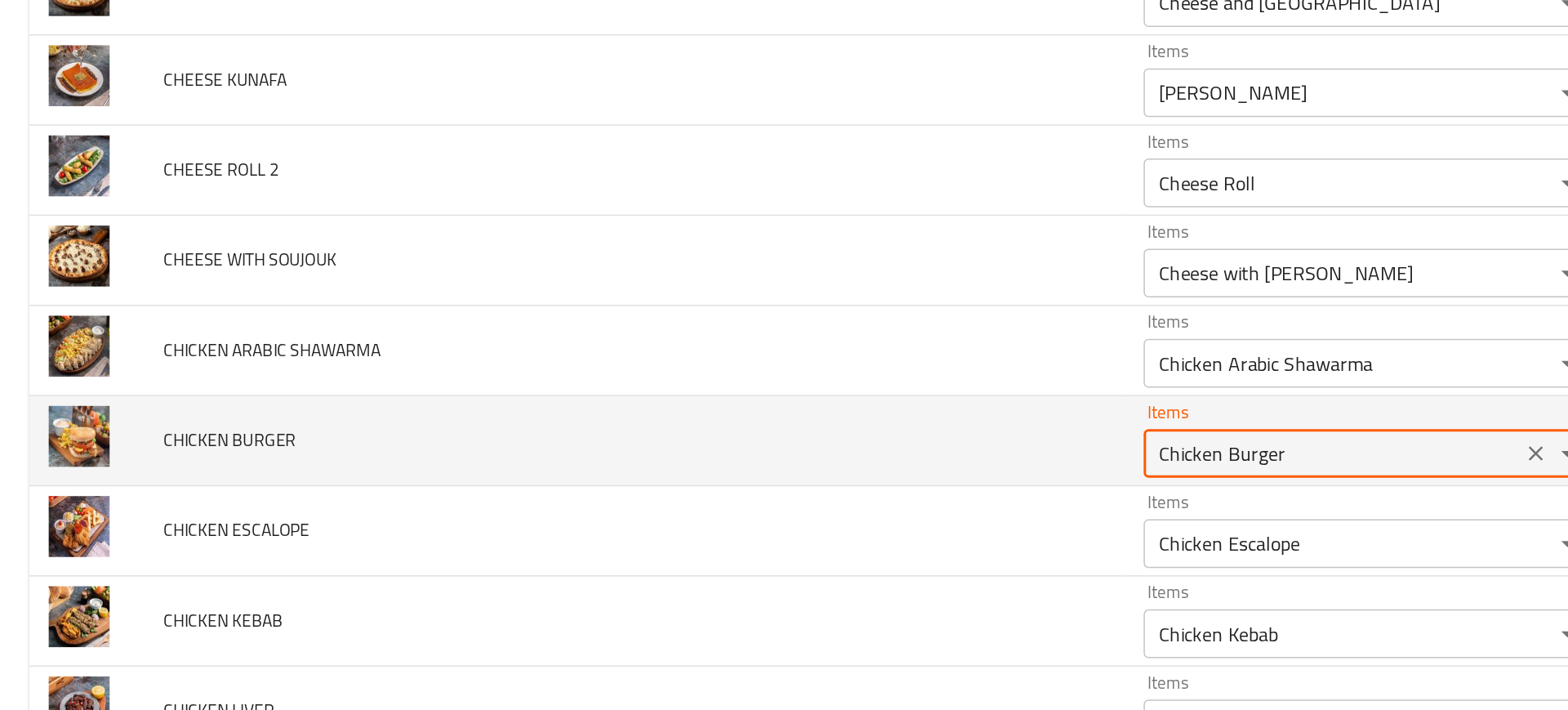
click at [772, 417] on BURGER "Chicken Burger" at bounding box center [893, 405] width 243 height 22
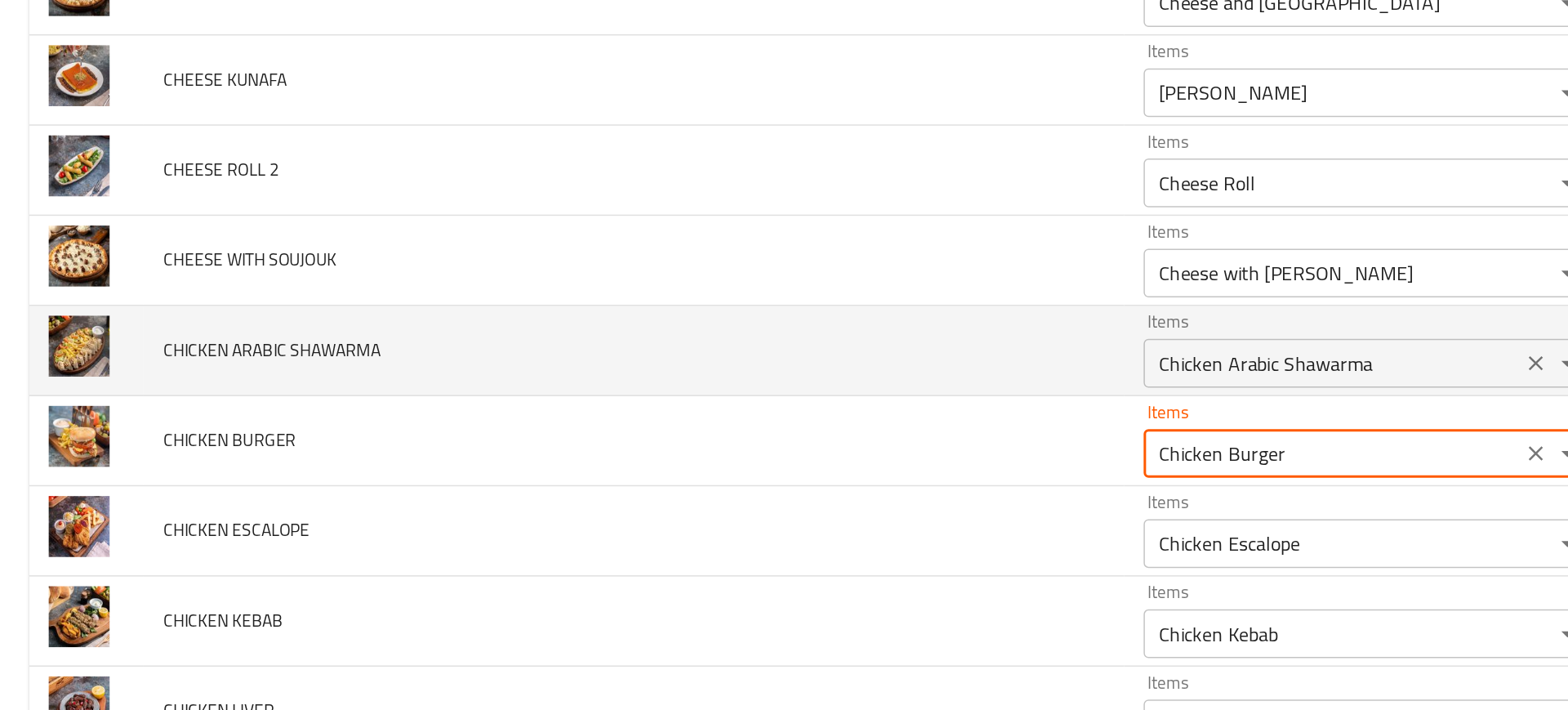
click at [767, 359] on div "Chicken Arabic Shawarma Items" at bounding box center [917, 344] width 302 height 32
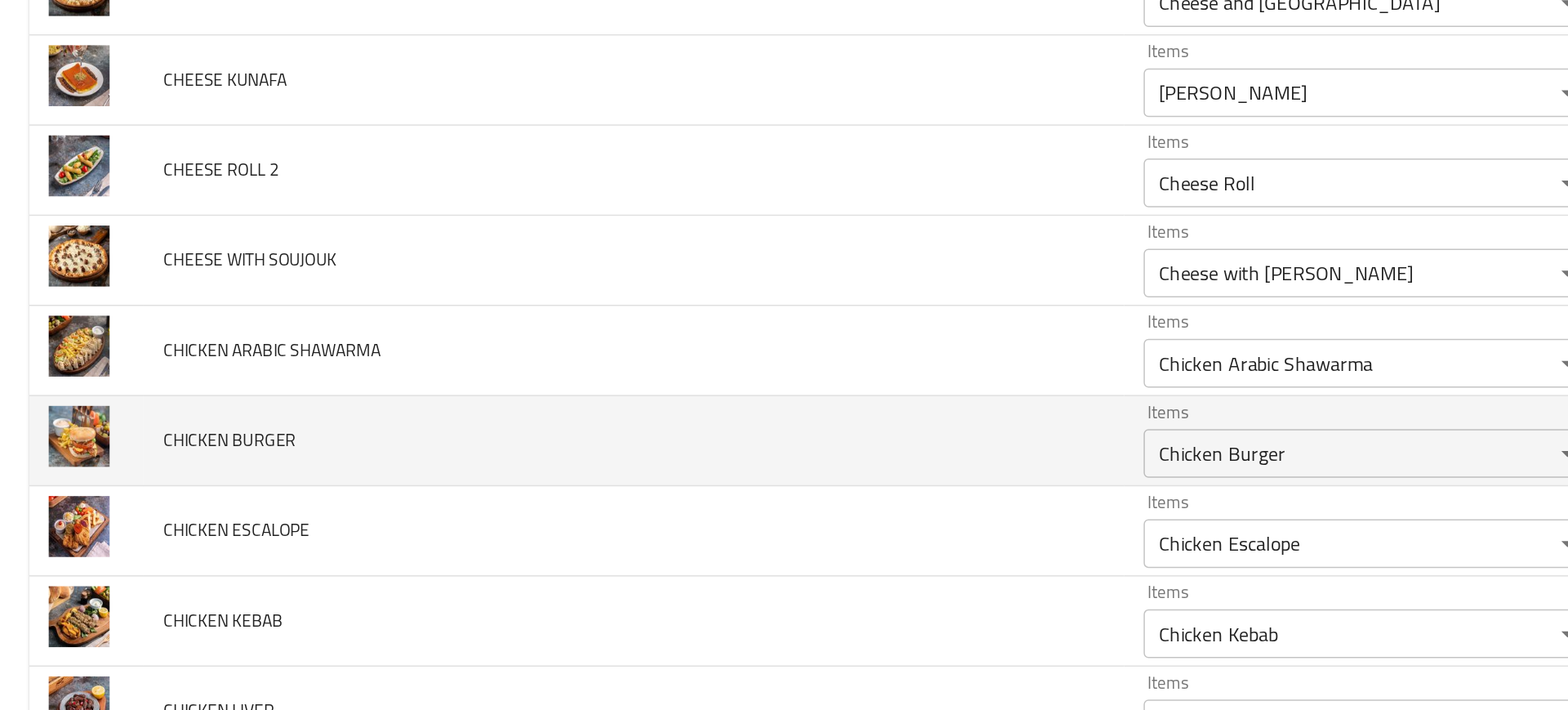
click at [139, 396] on span "CHICKEN BURGER" at bounding box center [153, 397] width 89 height 21
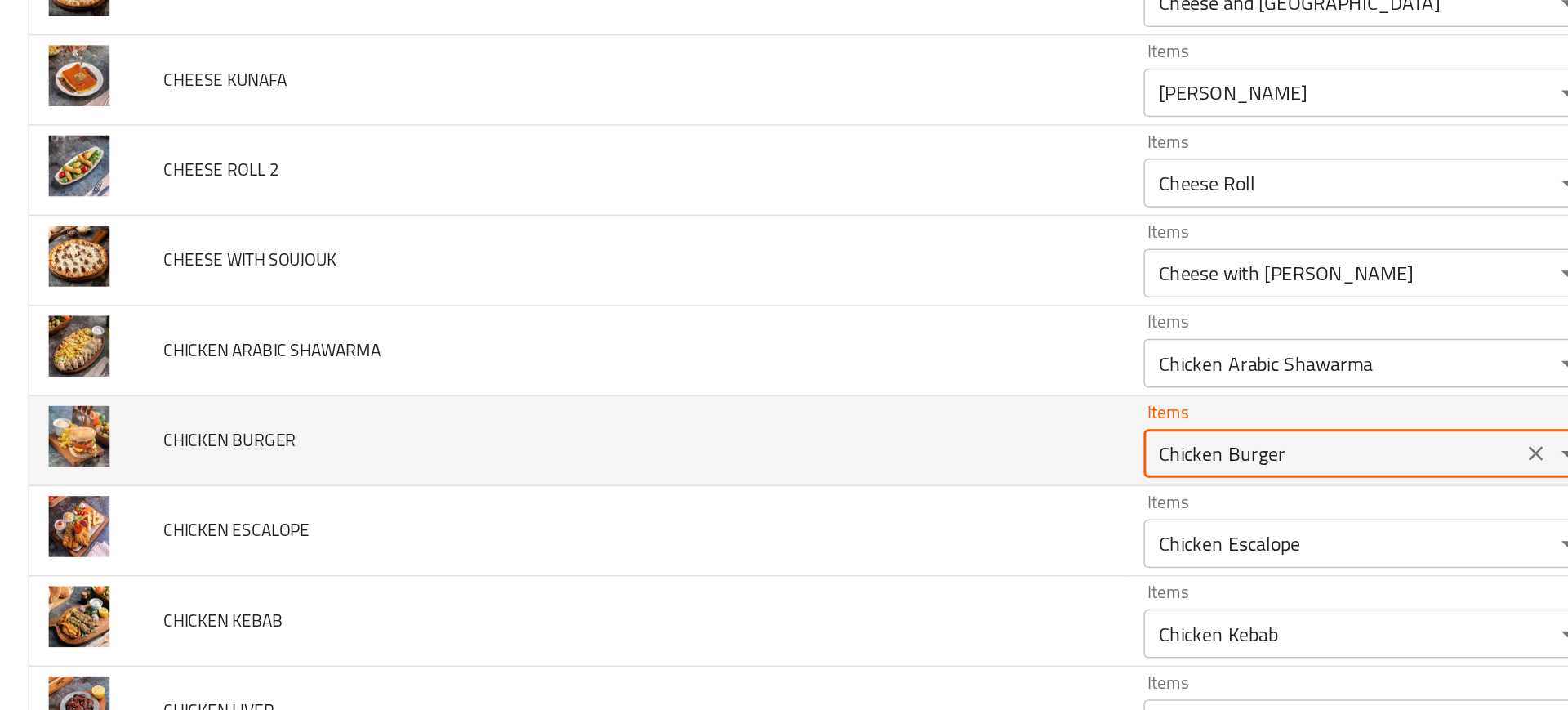
click at [772, 416] on BURGER "Chicken Burger" at bounding box center [893, 405] width 243 height 22
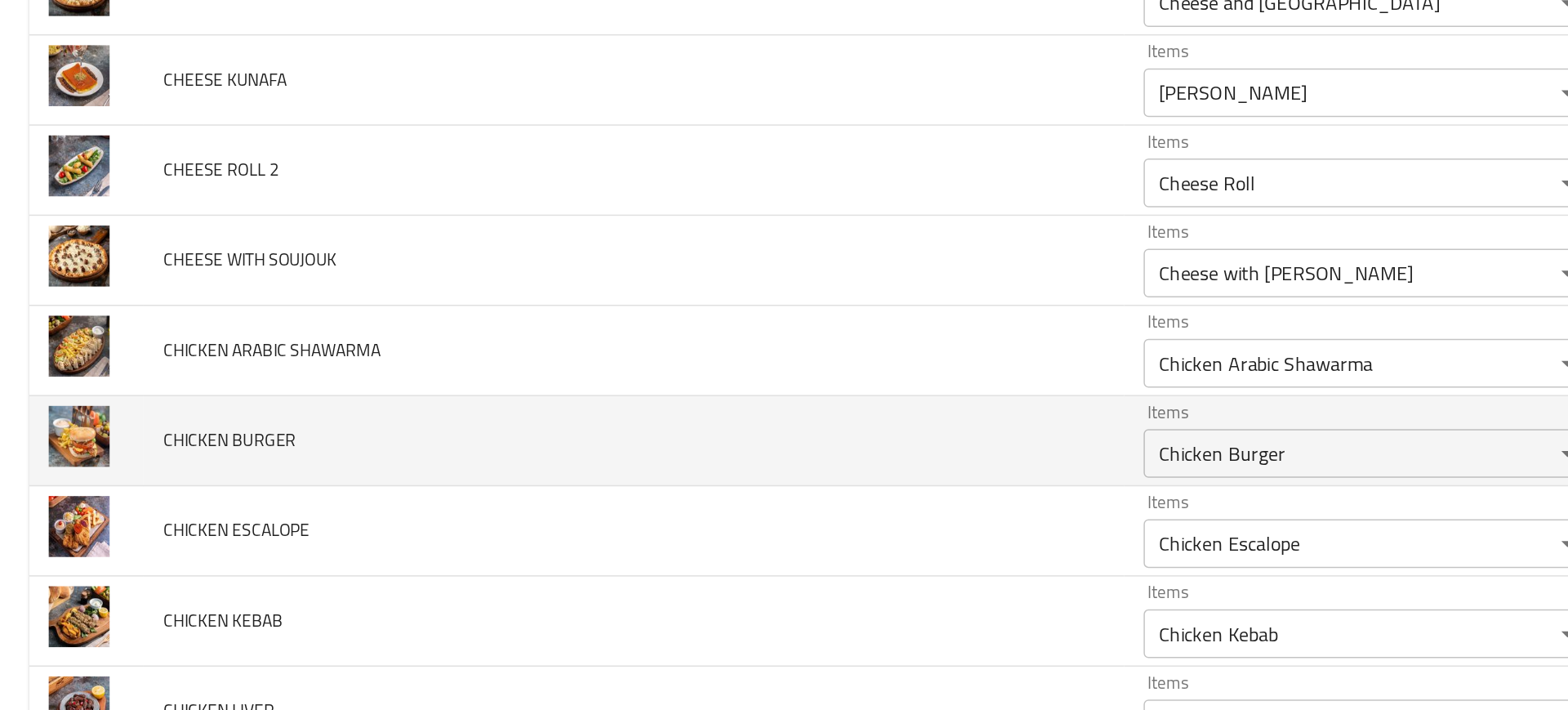
click at [537, 418] on td "CHICKEN BURGER" at bounding box center [425, 398] width 658 height 60
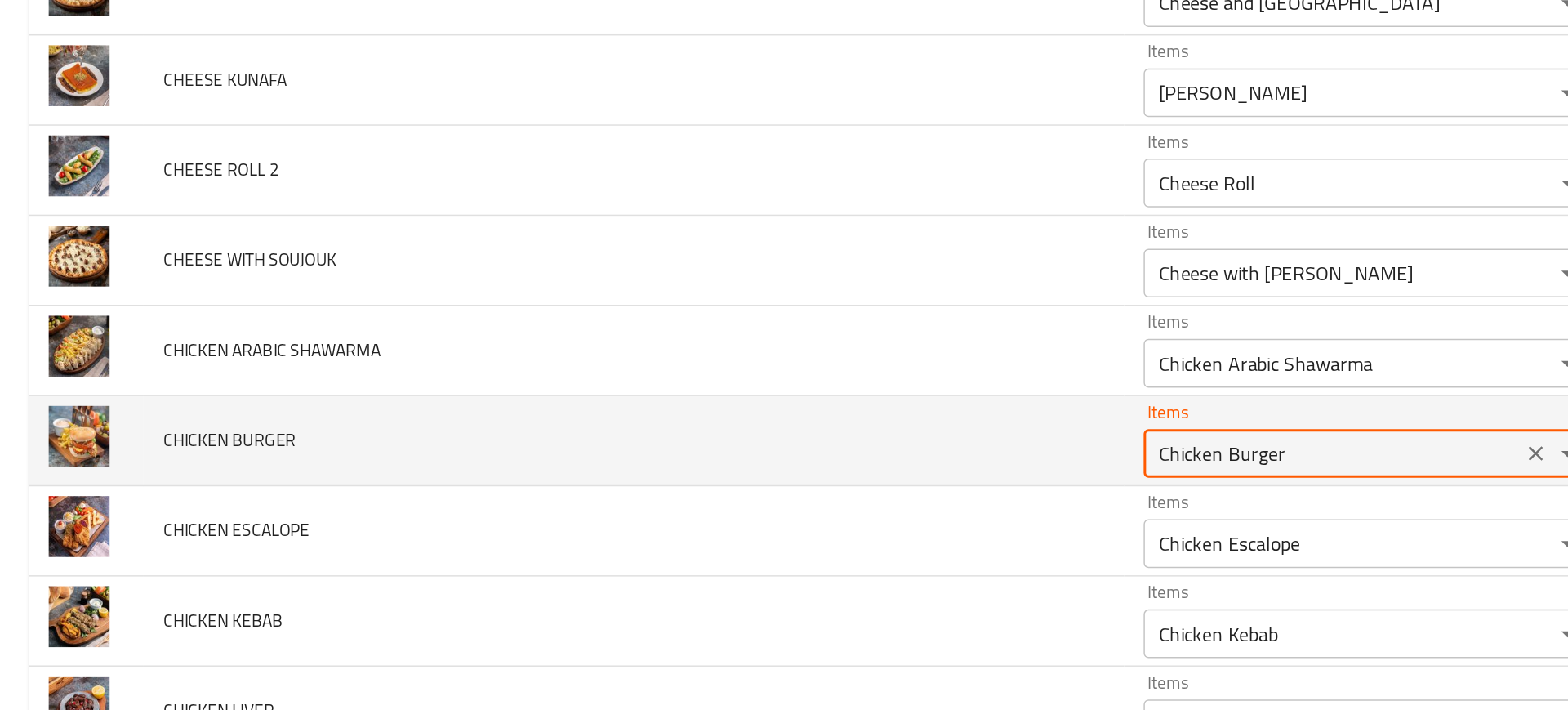
click at [772, 413] on BURGER "Chicken Burger" at bounding box center [893, 405] width 243 height 22
click at [166, 407] on span "CHICKEN BURGER" at bounding box center [153, 397] width 89 height 21
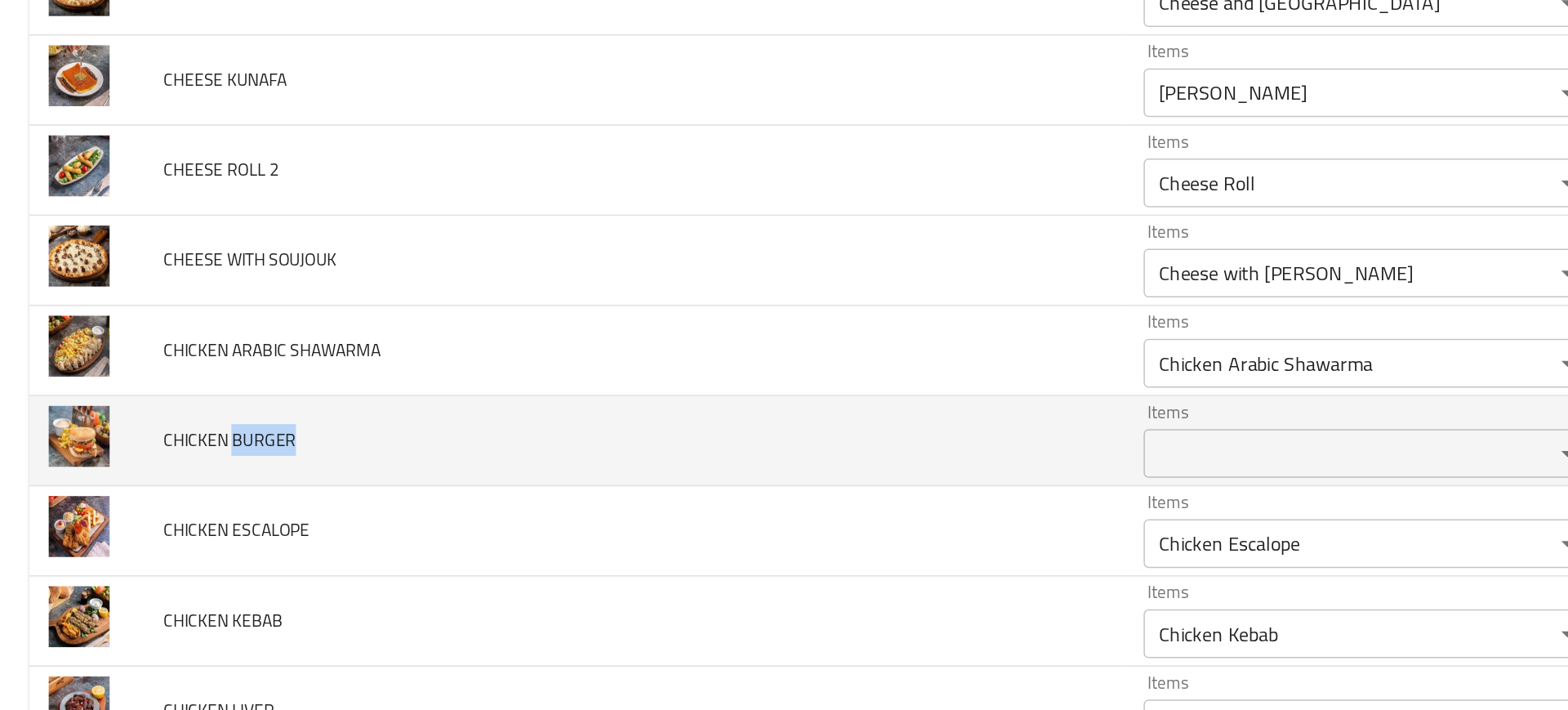
click at [166, 407] on span "CHICKEN BURGER" at bounding box center [153, 397] width 89 height 21
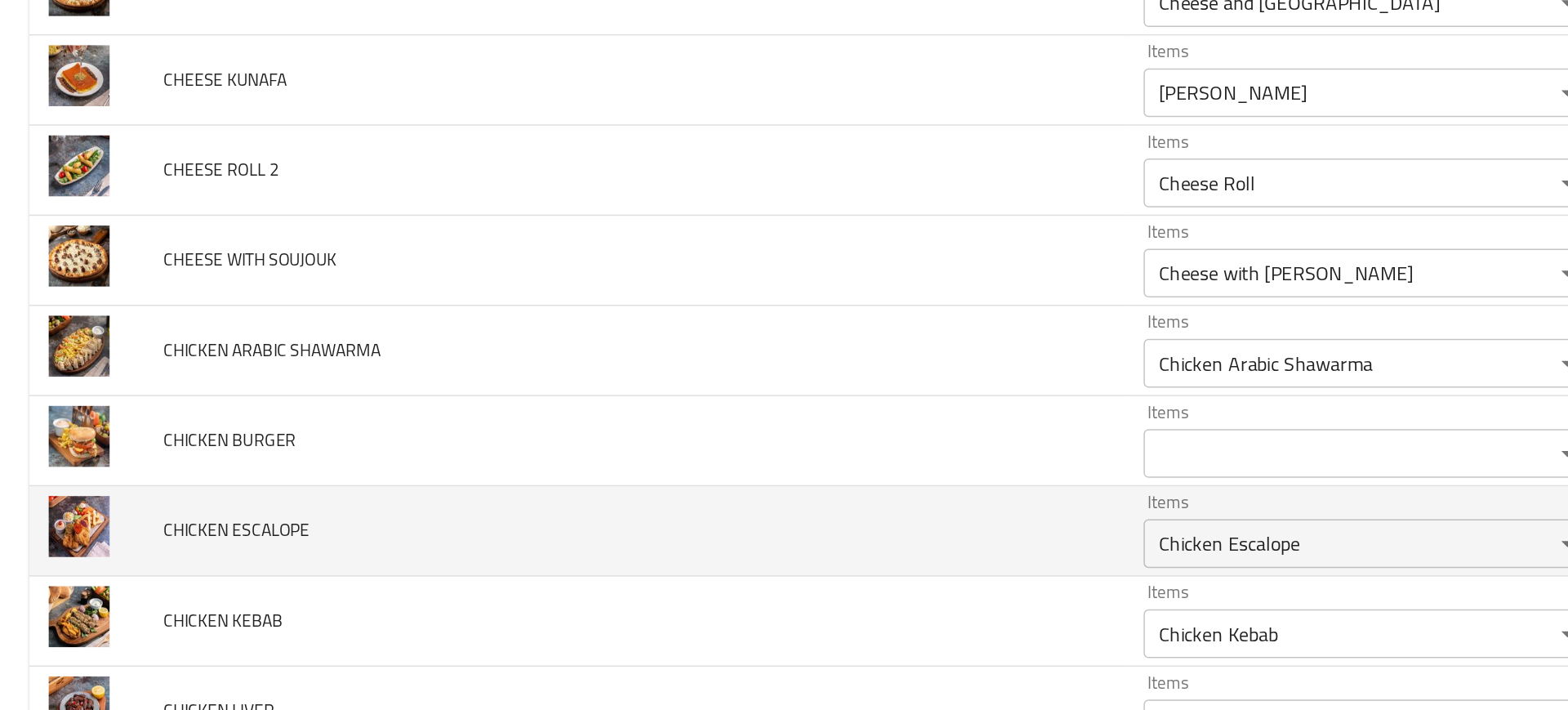
click at [474, 431] on td "CHICKEN ESCALOPE" at bounding box center [425, 458] width 658 height 60
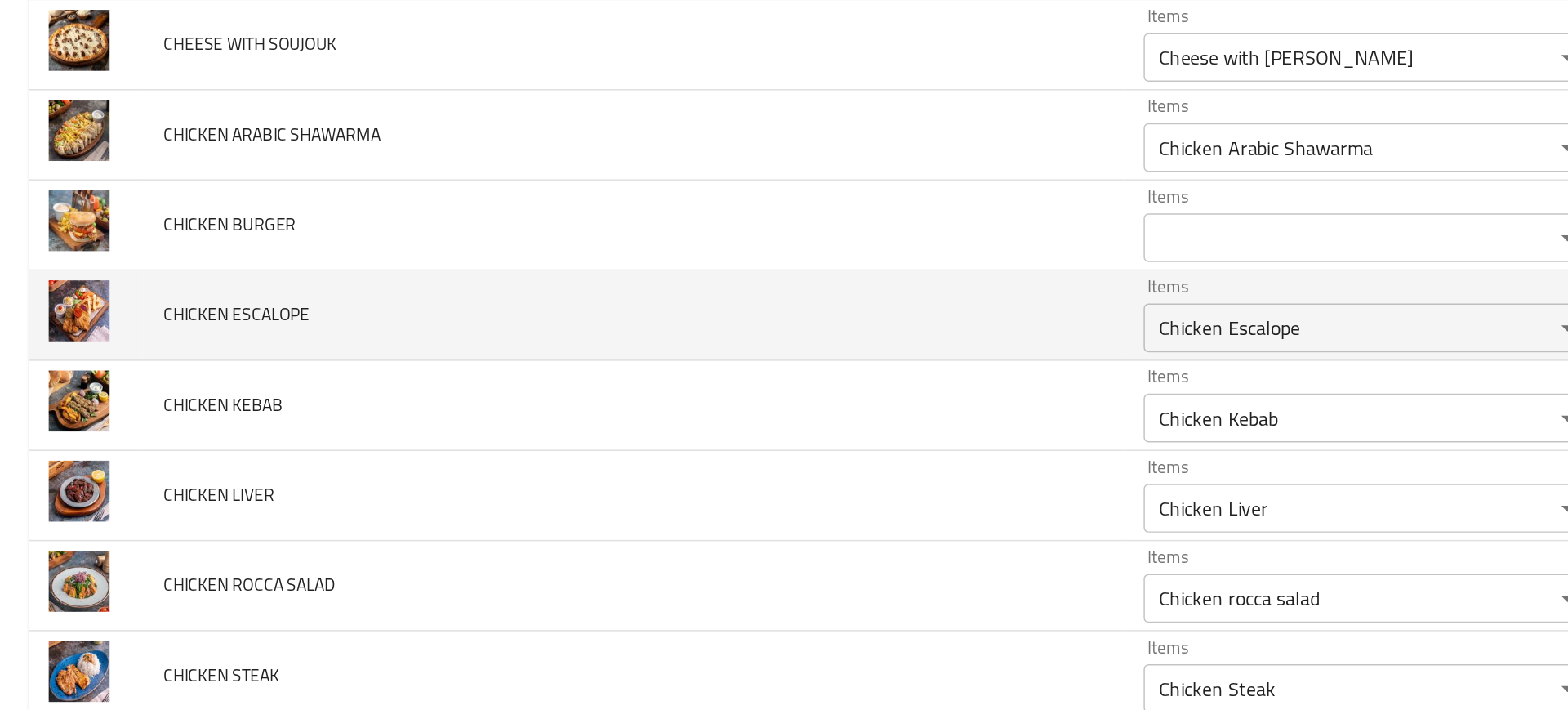
scroll to position [1296, 0]
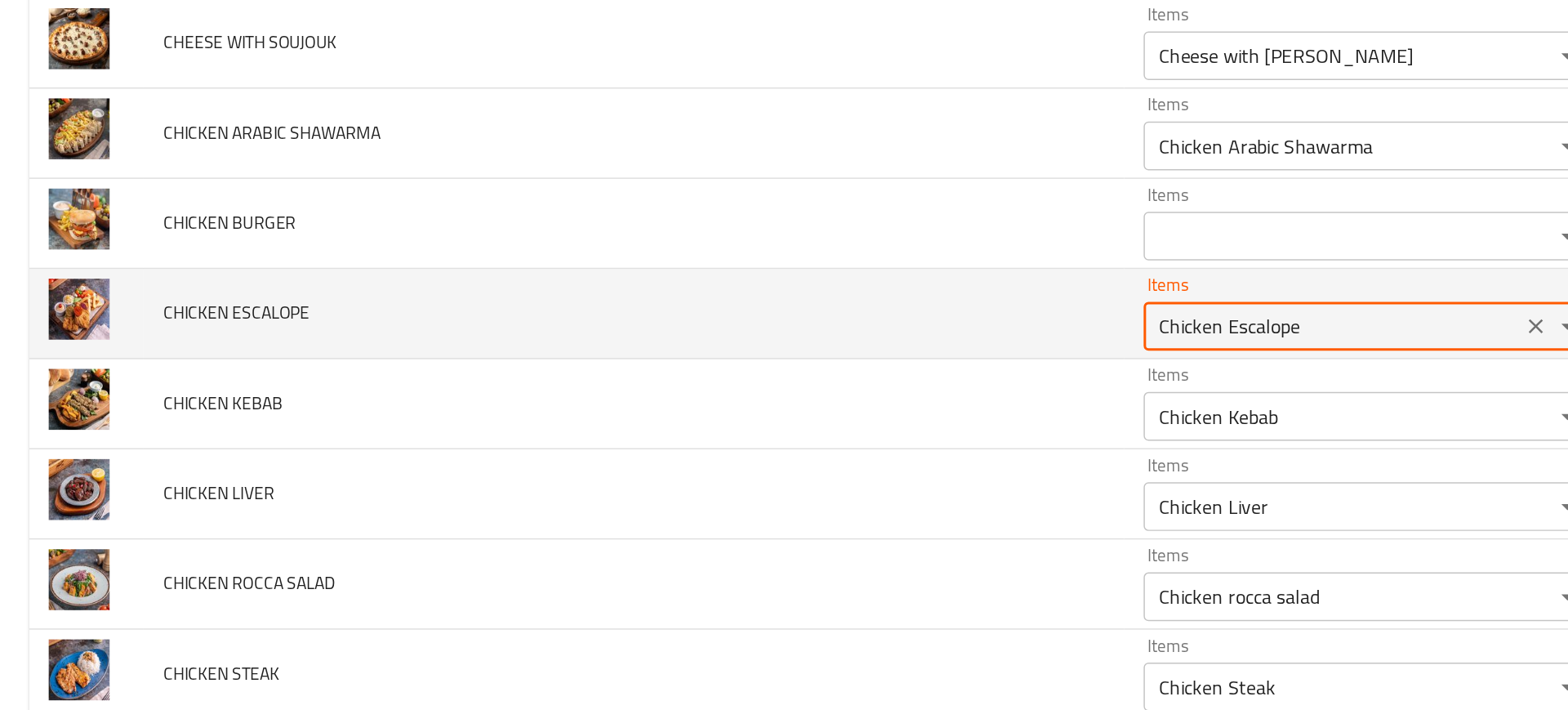
click at [772, 331] on ESCALOPE "Chicken Escalope" at bounding box center [893, 320] width 243 height 22
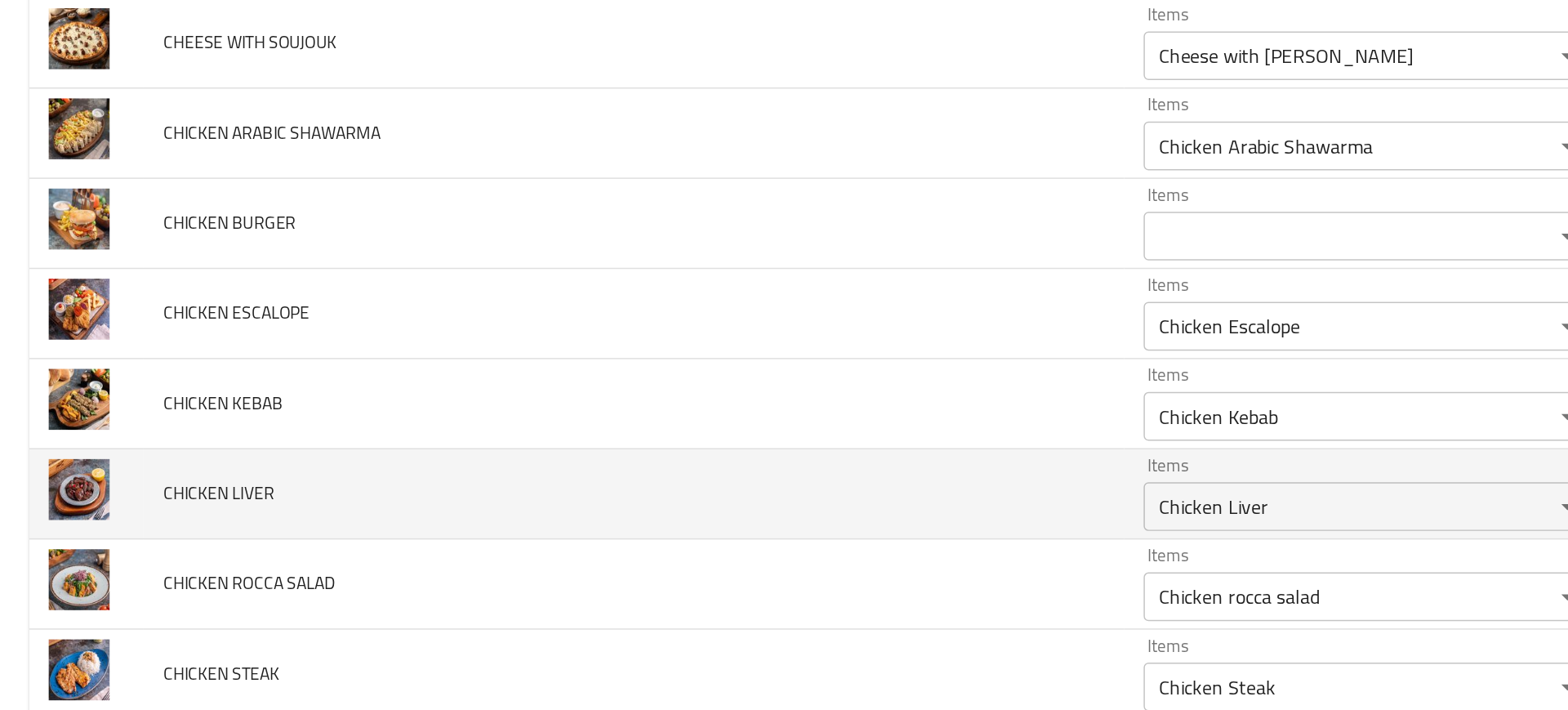
click at [554, 456] on td "CHICKEN LIVER" at bounding box center [425, 434] width 658 height 60
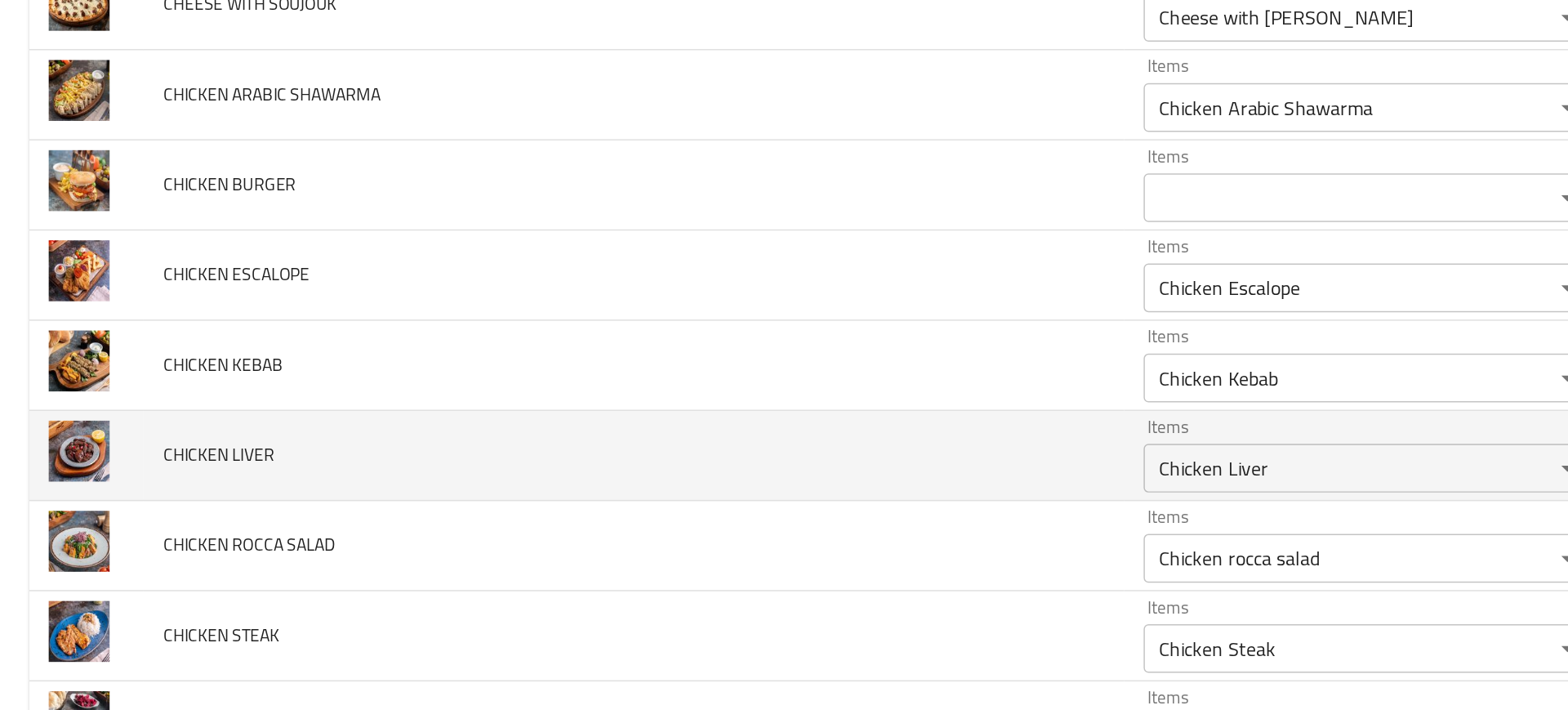
scroll to position [1325, 0]
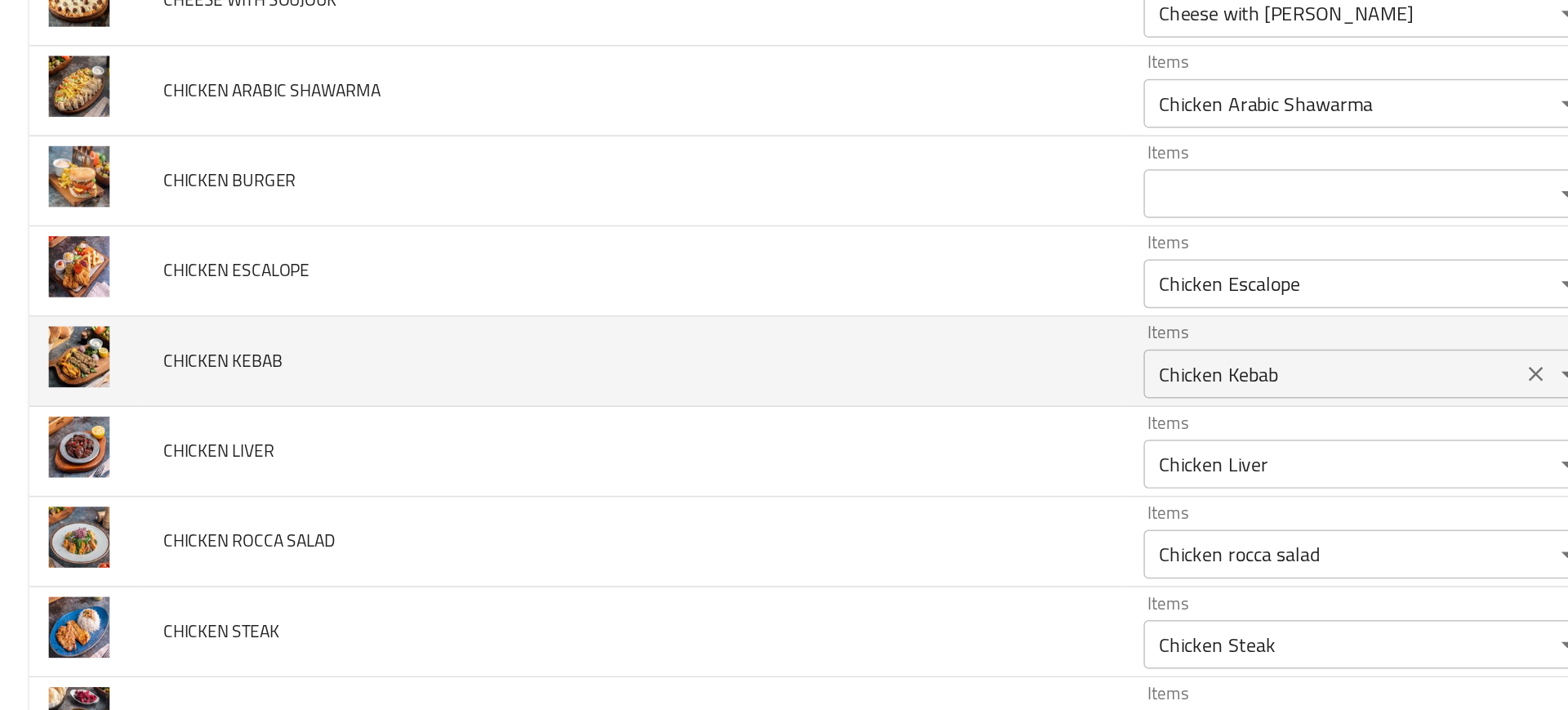
click at [767, 366] on div "Chicken Kebab Items" at bounding box center [917, 352] width 302 height 32
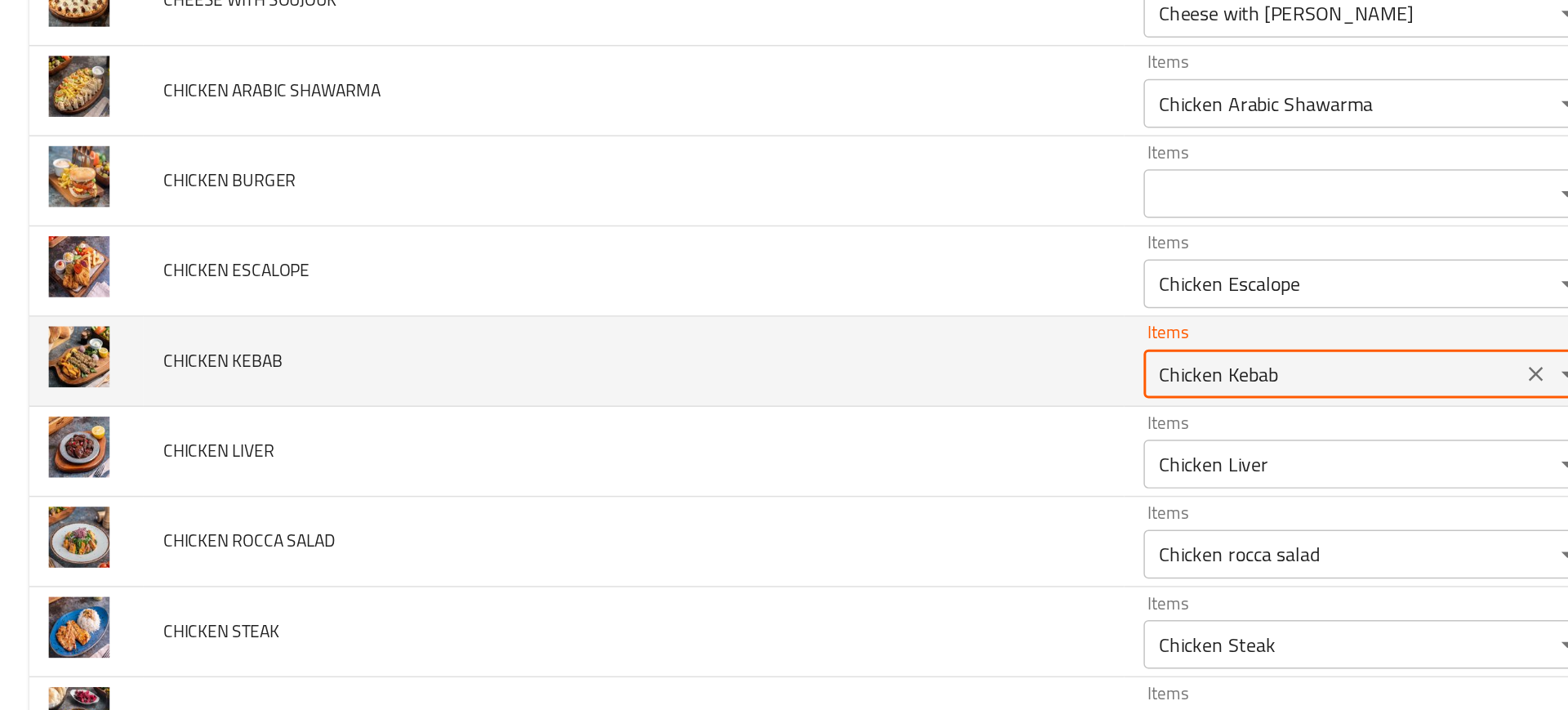
click at [794, 352] on KEBAB "Chicken Kebab" at bounding box center [893, 352] width 243 height 22
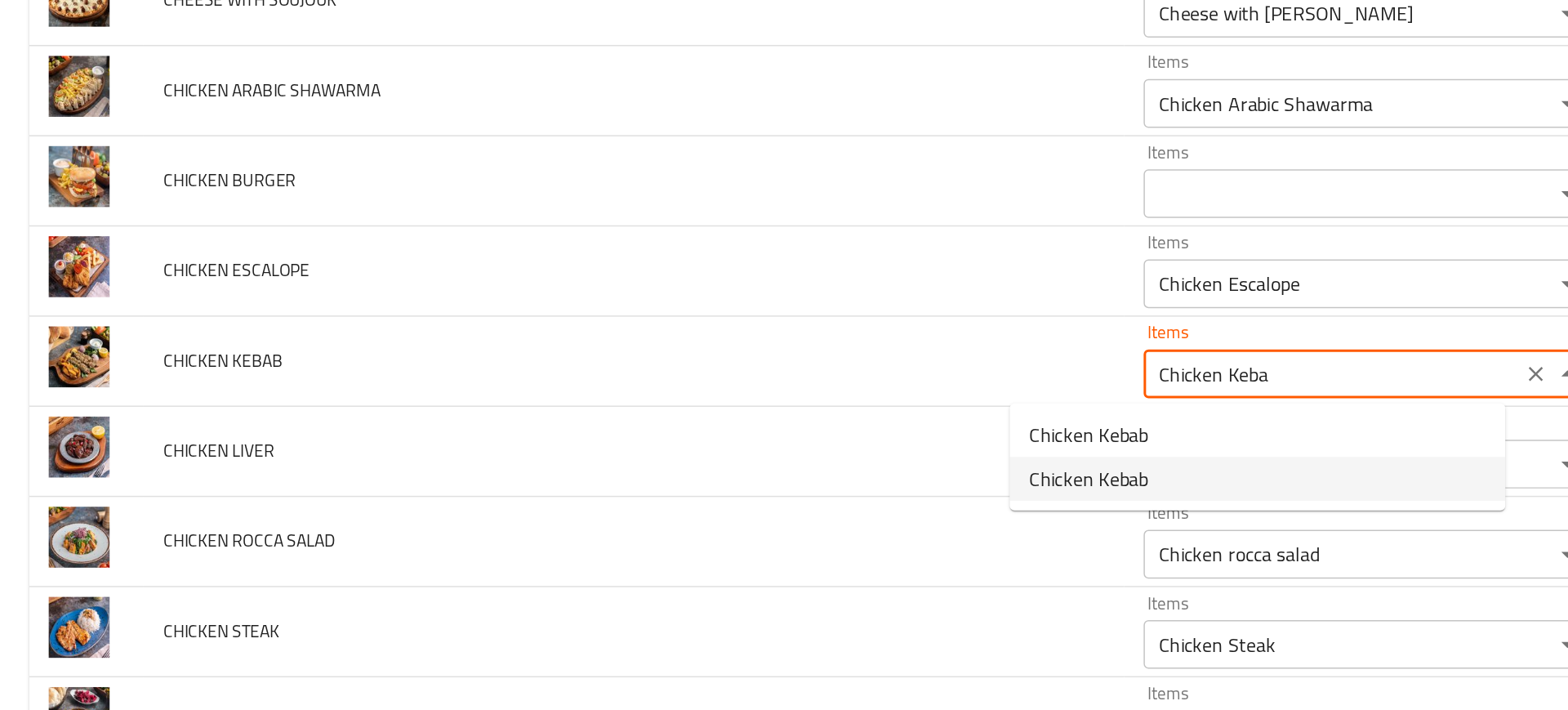
click at [705, 423] on span "Chicken Kebab" at bounding box center [730, 423] width 80 height 20
type KEBAB "Chicken Kebab"
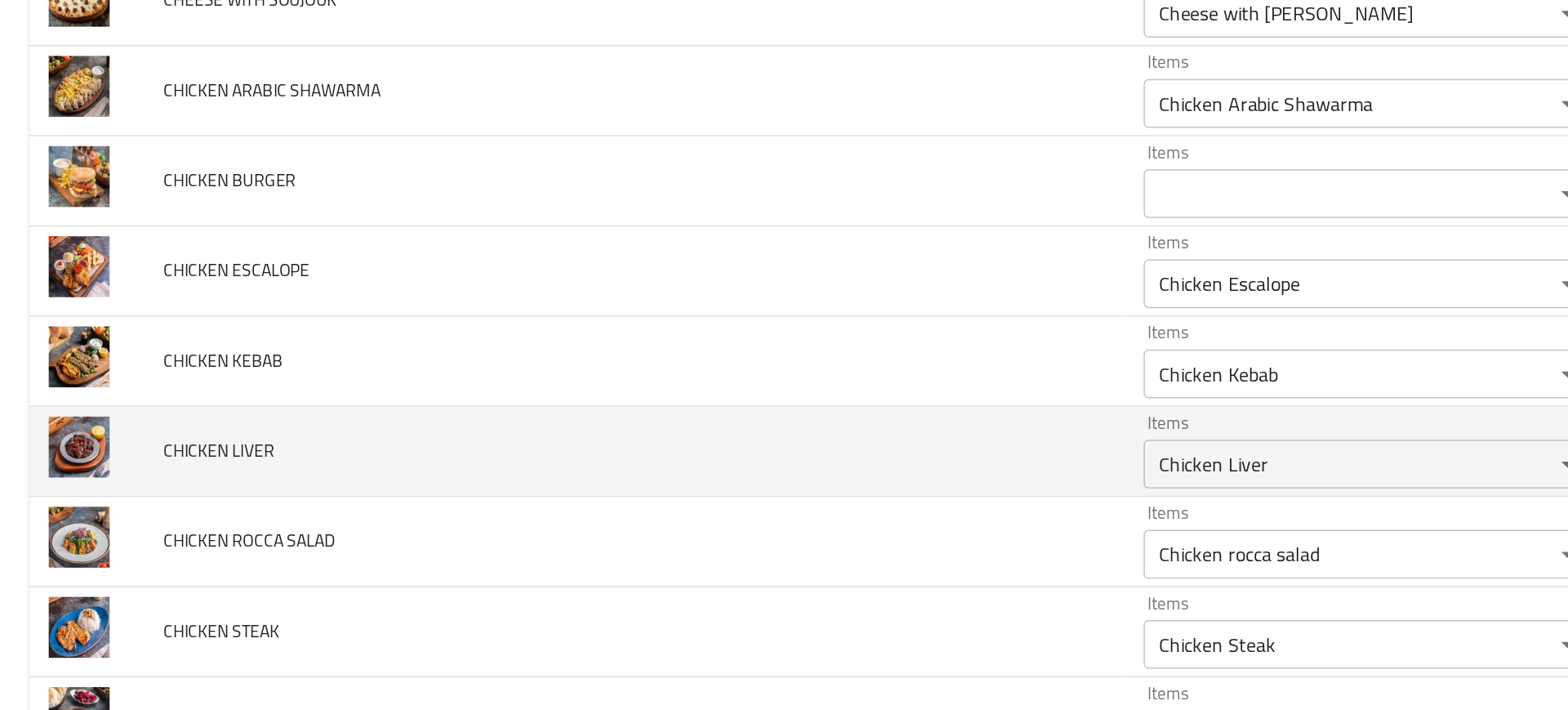
click at [573, 415] on td "CHICKEN LIVER" at bounding box center [425, 405] width 658 height 60
click at [772, 409] on LIVER "Chicken Liver" at bounding box center [893, 413] width 243 height 22
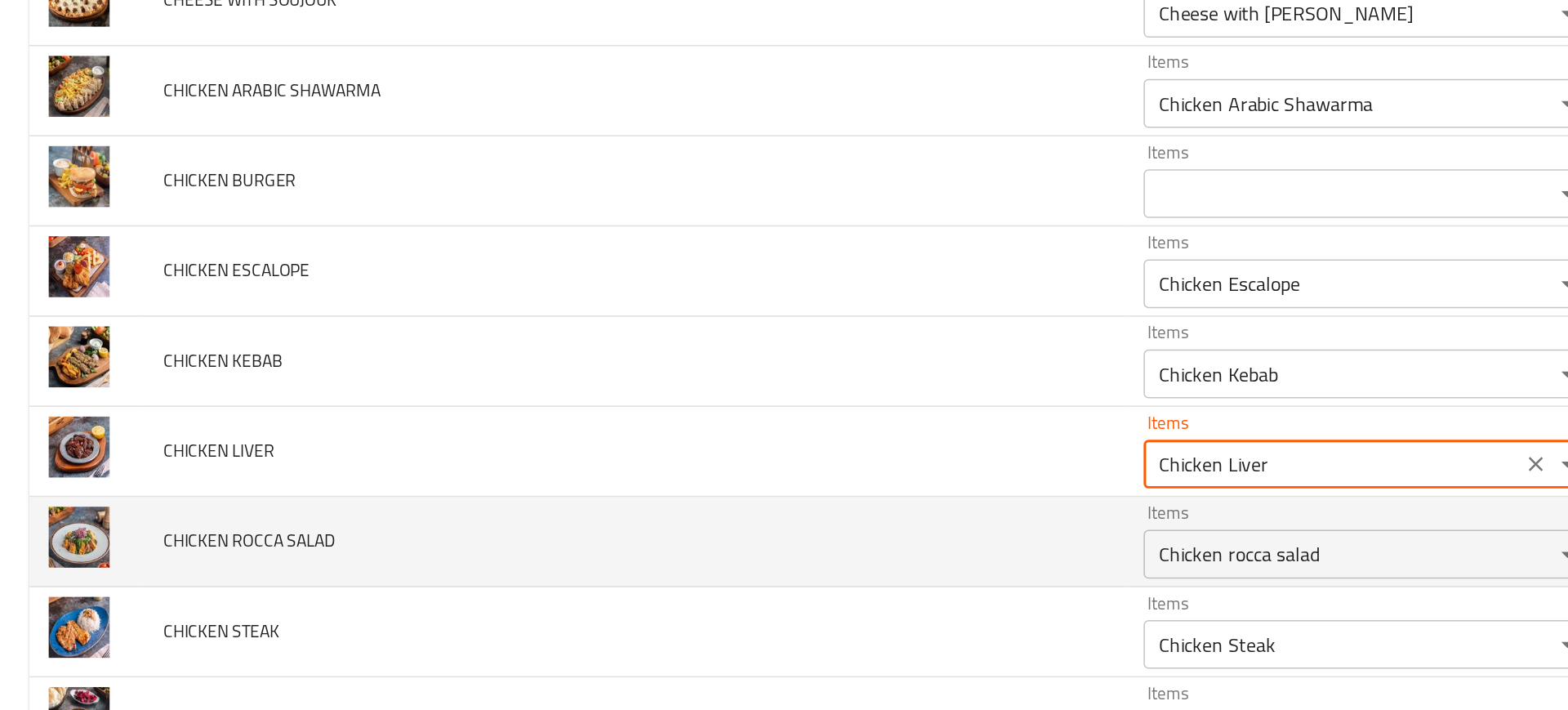
scroll to position [1363, 0]
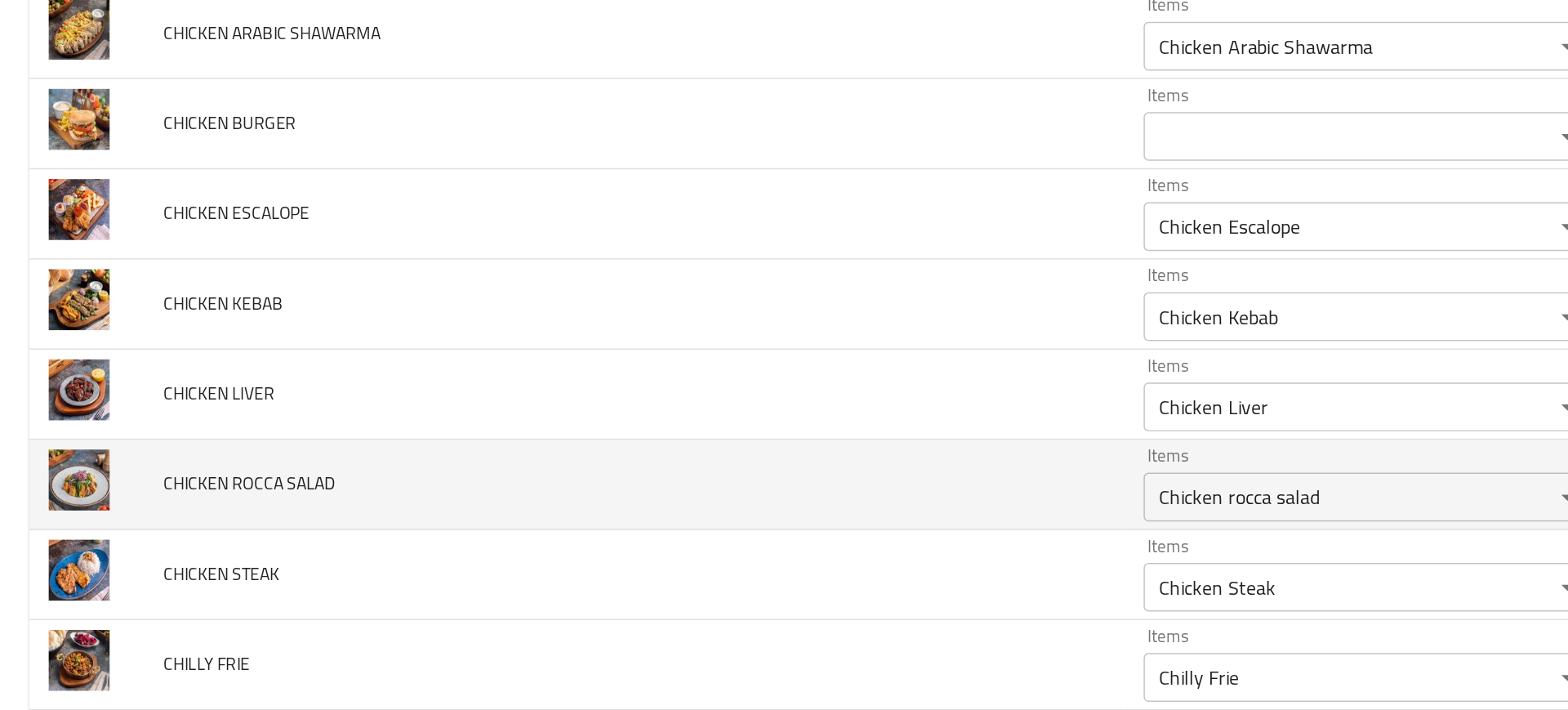
click at [564, 435] on td "CHICKEN ROCCA SALAD" at bounding box center [425, 427] width 658 height 60
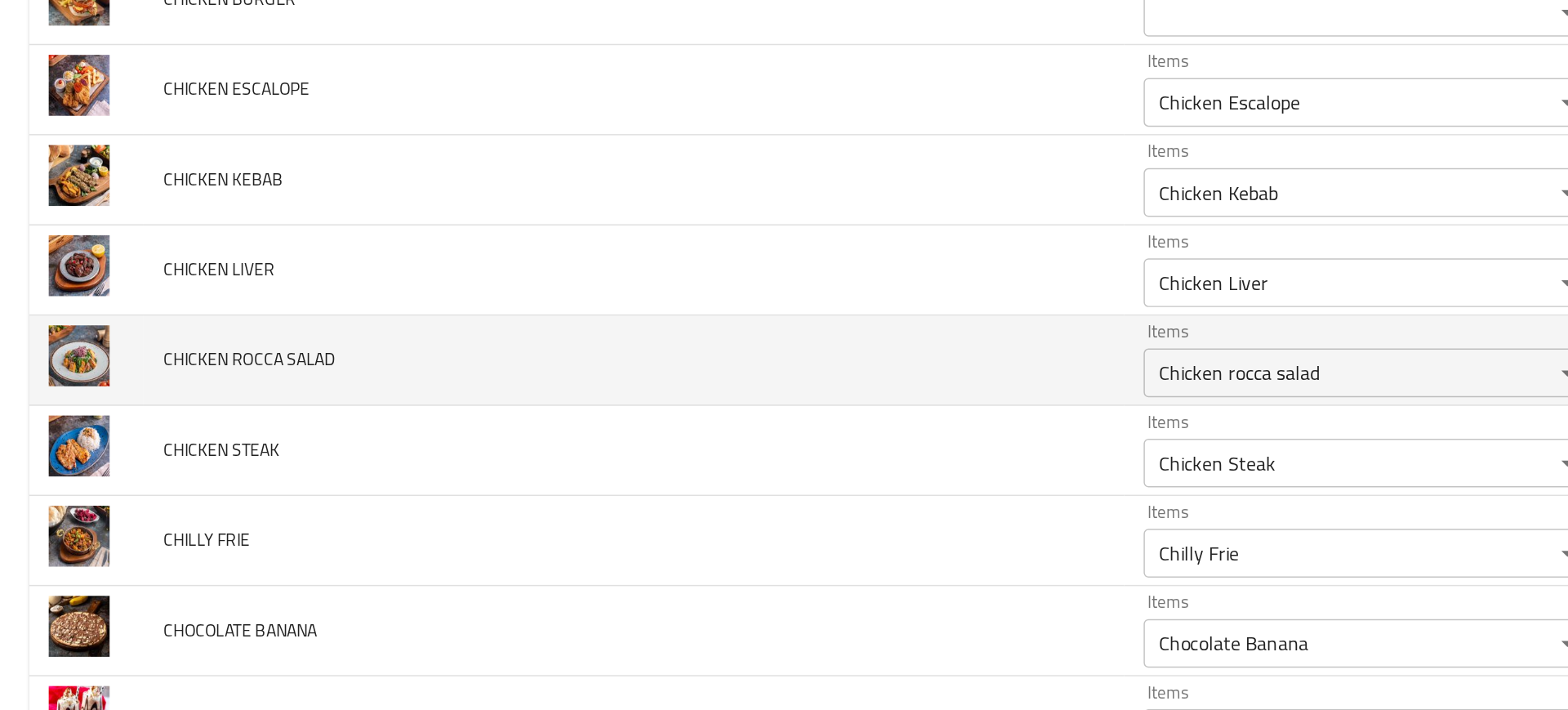
scroll to position [1459, 0]
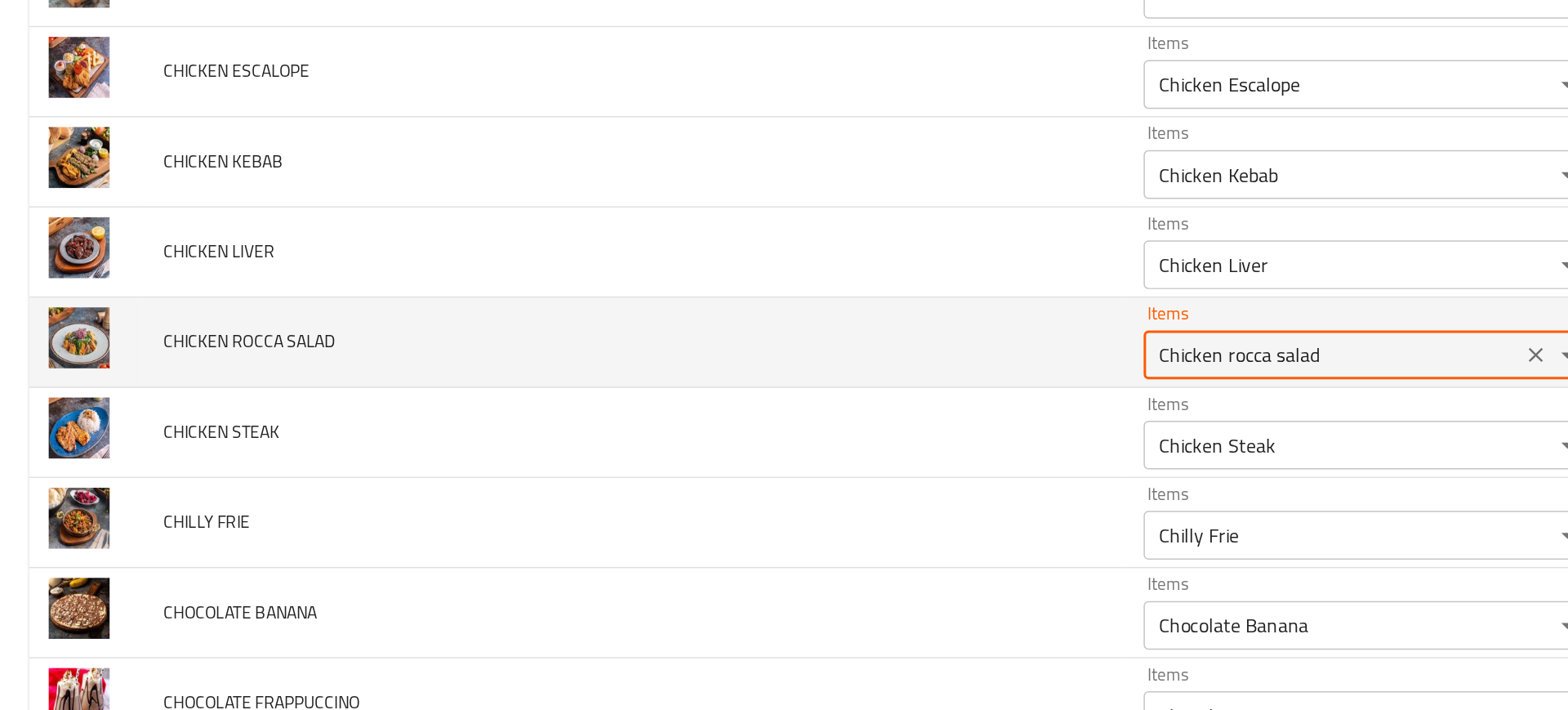
click at [772, 347] on SALAD "Chicken rocca salad" at bounding box center [893, 339] width 243 height 22
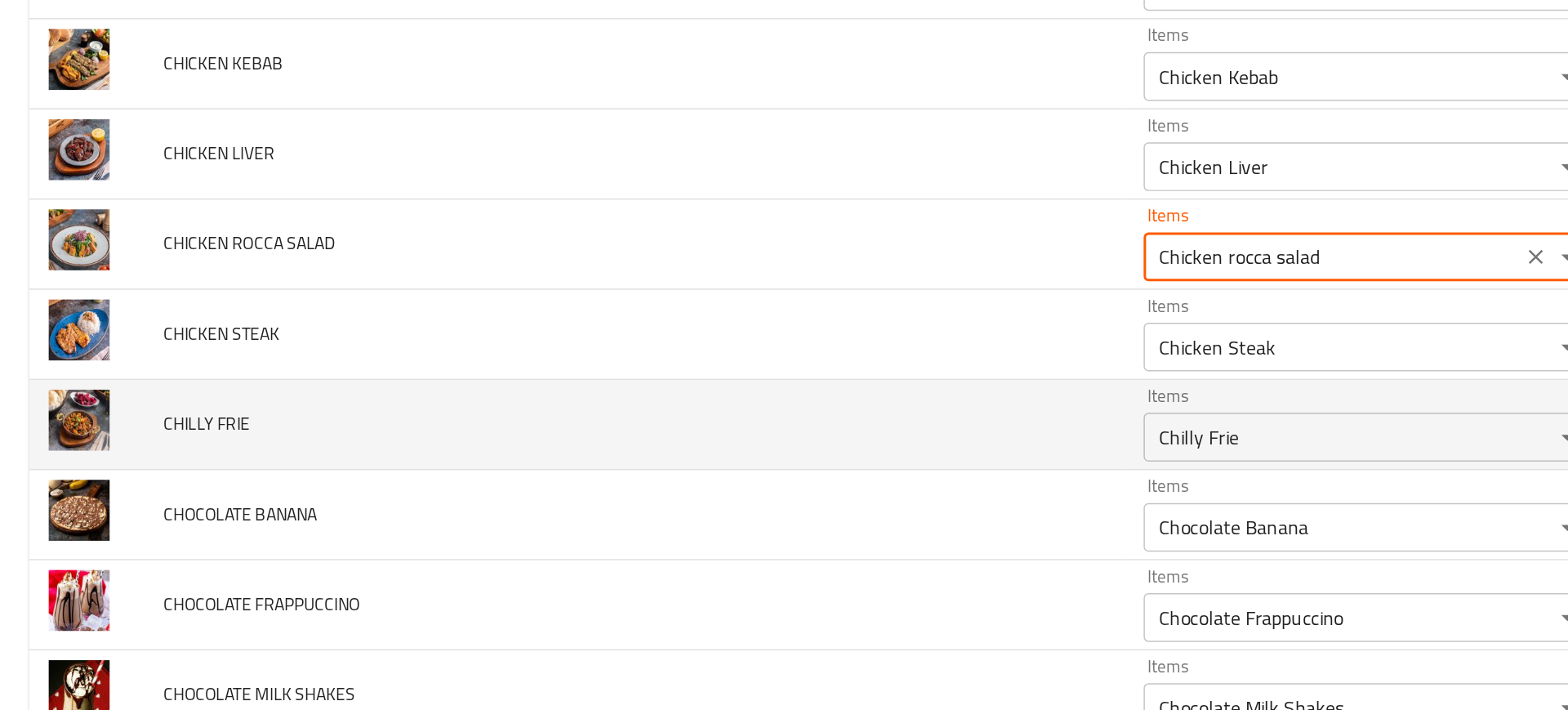
scroll to position [1523, 0]
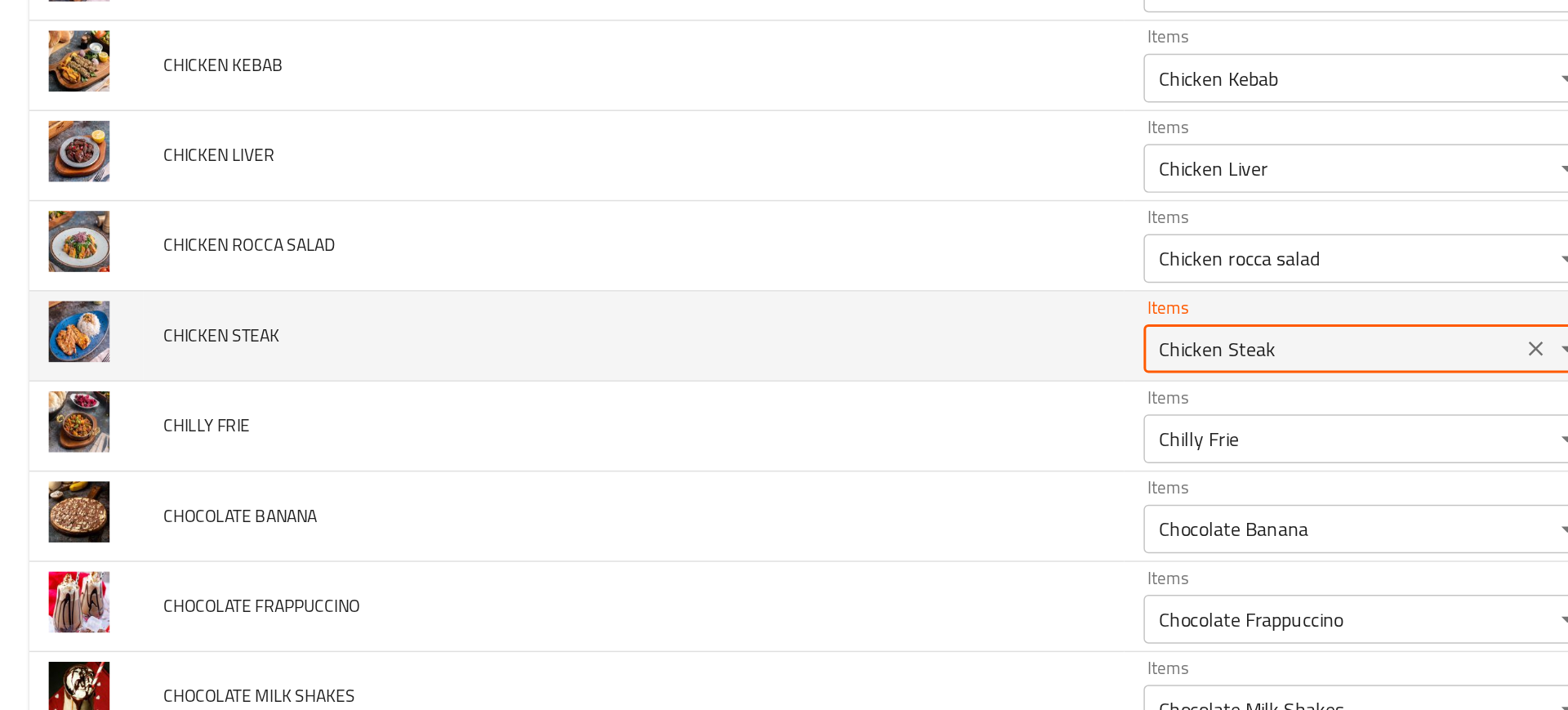
click at [811, 338] on STEAK "Chicken Steak" at bounding box center [893, 335] width 243 height 22
click at [767, 347] on div "Chicken Steak Items" at bounding box center [917, 335] width 302 height 32
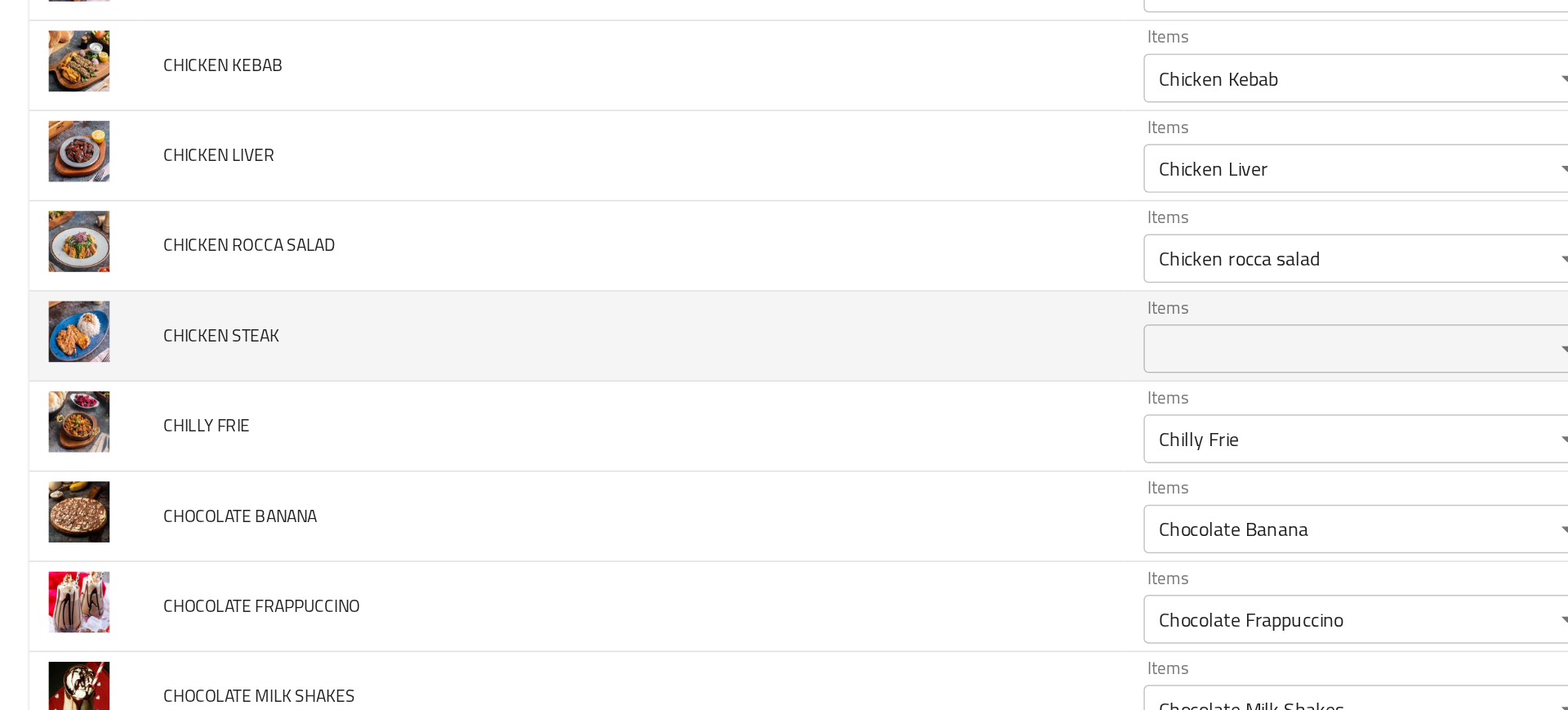
click at [182, 328] on span "CHICKEN STEAK" at bounding box center [148, 327] width 78 height 21
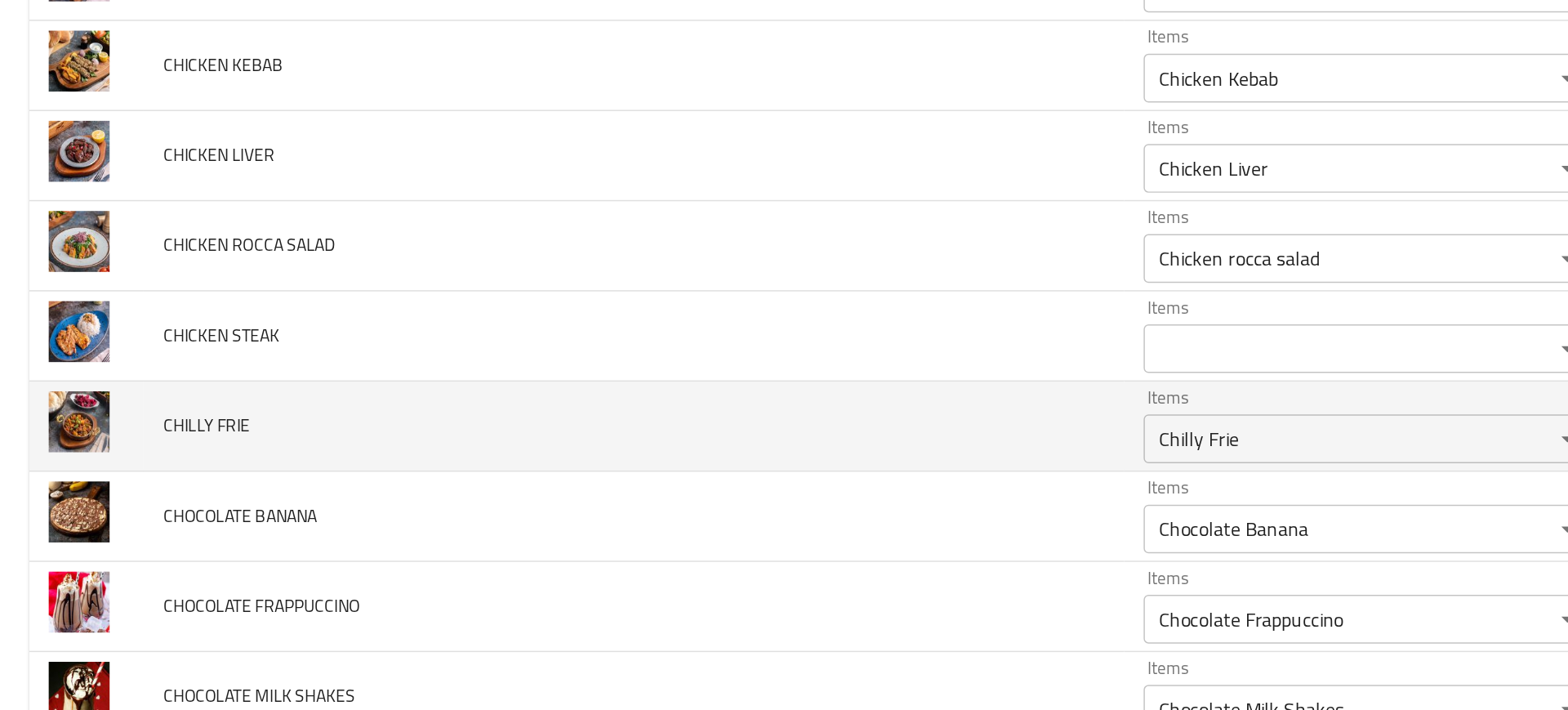
click at [495, 379] on td "CHILLY FRIE" at bounding box center [425, 388] width 658 height 60
click at [492, 406] on td "CHILLY FRIE" at bounding box center [425, 388] width 658 height 60
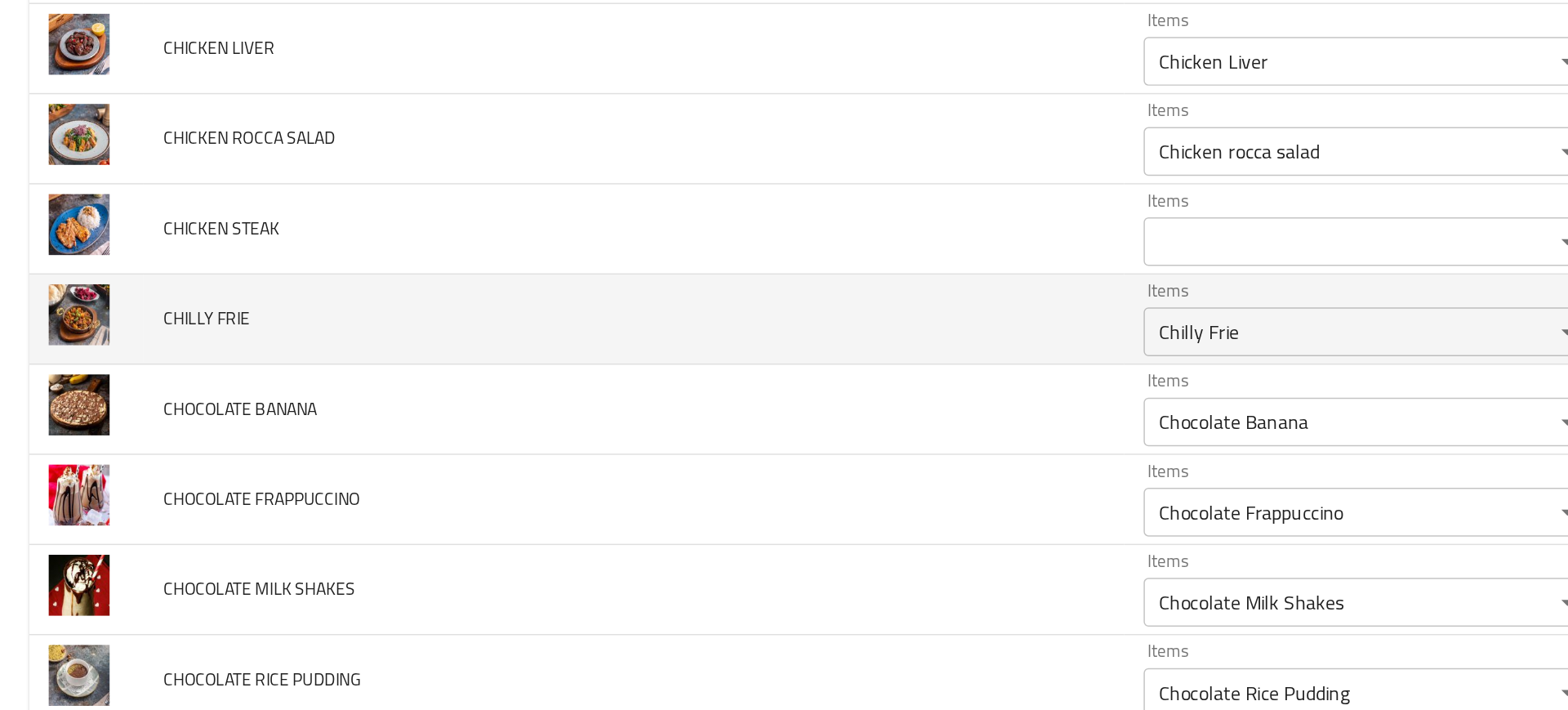
scroll to position [1595, 0]
click at [772, 330] on FRIE "Chilly Frie" at bounding box center [893, 324] width 243 height 22
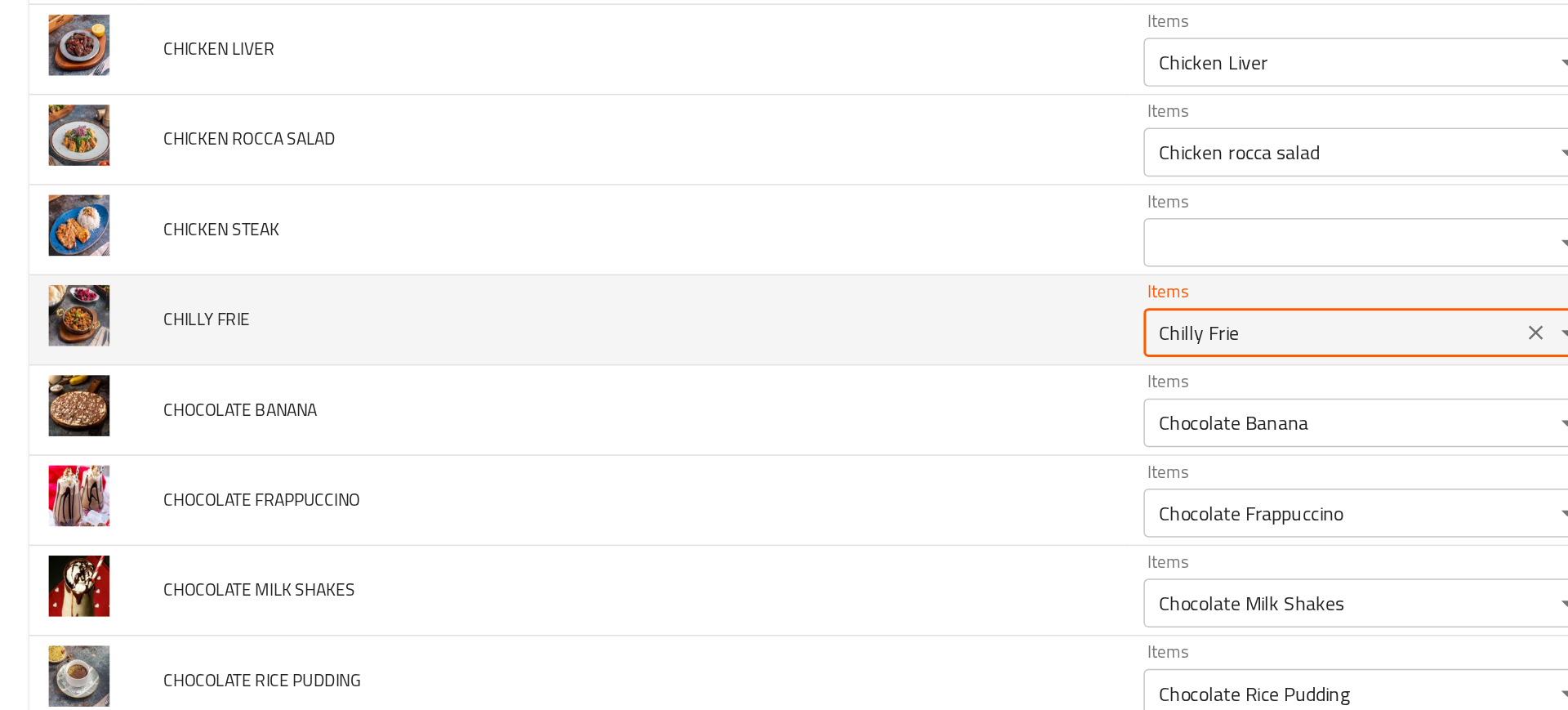
click at [772, 330] on FRIE "Chilly Frie" at bounding box center [893, 324] width 243 height 22
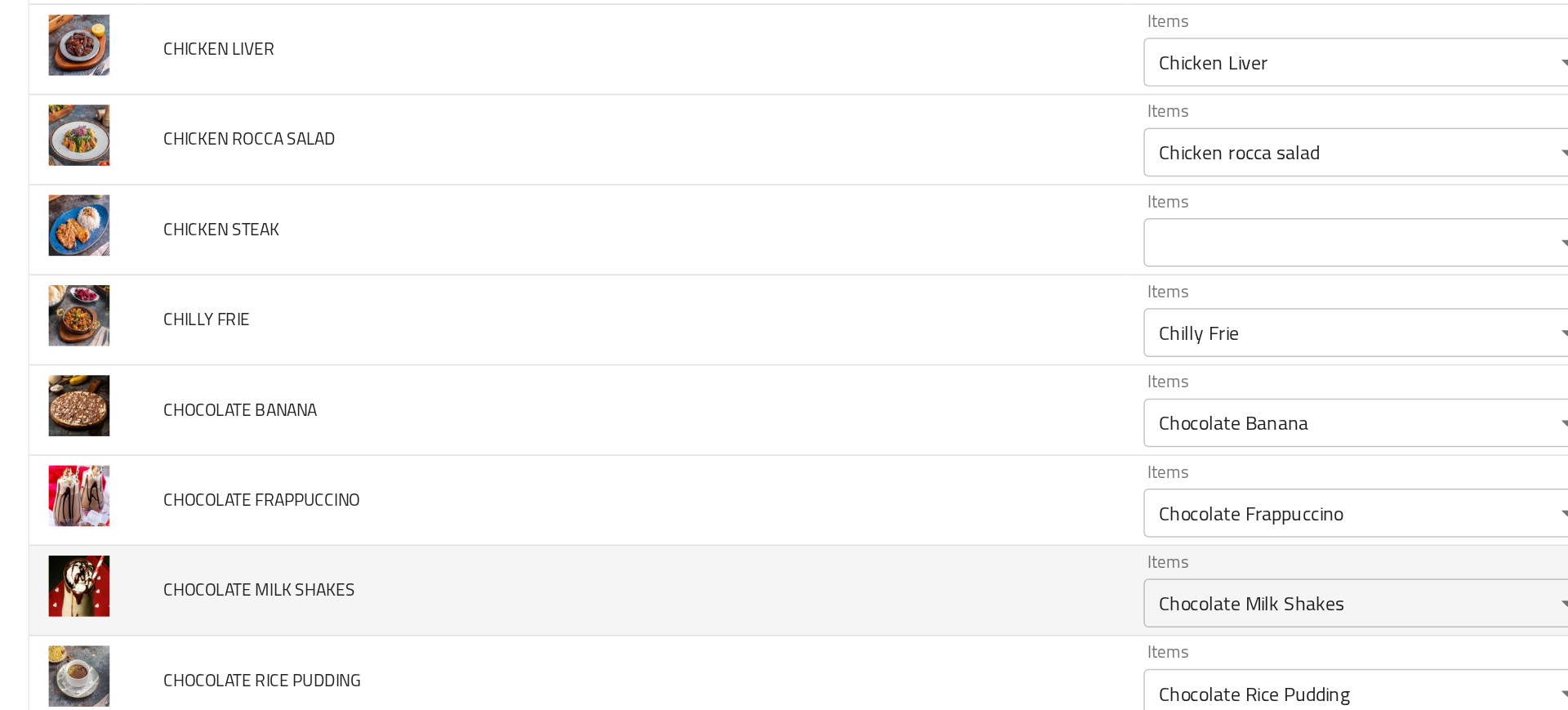
click at [598, 502] on td "CHOCOLATE MILK SHAKES" at bounding box center [425, 498] width 658 height 60
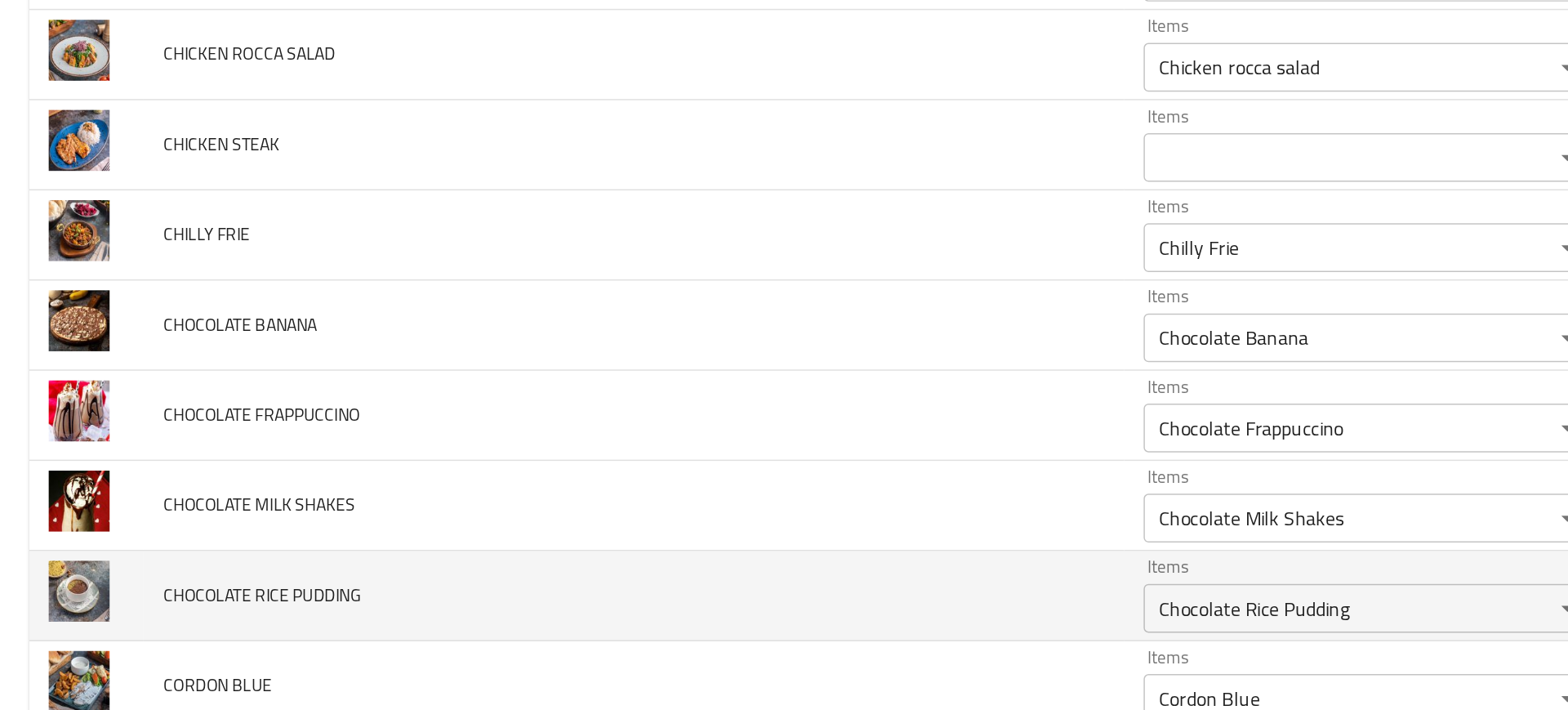
scroll to position [1665, 0]
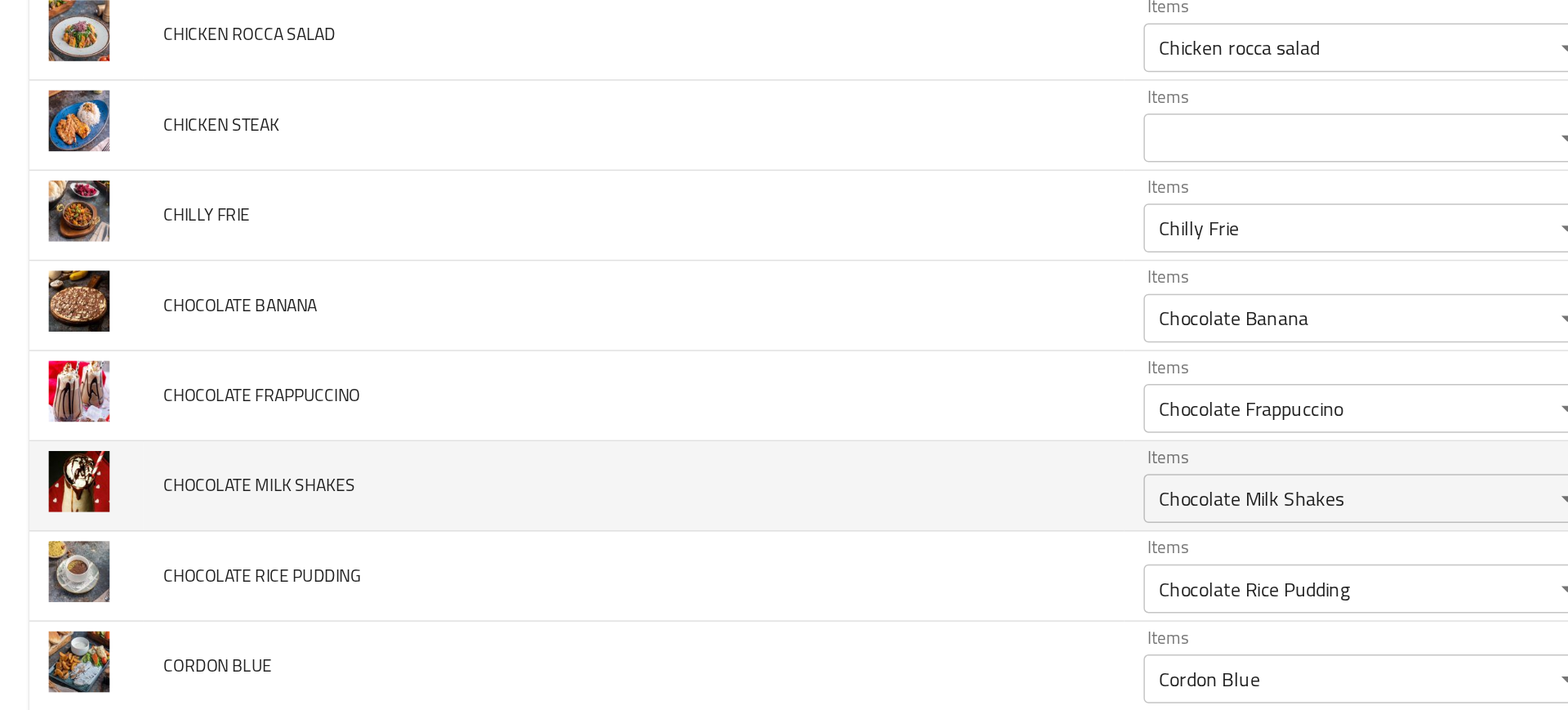
click at [580, 416] on td "CHOCOLATE MILK SHAKES" at bounding box center [425, 428] width 658 height 60
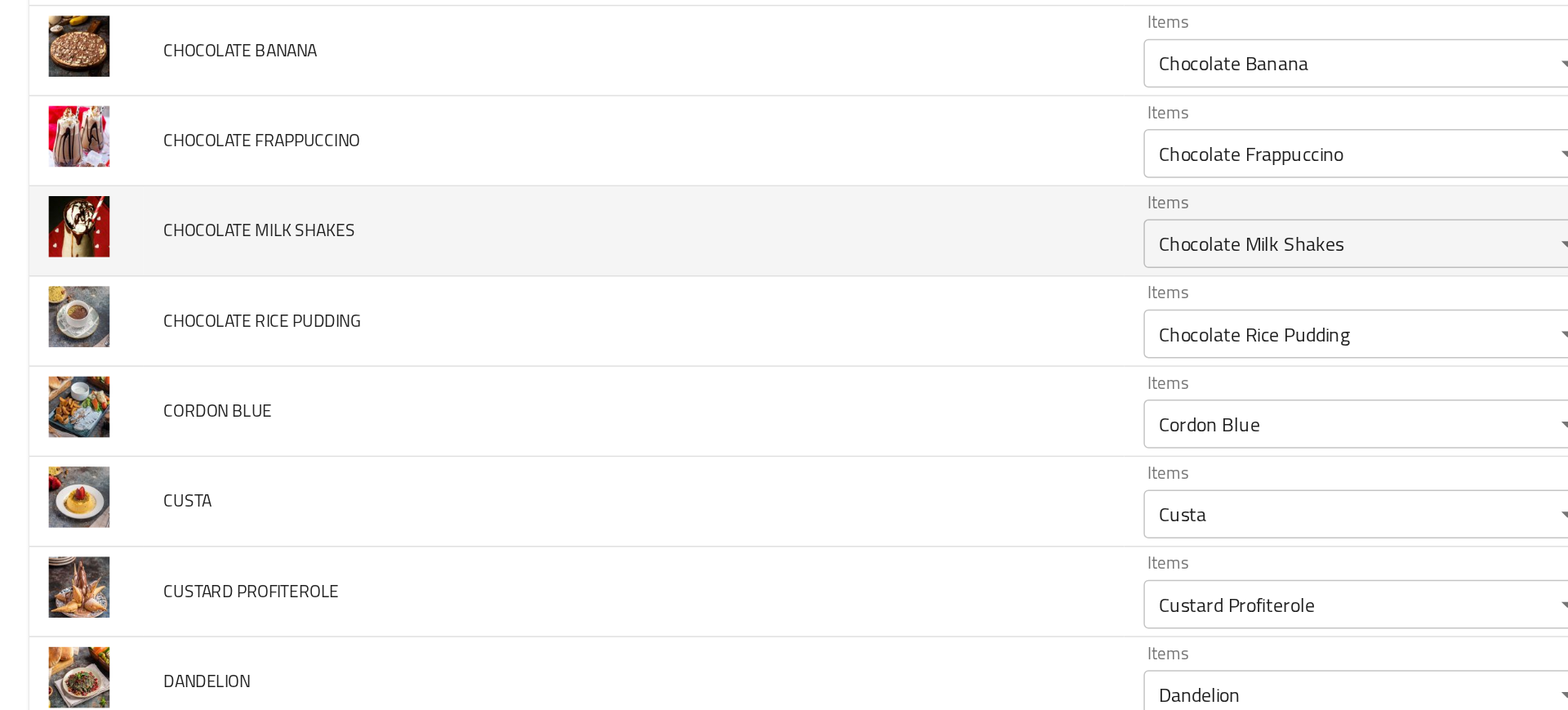
scroll to position [1834, 0]
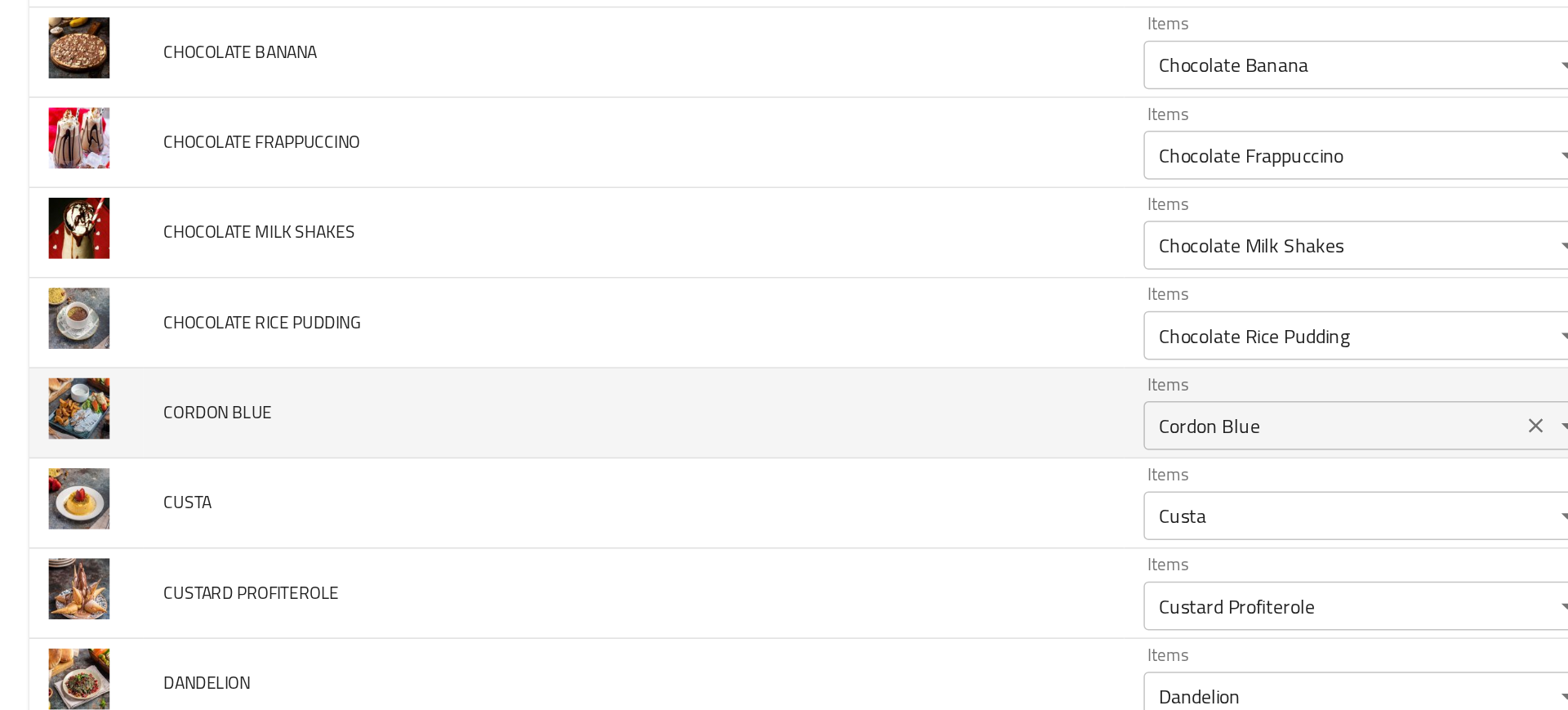
click at [772, 380] on BLUE "Cordon Blue" at bounding box center [893, 386] width 243 height 22
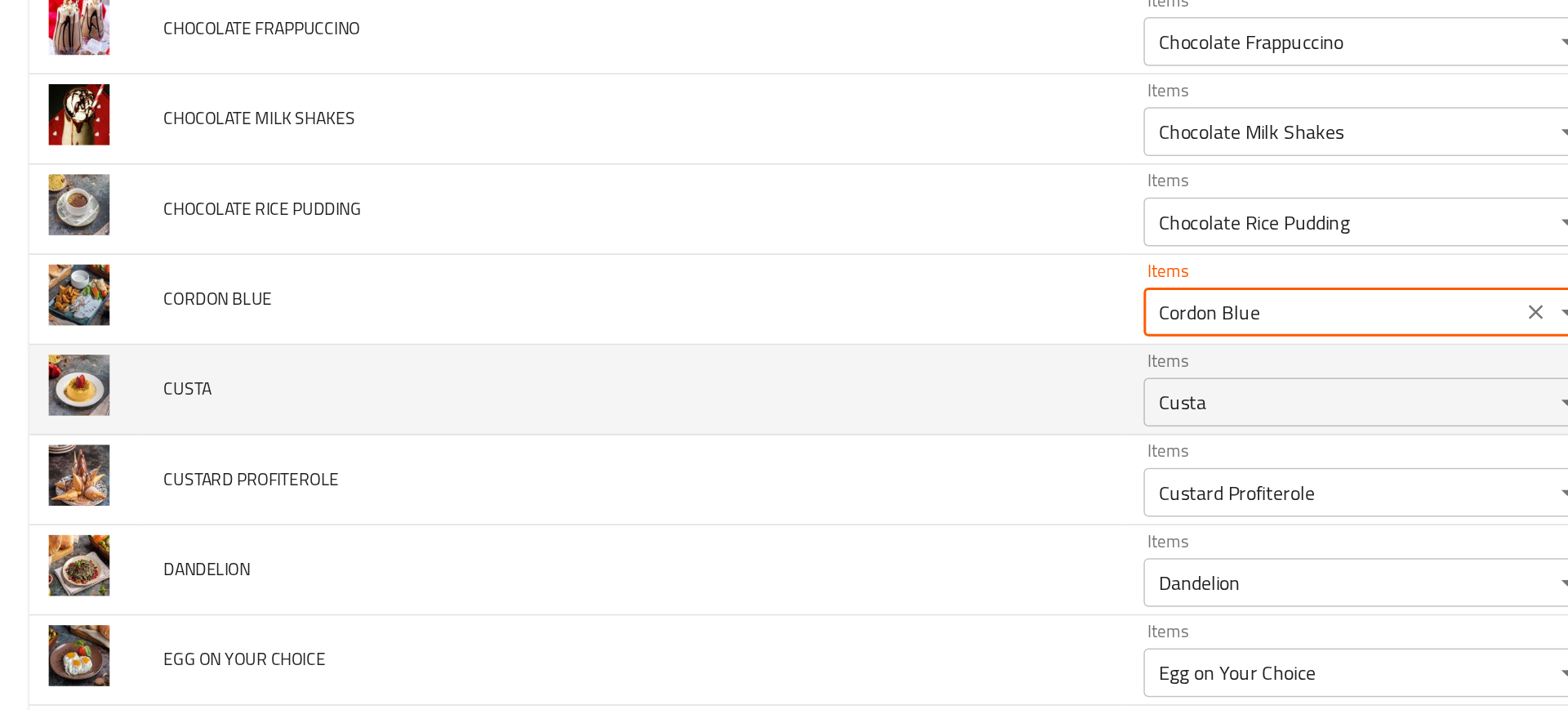
scroll to position [1910, 0]
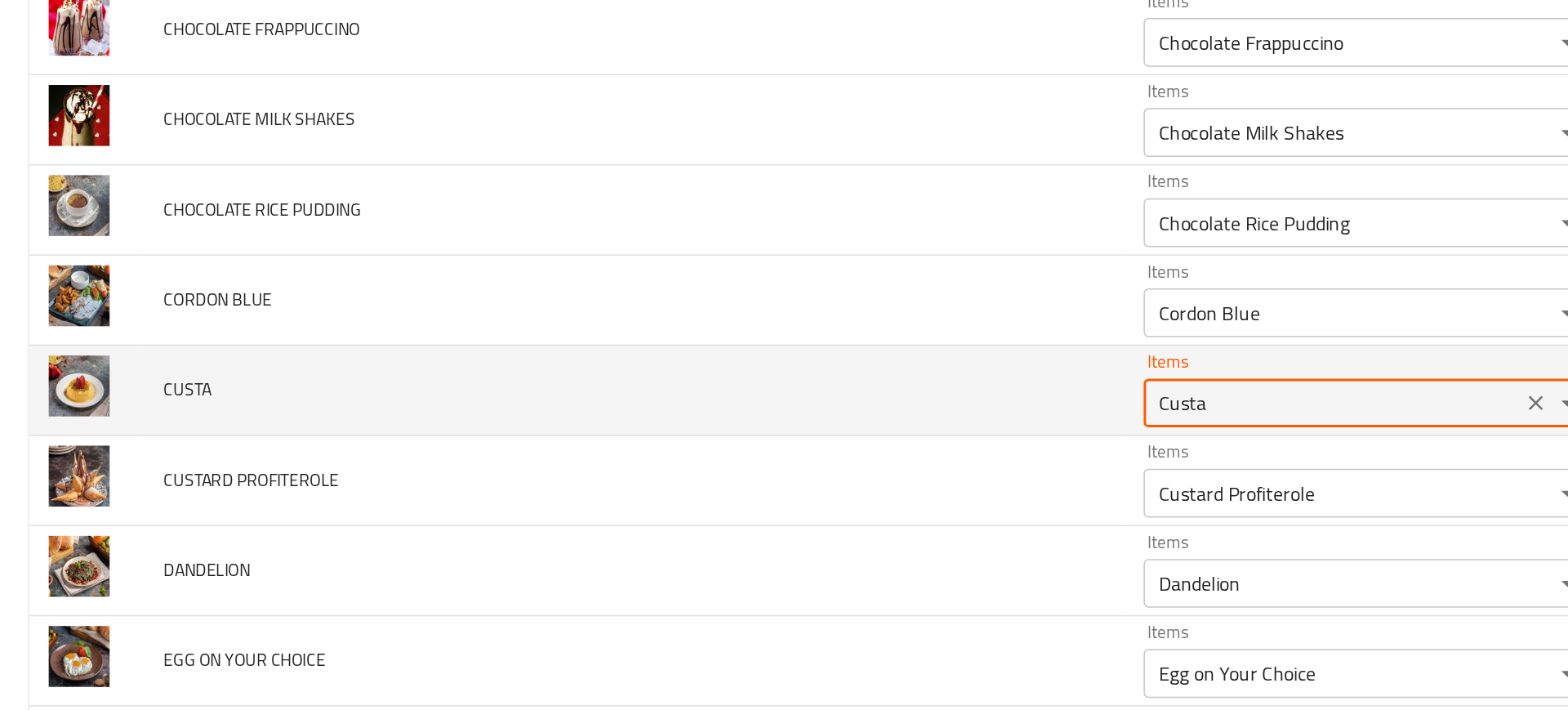
click at [772, 380] on input "Custa" at bounding box center [893, 372] width 243 height 22
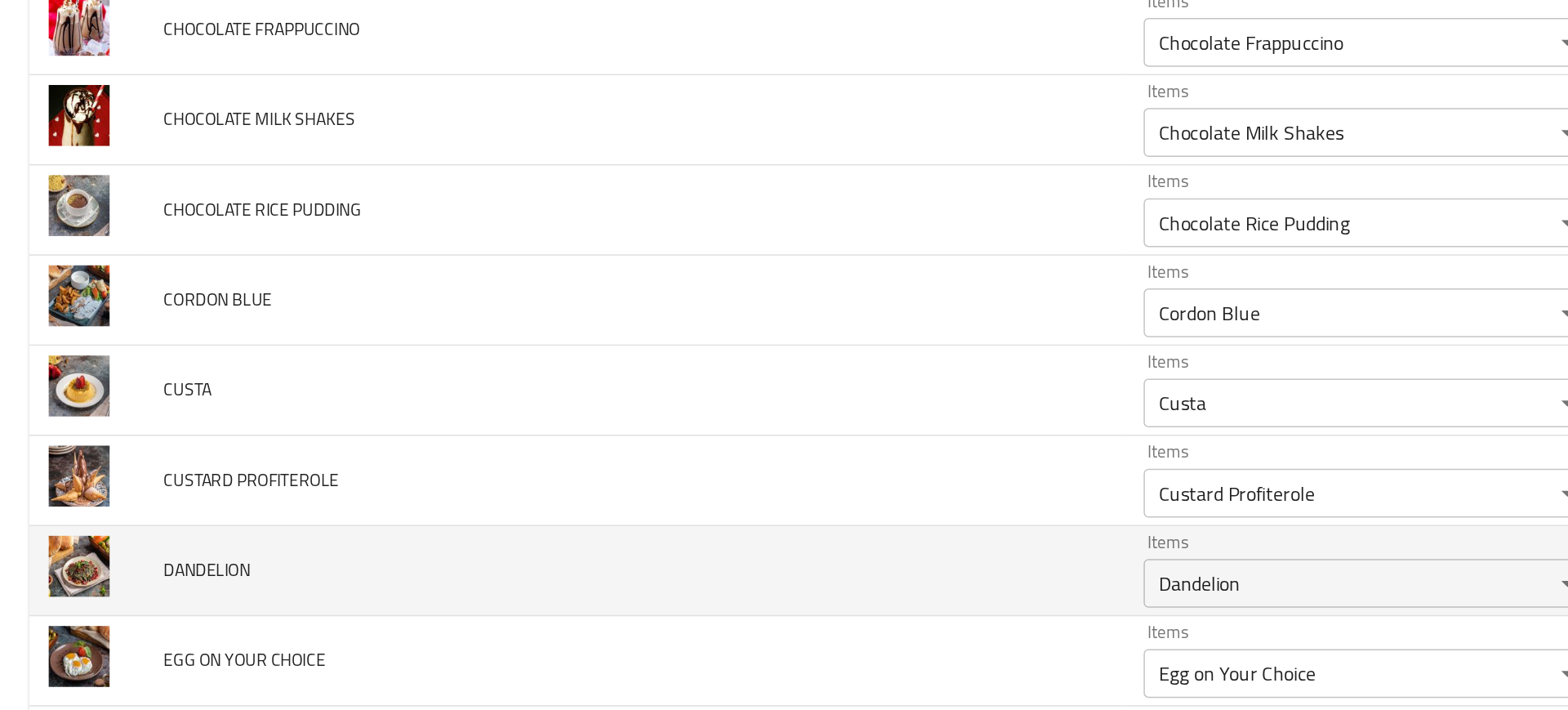
click at [553, 464] on td "DANDELION" at bounding box center [425, 485] width 658 height 60
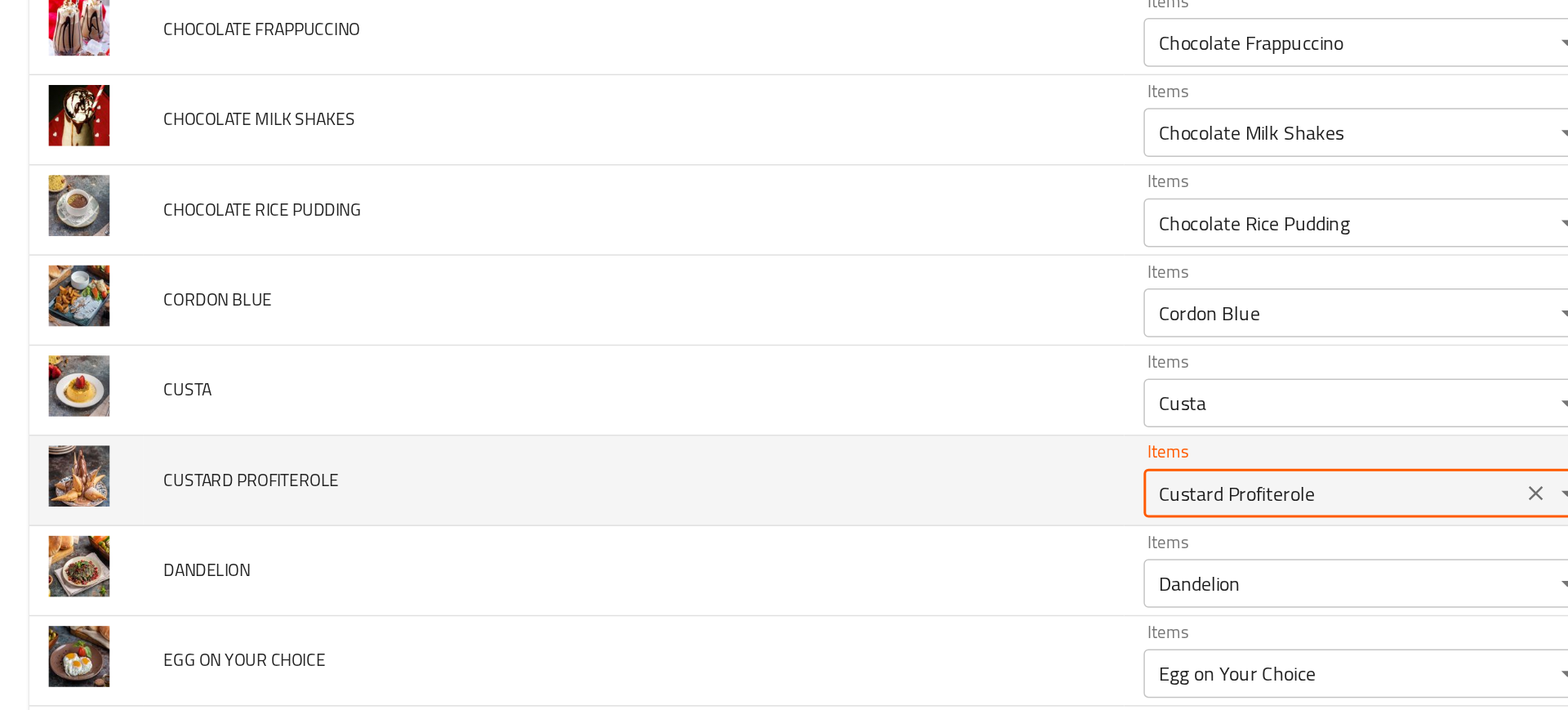
click at [772, 425] on PROFITEROLE "Custard Profiterole" at bounding box center [893, 432] width 243 height 22
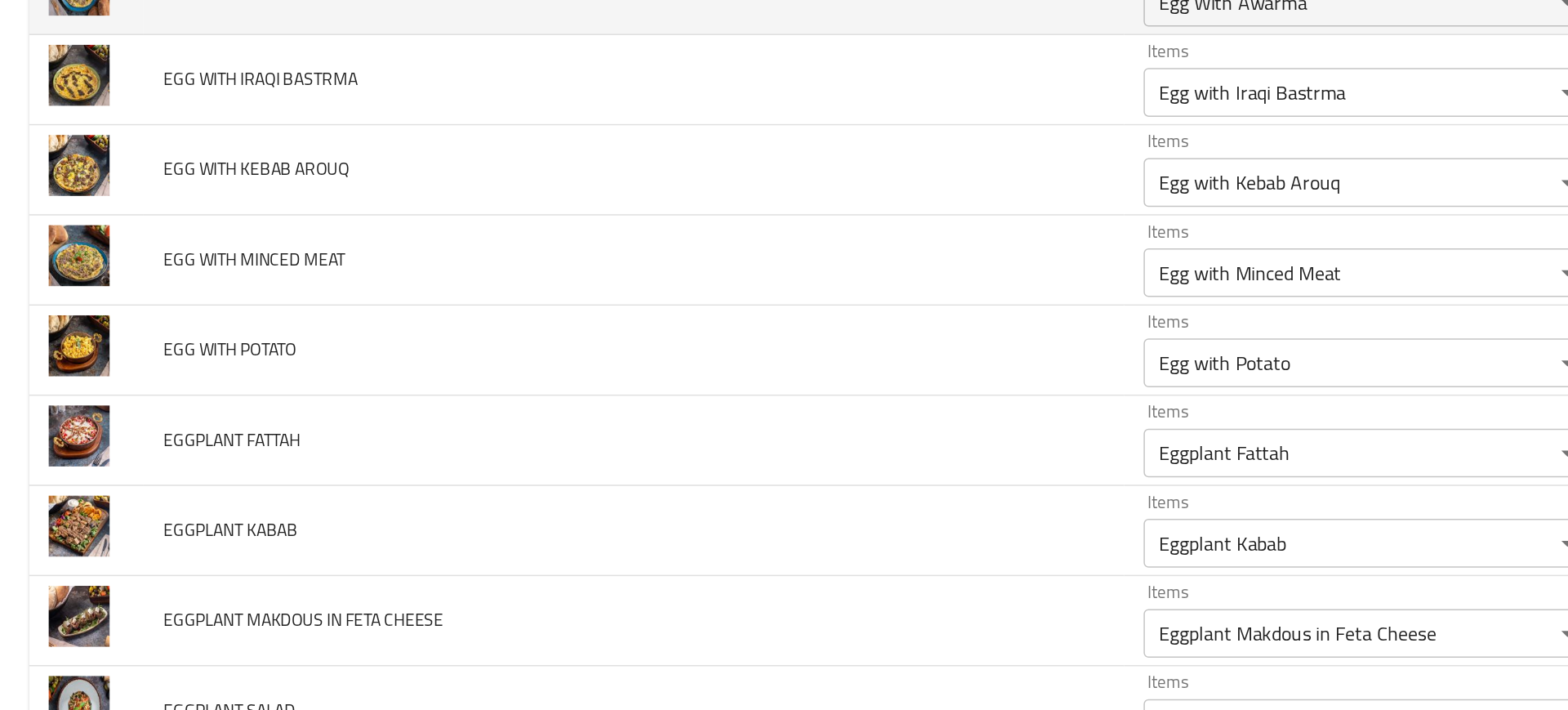
scroll to position [2552, 0]
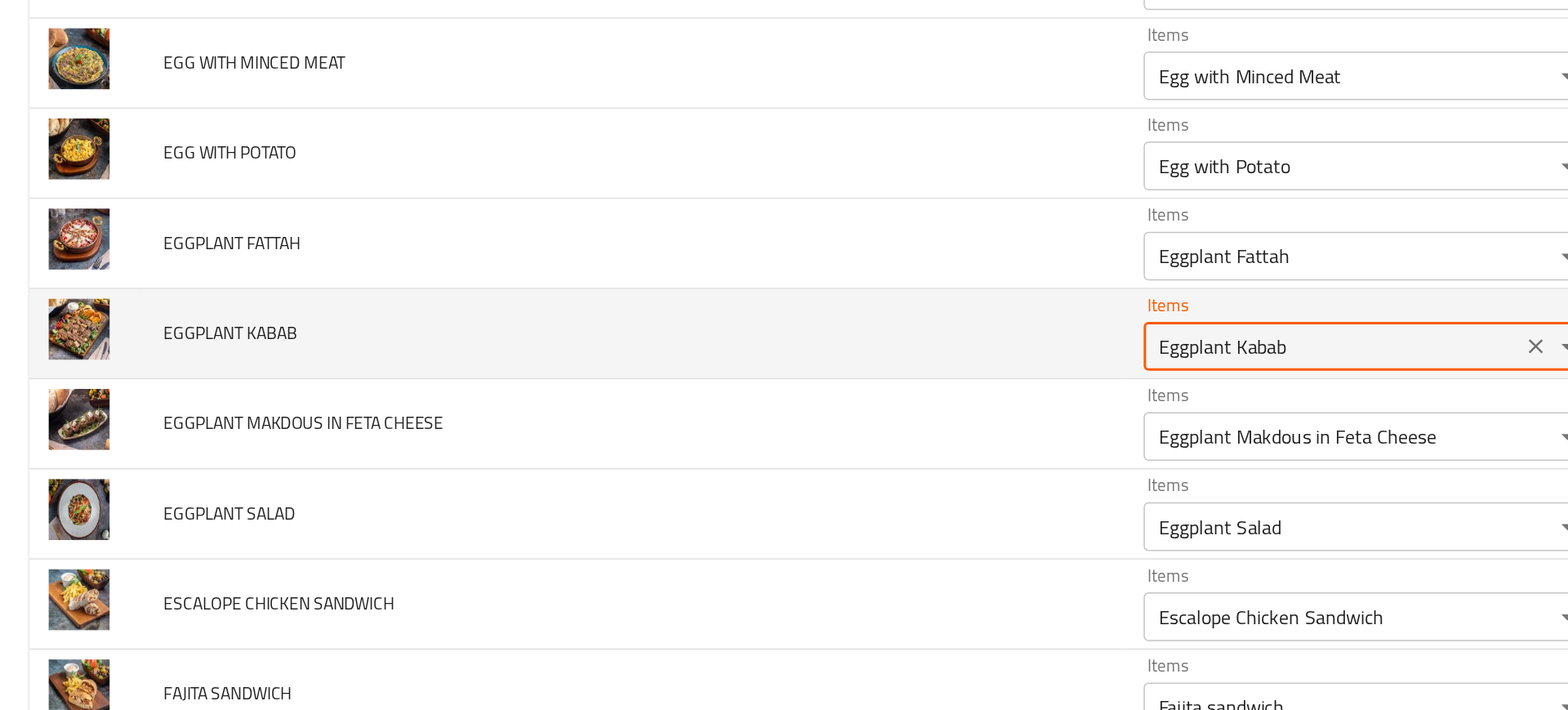
click at [772, 339] on KABAB "Eggplant Kabab" at bounding box center [893, 334] width 243 height 22
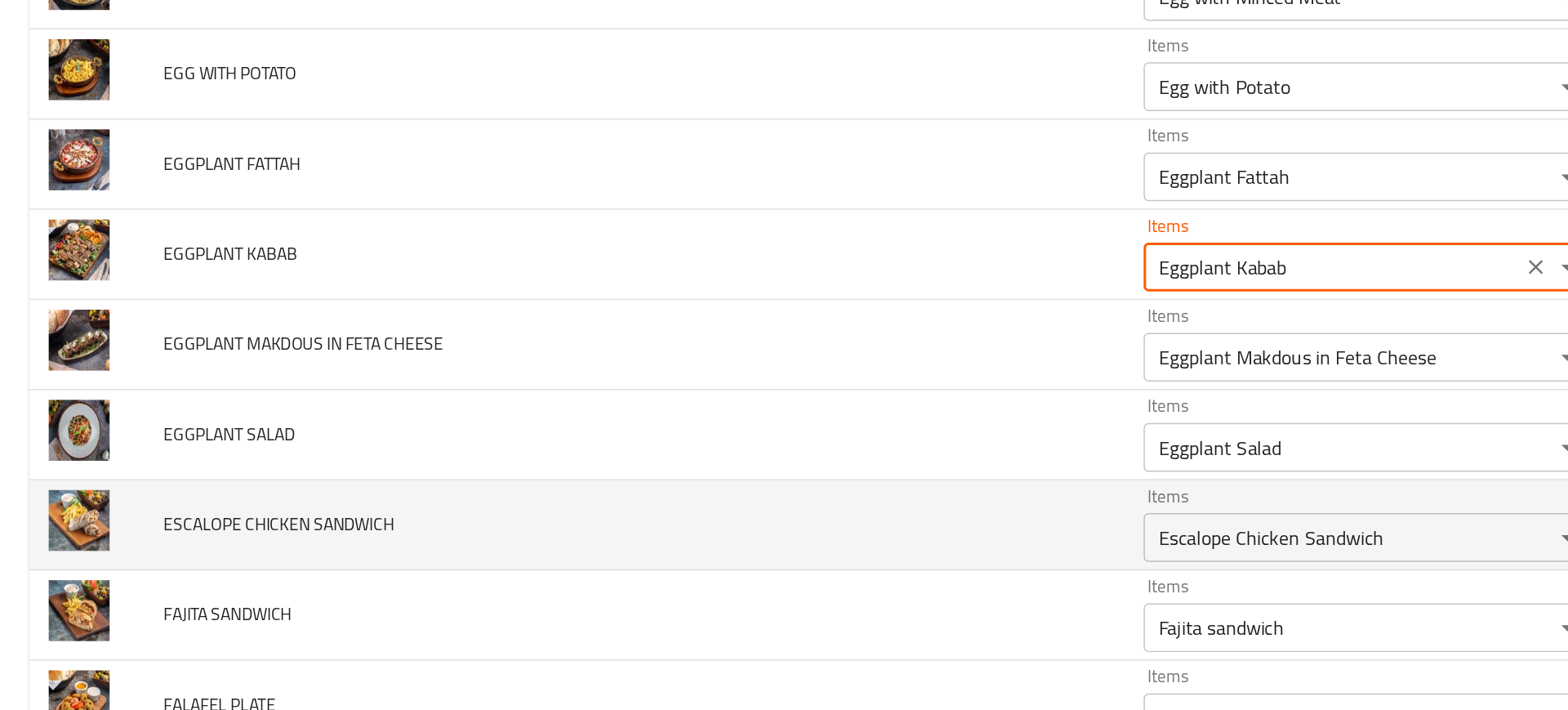
scroll to position [2642, 0]
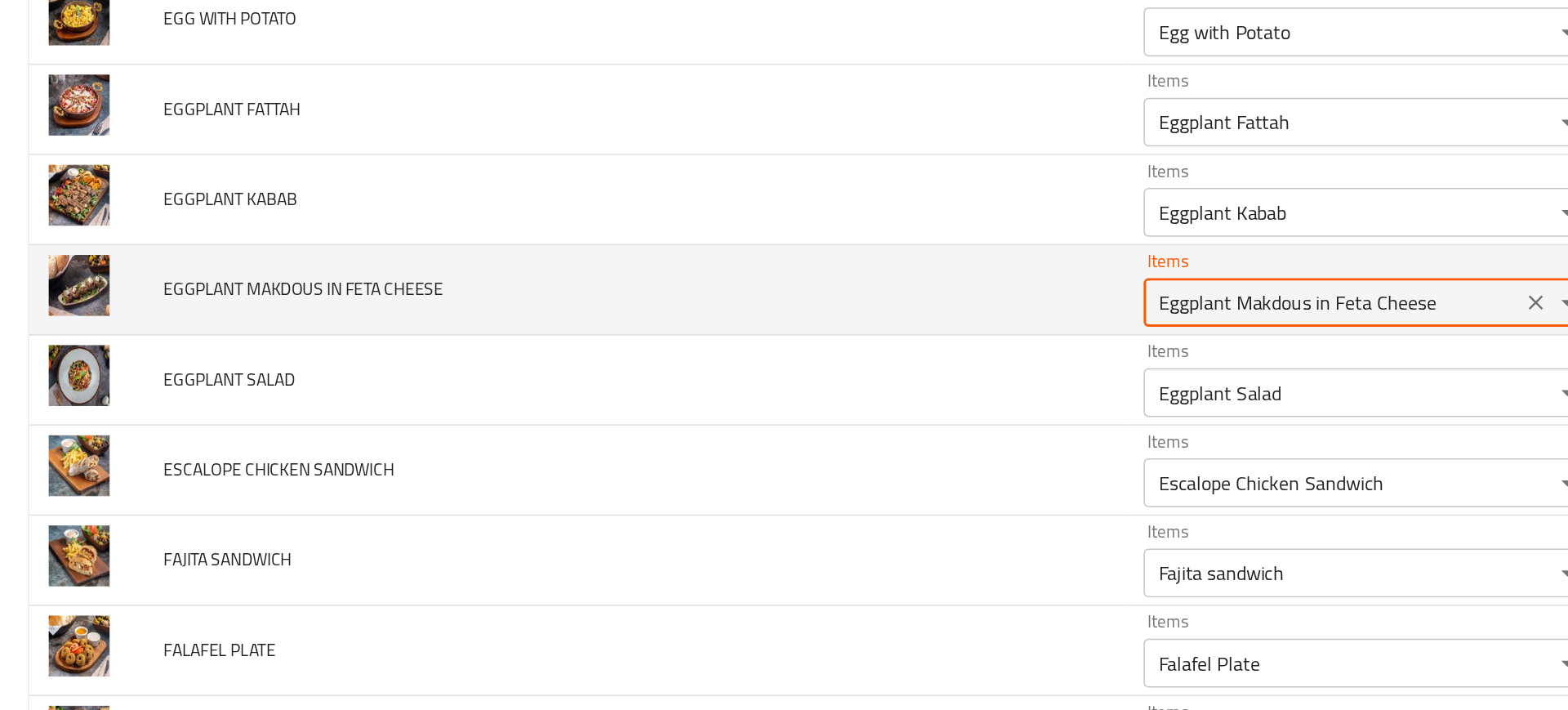
click at [772, 304] on CHEESE "Eggplant Makdous in Feta Cheese" at bounding box center [893, 304] width 243 height 22
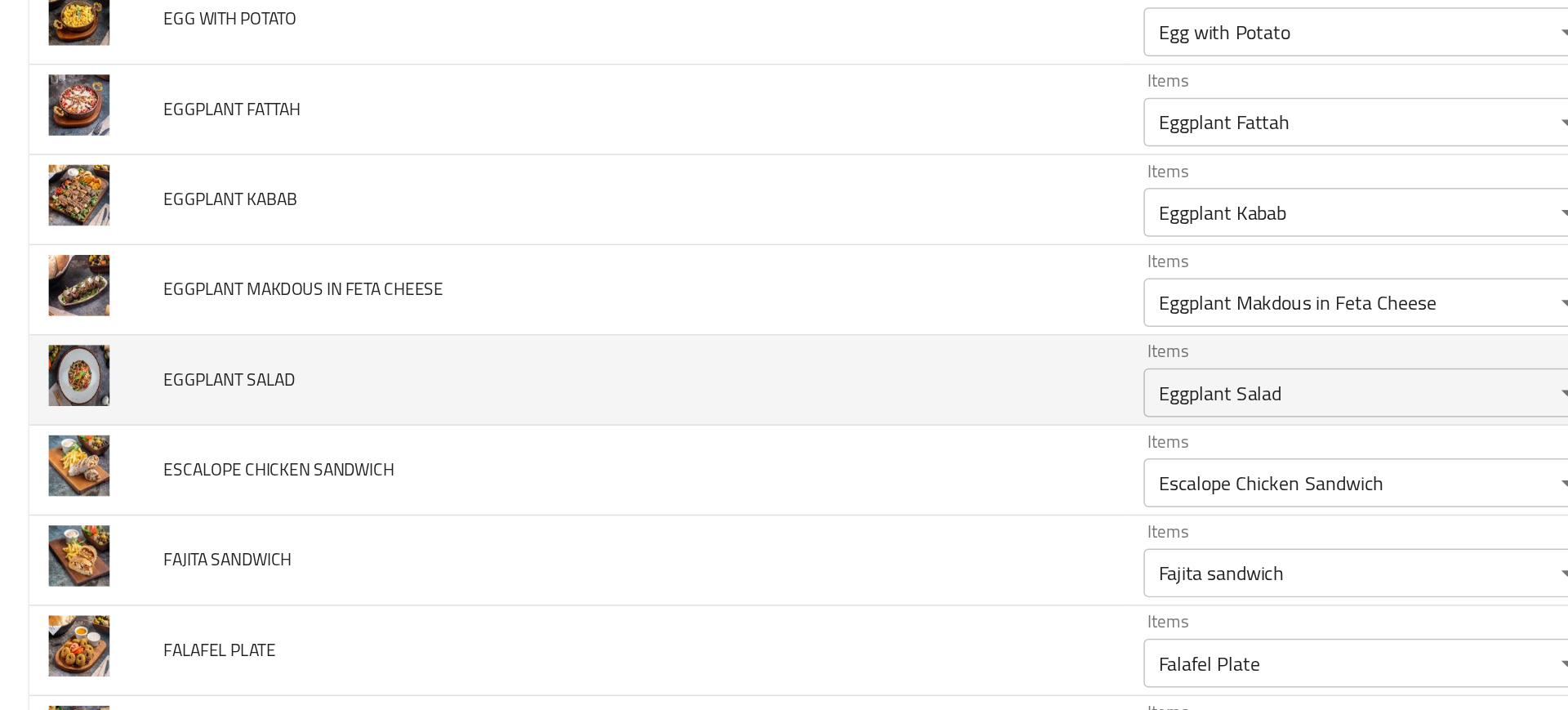
click at [523, 353] on td "EGGPLANT SALAD" at bounding box center [425, 357] width 658 height 60
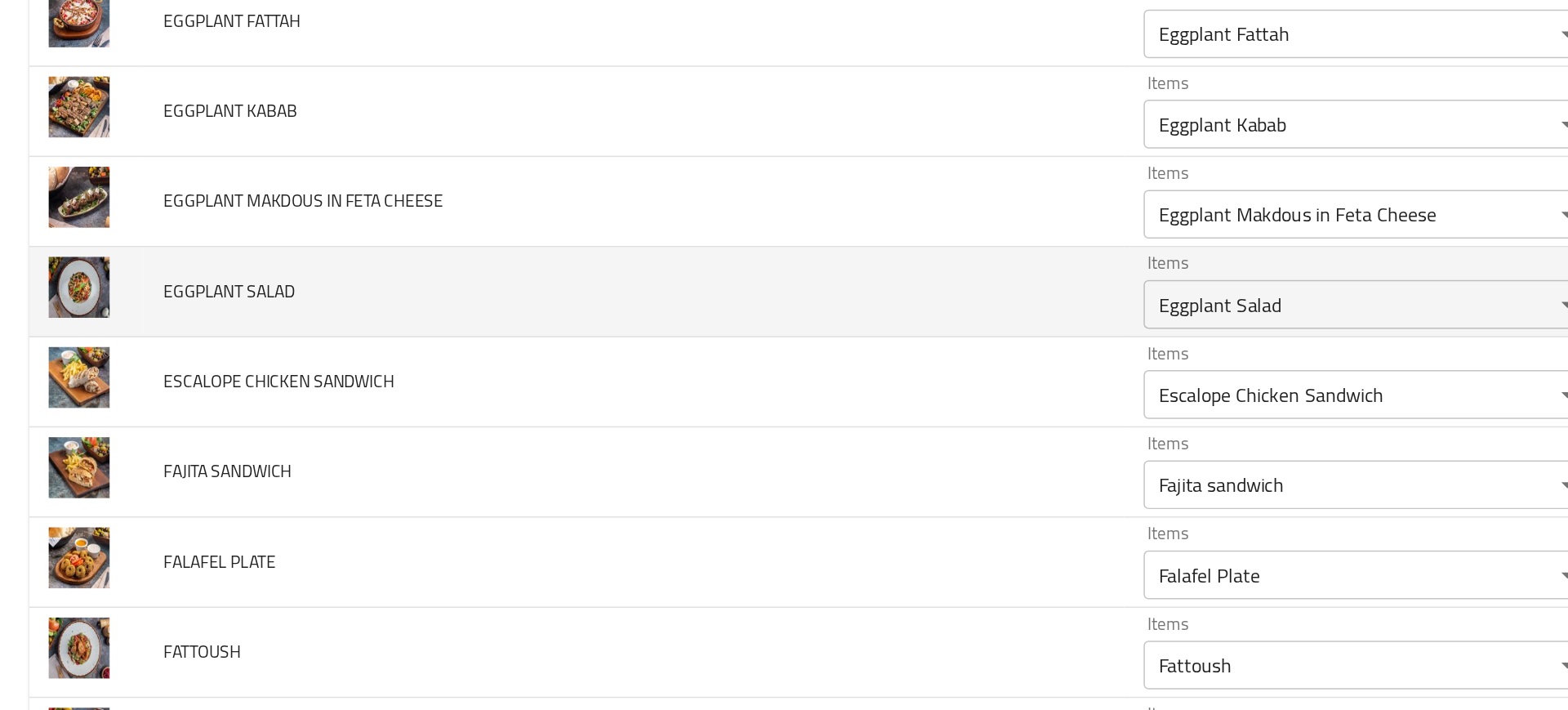
scroll to position [2706, 0]
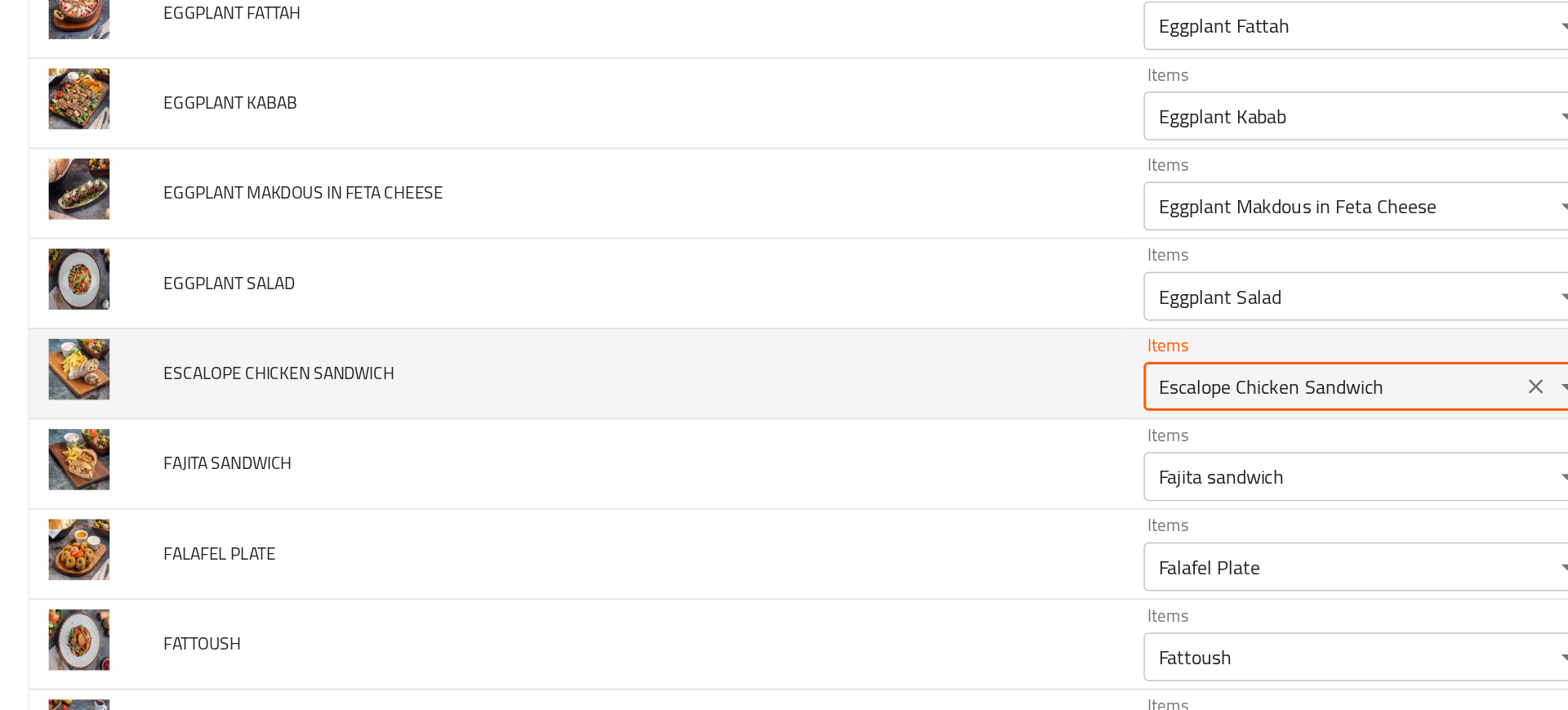
click at [772, 355] on SANDWICH "Escalope Chicken Sandwich" at bounding box center [893, 360] width 243 height 22
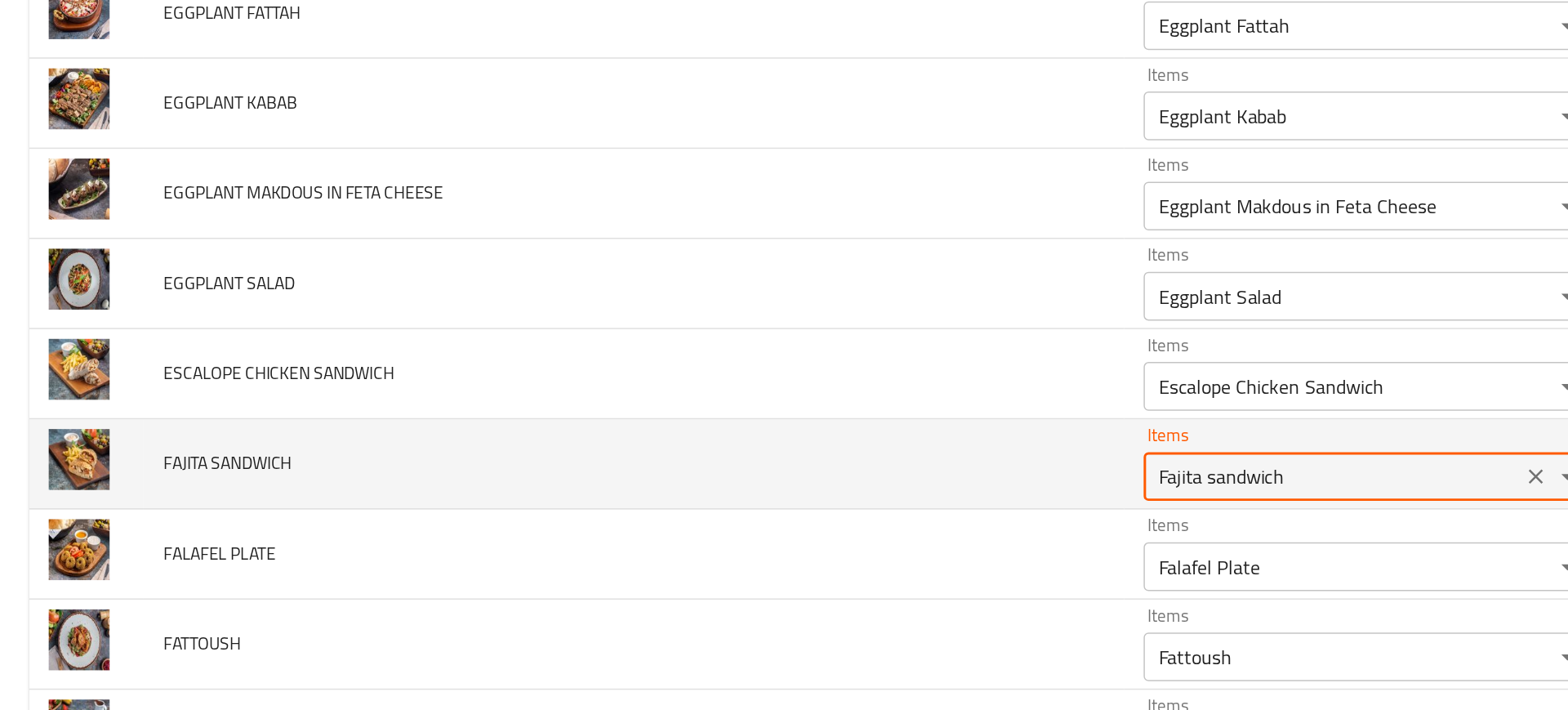
click at [772, 425] on SANDWICH "Fajita sandwich" at bounding box center [893, 420] width 243 height 22
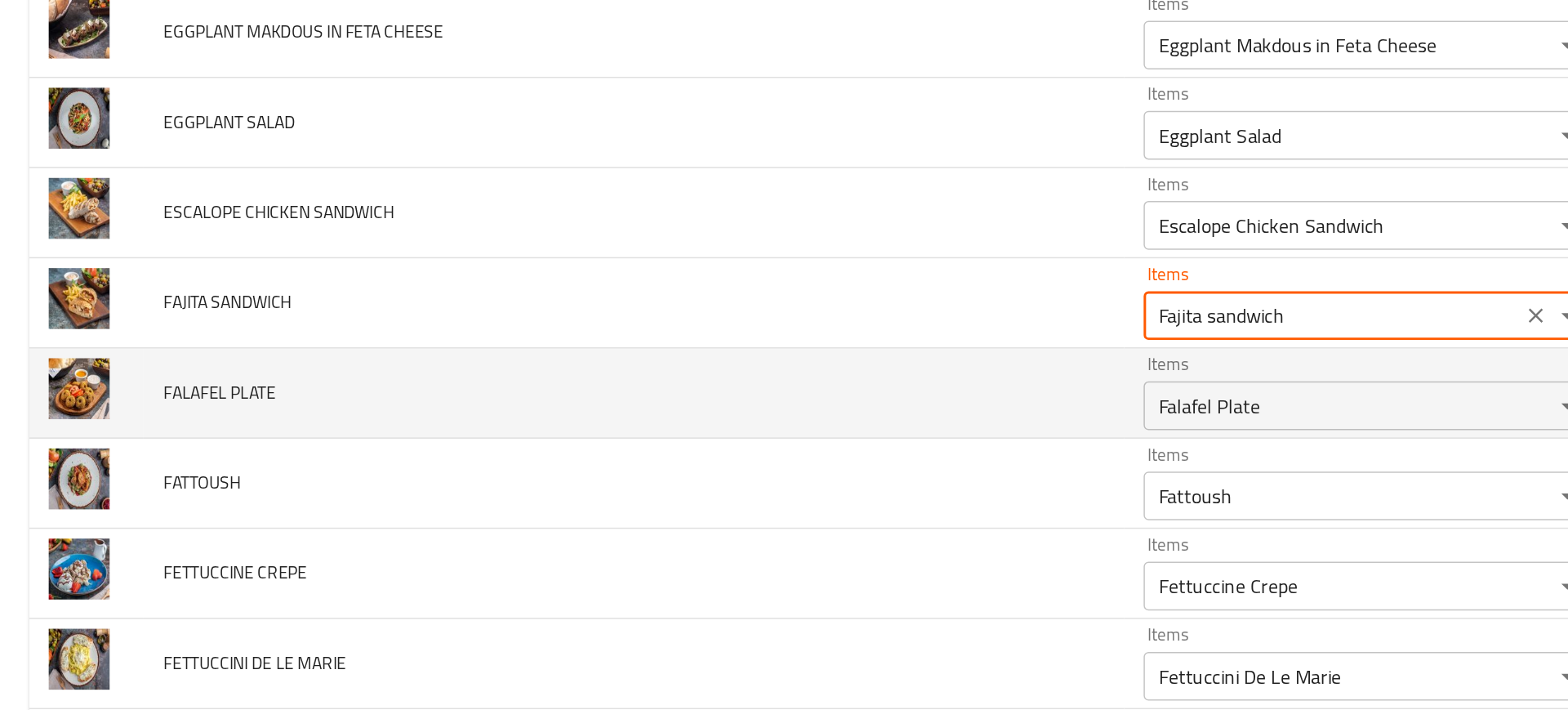
scroll to position [2819, 0]
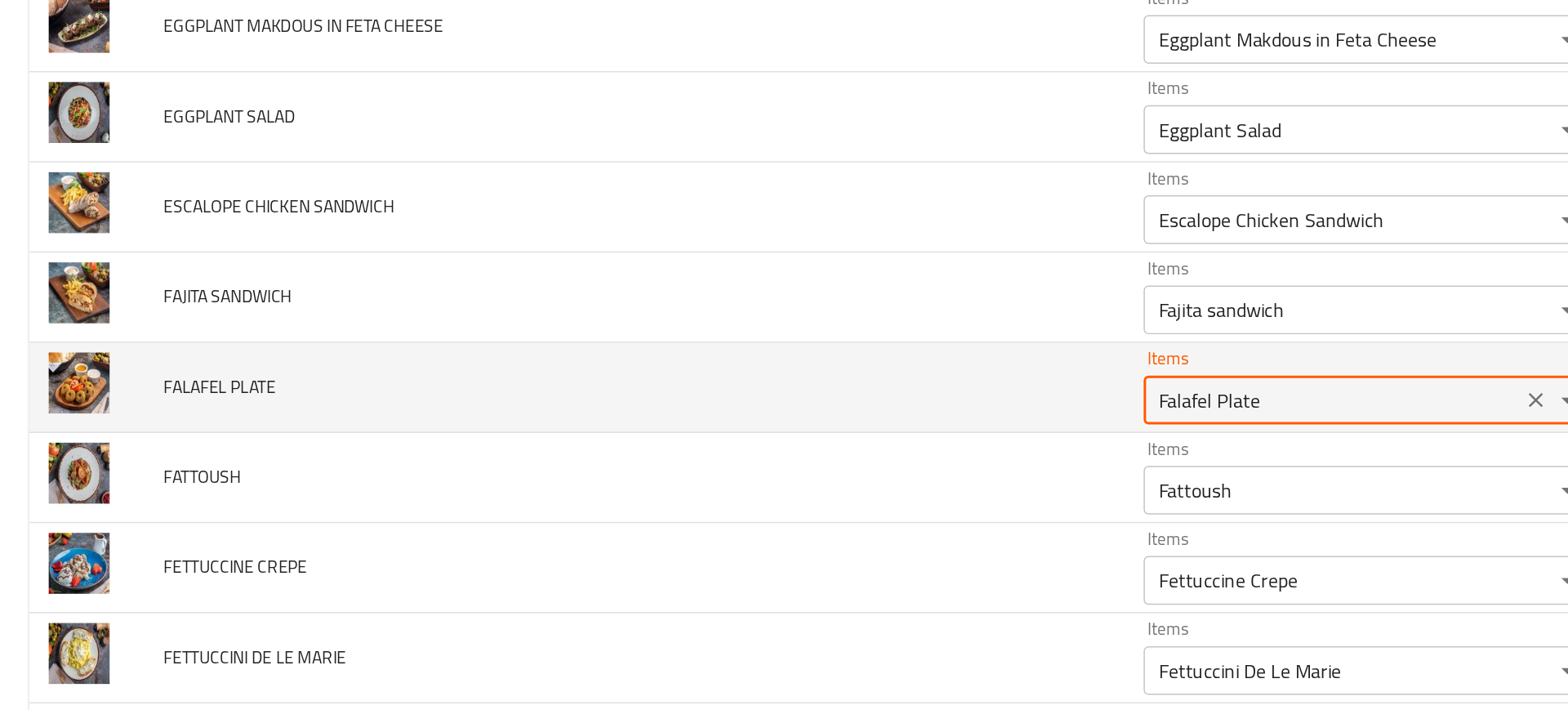
click at [772, 369] on PLATE "Falafel Plate" at bounding box center [893, 370] width 243 height 22
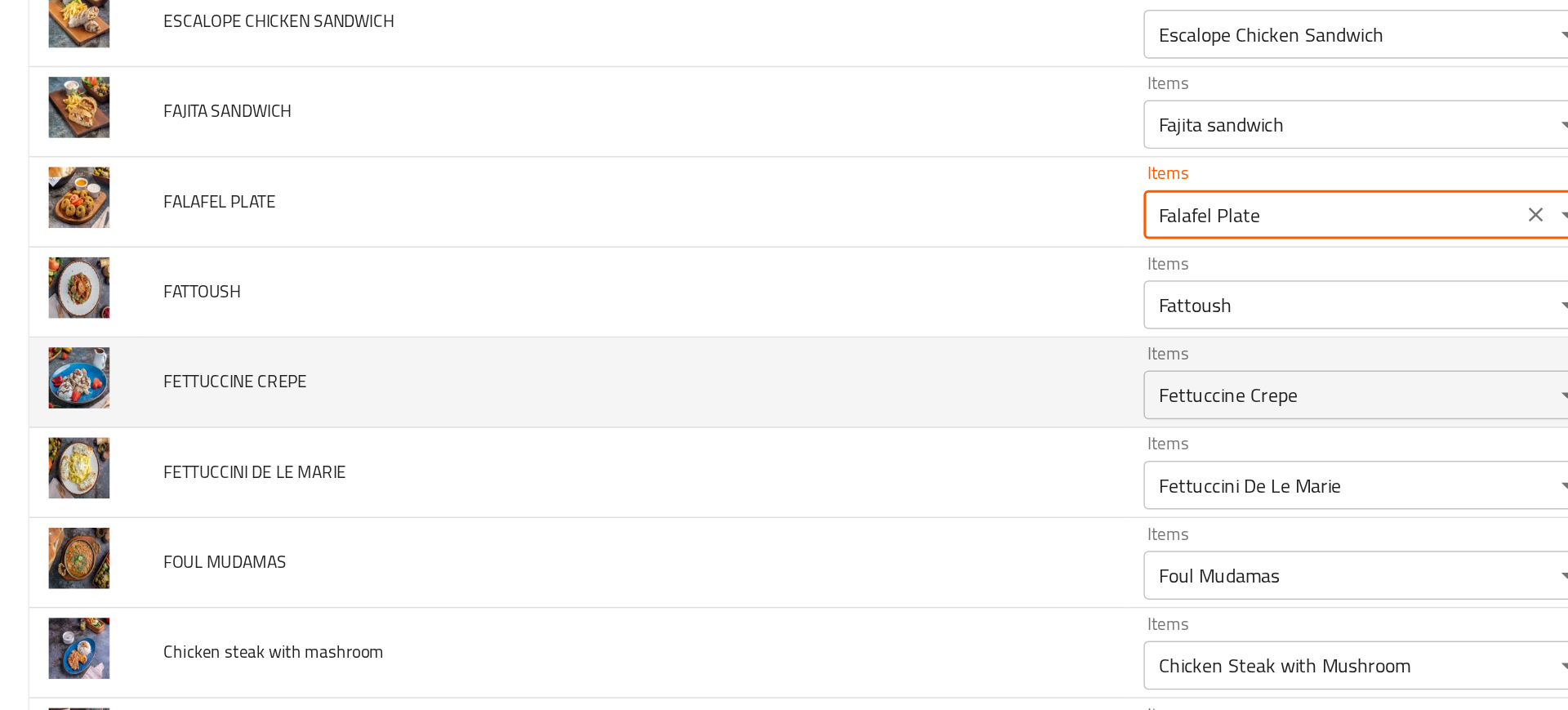
scroll to position [2944, 0]
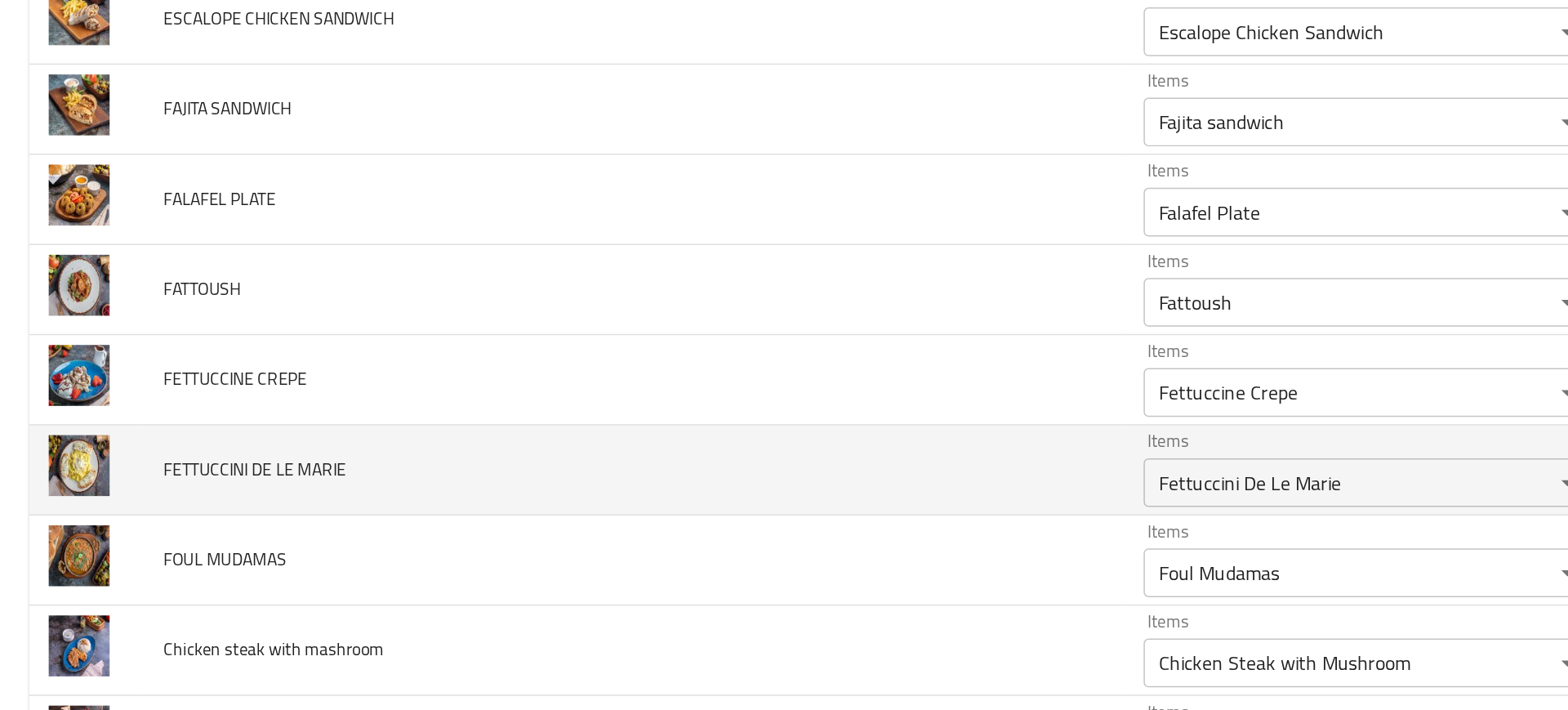
click at [610, 401] on td "FETTUCCINI DE LE MARIE" at bounding box center [425, 417] width 658 height 60
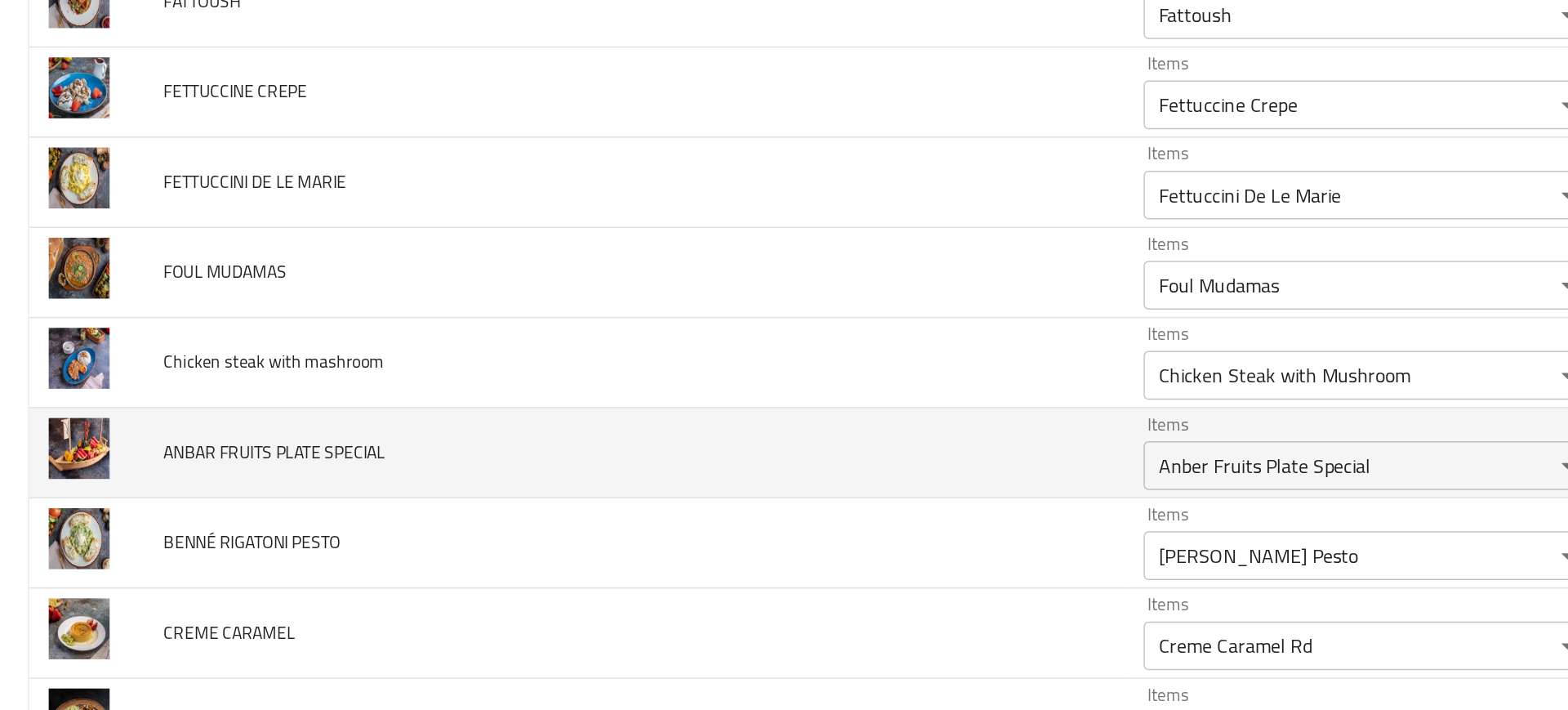
scroll to position [3137, 0]
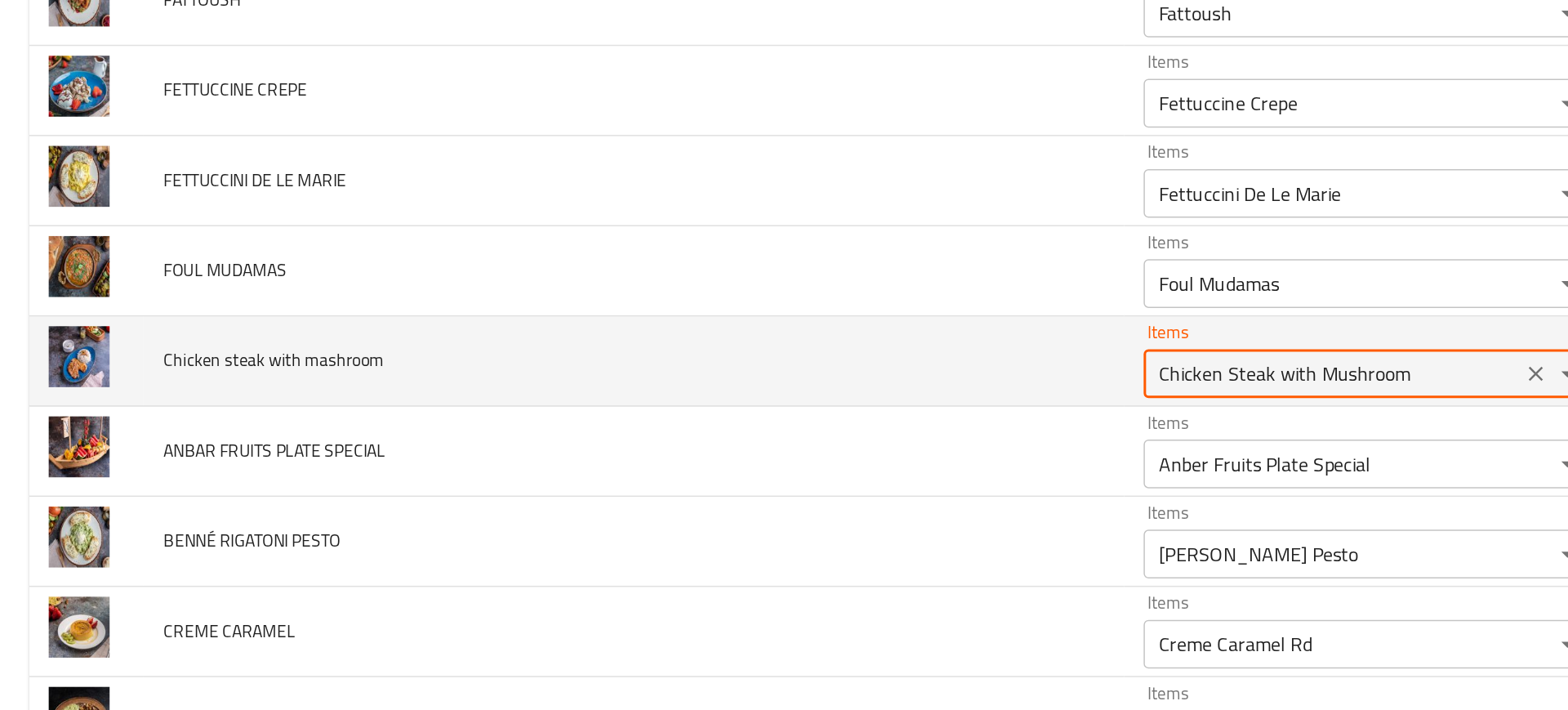
click at [772, 344] on mashroom "Chicken Steak with Mushroom" at bounding box center [893, 352] width 243 height 22
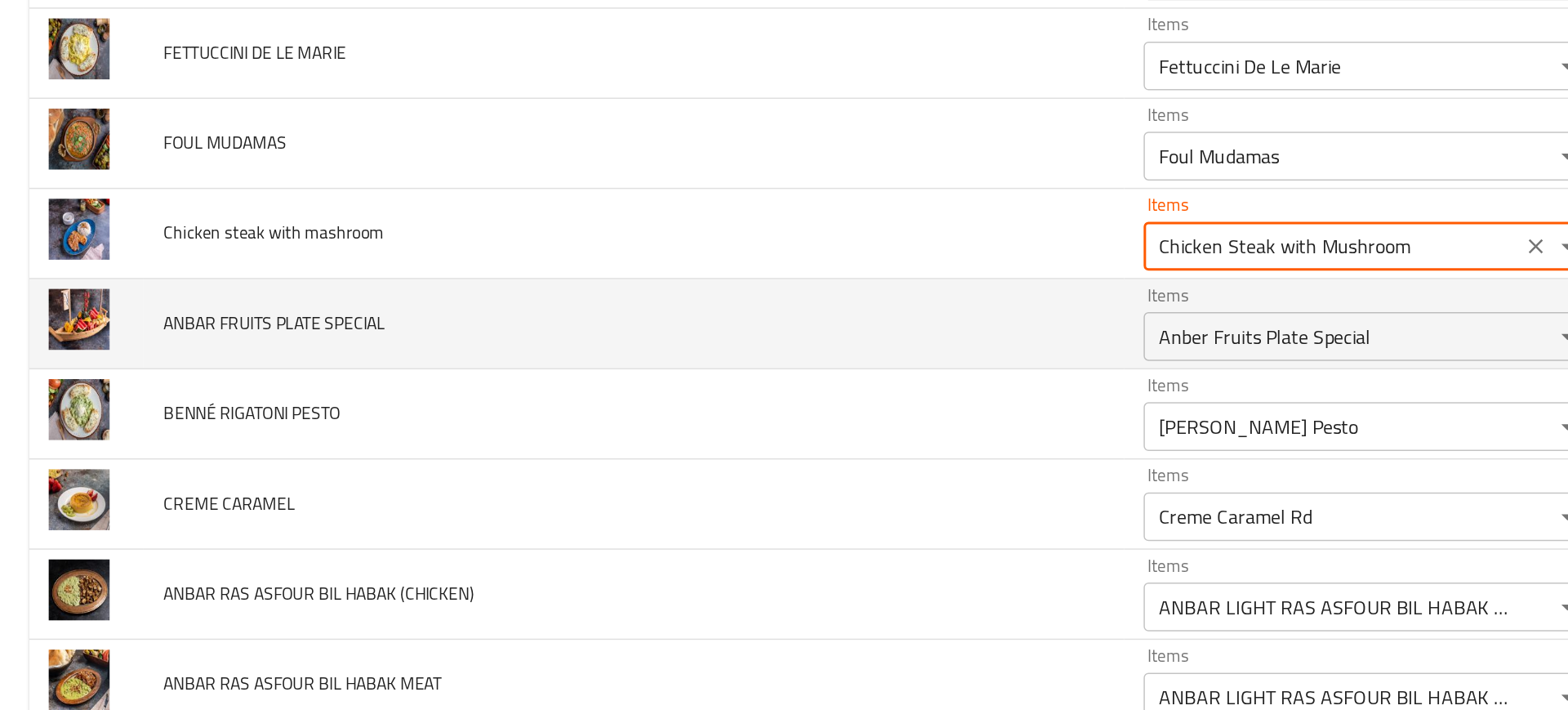
scroll to position [3225, 0]
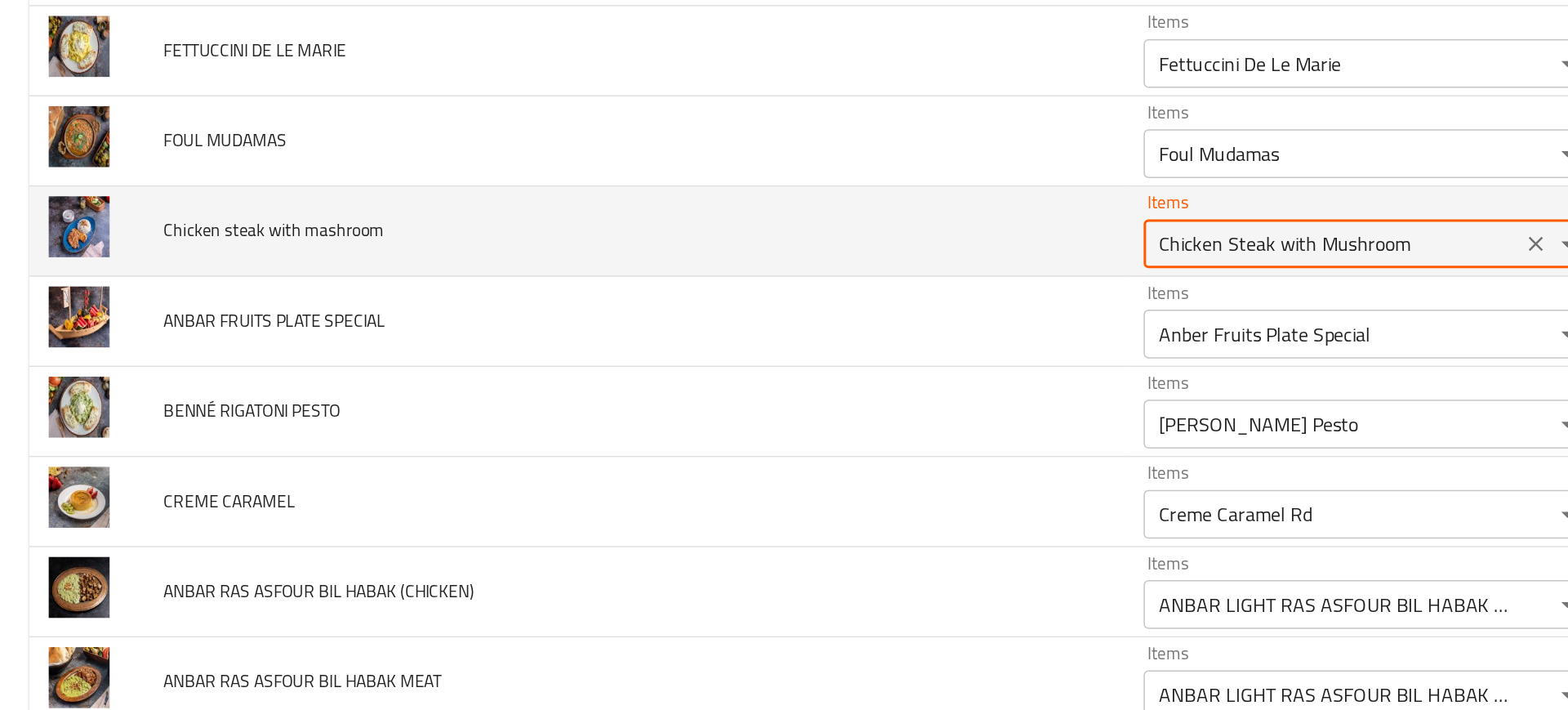
click at [772, 271] on mashroom "Chicken Steak with Mushroom" at bounding box center [893, 264] width 243 height 22
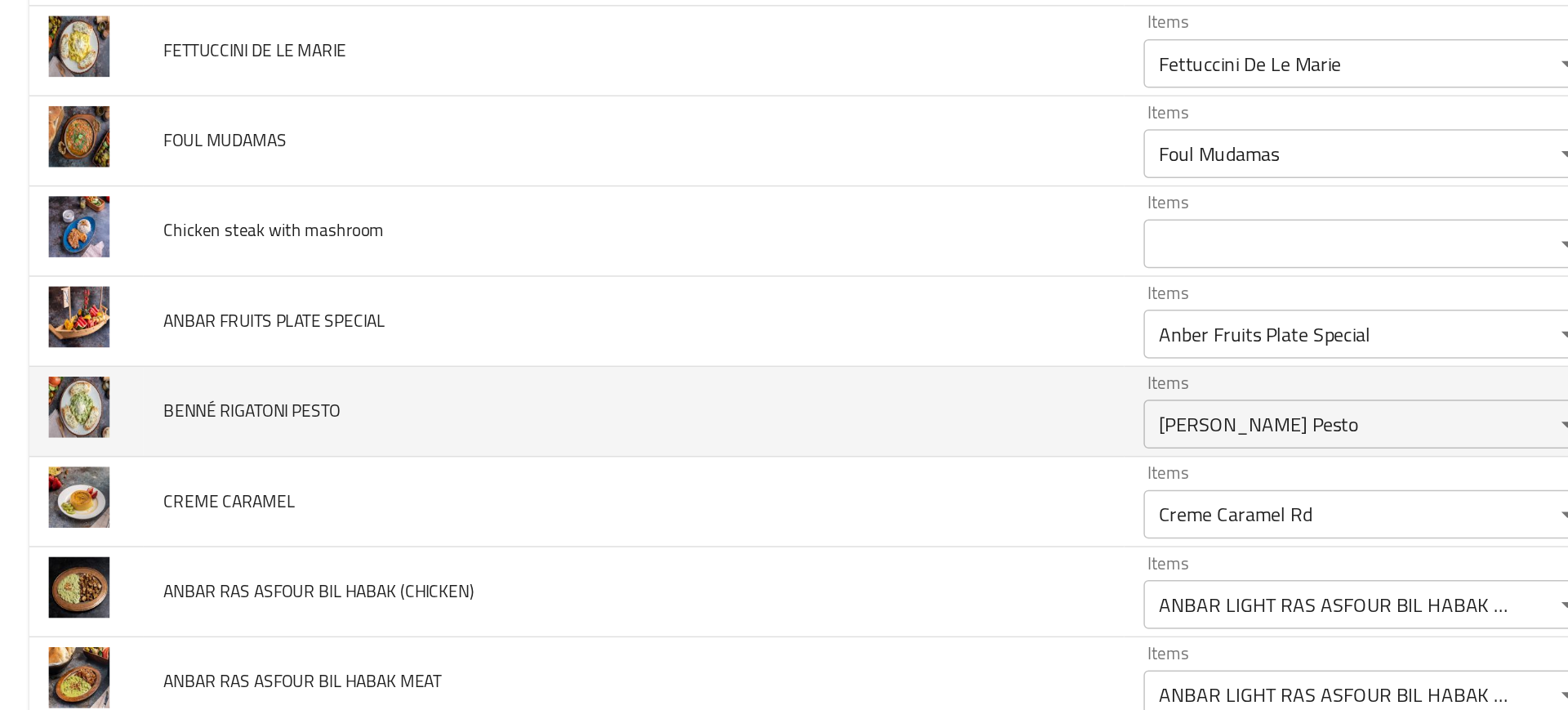
click at [321, 382] on td "BENNÉ RIGATONI PESTO" at bounding box center [425, 378] width 658 height 60
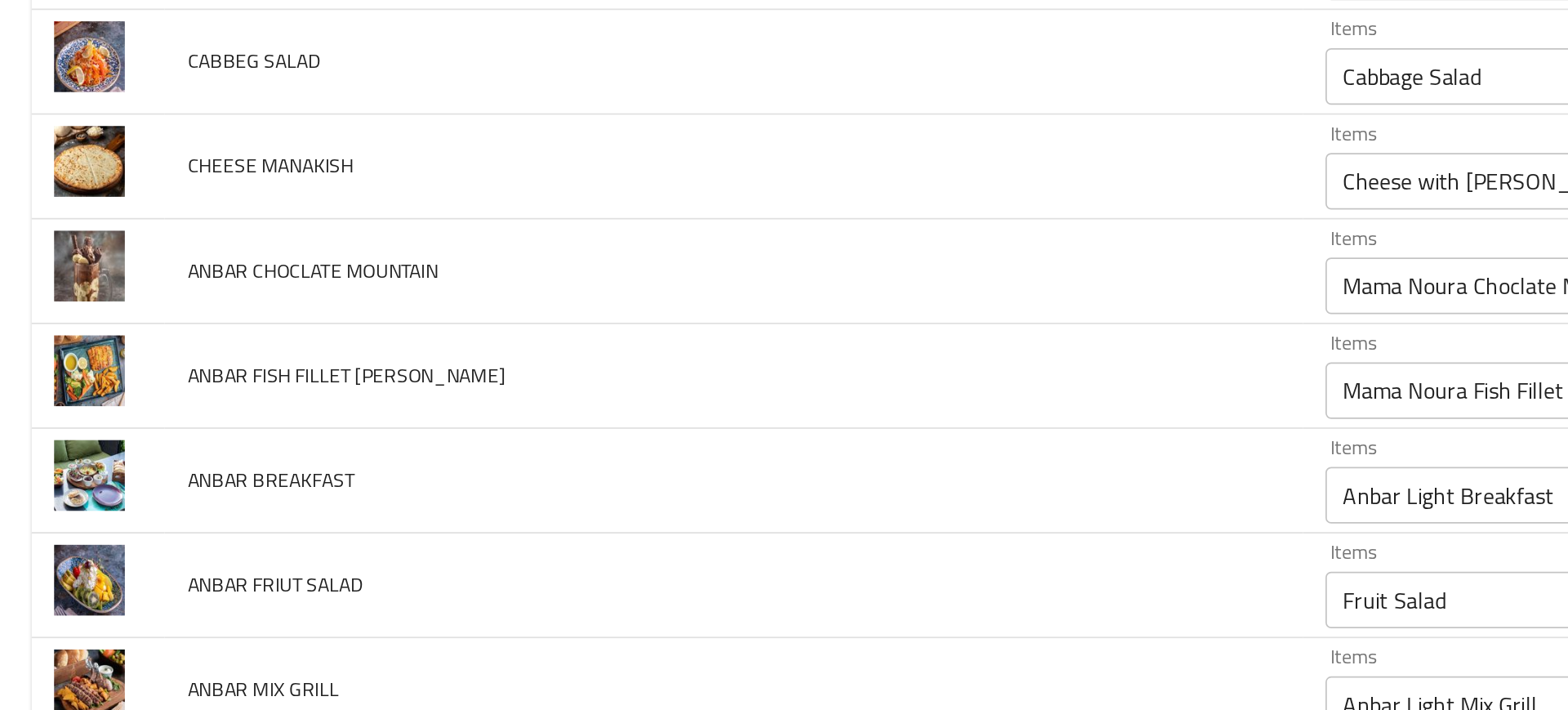
scroll to position [3693, 0]
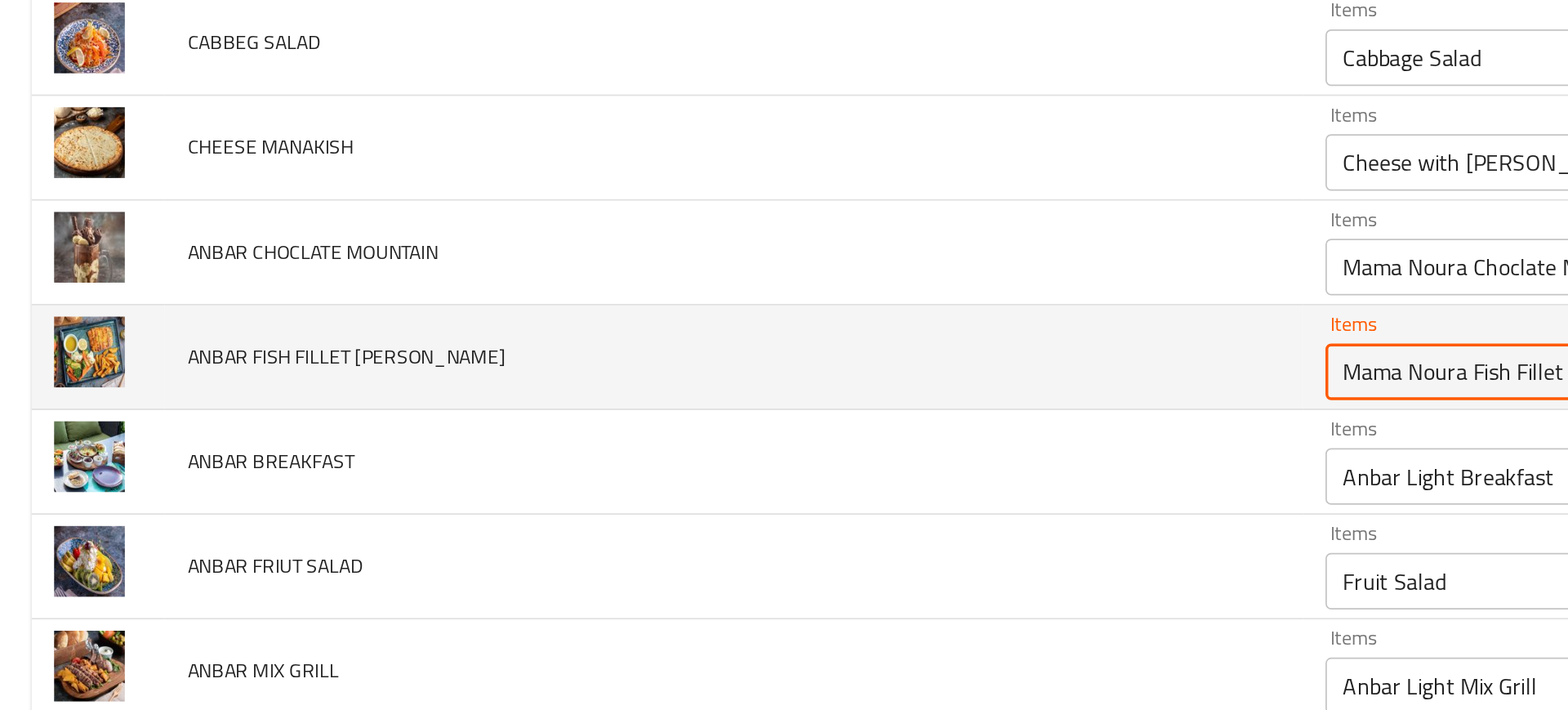
click at [786, 349] on SALMON "Mama Noura Fish Fillet Salmon" at bounding box center [893, 340] width 243 height 22
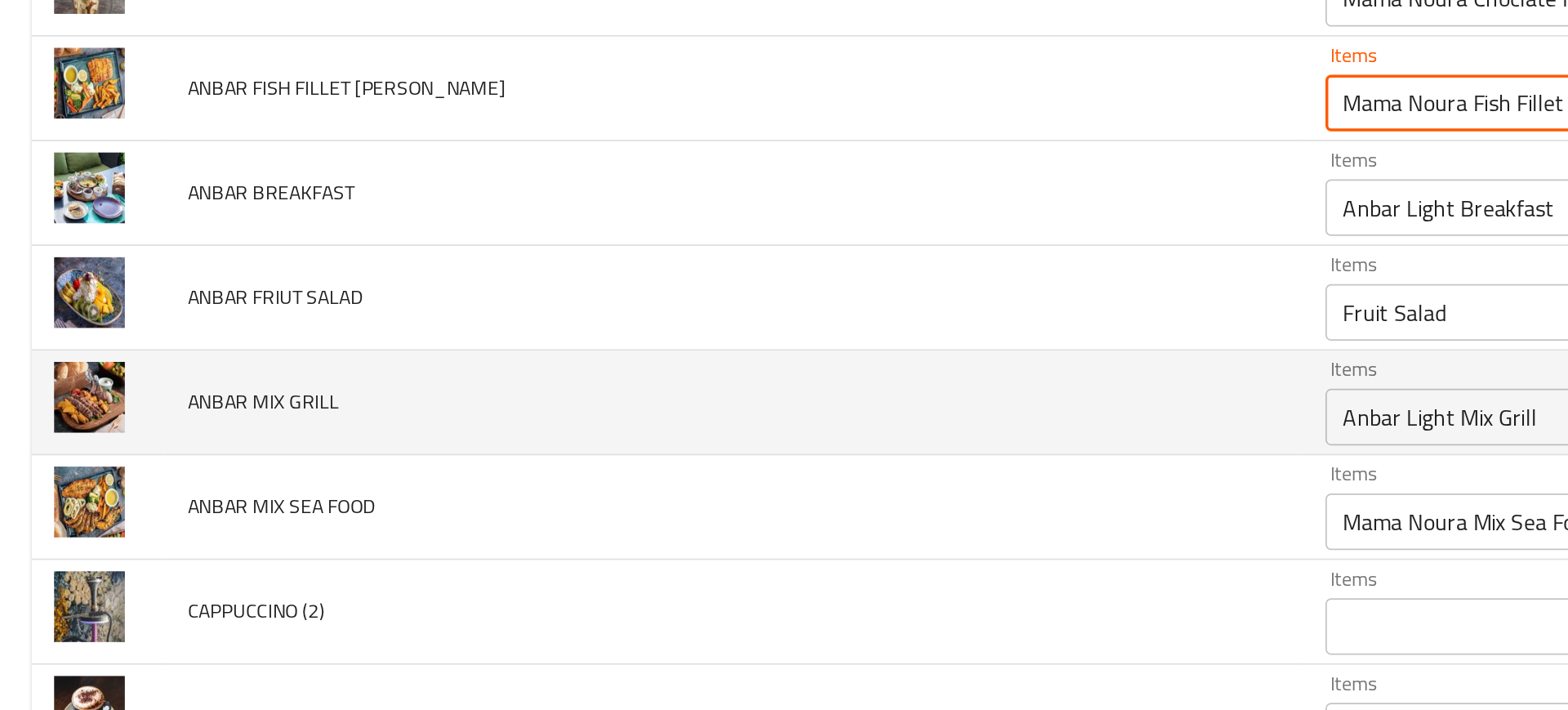
scroll to position [3849, 0]
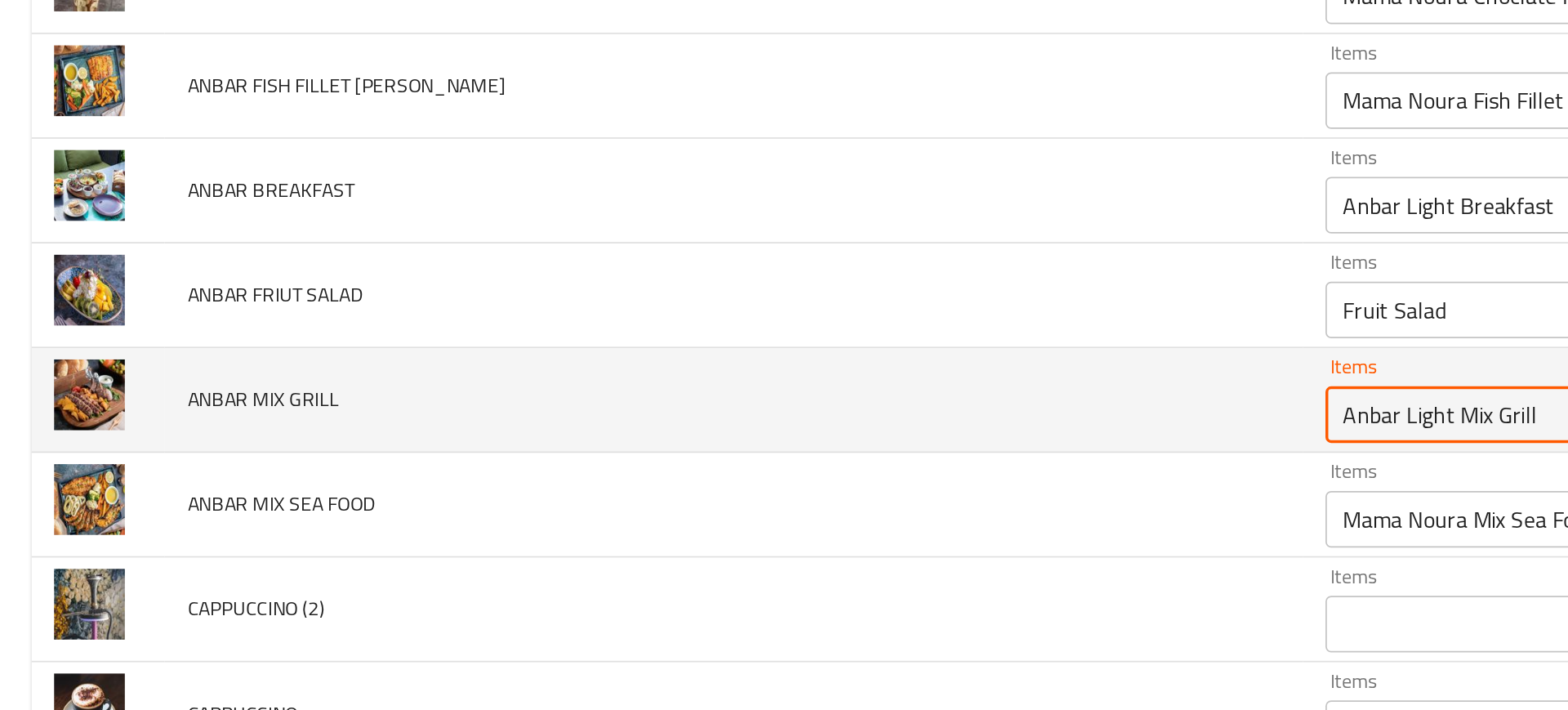
click at [772, 375] on GRILL "Anbar Light Mix Grill" at bounding box center [893, 365] width 243 height 22
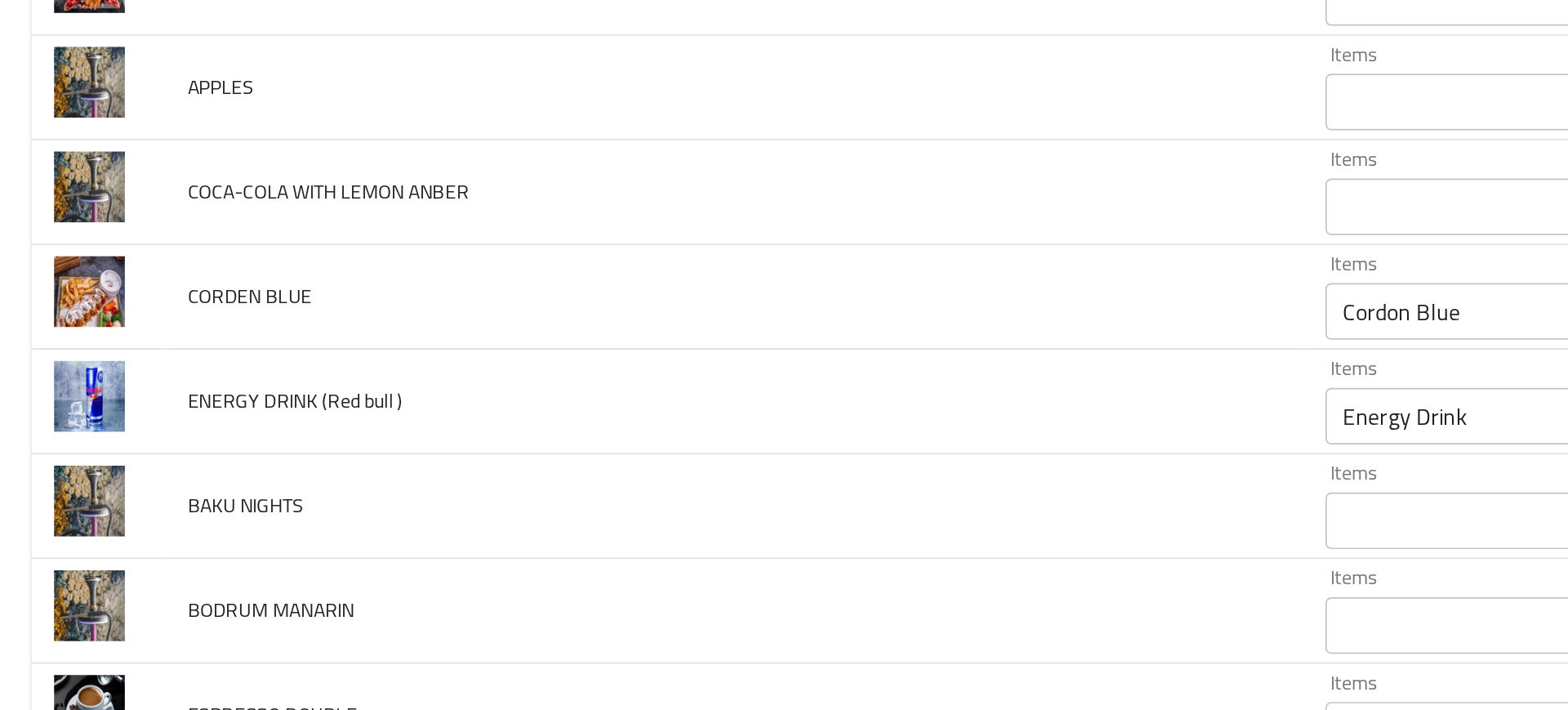
scroll to position [5057, 0]
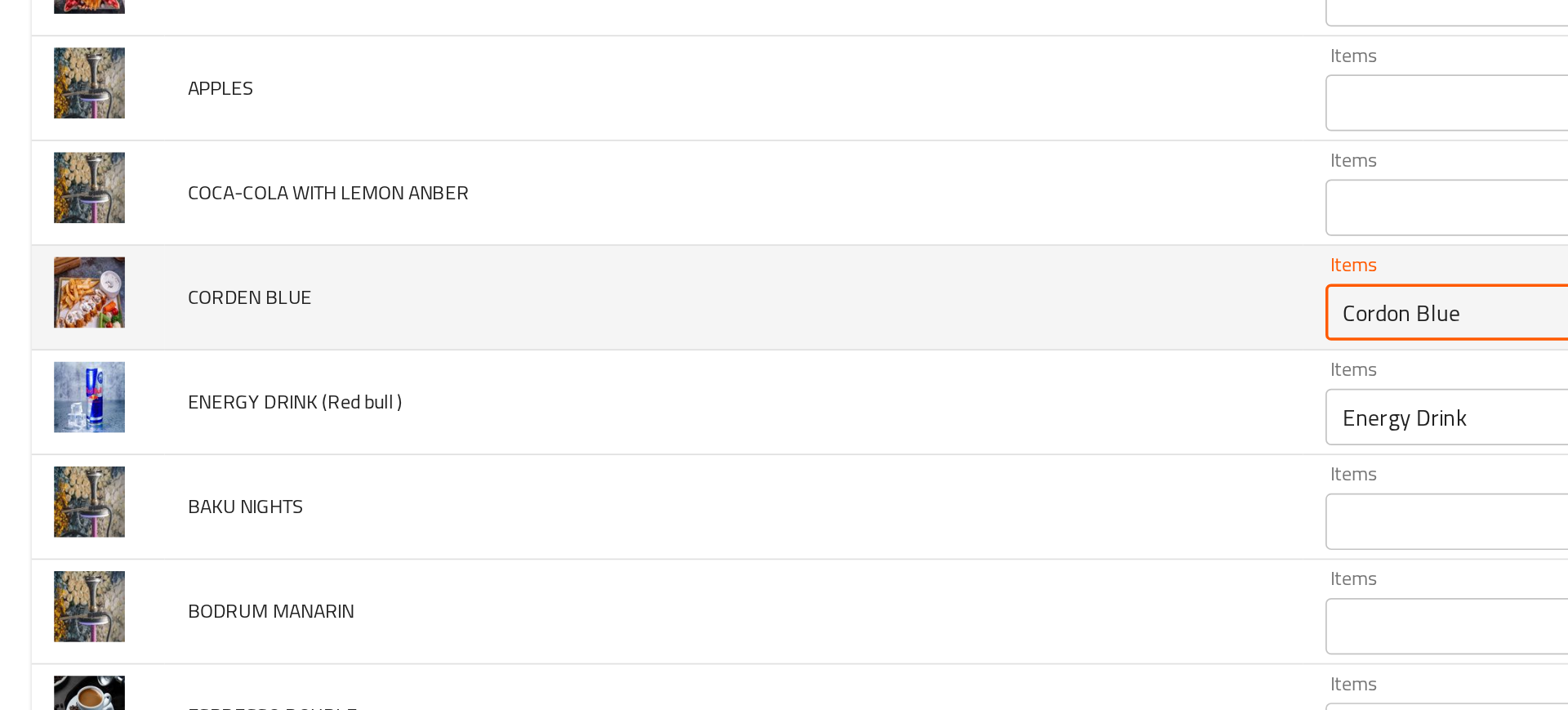
click at [772, 308] on BLUE "Cordon Blue" at bounding box center [893, 306] width 243 height 22
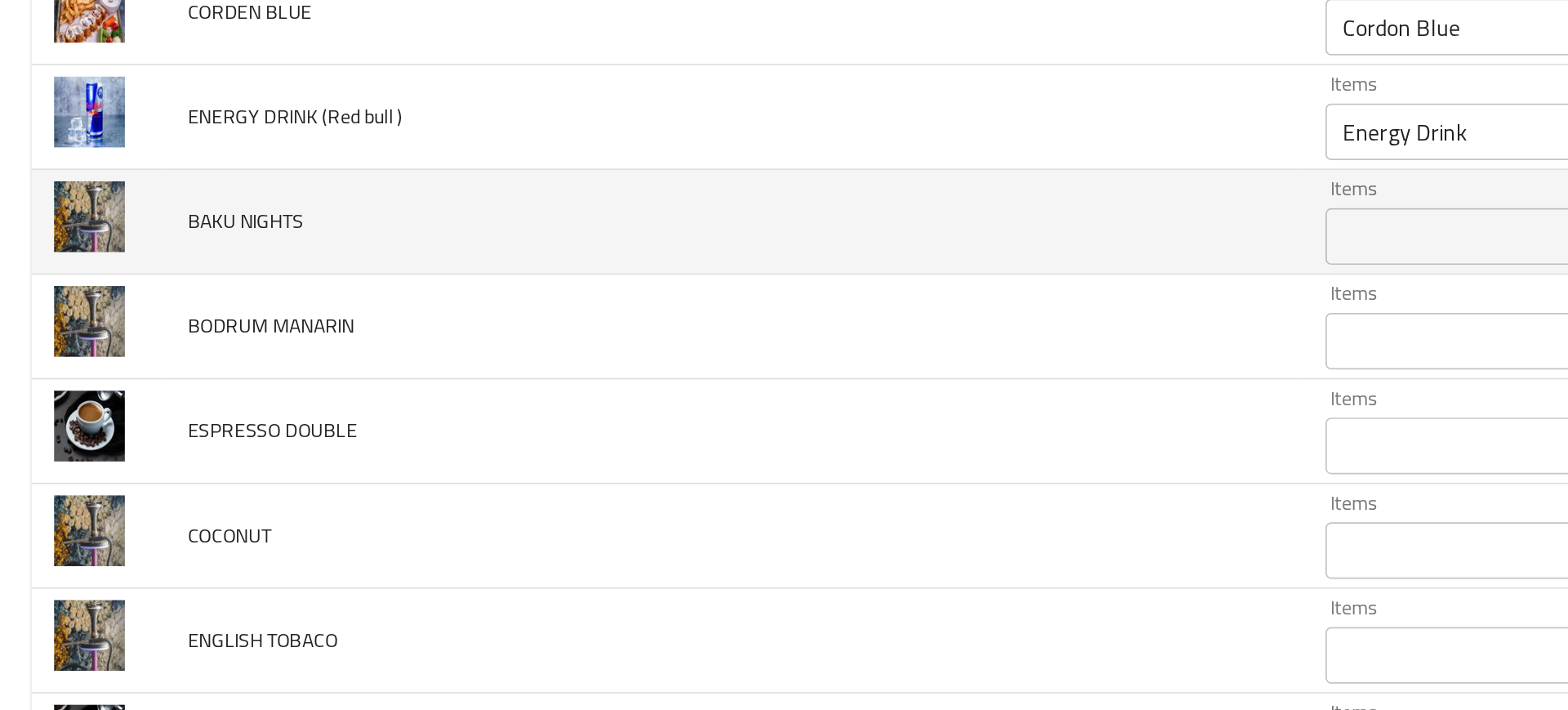
scroll to position [5221, 0]
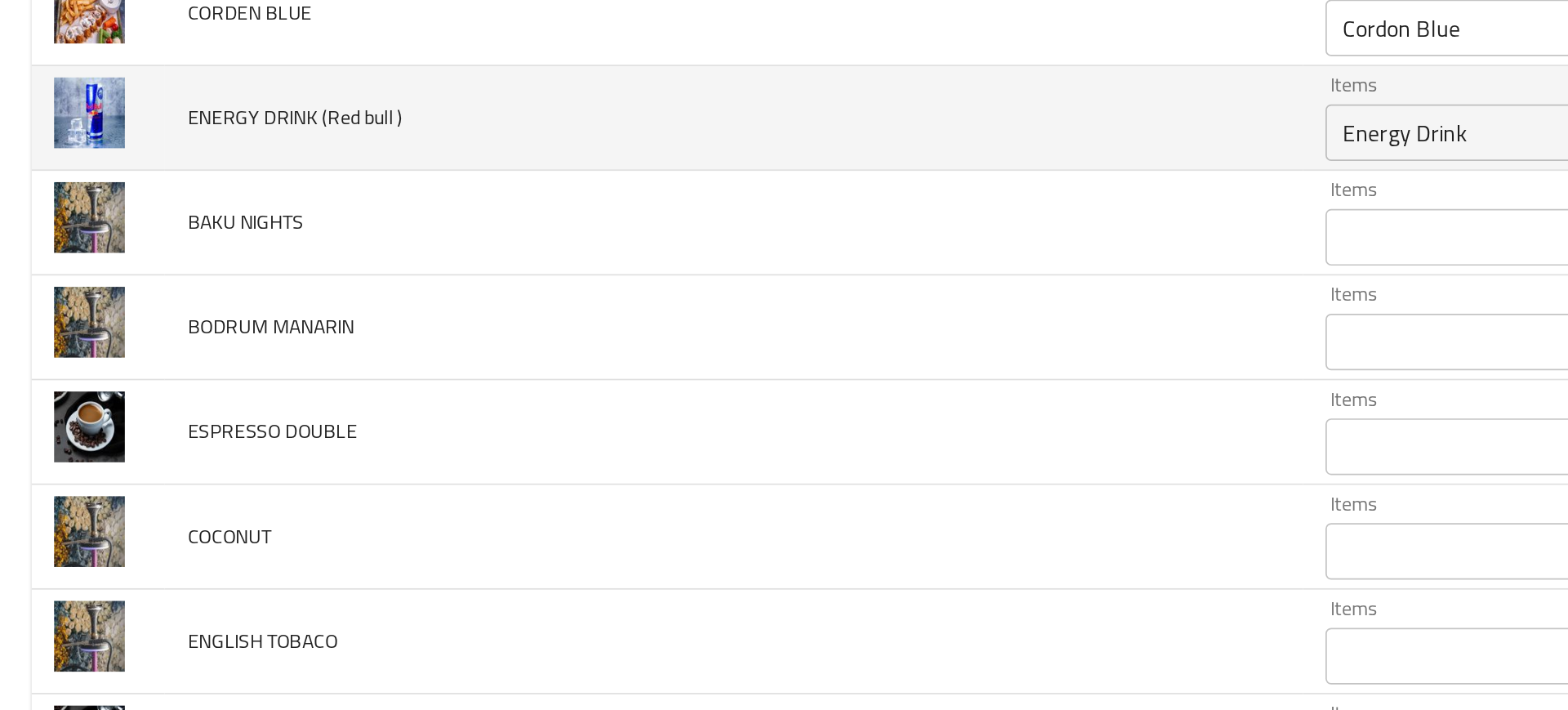
click at [772, 208] on \) "Energy Drink" at bounding box center [893, 203] width 243 height 22
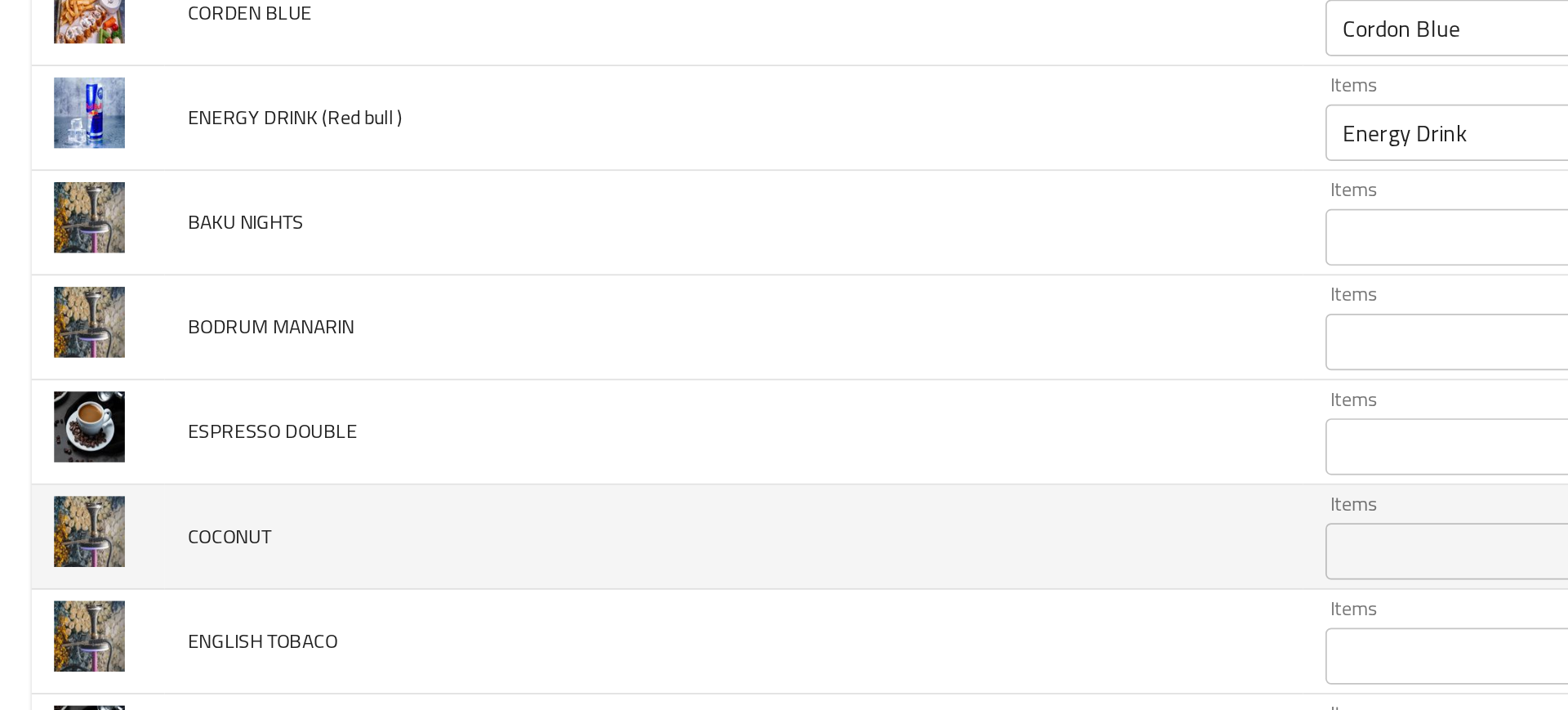
click at [526, 421] on td "COCONUT" at bounding box center [425, 437] width 658 height 60
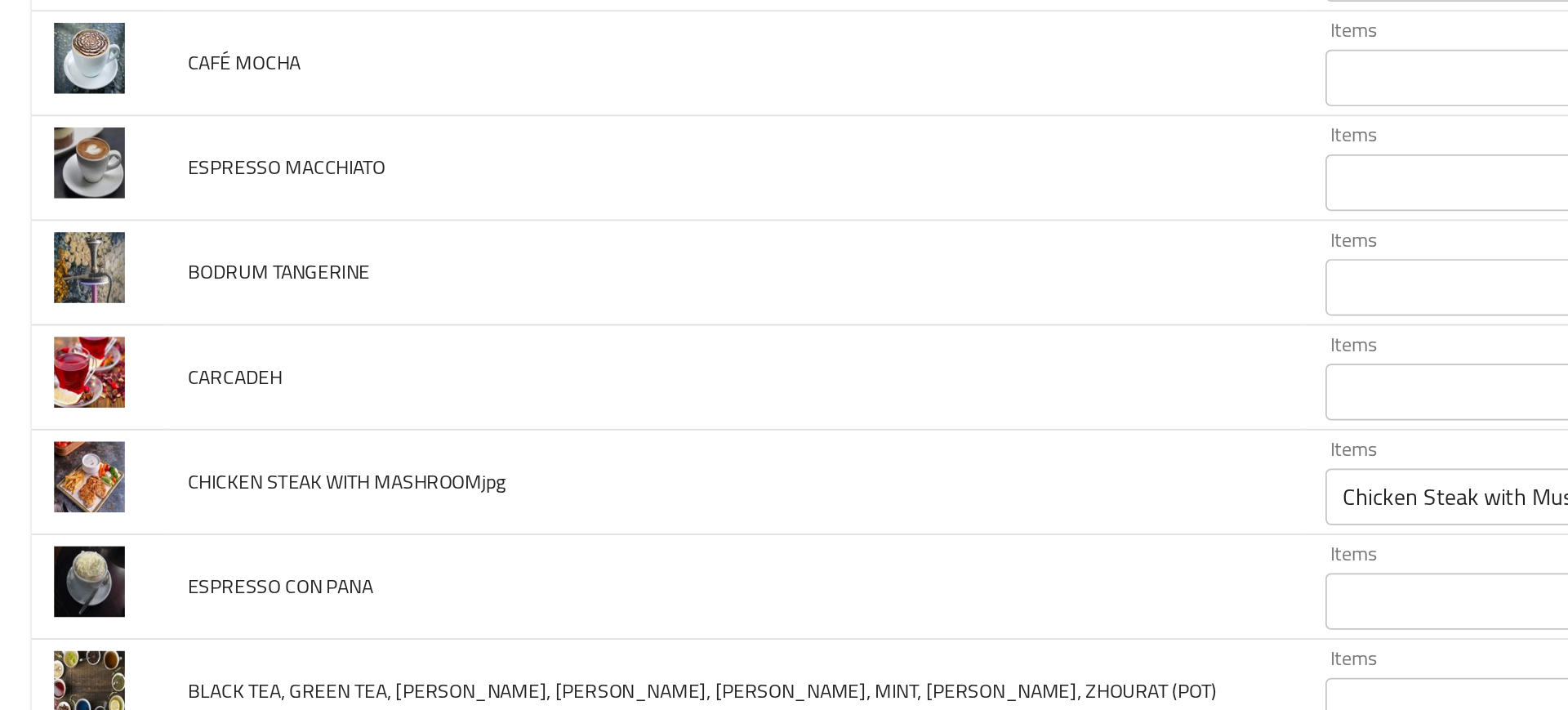
scroll to position [5736, 0]
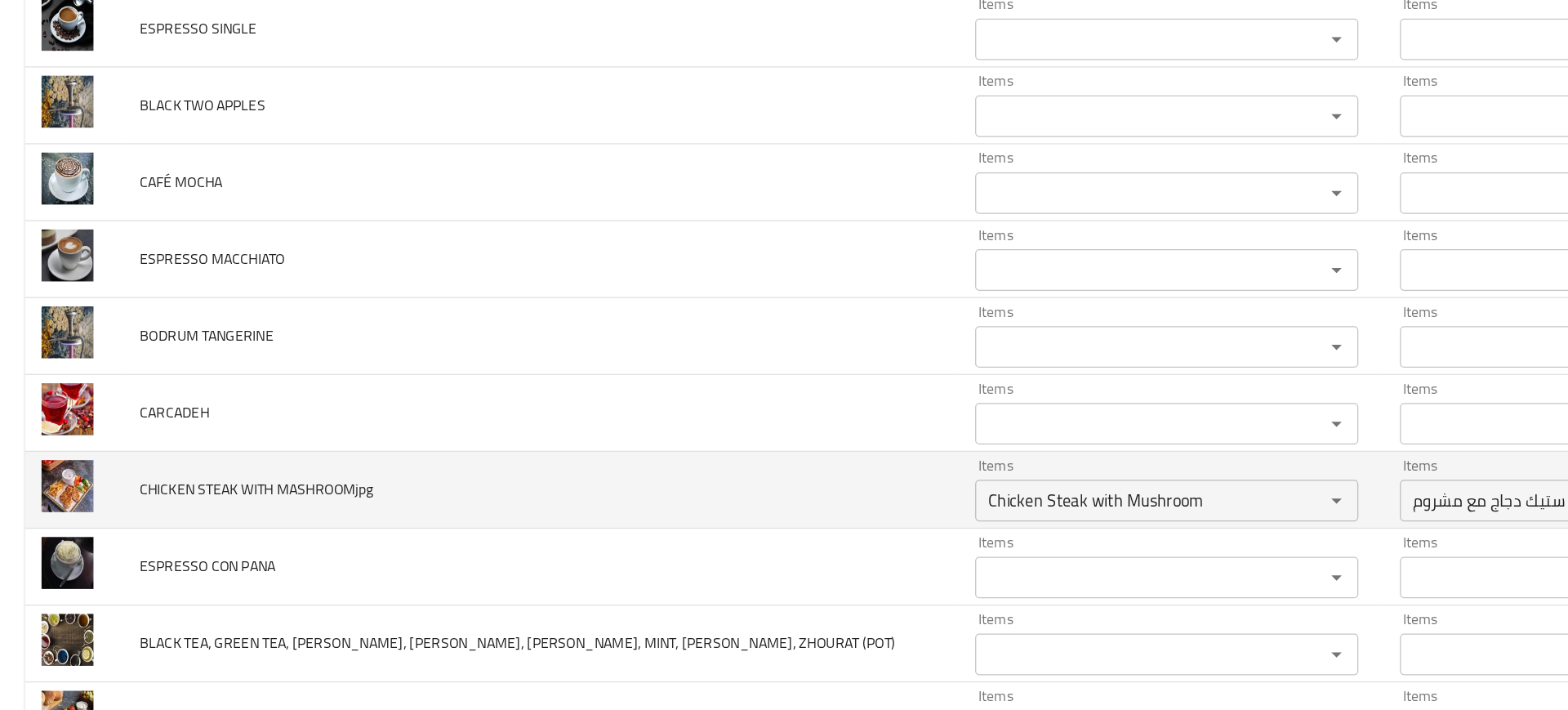
click at [599, 424] on td "CHICKEN STEAK WITH MASHROOMjpg" at bounding box center [425, 405] width 658 height 60
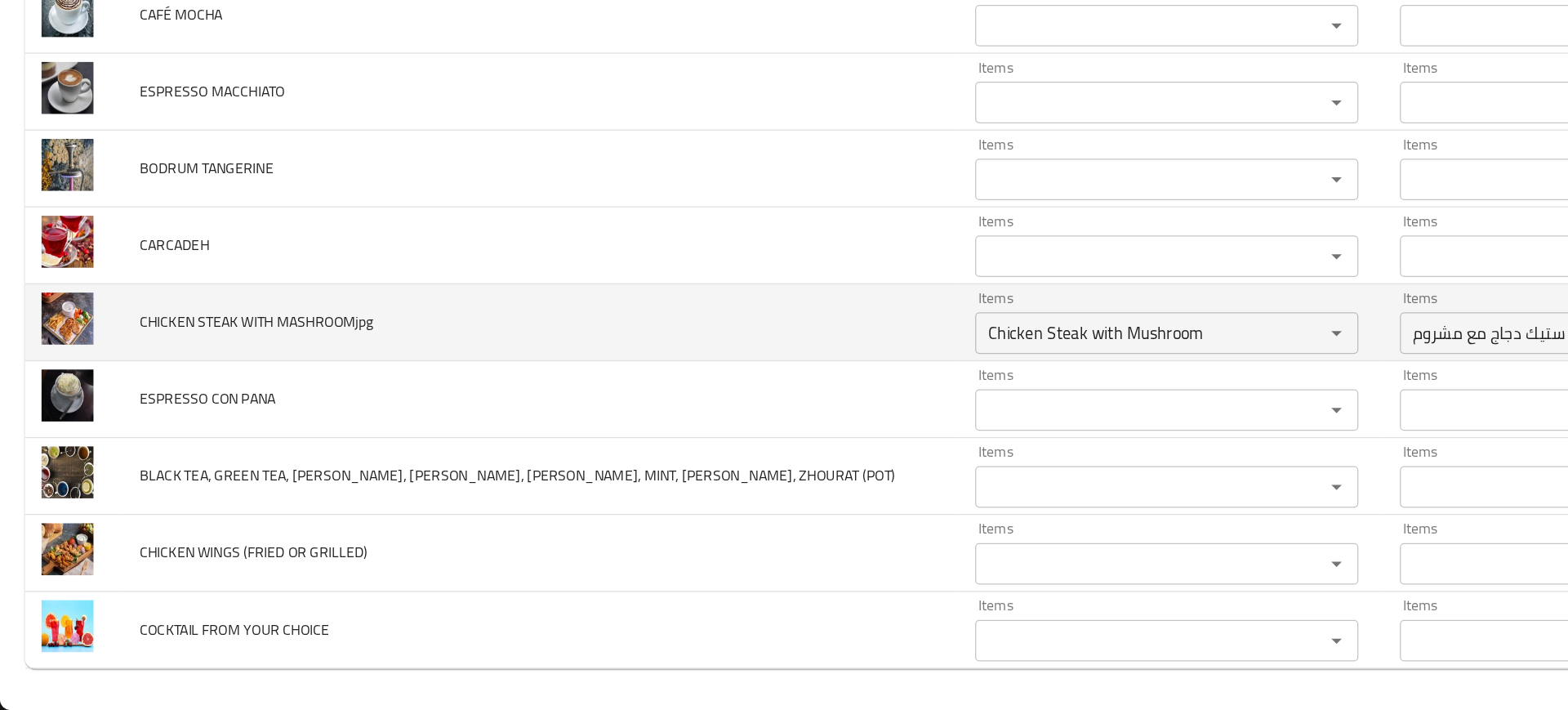
scroll to position [0, 0]
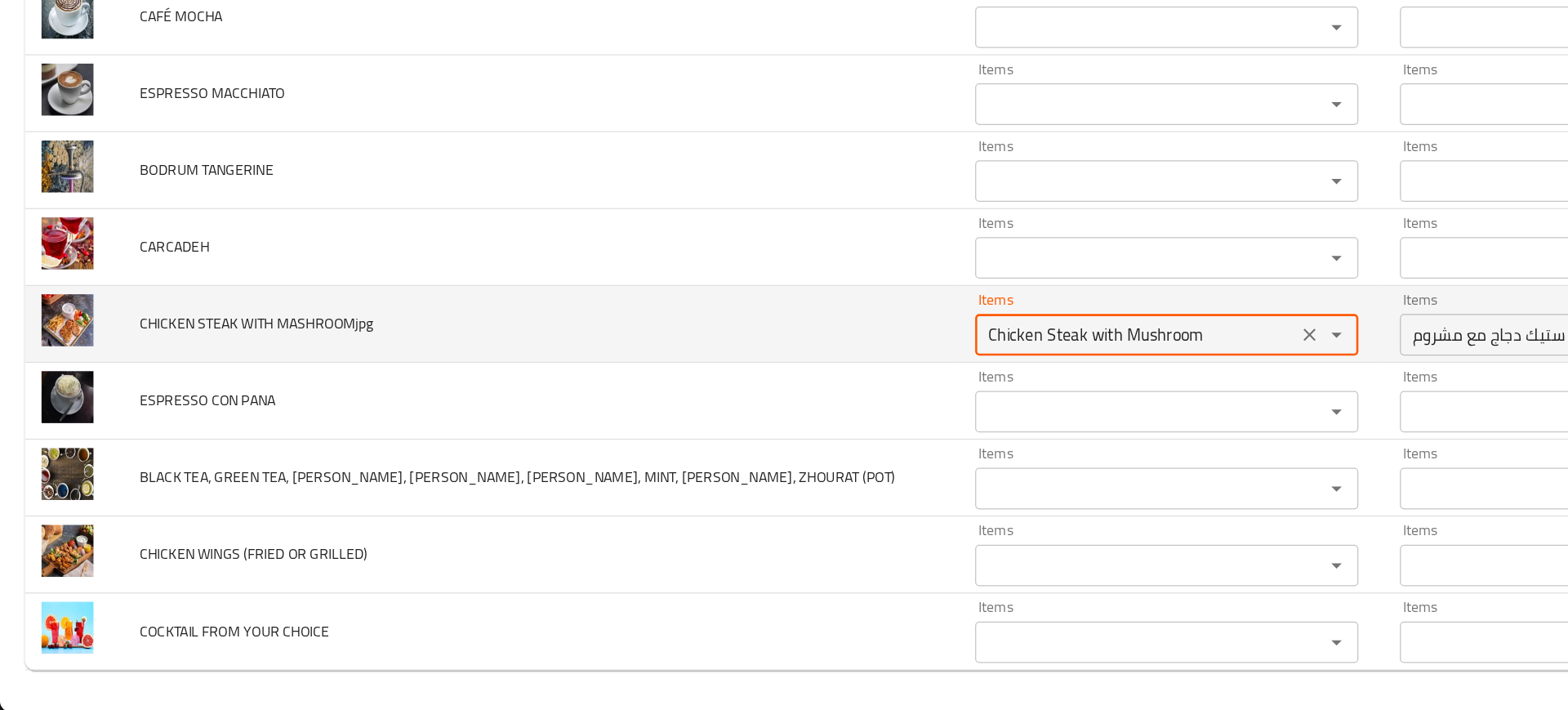
click at [772, 414] on MASHROOMjpg "Chicken Steak with Mushroom" at bounding box center [893, 413] width 243 height 22
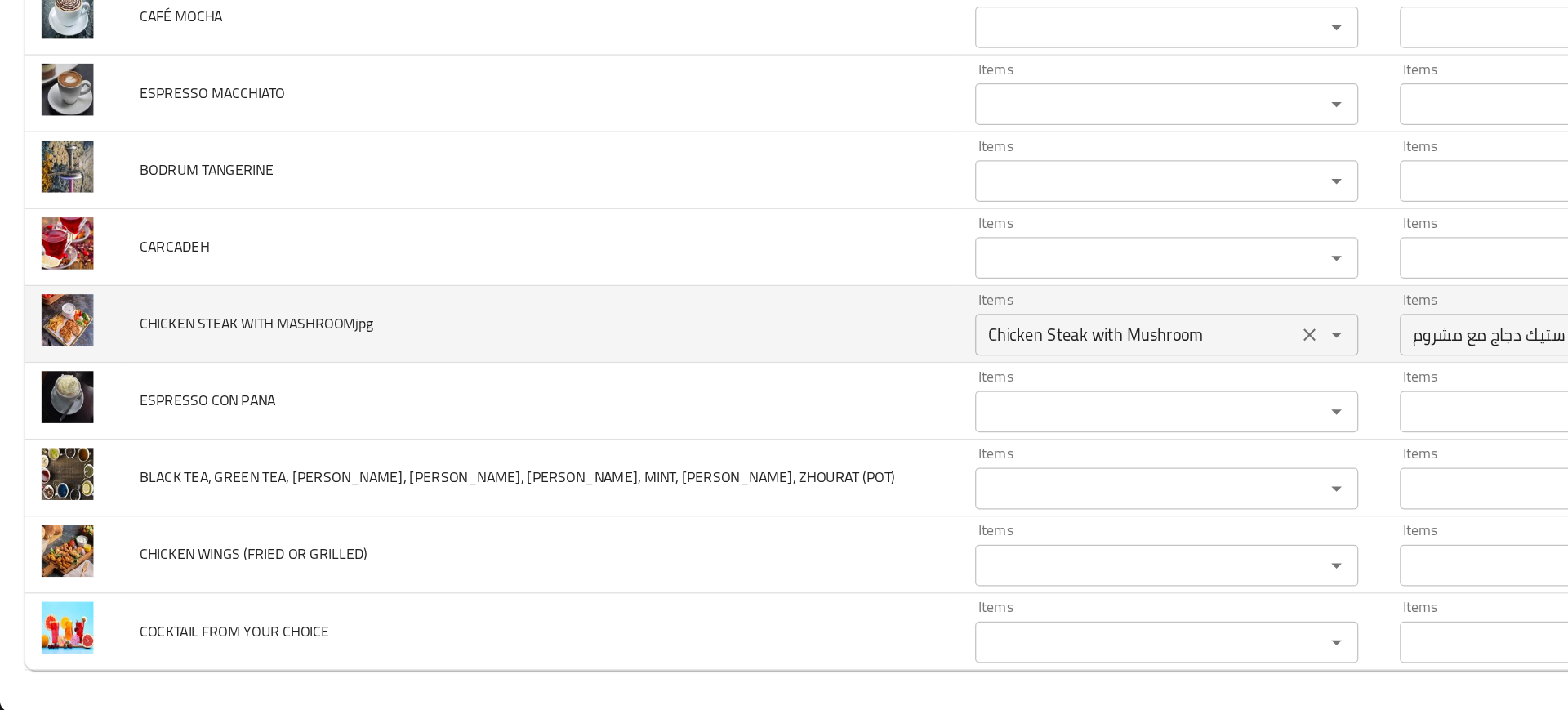
click at [788, 397] on div "Chicken Steak with Mushroom Items" at bounding box center [917, 413] width 302 height 32
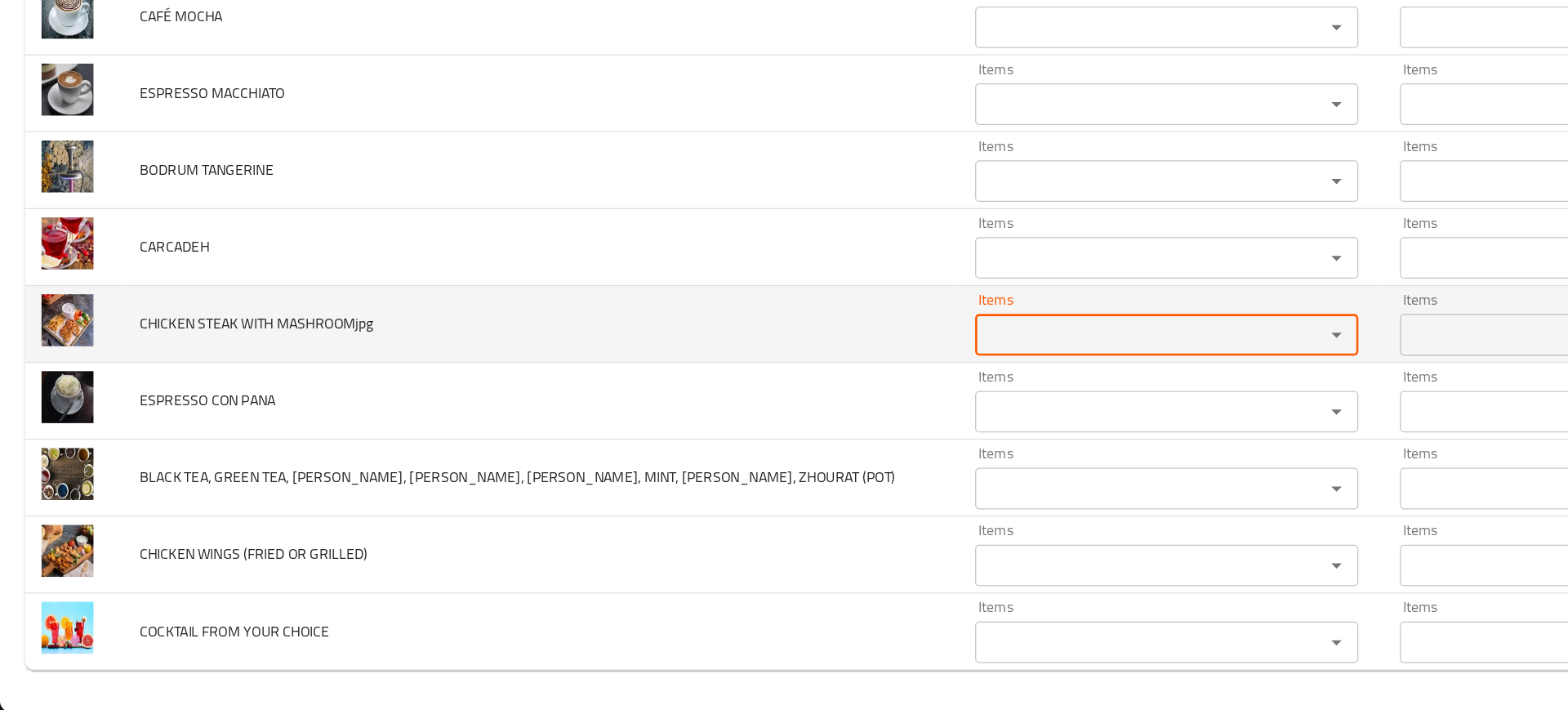
click at [147, 401] on span "CHICKEN STEAK WITH MASHROOMjpg" at bounding box center [201, 405] width 183 height 21
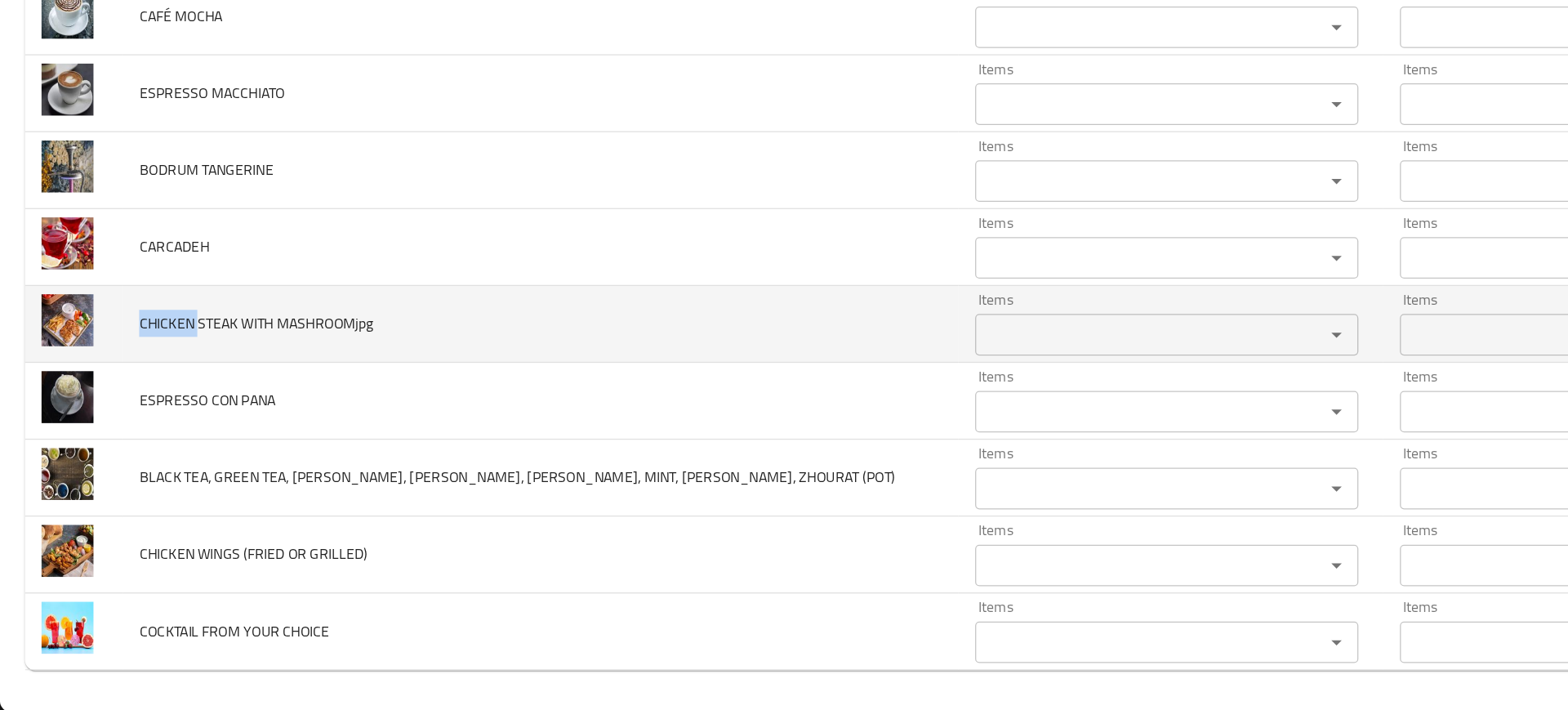
click at [147, 401] on span "CHICKEN STEAK WITH MASHROOMjpg" at bounding box center [201, 405] width 183 height 21
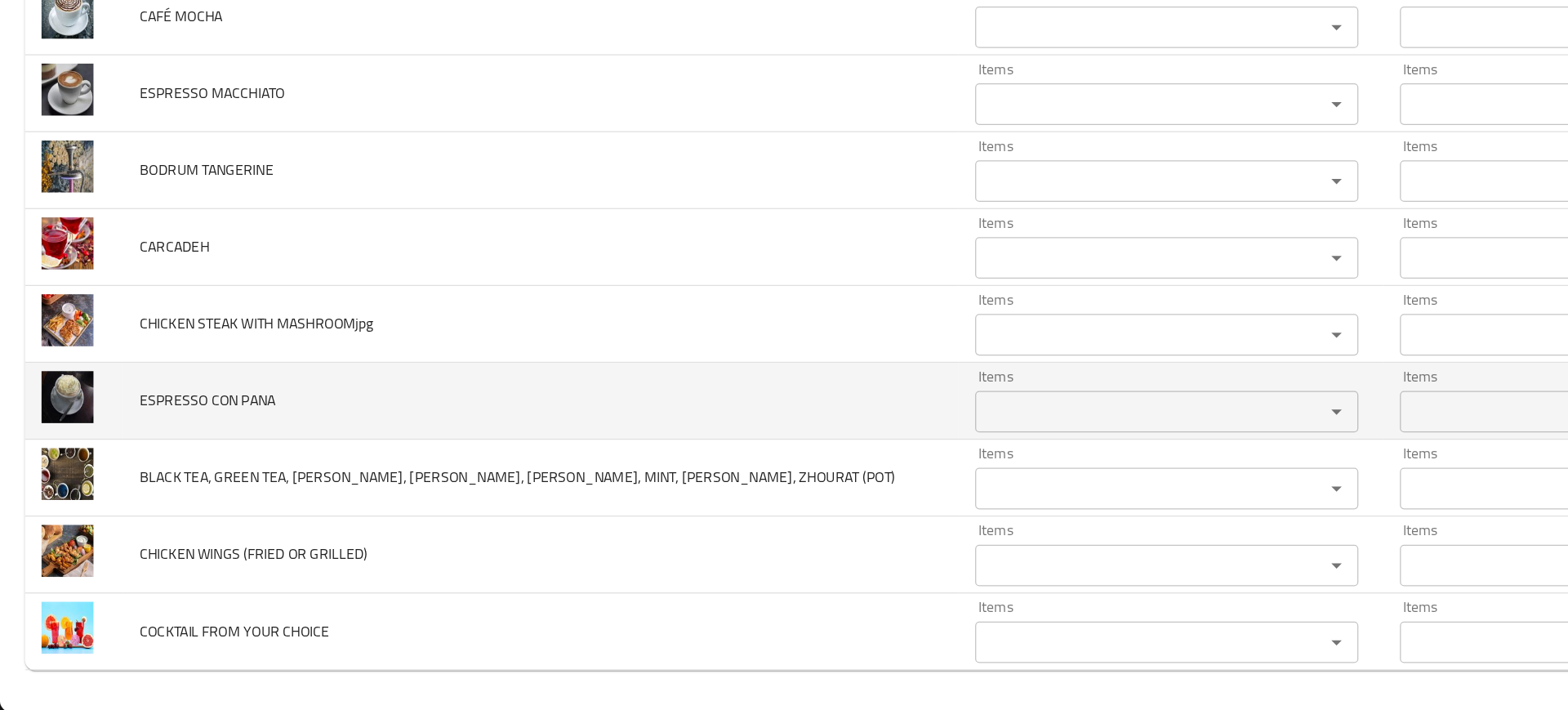
click at [578, 439] on td "ESPRESSO CON PANA" at bounding box center [425, 465] width 658 height 60
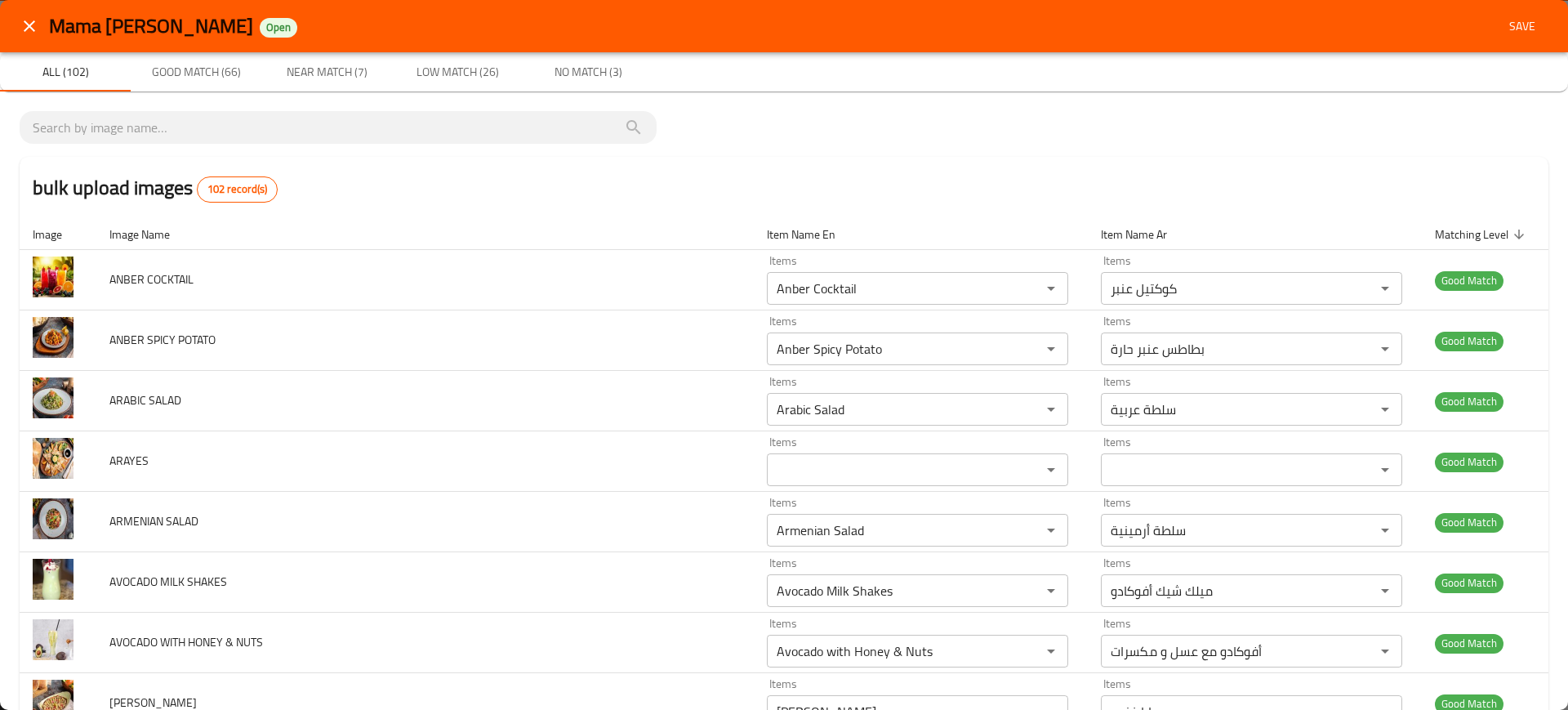
click at [1525, 27] on span "Save" at bounding box center [1522, 26] width 39 height 20
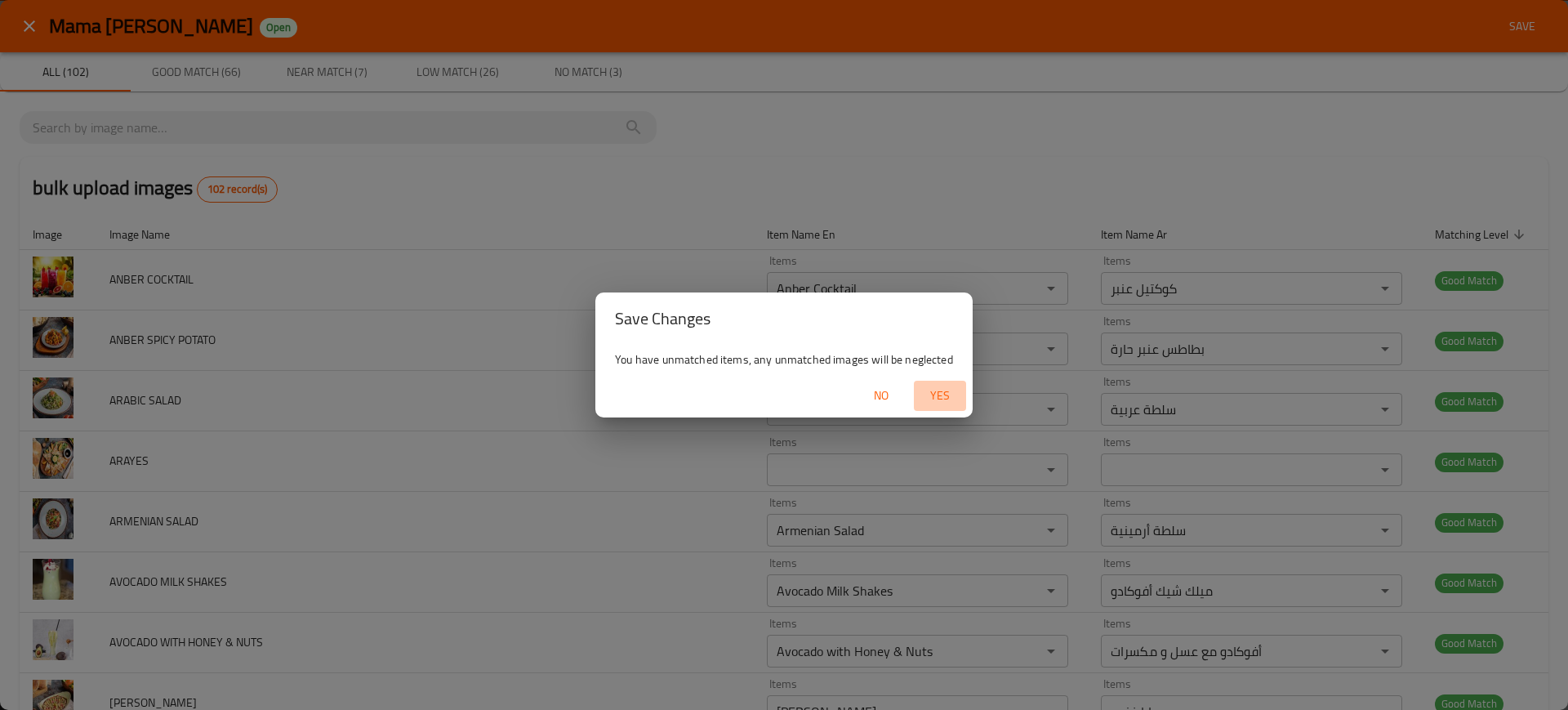
click at [926, 399] on span "Yes" at bounding box center [940, 395] width 39 height 20
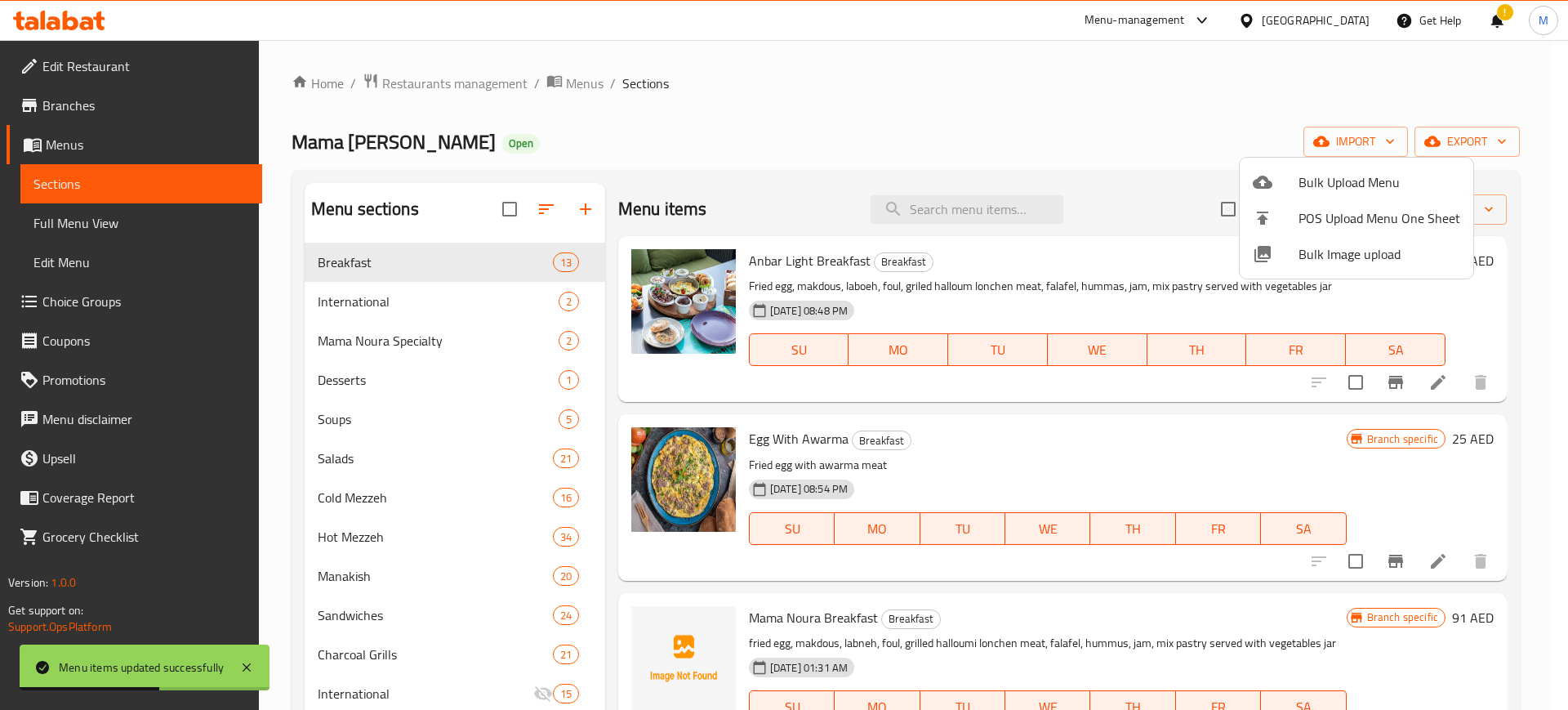
click at [927, 138] on div at bounding box center [784, 355] width 1568 height 710
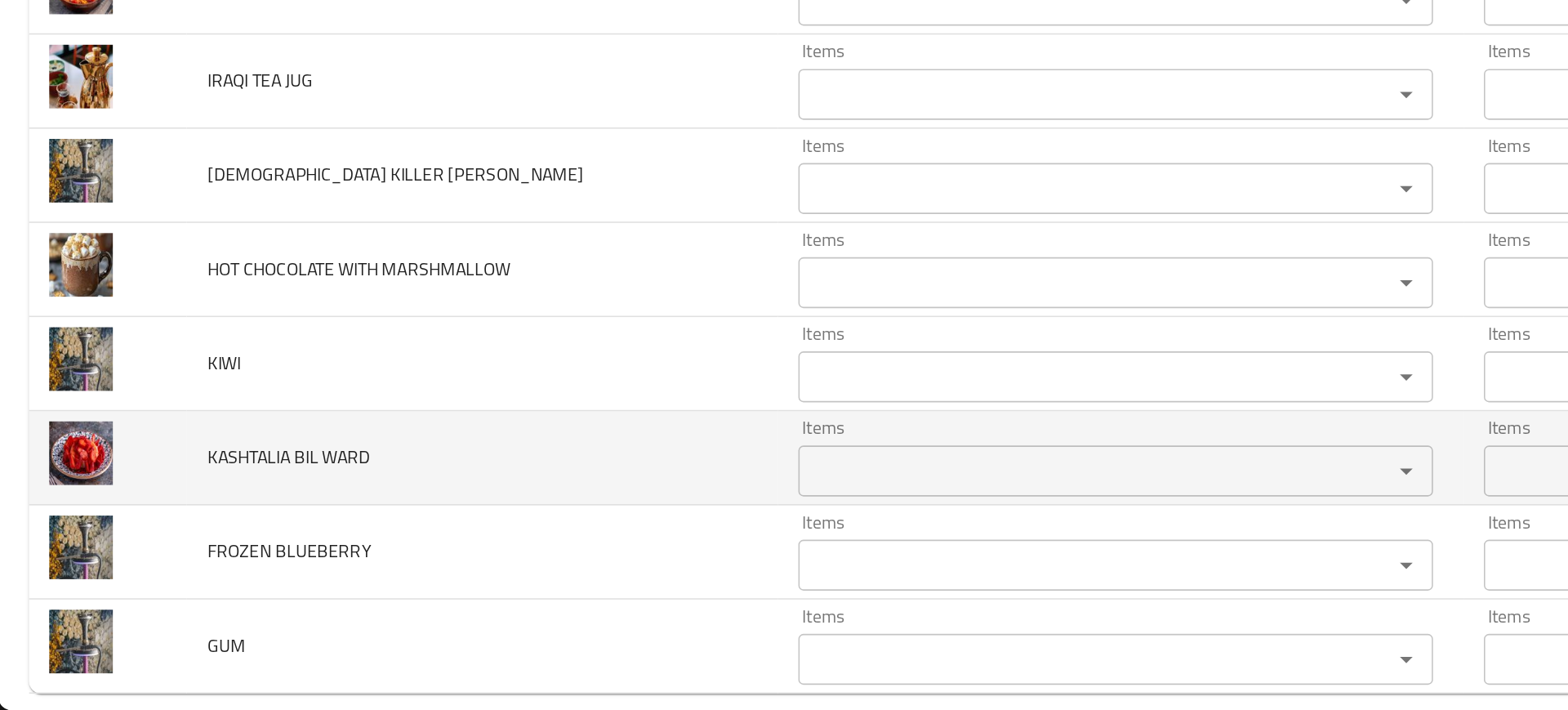
click at [187, 548] on span "KASHTALIA BIL WARD" at bounding box center [185, 547] width 104 height 21
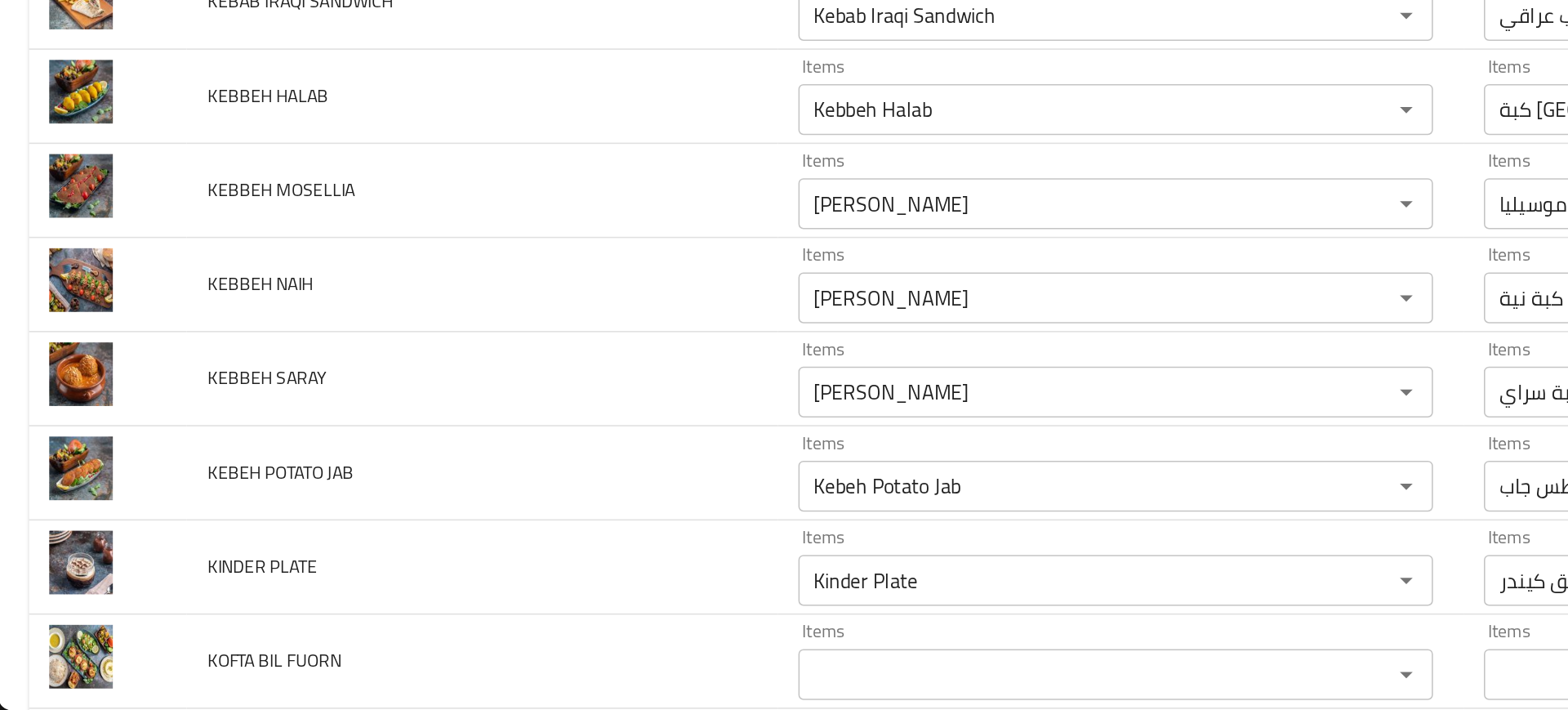
scroll to position [2017, 0]
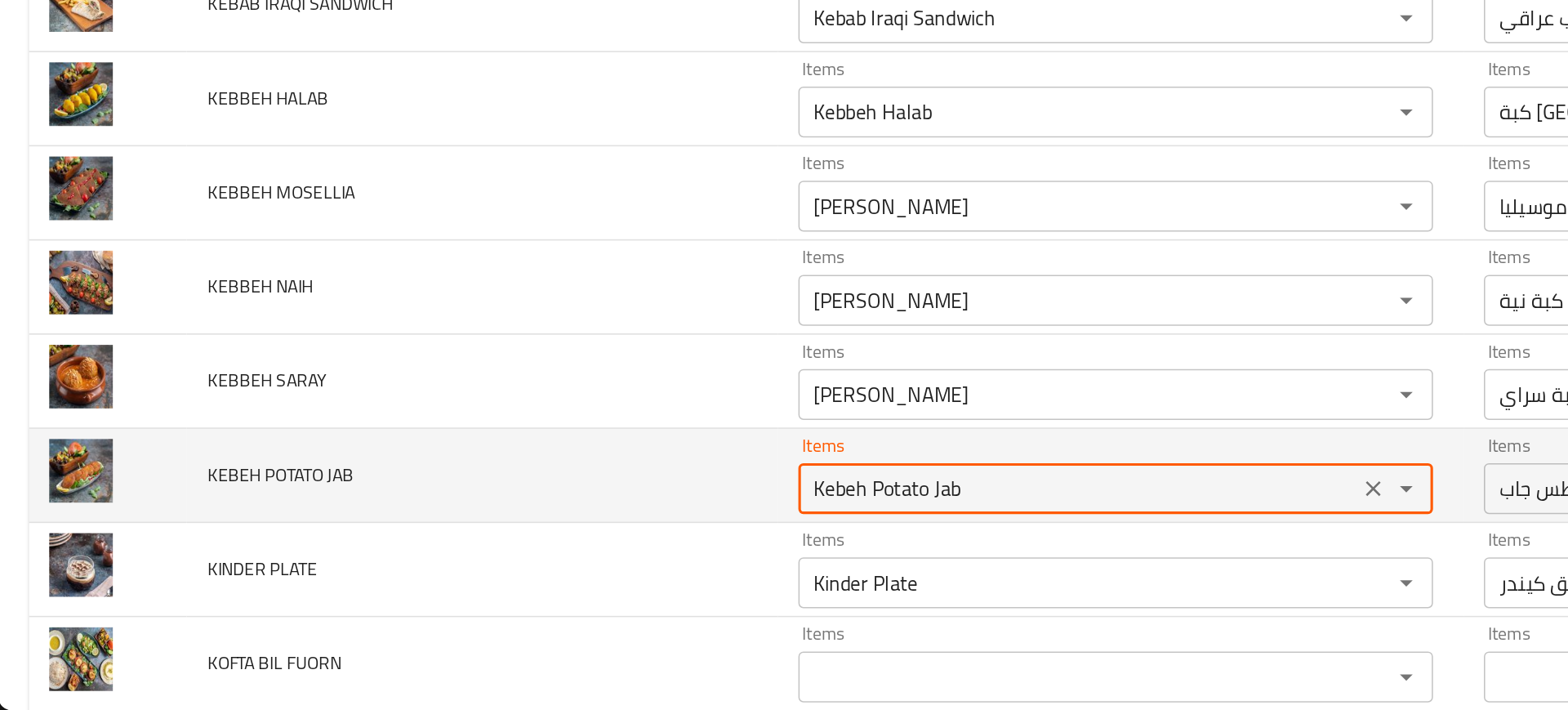
click at [519, 577] on JAB "Kebeh Potato Jab" at bounding box center [694, 567] width 349 height 22
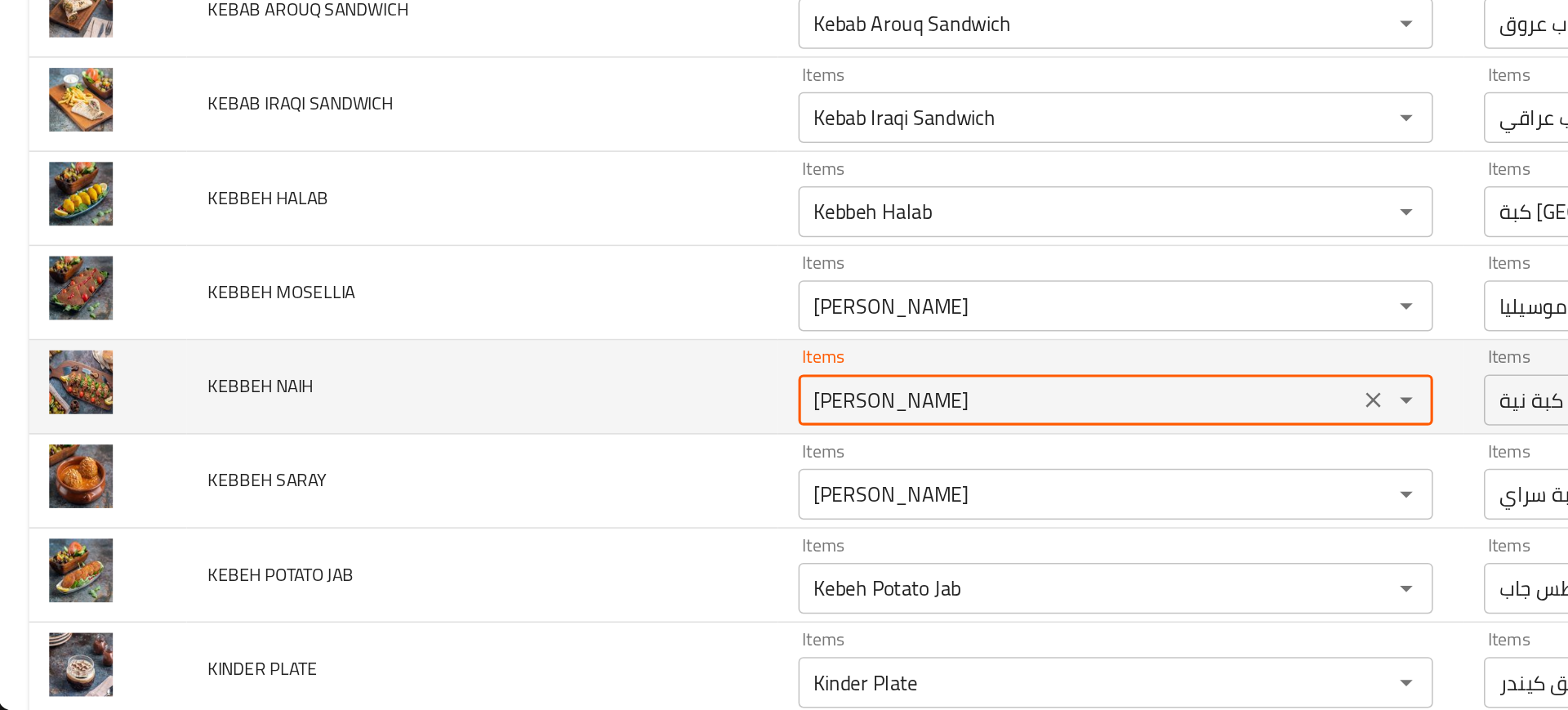
click at [524, 517] on NAIH "[PERSON_NAME]" at bounding box center [694, 510] width 349 height 22
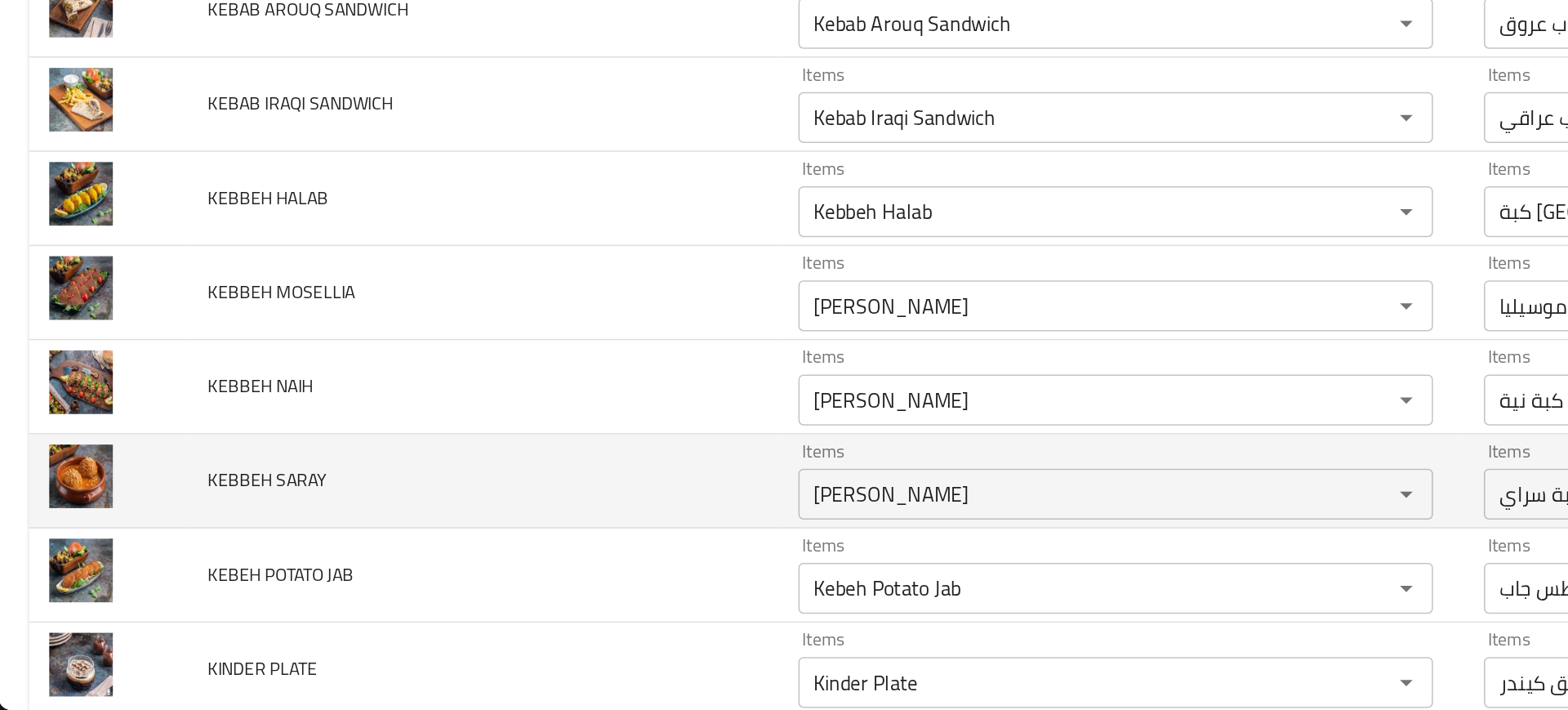
scroll to position [1893, 0]
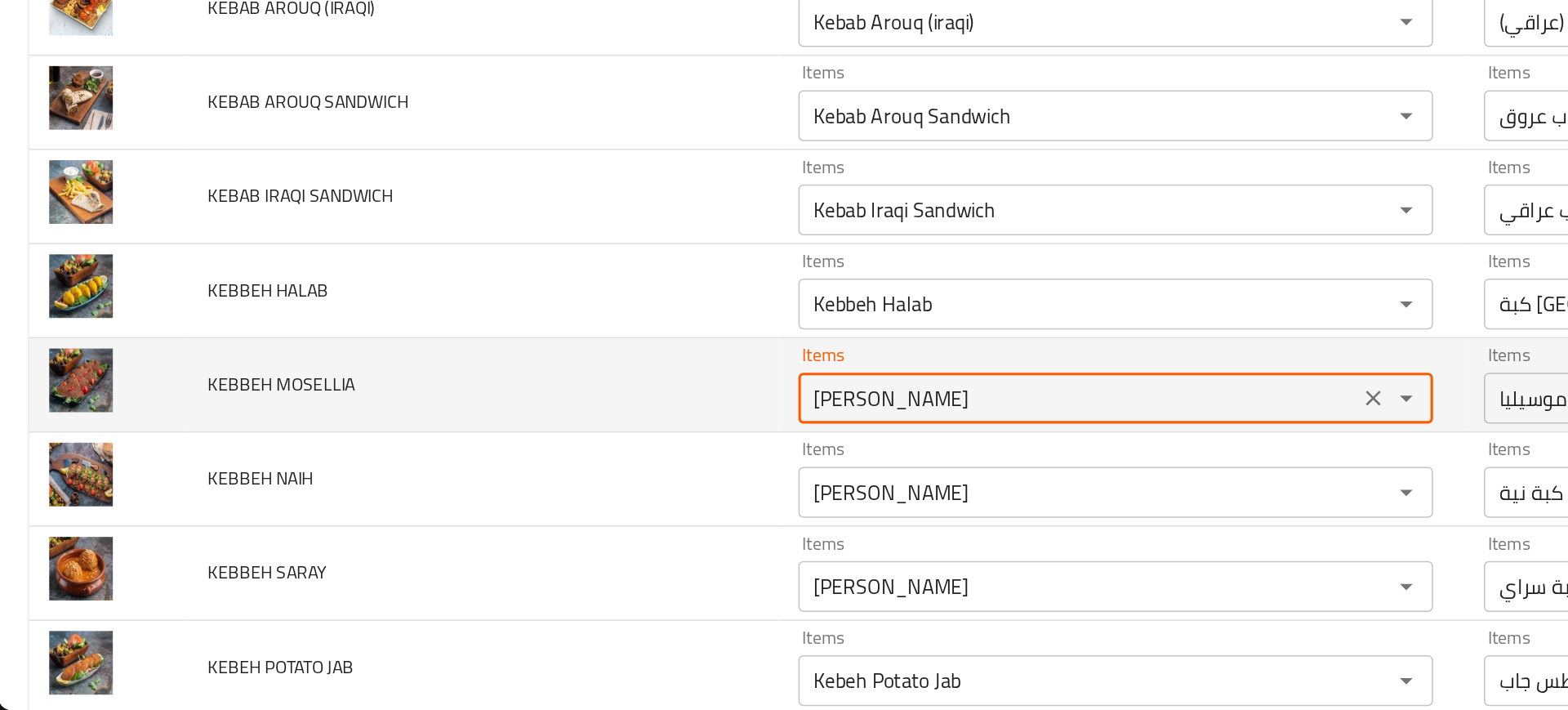
click at [519, 518] on MOSELLIA "[PERSON_NAME]" at bounding box center [694, 509] width 349 height 22
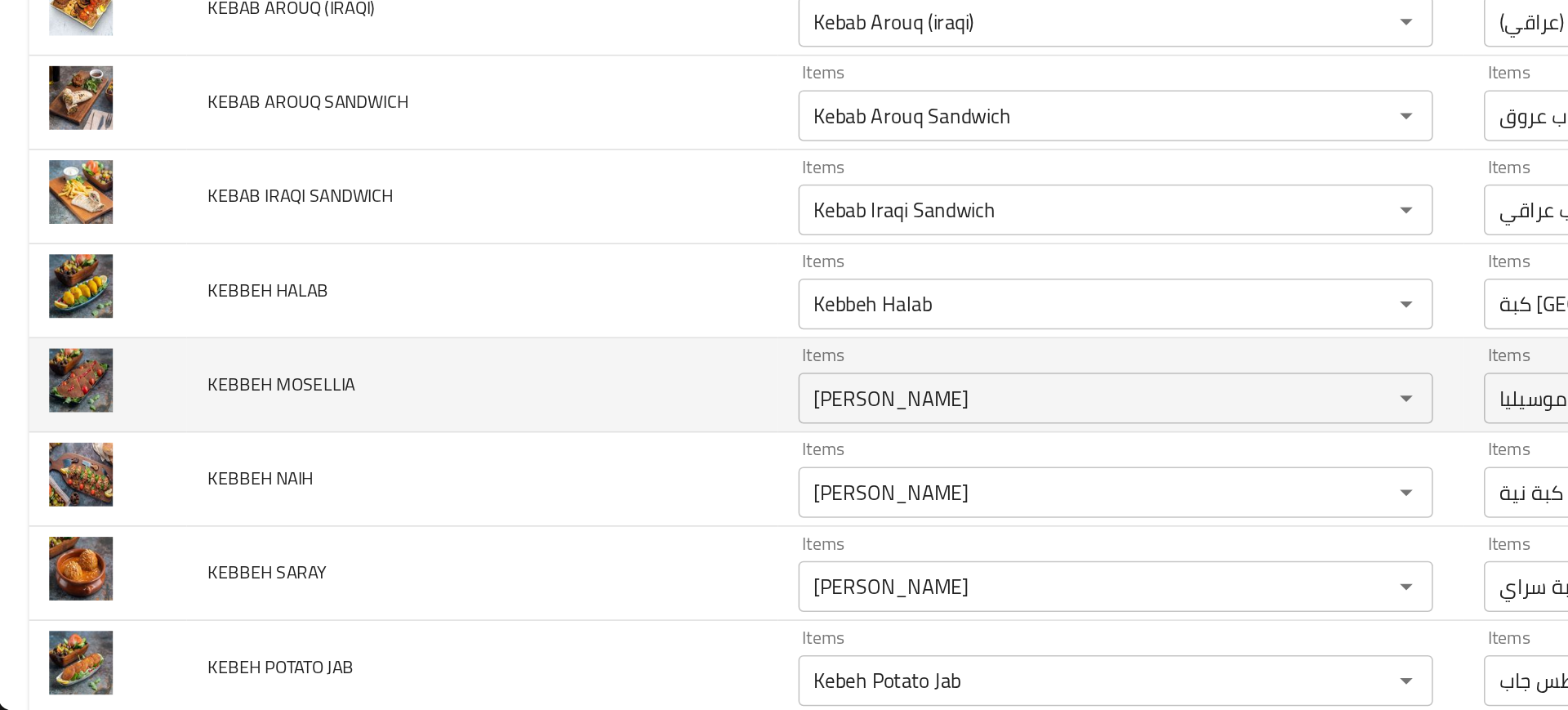
click at [961, 476] on div "Items كبة موسيليا Items" at bounding box center [1158, 500] width 408 height 50
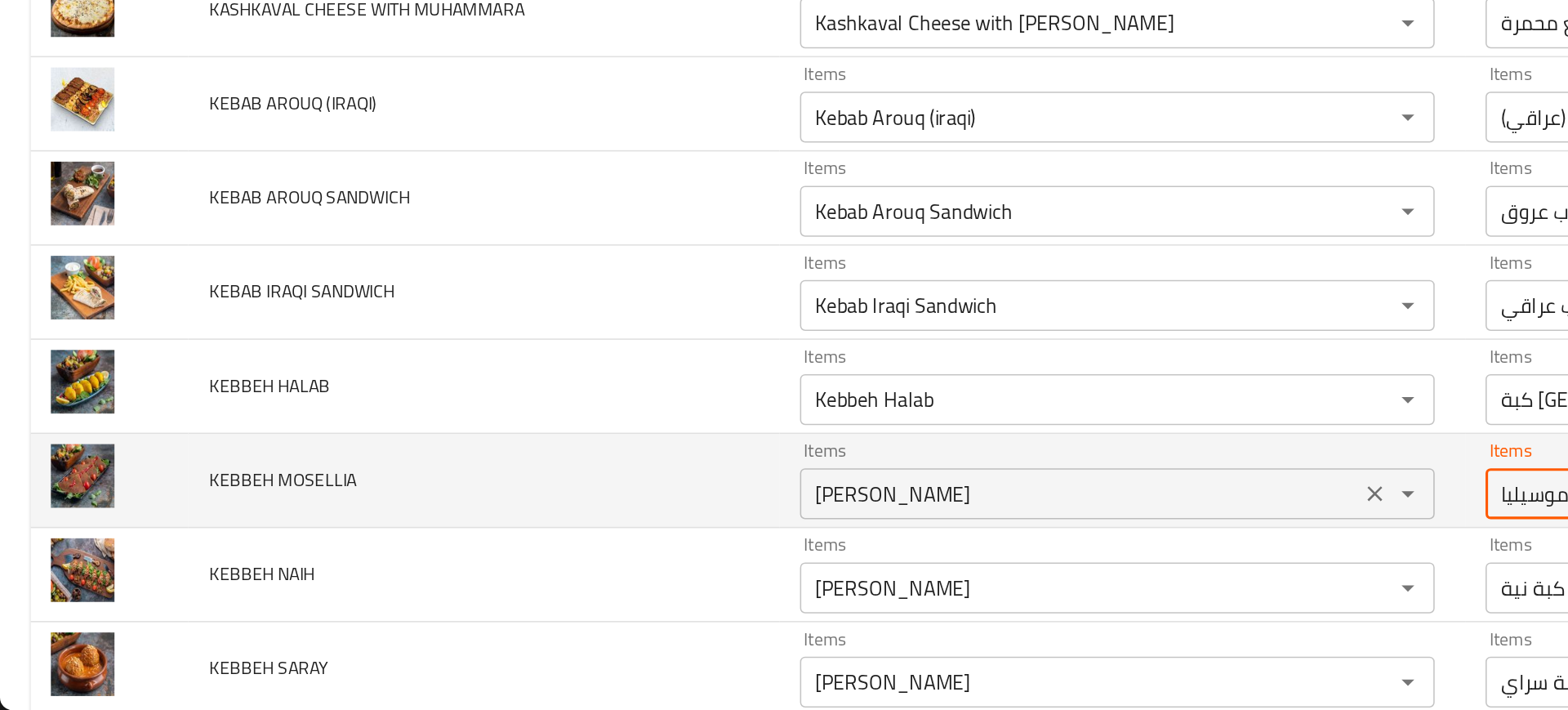
scroll to position [1824, 0]
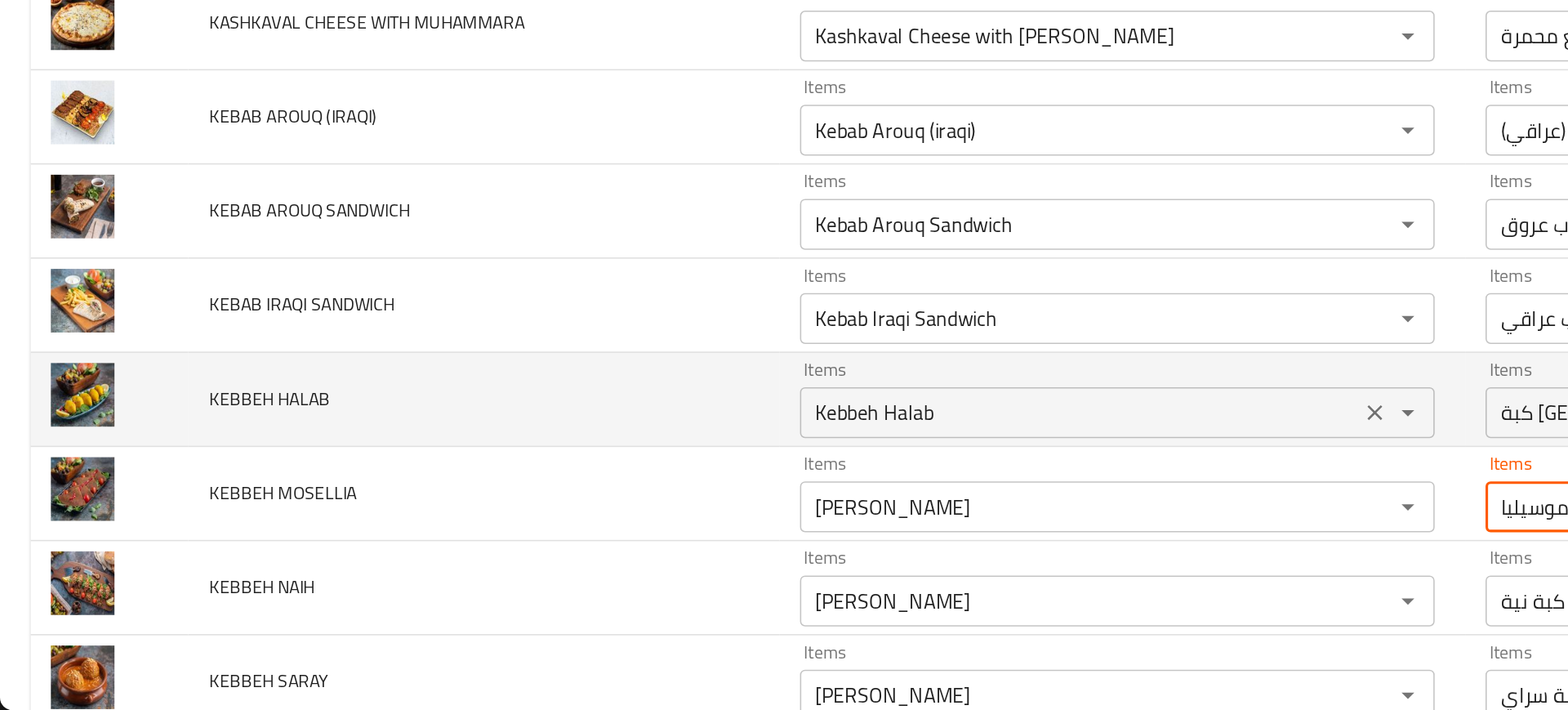
click at [519, 521] on HALAB "Kebbeh Halab" at bounding box center [694, 518] width 349 height 22
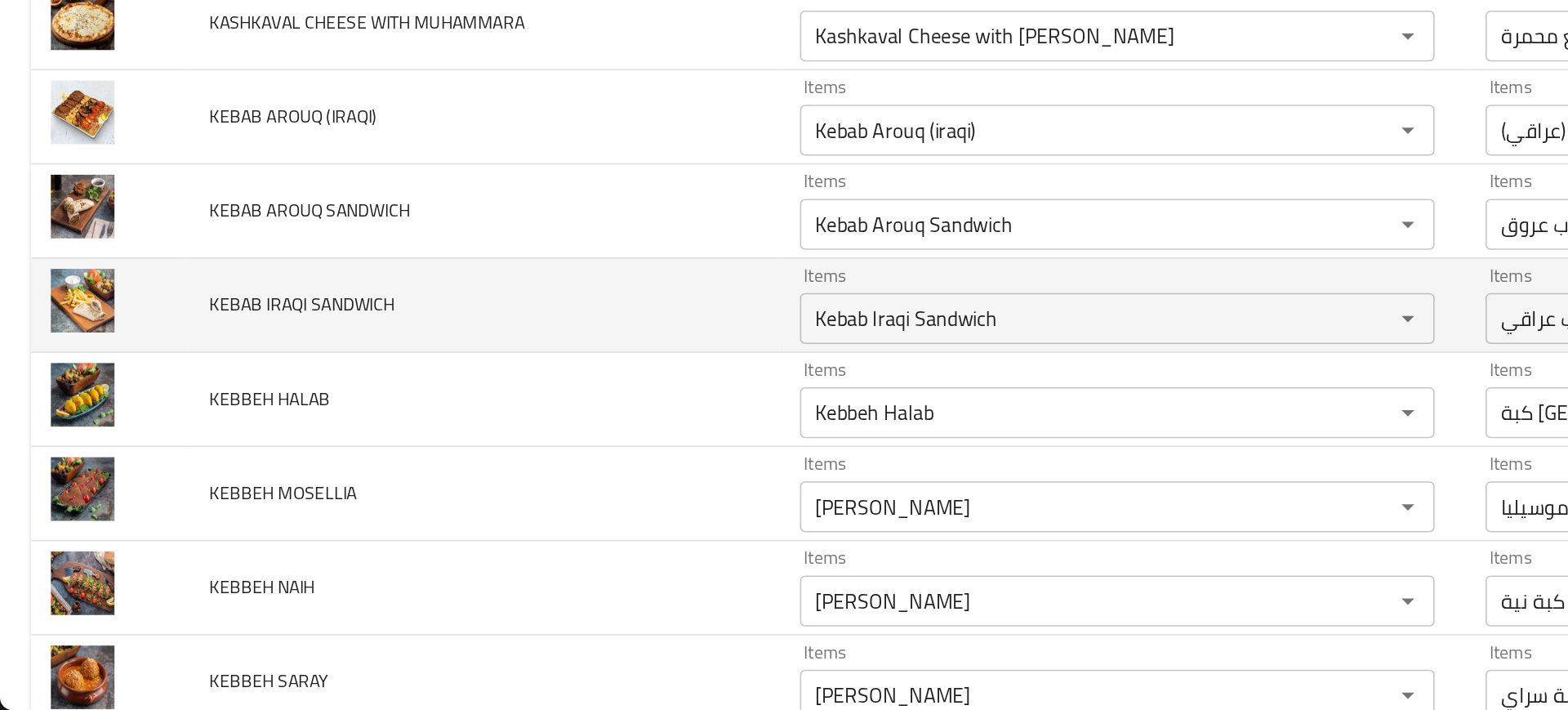
click at [347, 469] on td "KEBAB IRAQI SANDWICH" at bounding box center [310, 450] width 380 height 60
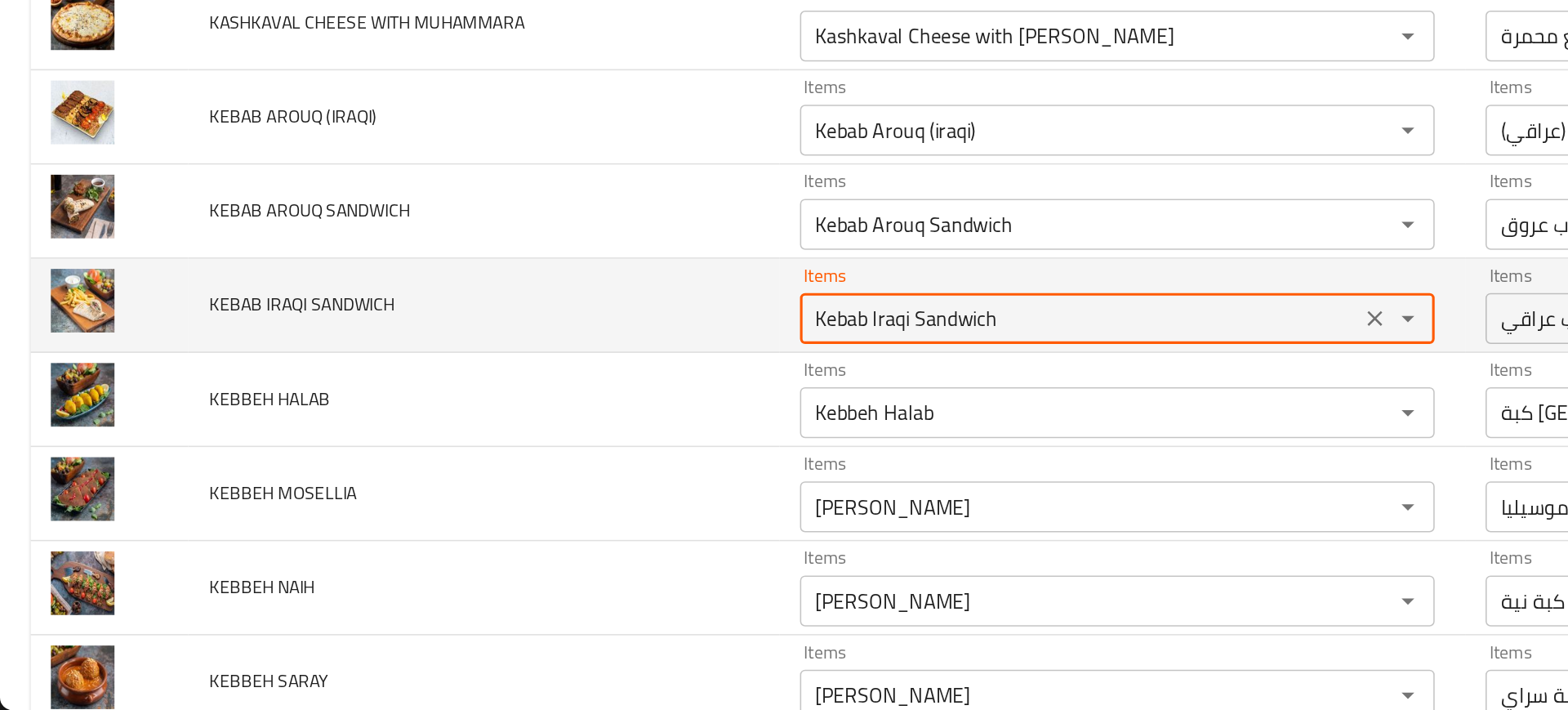
click at [519, 466] on SANDWICH "Kebab Iraqi Sandwich" at bounding box center [694, 457] width 349 height 22
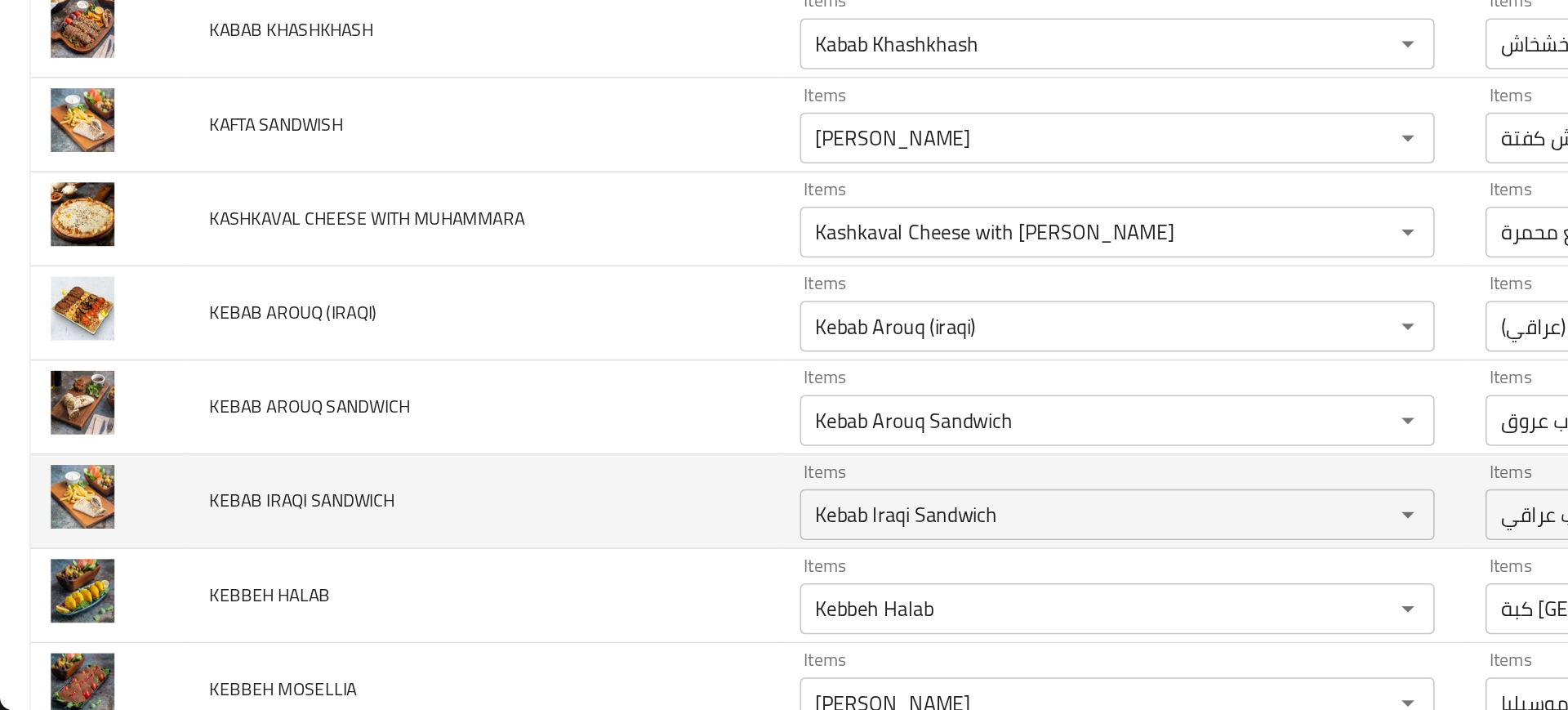
scroll to position [1697, 0]
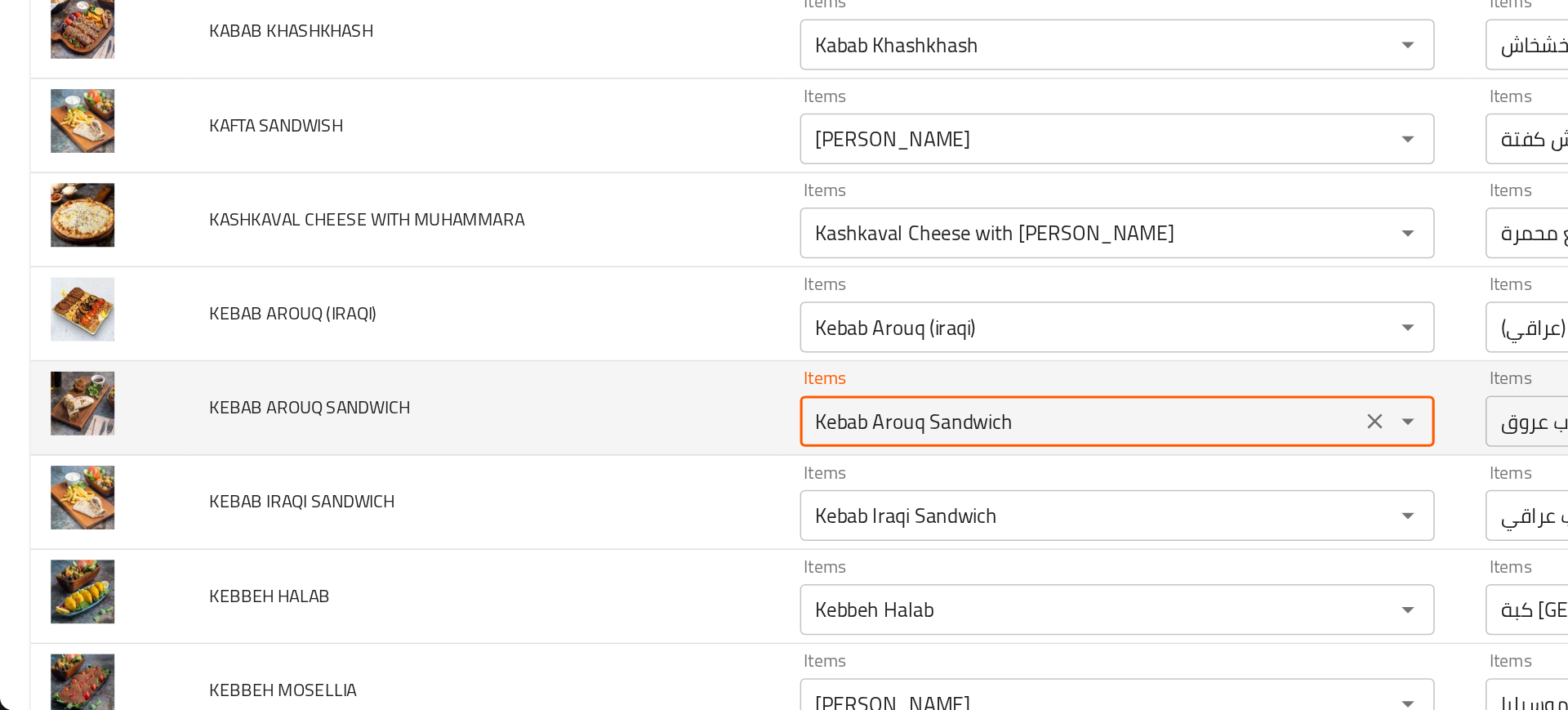
click at [546, 527] on SANDWICH "Kebab Arouq Sandwich" at bounding box center [694, 524] width 349 height 22
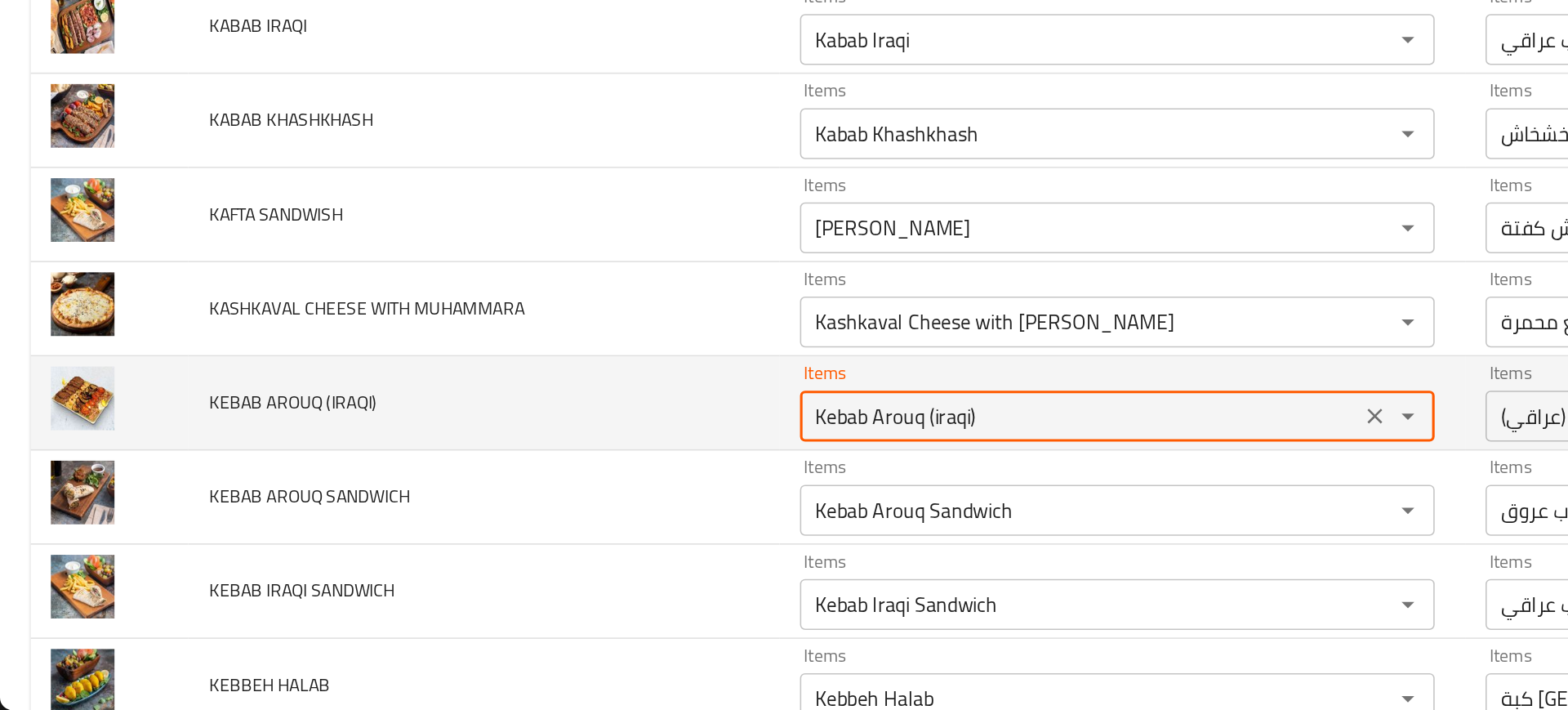
click at [536, 532] on \(IRAQI\) "Kebab Arouq (iraqi)" at bounding box center [694, 520] width 349 height 22
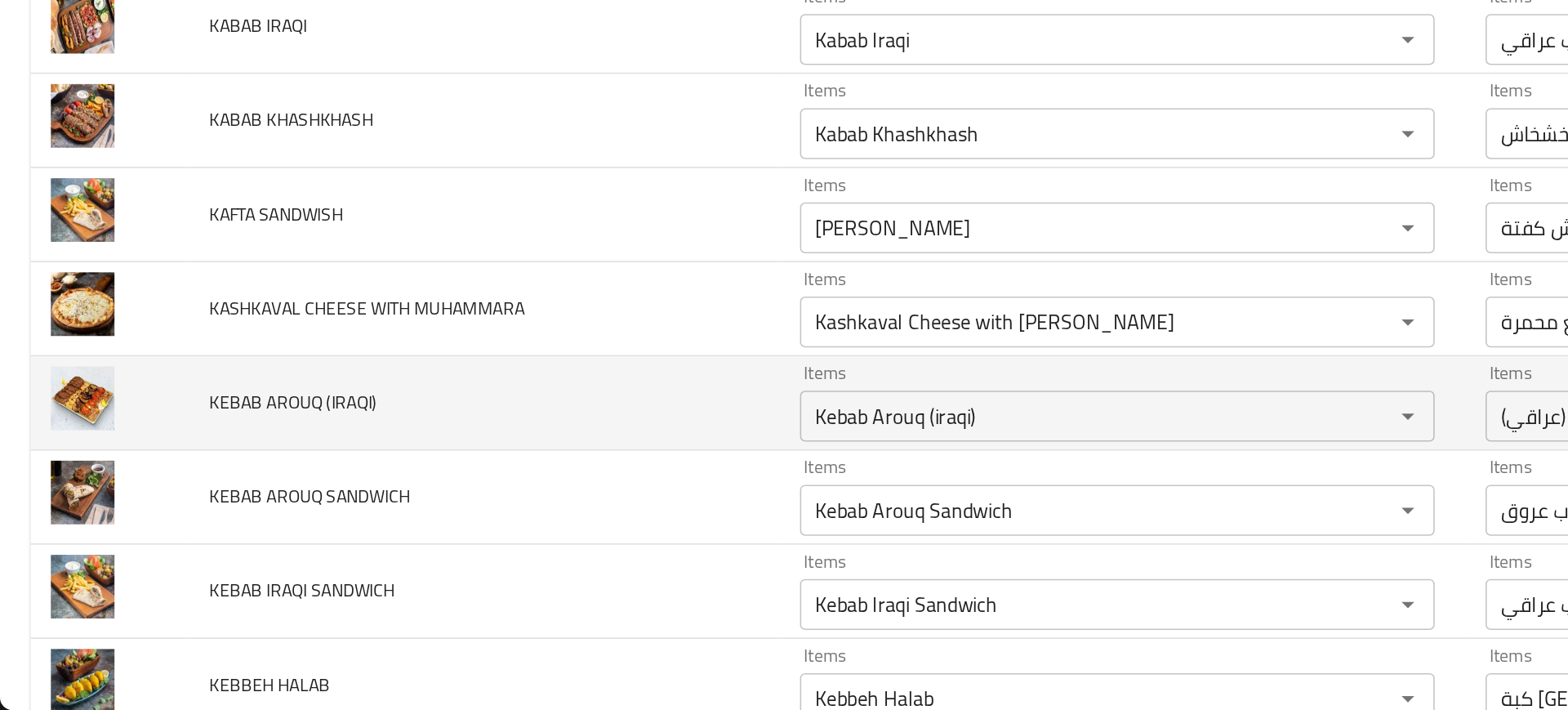
click at [410, 501] on td "KEBAB AROUQ (IRAQI)" at bounding box center [310, 513] width 380 height 60
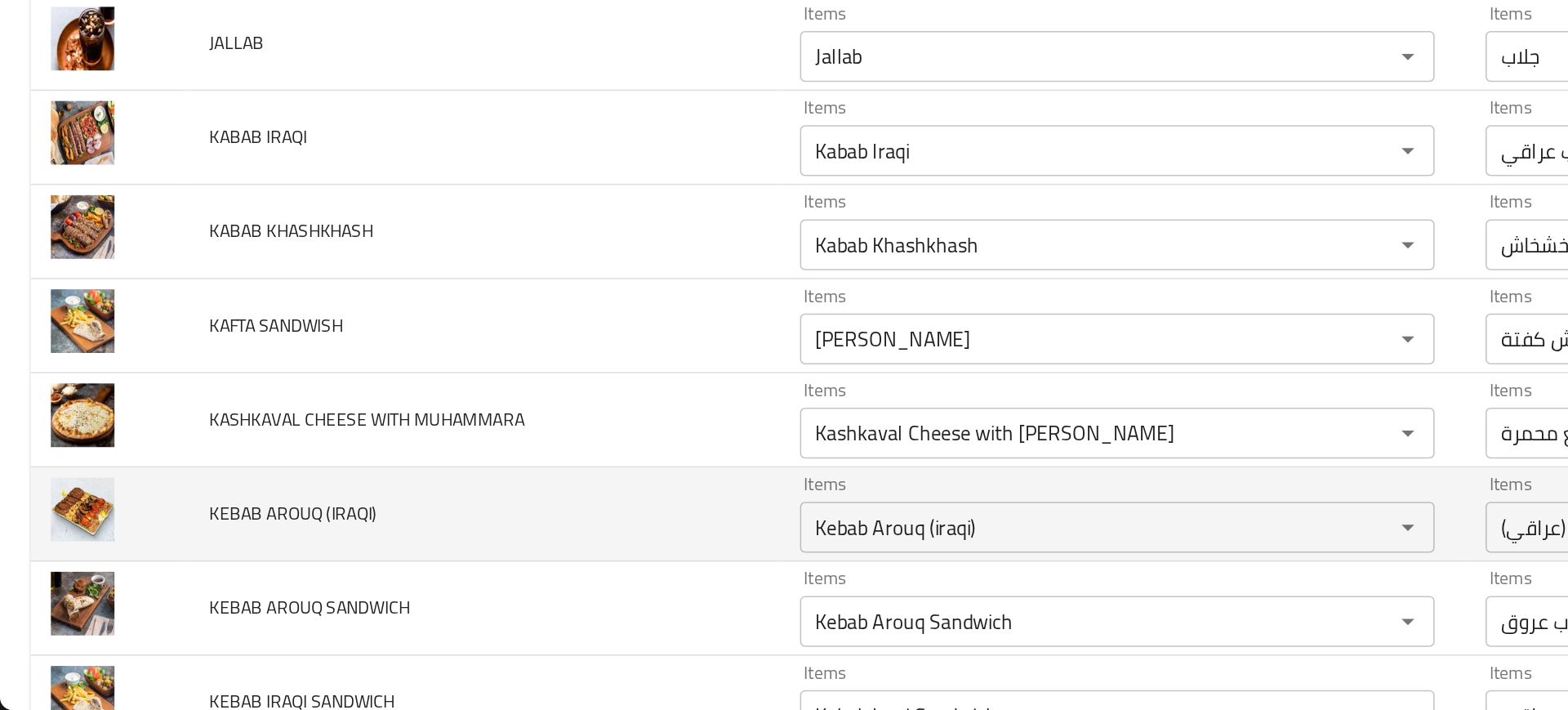
scroll to position [1570, 0]
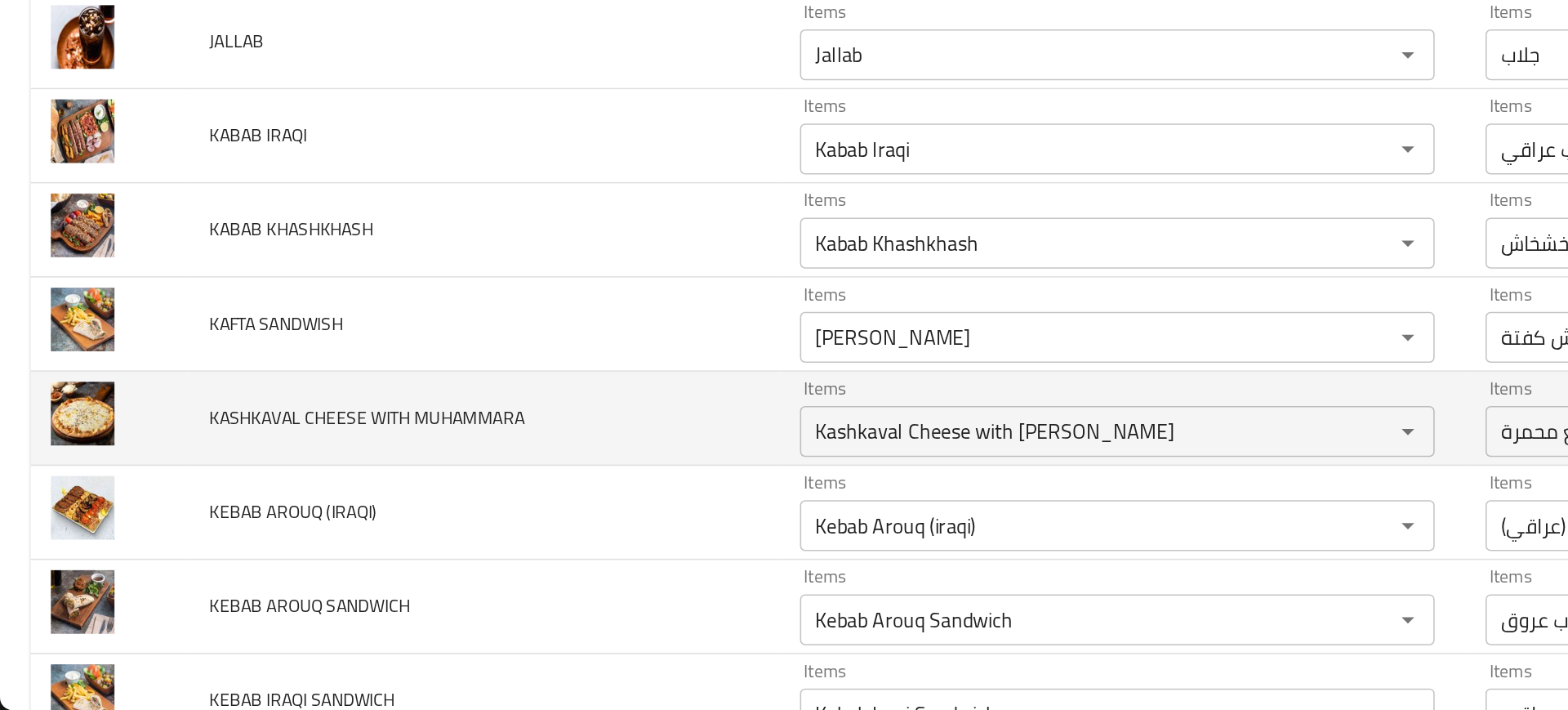
click at [416, 524] on td "KASHKAVAL CHEESE WITH MUHAMMARA" at bounding box center [310, 523] width 380 height 60
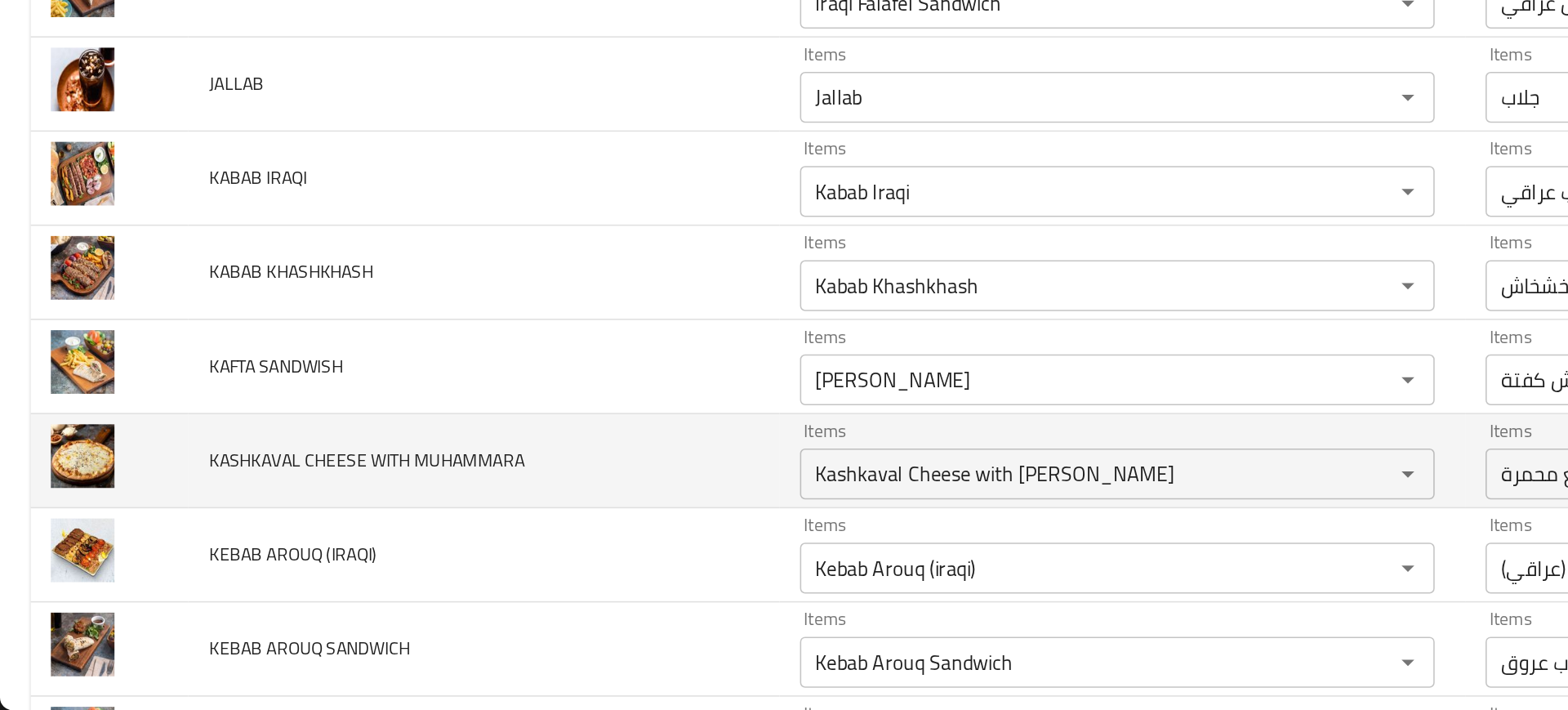
scroll to position [1542, 0]
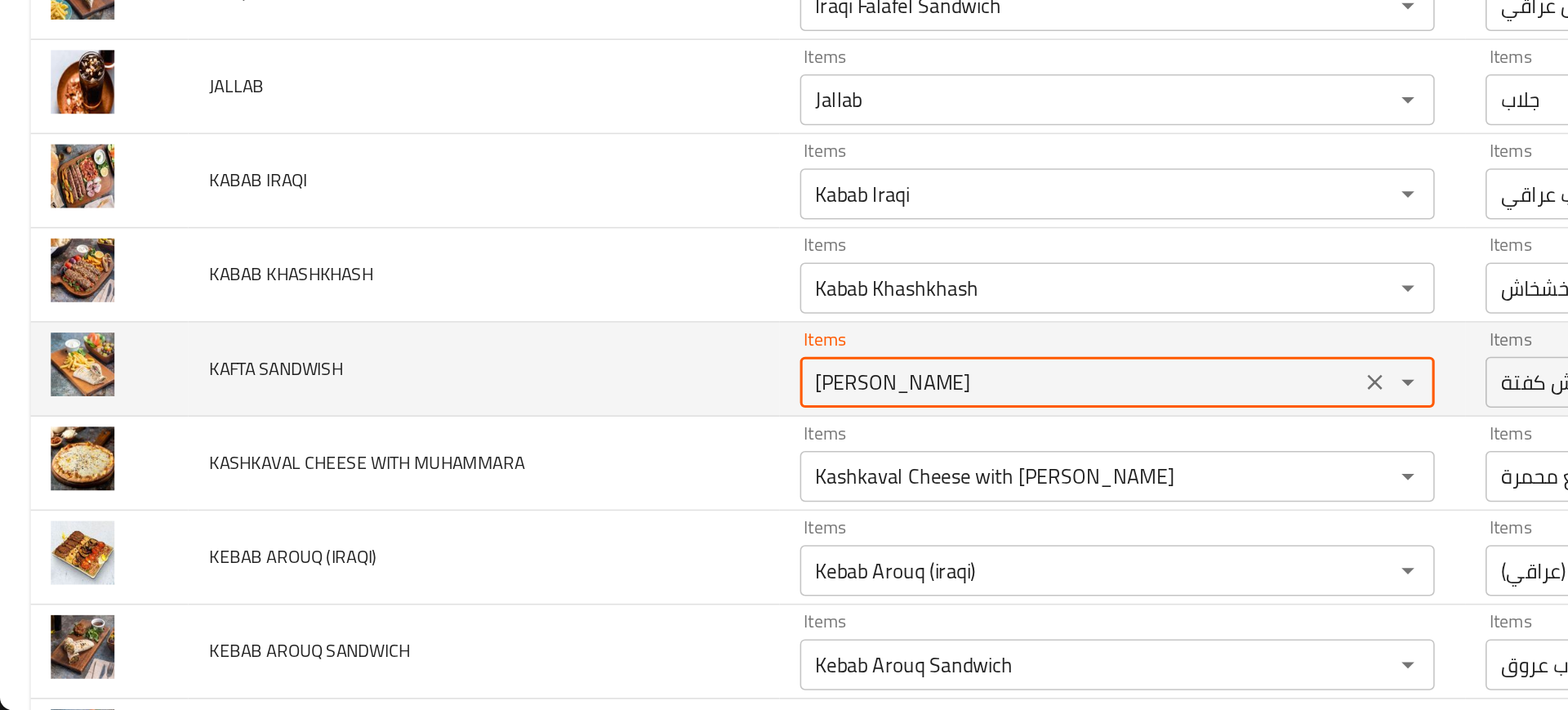
click at [549, 491] on SANDWISH "[PERSON_NAME]" at bounding box center [694, 498] width 349 height 22
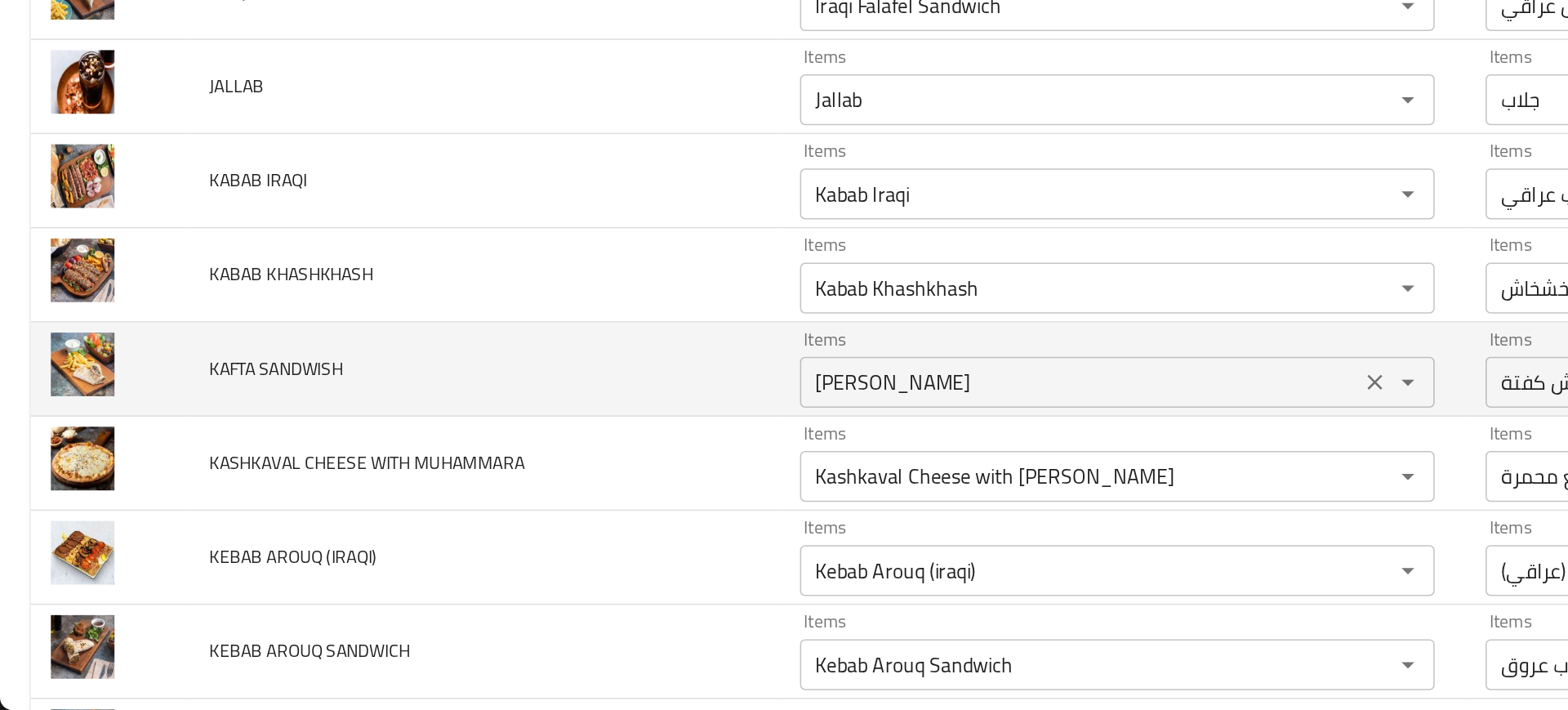
click at [519, 509] on SANDWISH "[PERSON_NAME]" at bounding box center [694, 498] width 349 height 22
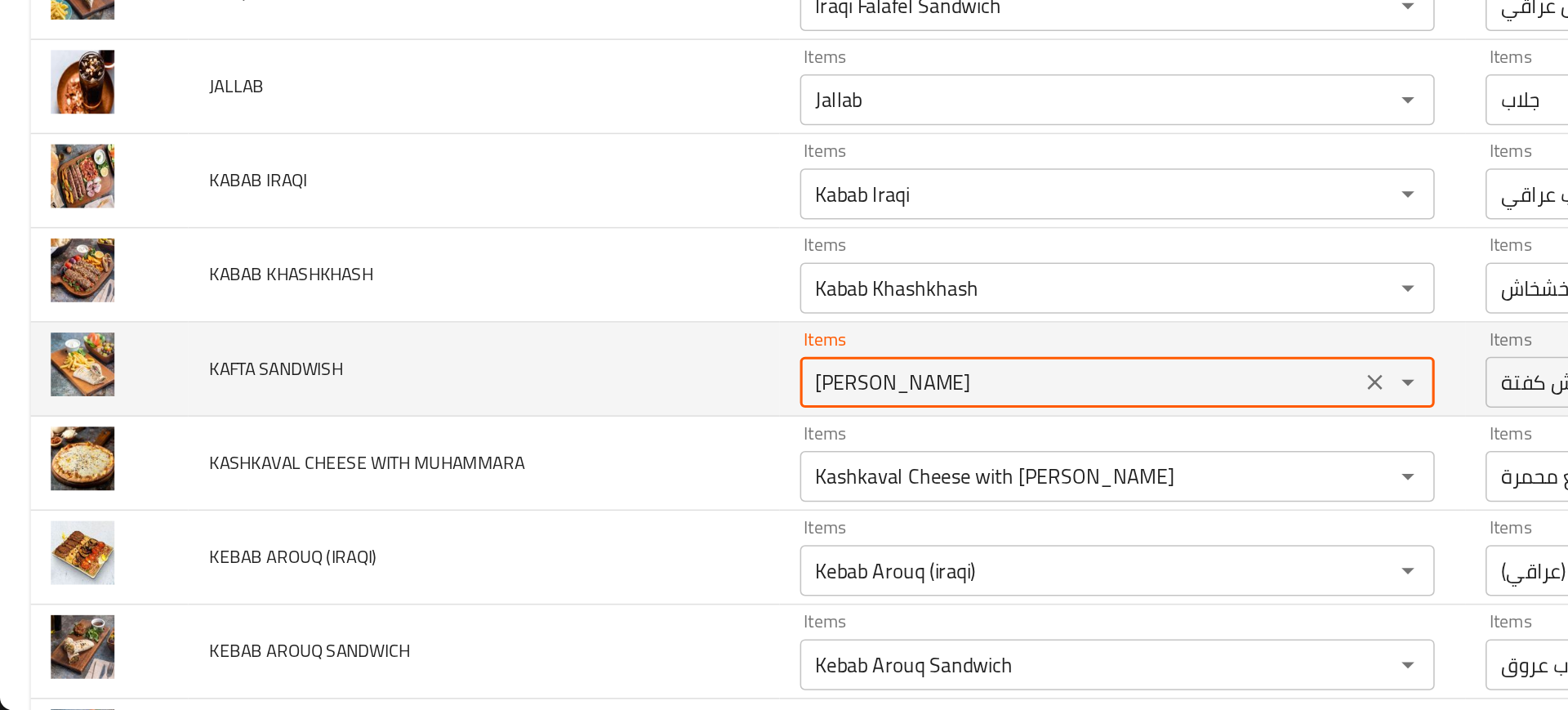
type SANDWISH "Kaft Sandwish"
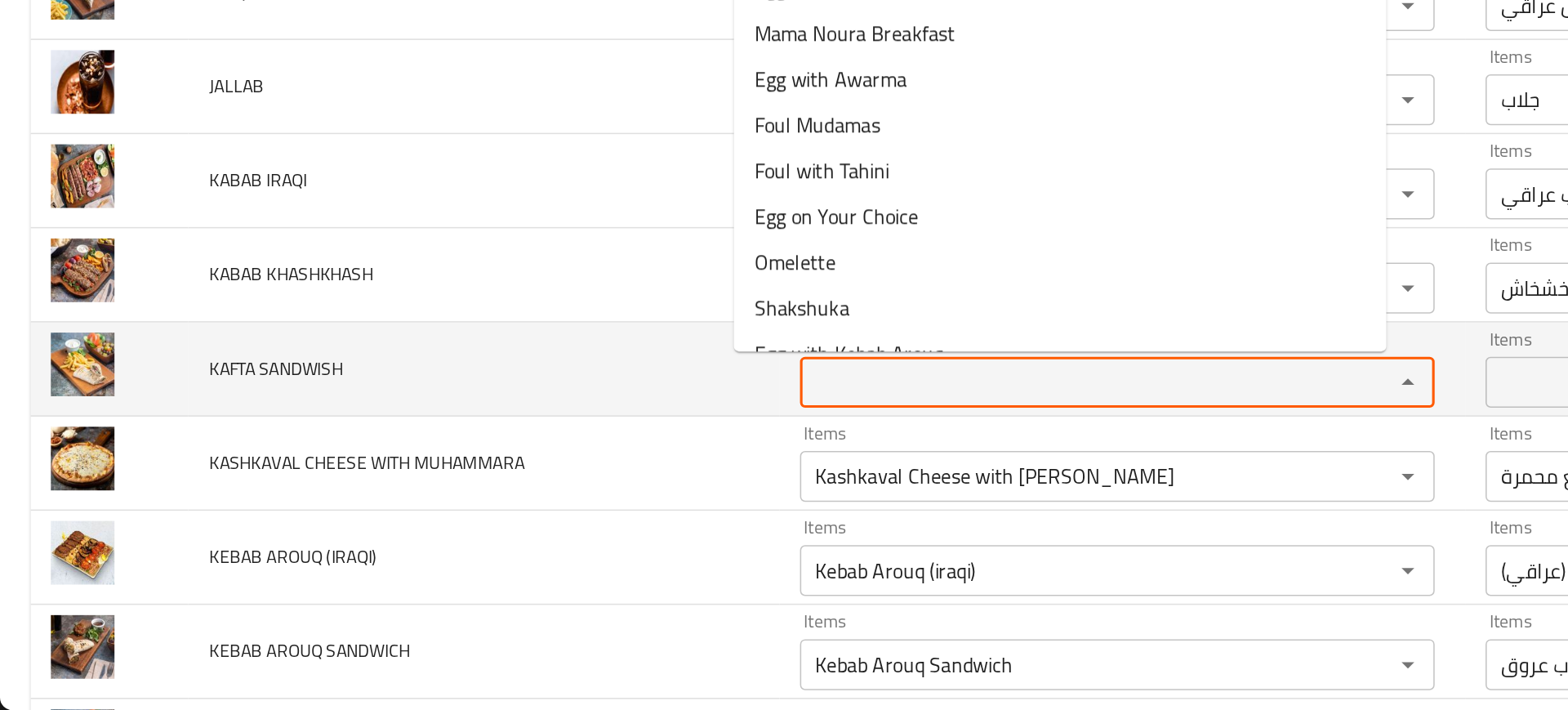
click at [173, 493] on span "KAFTA SANDWISH" at bounding box center [177, 490] width 86 height 21
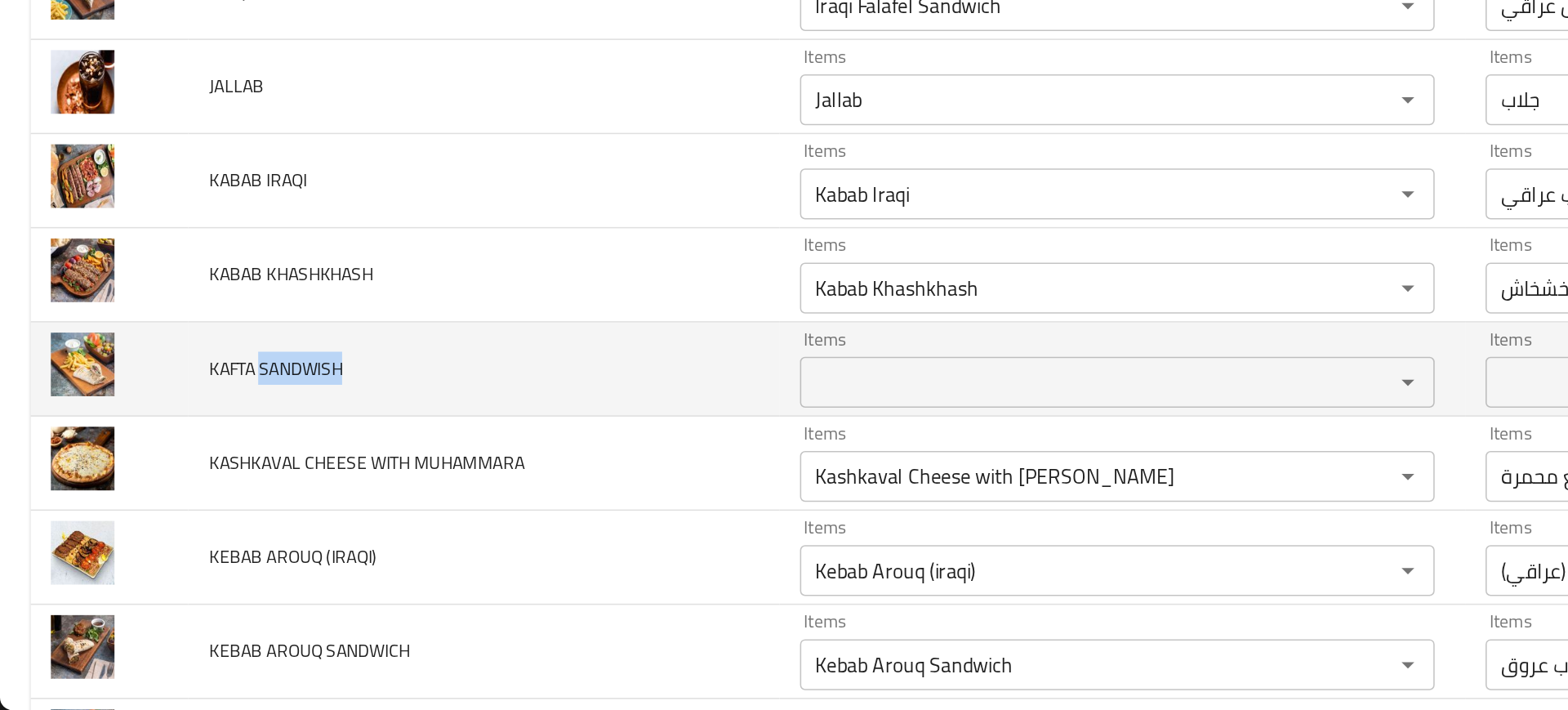
click at [173, 493] on span "KAFTA SANDWISH" at bounding box center [177, 490] width 86 height 21
click at [357, 509] on td "KAFTA SANDWISH" at bounding box center [310, 491] width 380 height 60
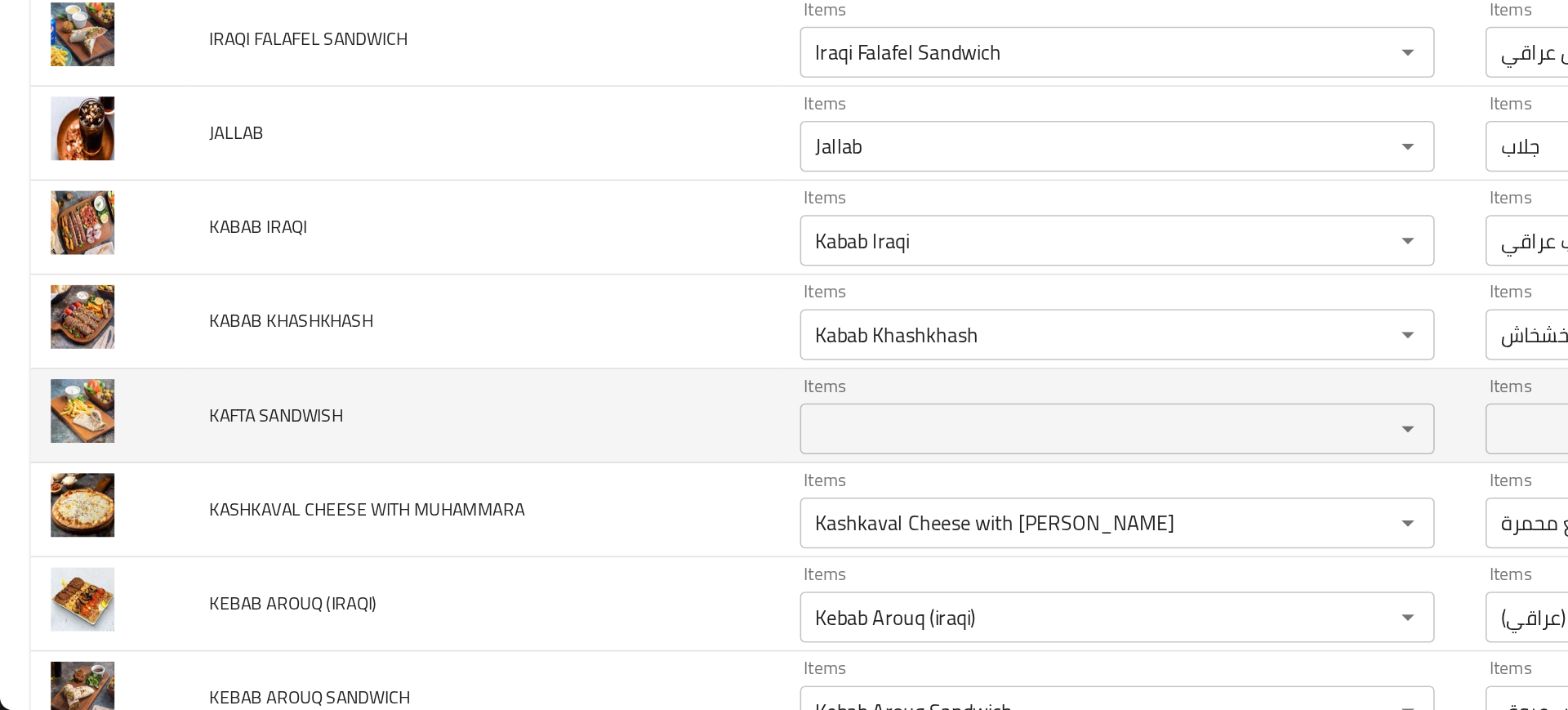
scroll to position [1511, 0]
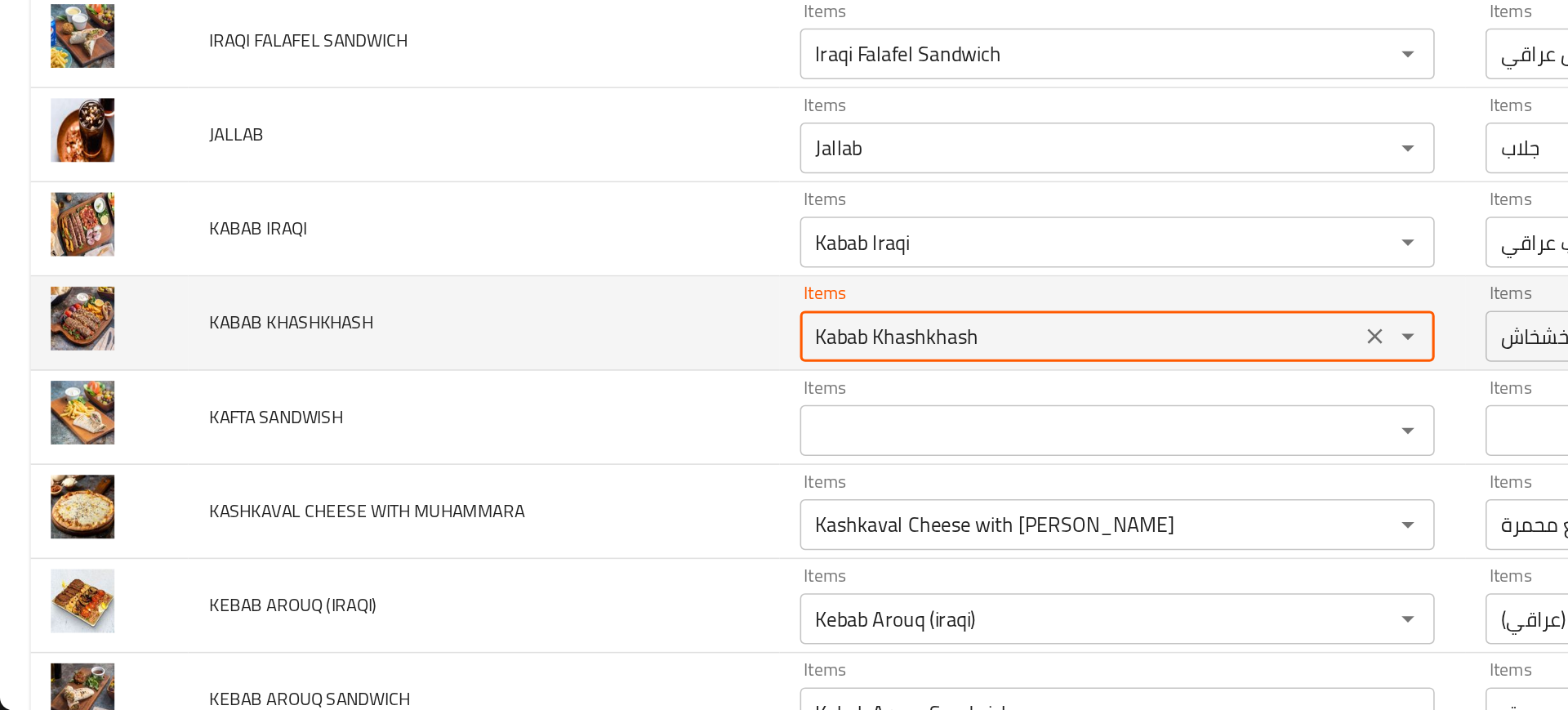
click at [548, 474] on KHASHKHASH "Kabab Khashkhash" at bounding box center [694, 469] width 349 height 22
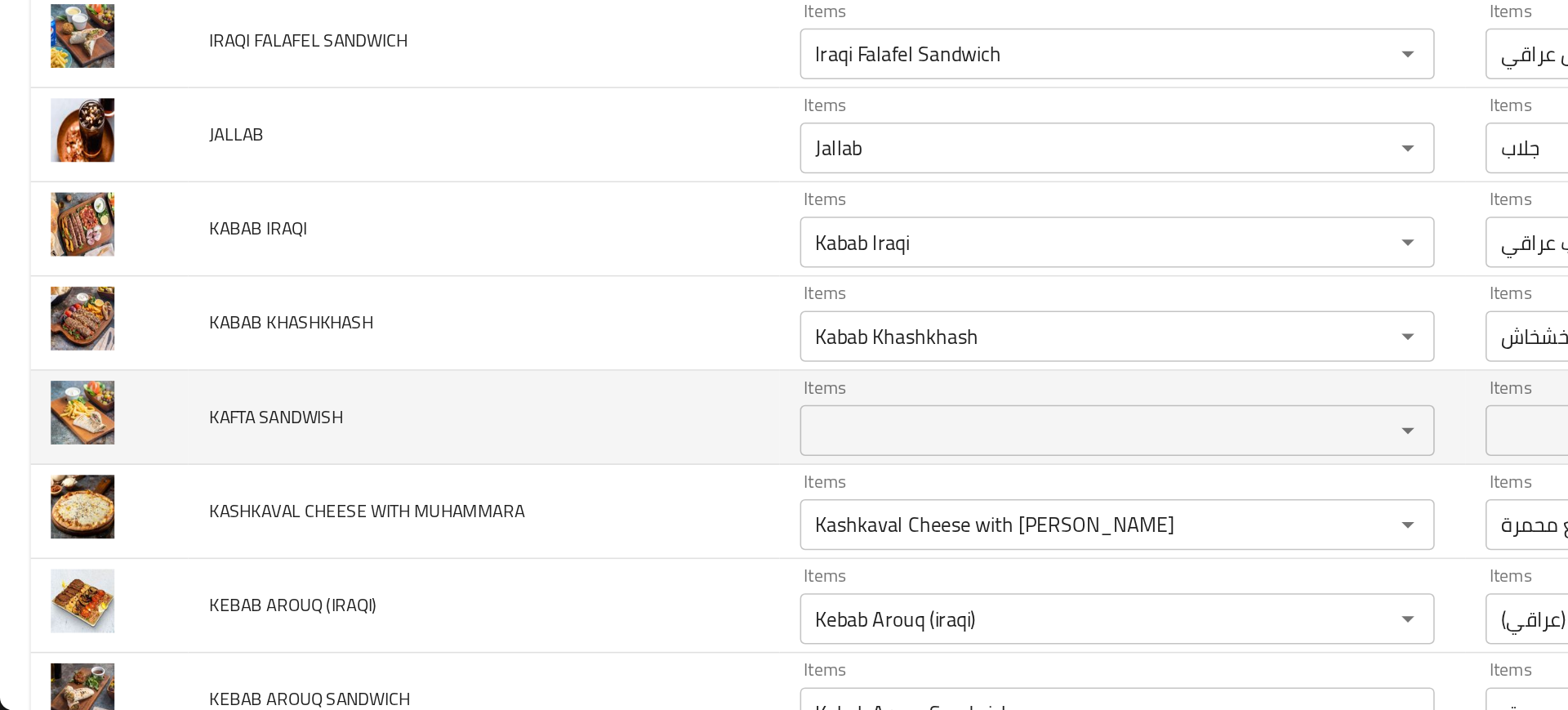
click at [381, 526] on td "KAFTA SANDWISH" at bounding box center [310, 522] width 380 height 60
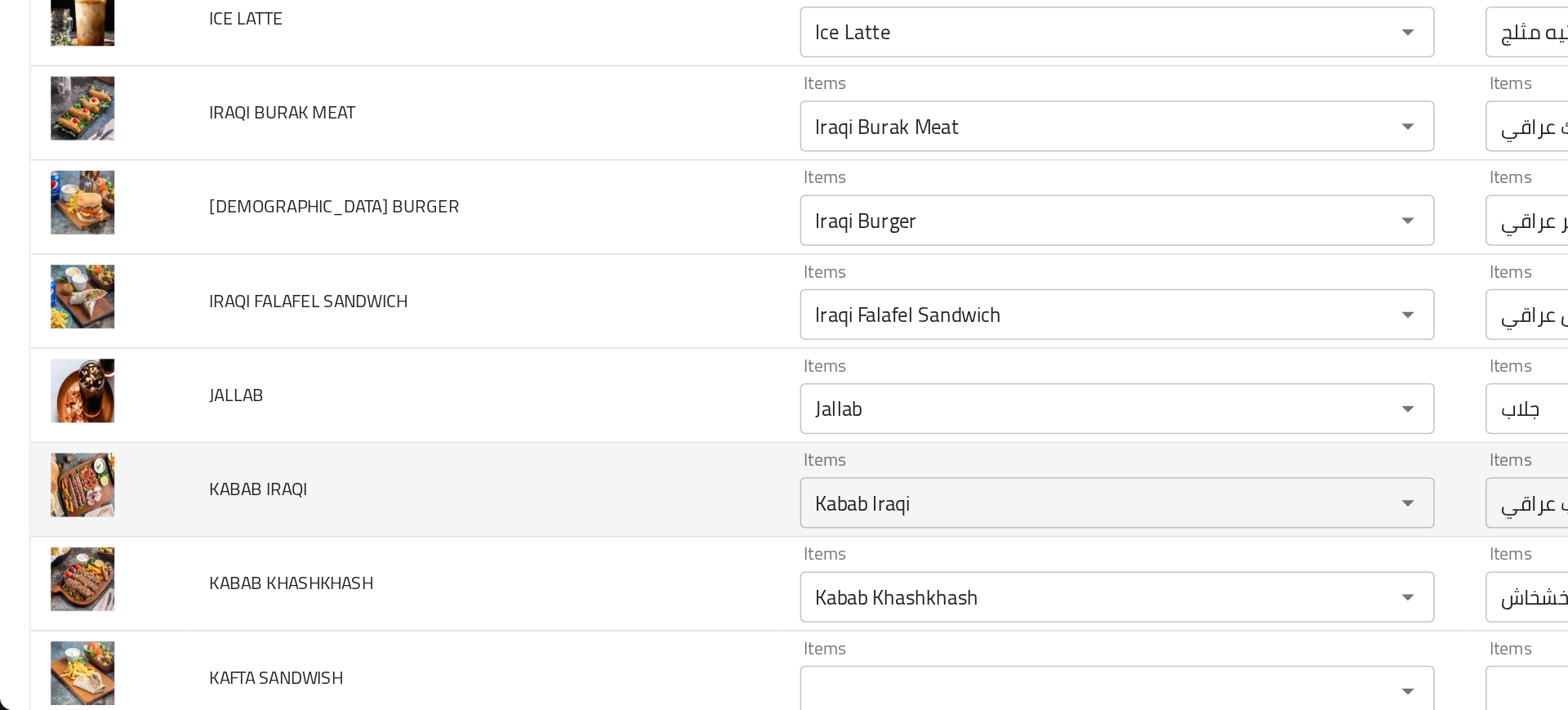
scroll to position [1342, 0]
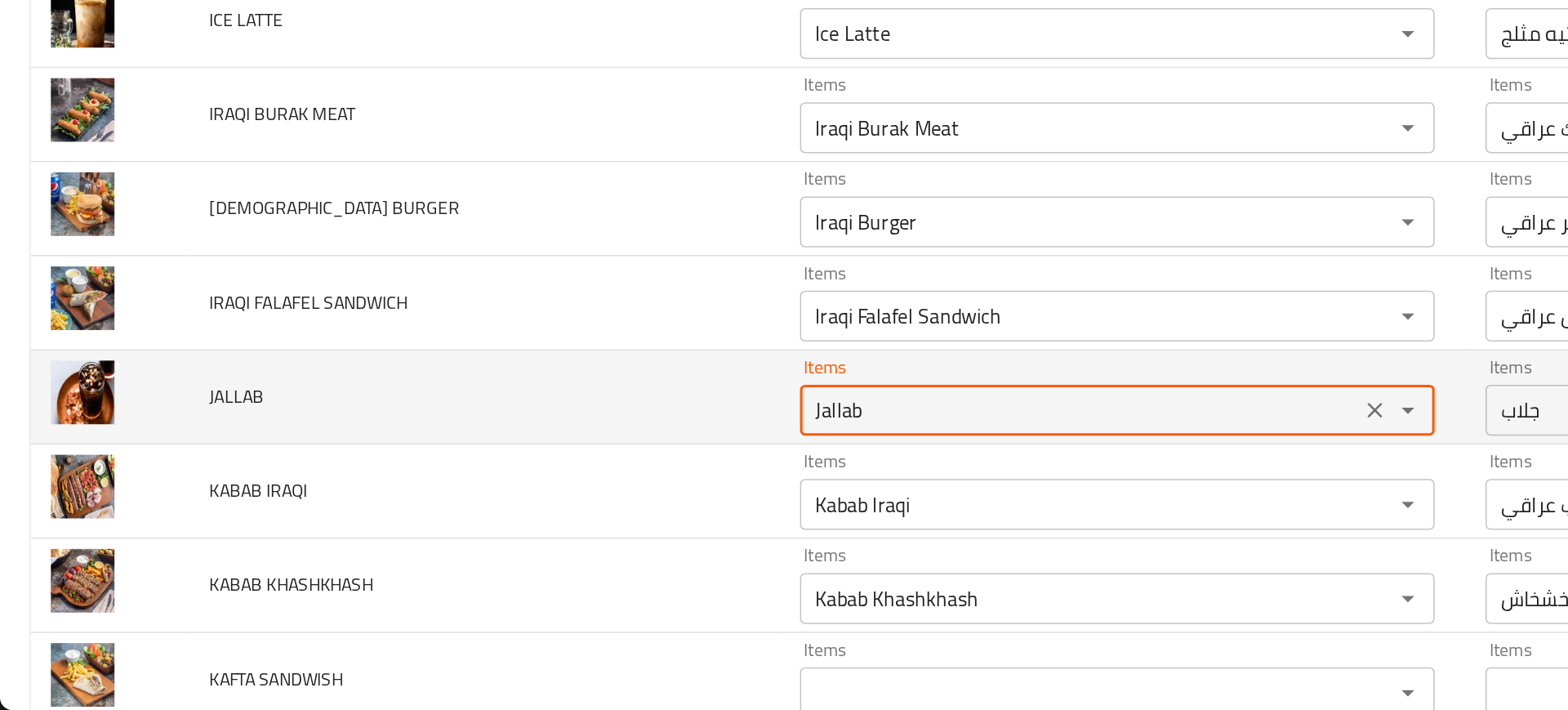
click at [519, 514] on input "Jallab" at bounding box center [694, 516] width 349 height 22
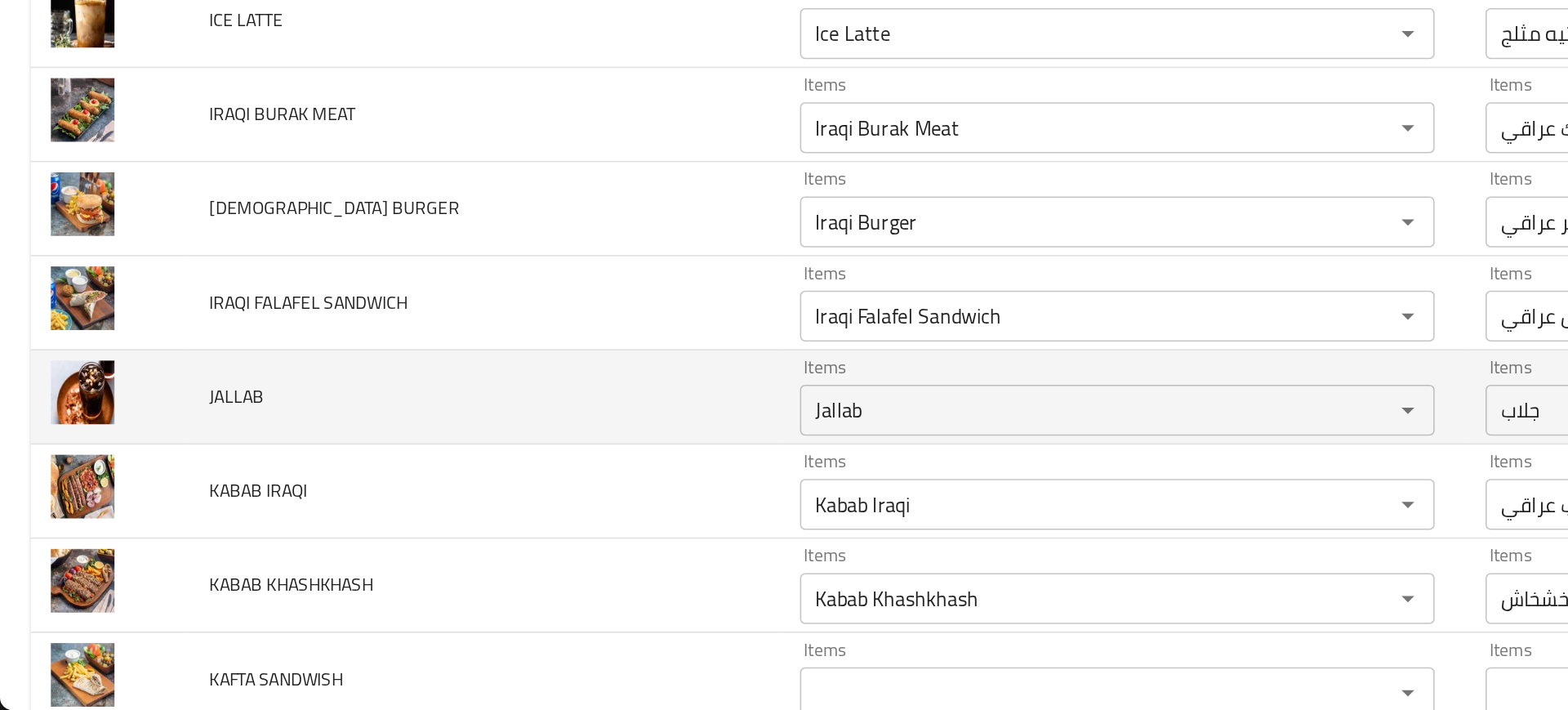
click at [402, 513] on td "JALLAB" at bounding box center [310, 509] width 380 height 60
click at [394, 489] on td "JALLAB" at bounding box center [310, 509] width 380 height 60
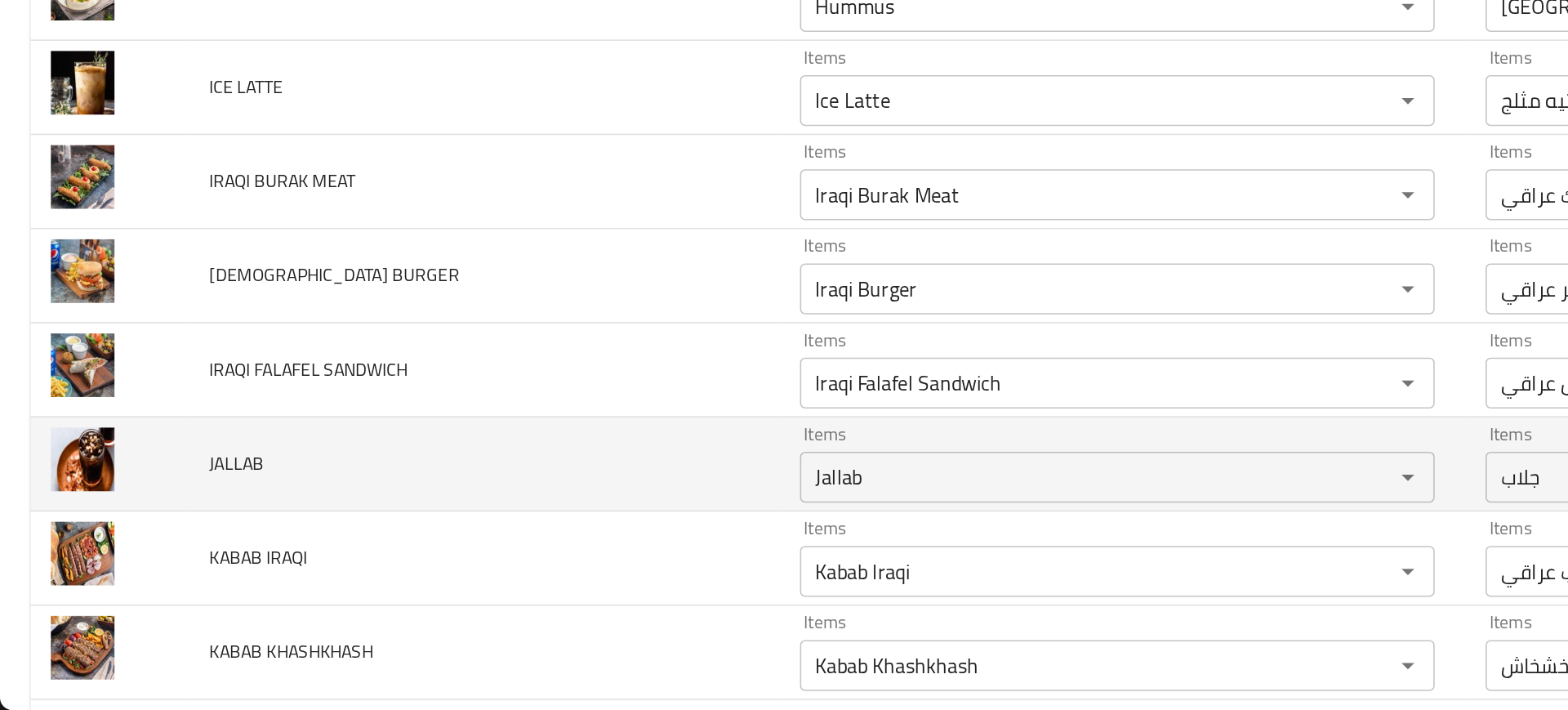
scroll to position [1298, 0]
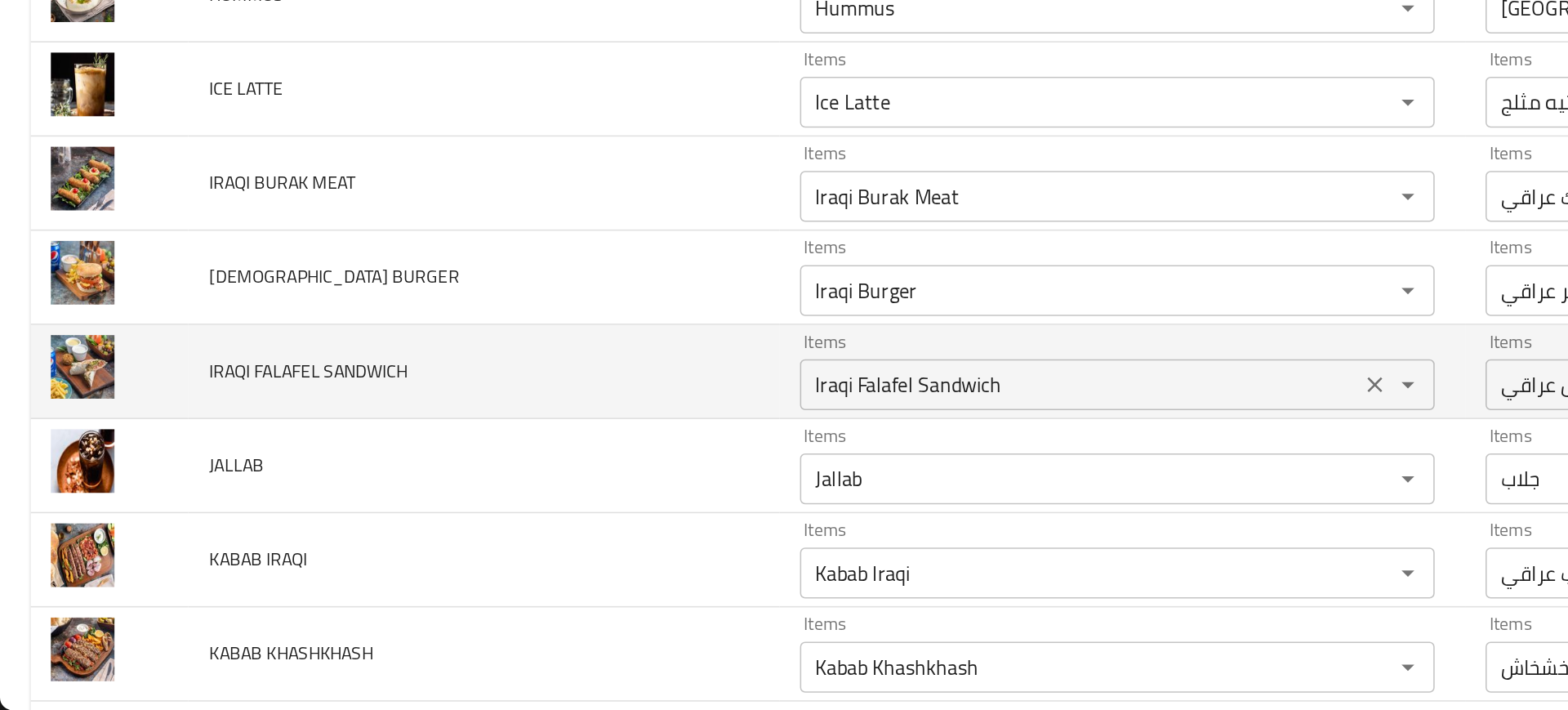
click at [541, 485] on div "Iraqi Falafel Sandwich Items" at bounding box center [718, 499] width 408 height 32
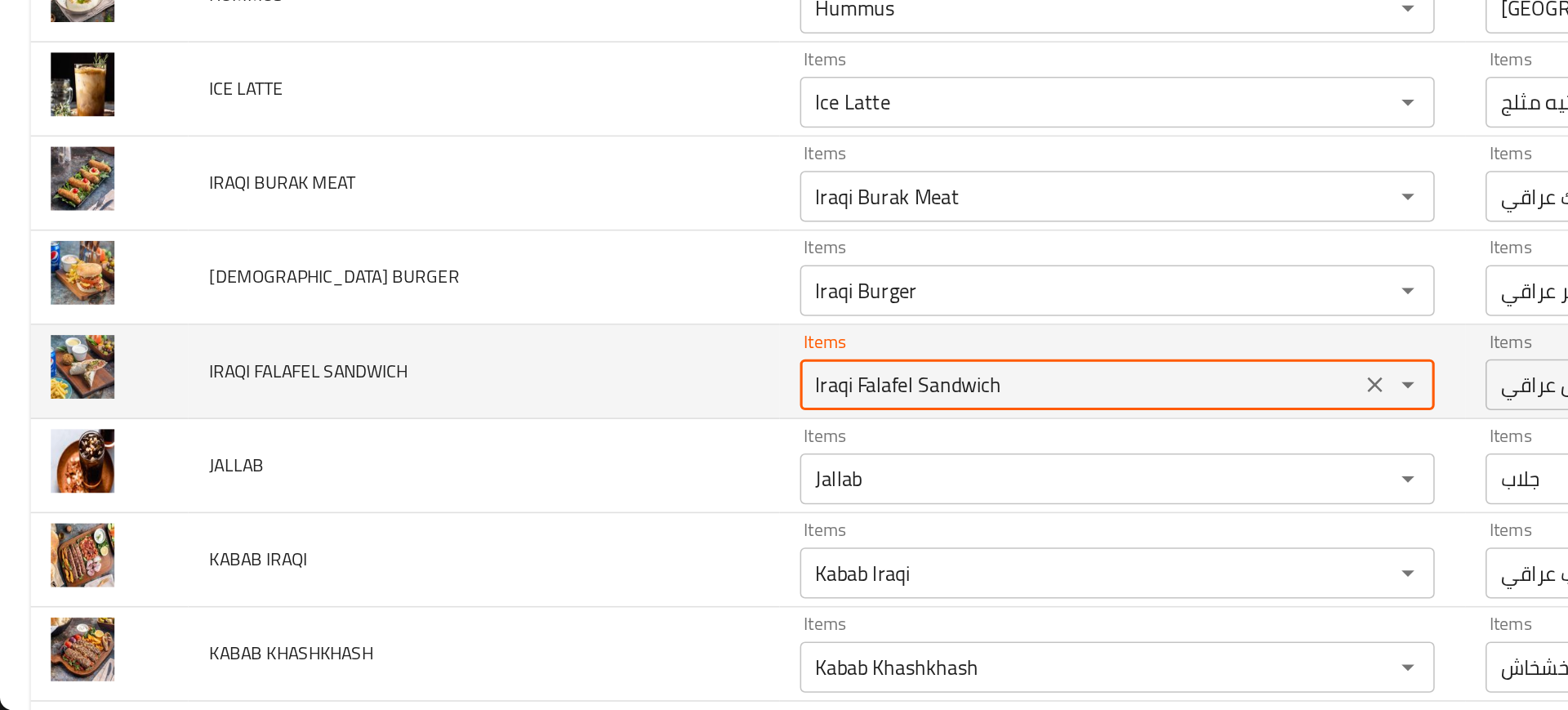
click at [519, 490] on SANDWICH "Iraqi Falafel Sandwich" at bounding box center [694, 499] width 349 height 22
type SANDWICH "Falafel Sandwich"
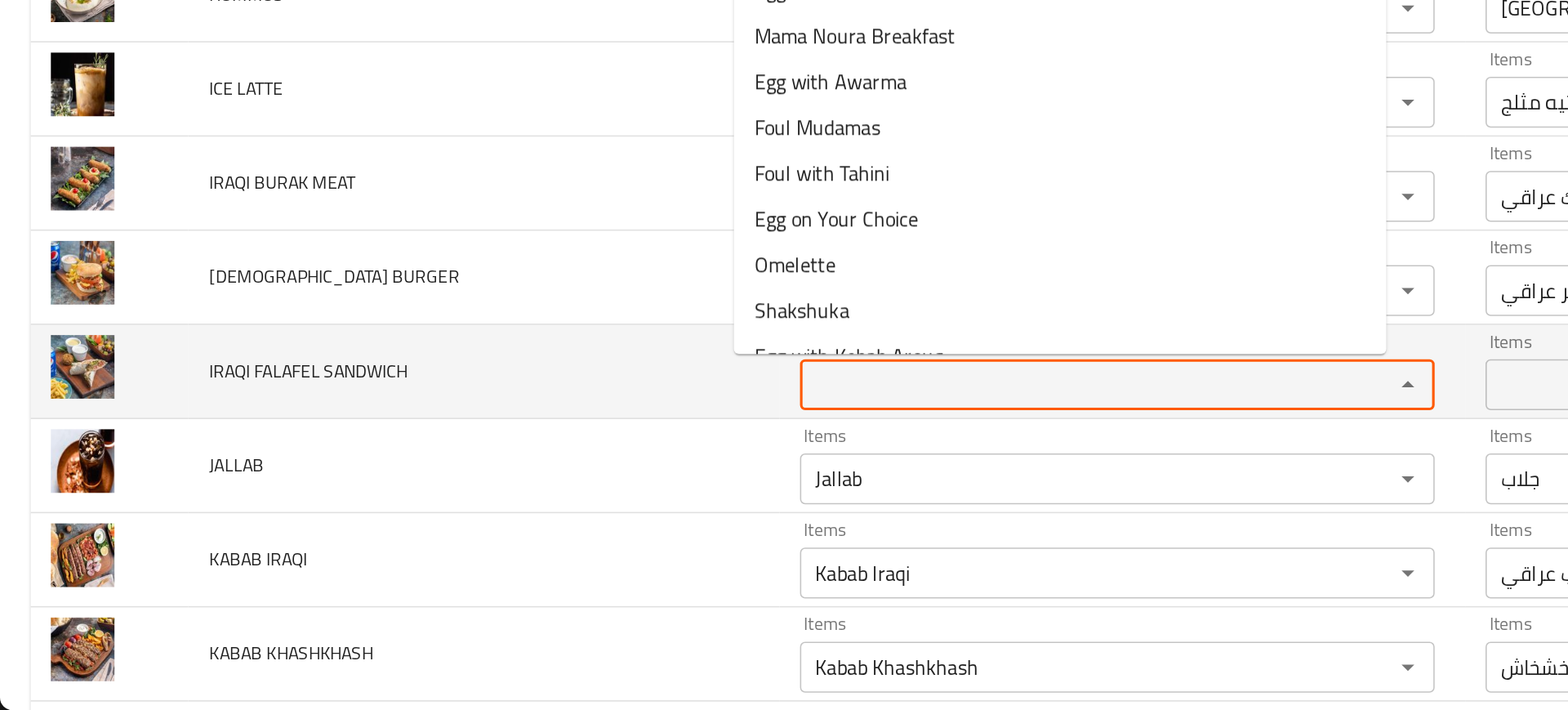
click at [154, 499] on span "IRAQI FALAFEL SANDWICH" at bounding box center [197, 492] width 128 height 21
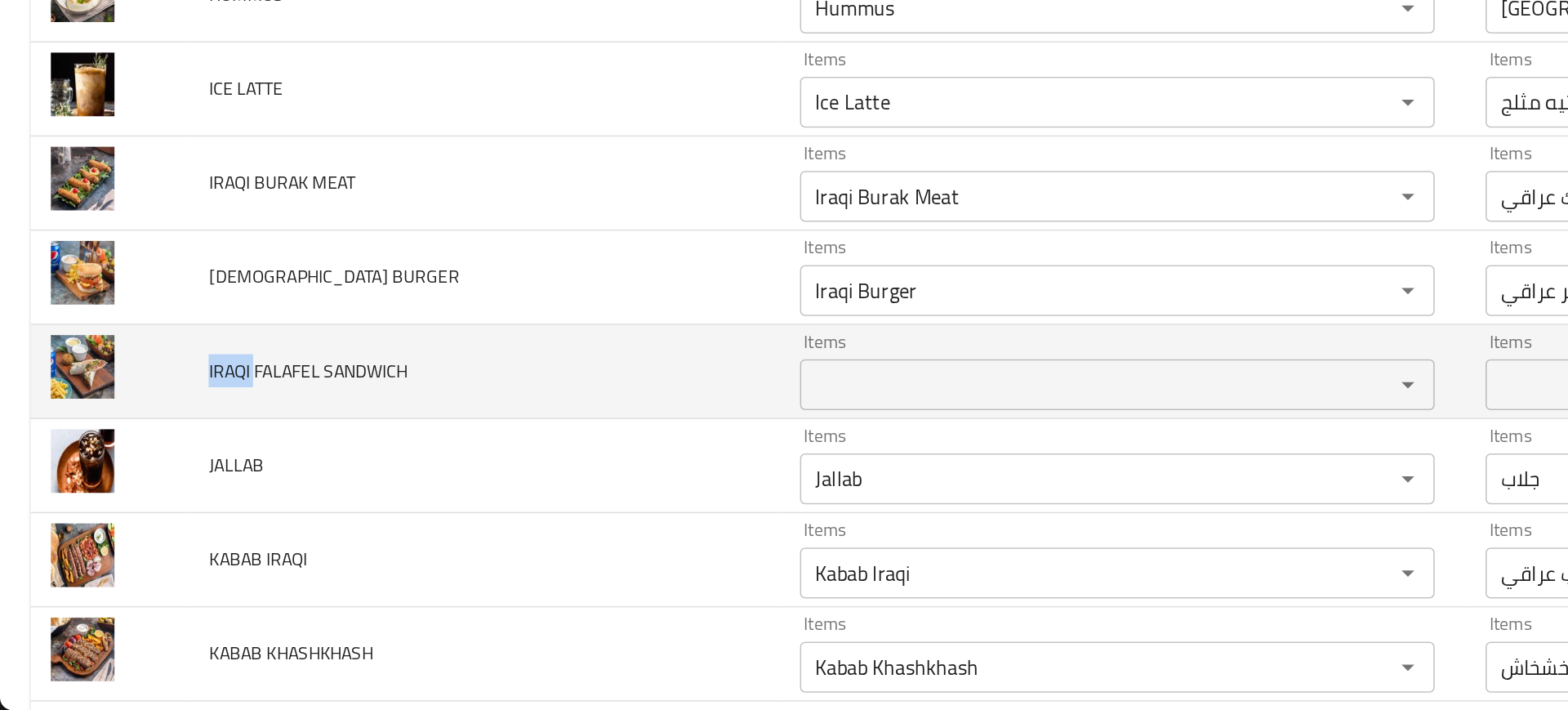
click at [154, 499] on span "IRAQI FALAFEL SANDWICH" at bounding box center [197, 492] width 128 height 21
click at [259, 482] on span "IRAQI FALAFEL SANDWICH" at bounding box center [197, 492] width 128 height 21
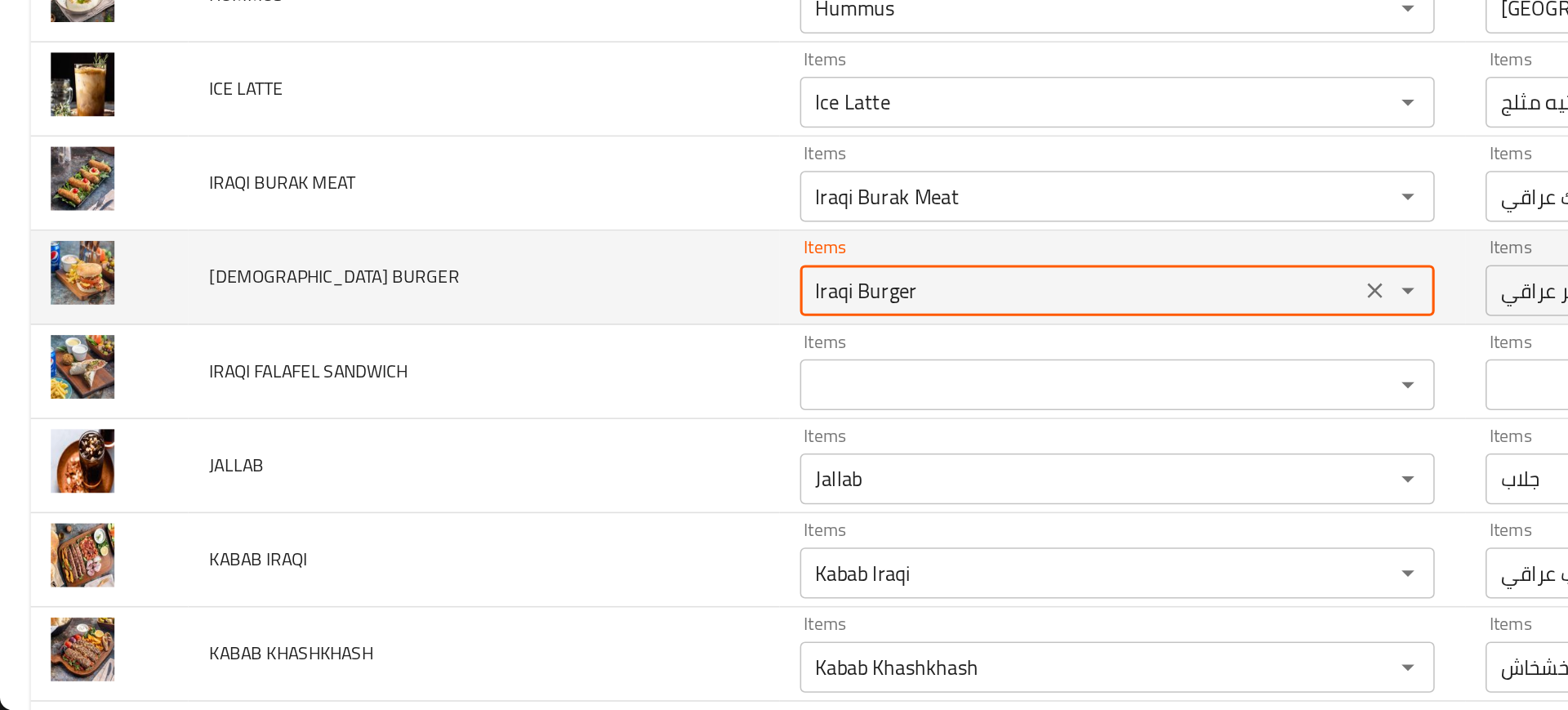
click at [519, 441] on BURGER "Iraqi Burger" at bounding box center [694, 440] width 349 height 22
click at [141, 433] on span "IRAQI BURGER" at bounding box center [214, 431] width 161 height 21
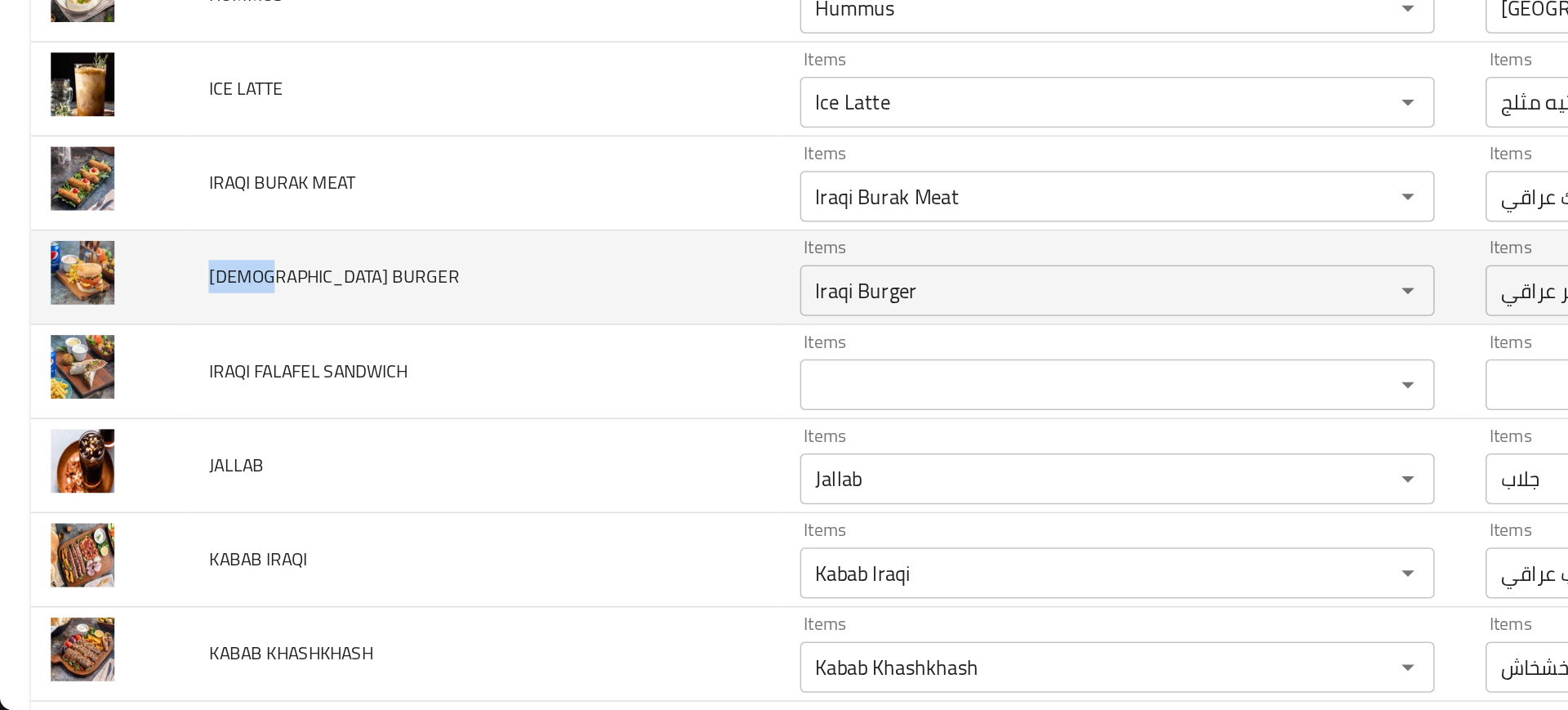
click at [141, 433] on span "IRAQI BURGER" at bounding box center [214, 431] width 161 height 21
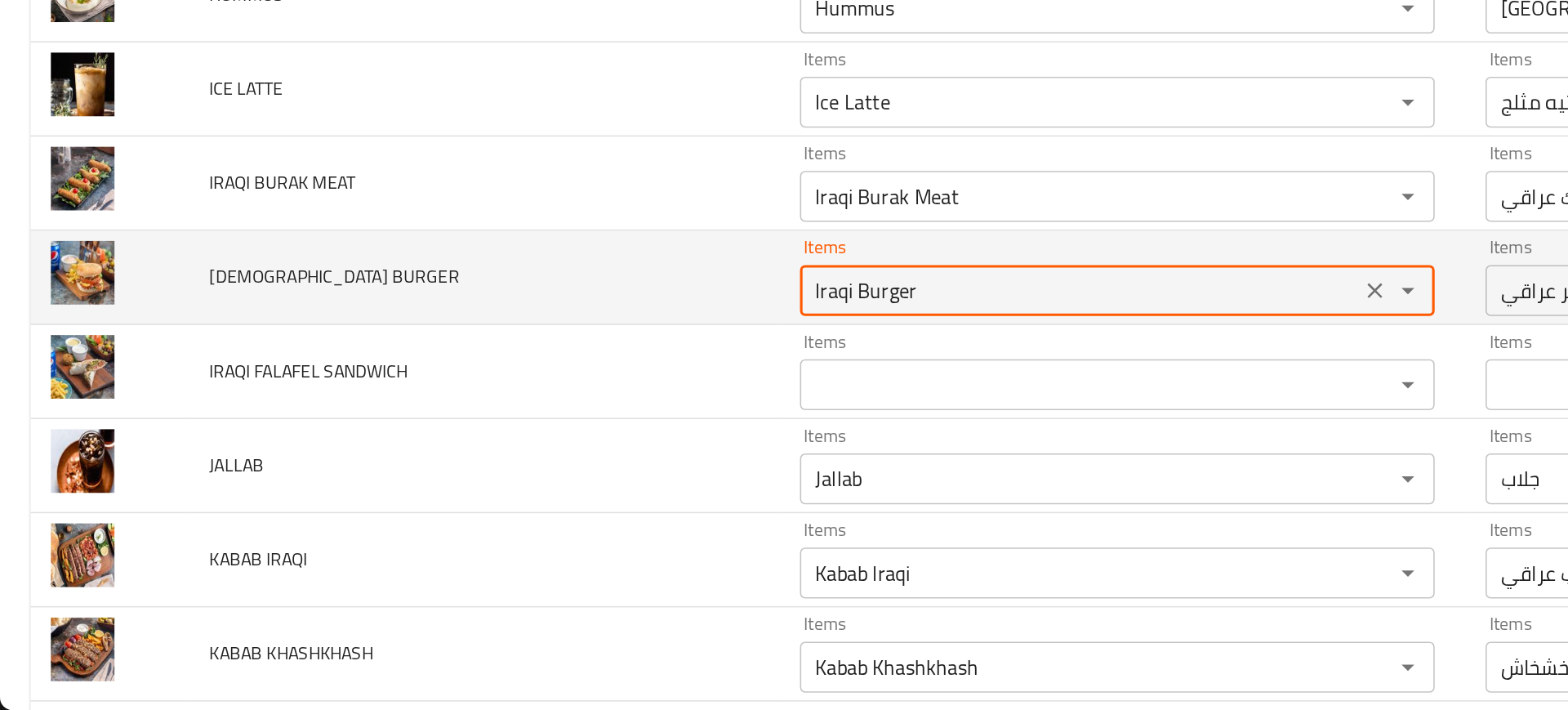
click at [524, 437] on BURGER "Iraqi Burger" at bounding box center [694, 440] width 349 height 22
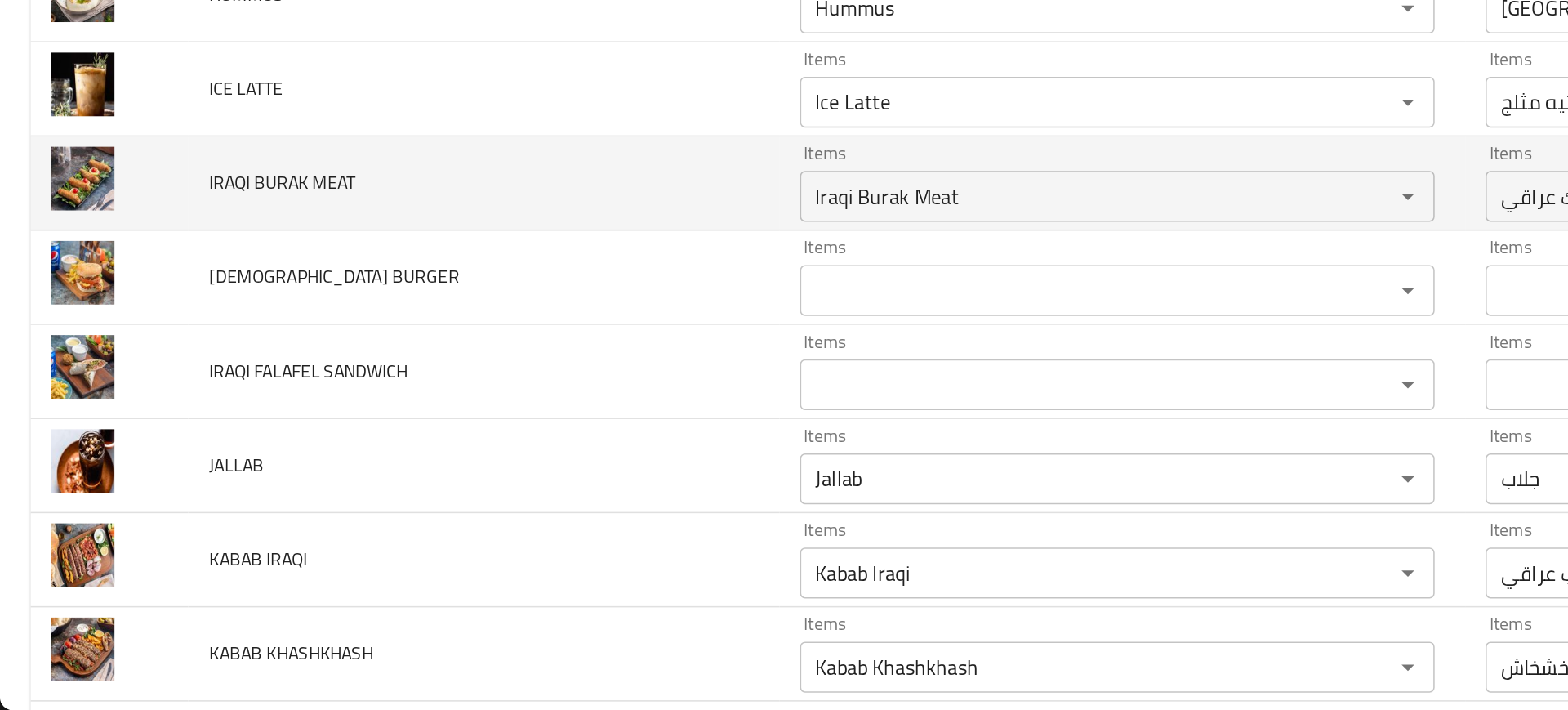
click at [353, 396] on td "IRAQI BURAK MEAT" at bounding box center [310, 372] width 380 height 60
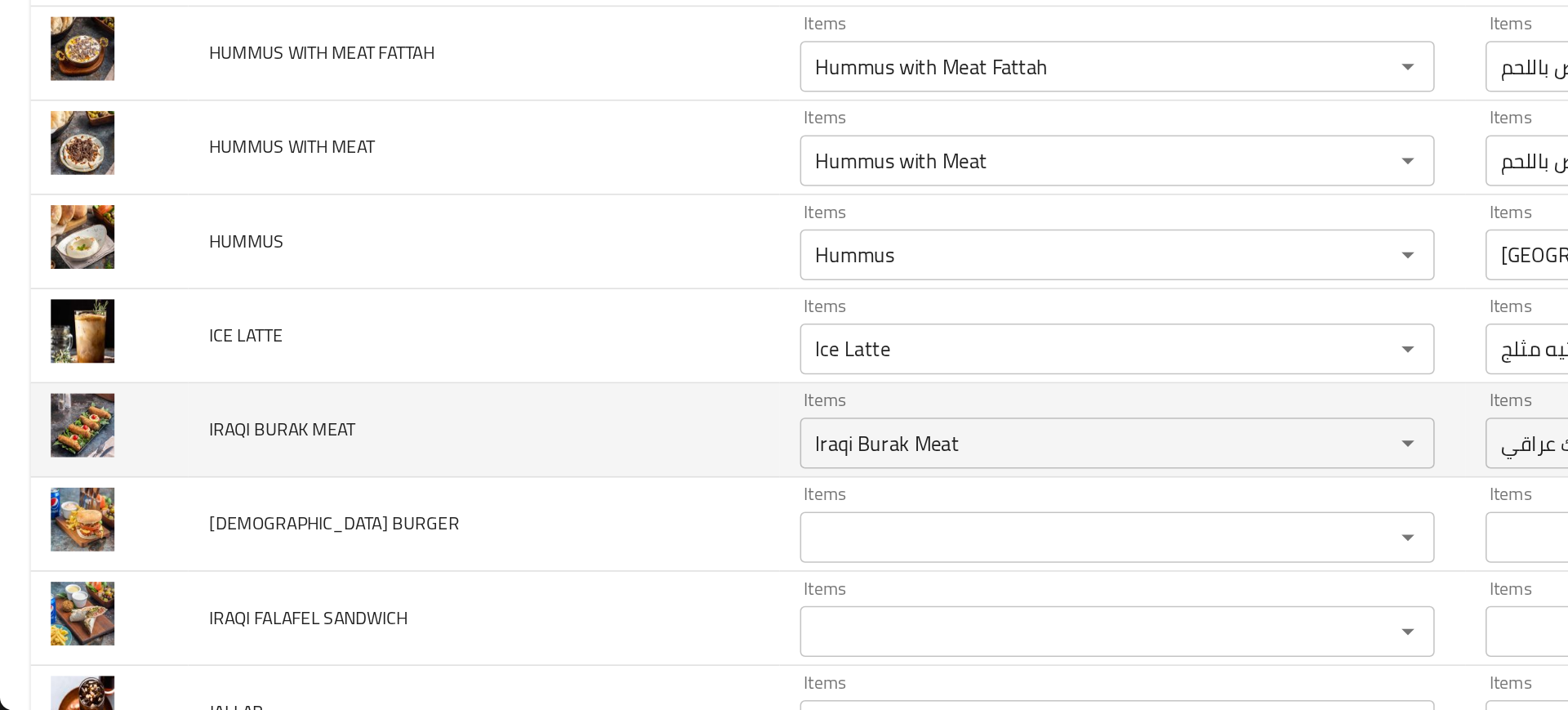
scroll to position [1134, 0]
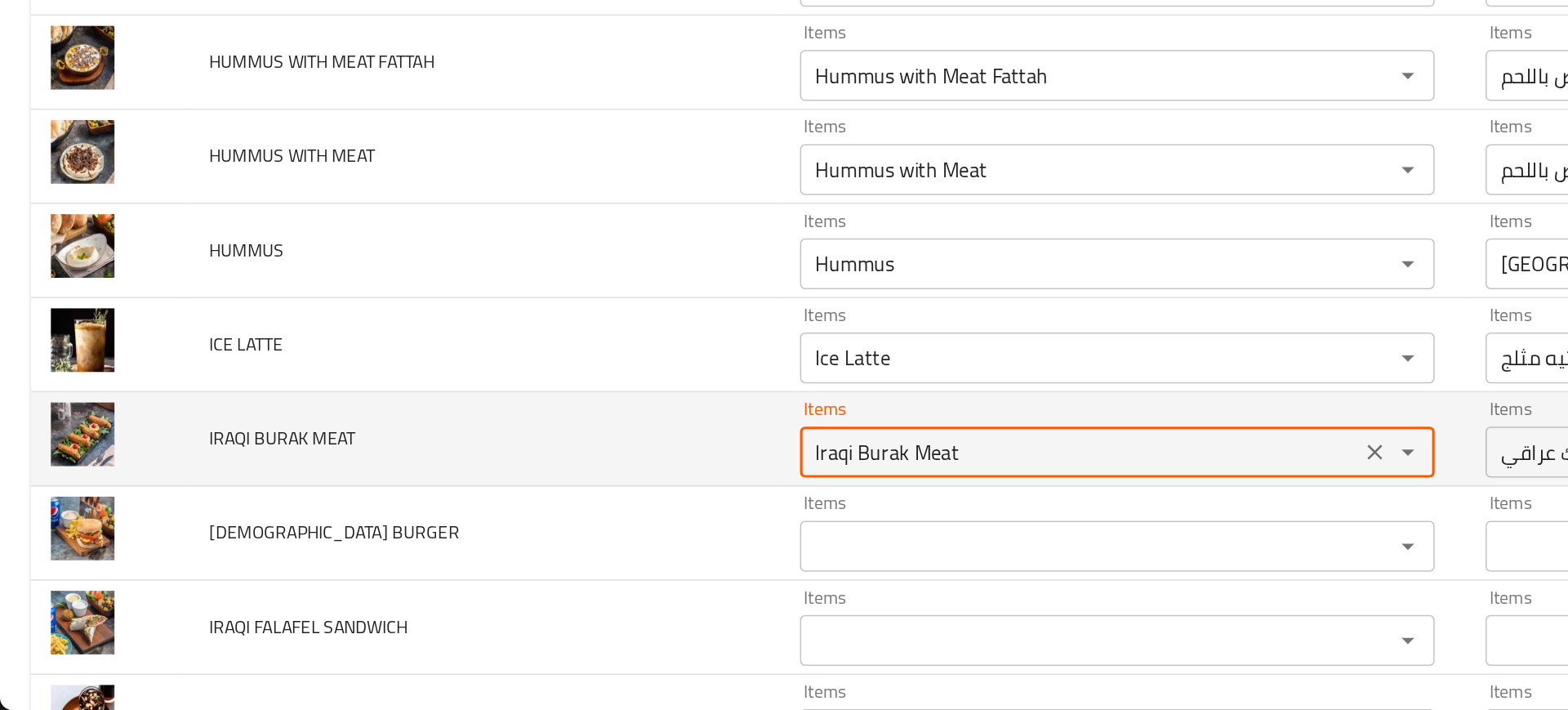
click at [547, 534] on MEAT "Iraqi Burak Meat" at bounding box center [694, 543] width 349 height 22
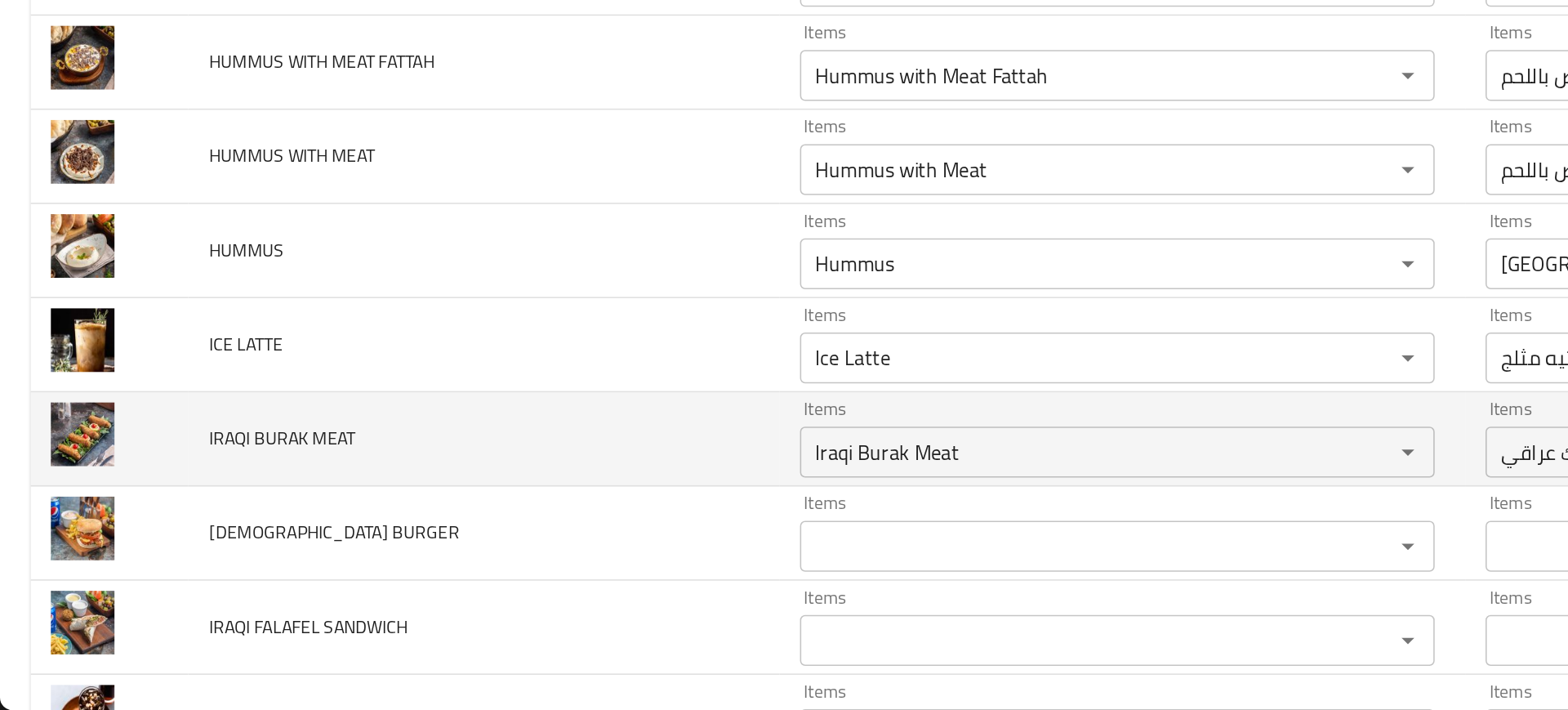
click at [367, 511] on td "IRAQI BURAK MEAT" at bounding box center [310, 535] width 380 height 60
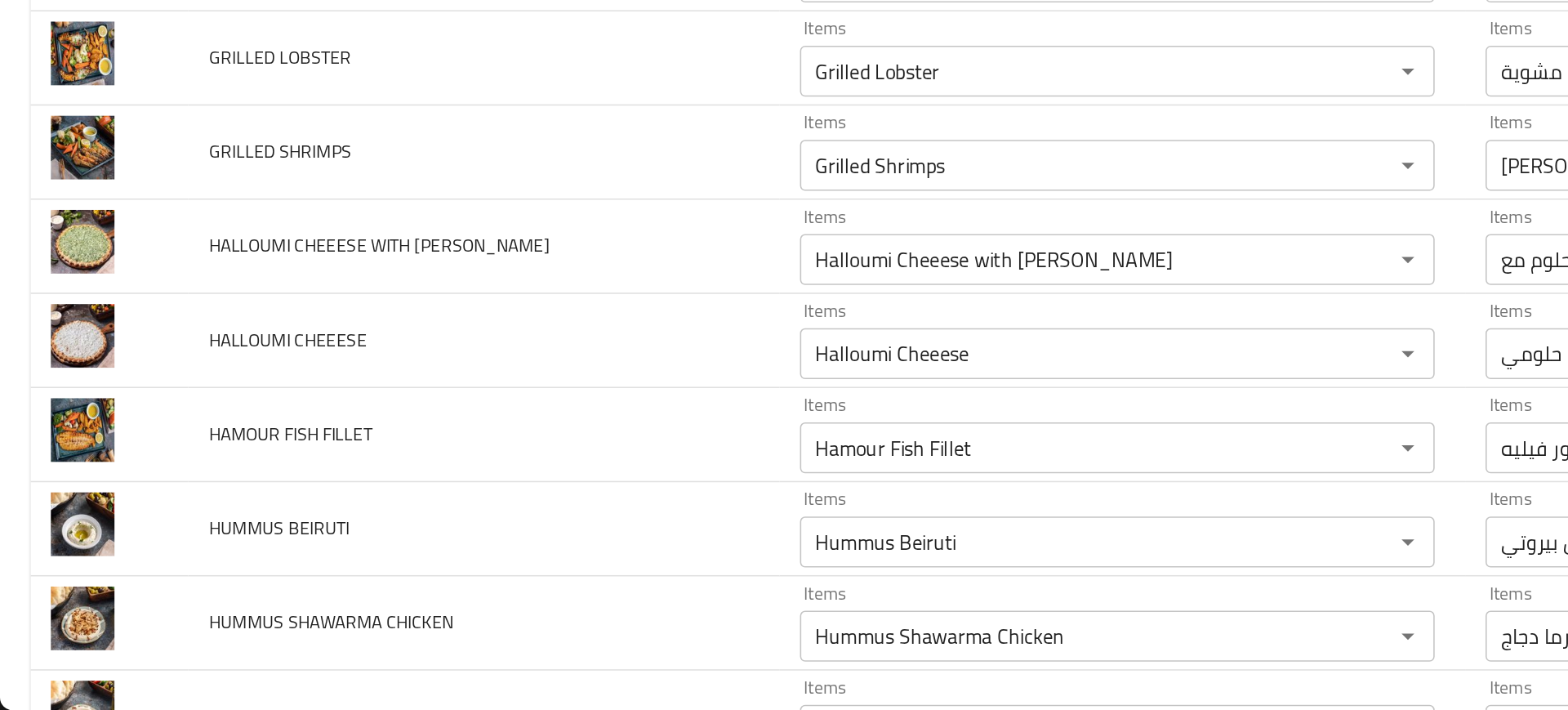
scroll to position [594, 0]
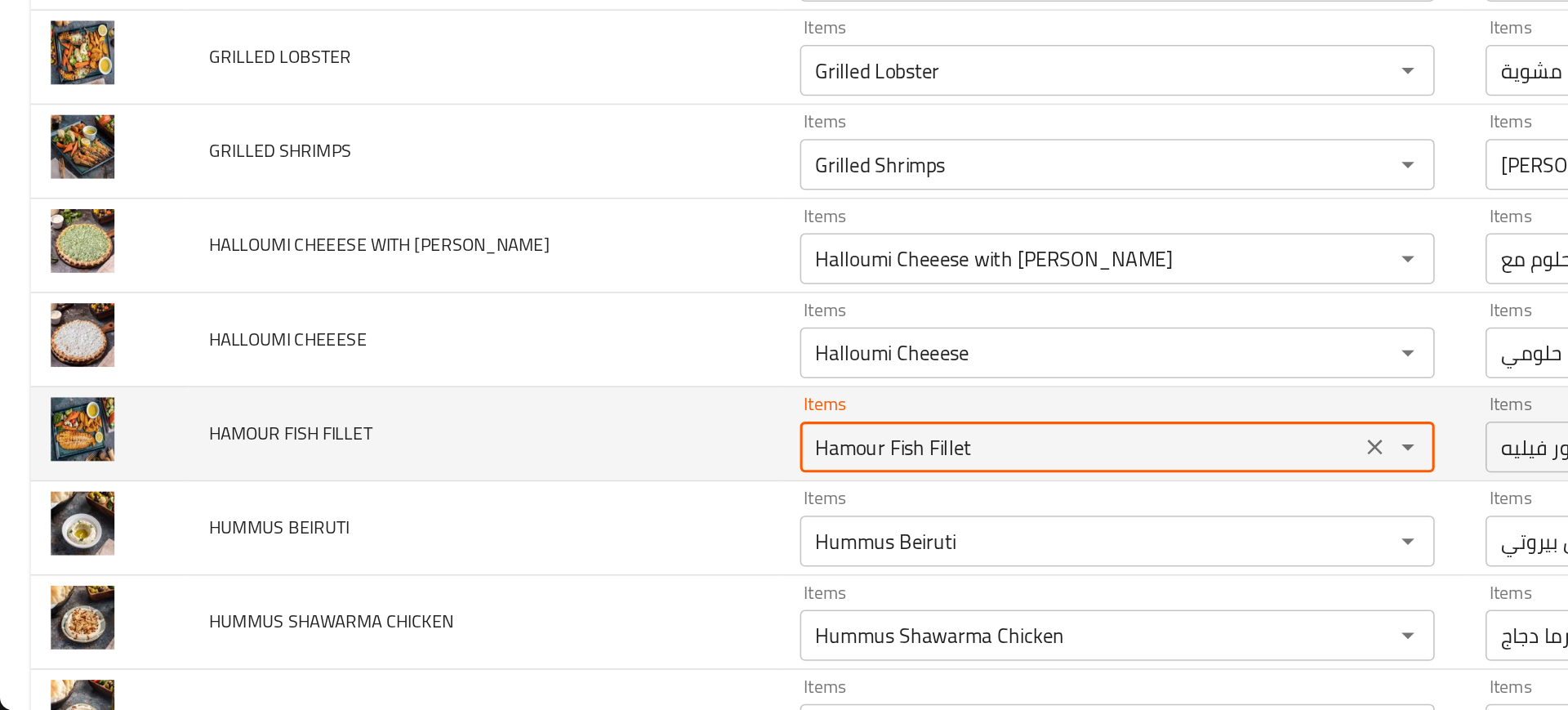
click at [539, 536] on FILLET "Hamour Fish Fillet" at bounding box center [694, 539] width 349 height 22
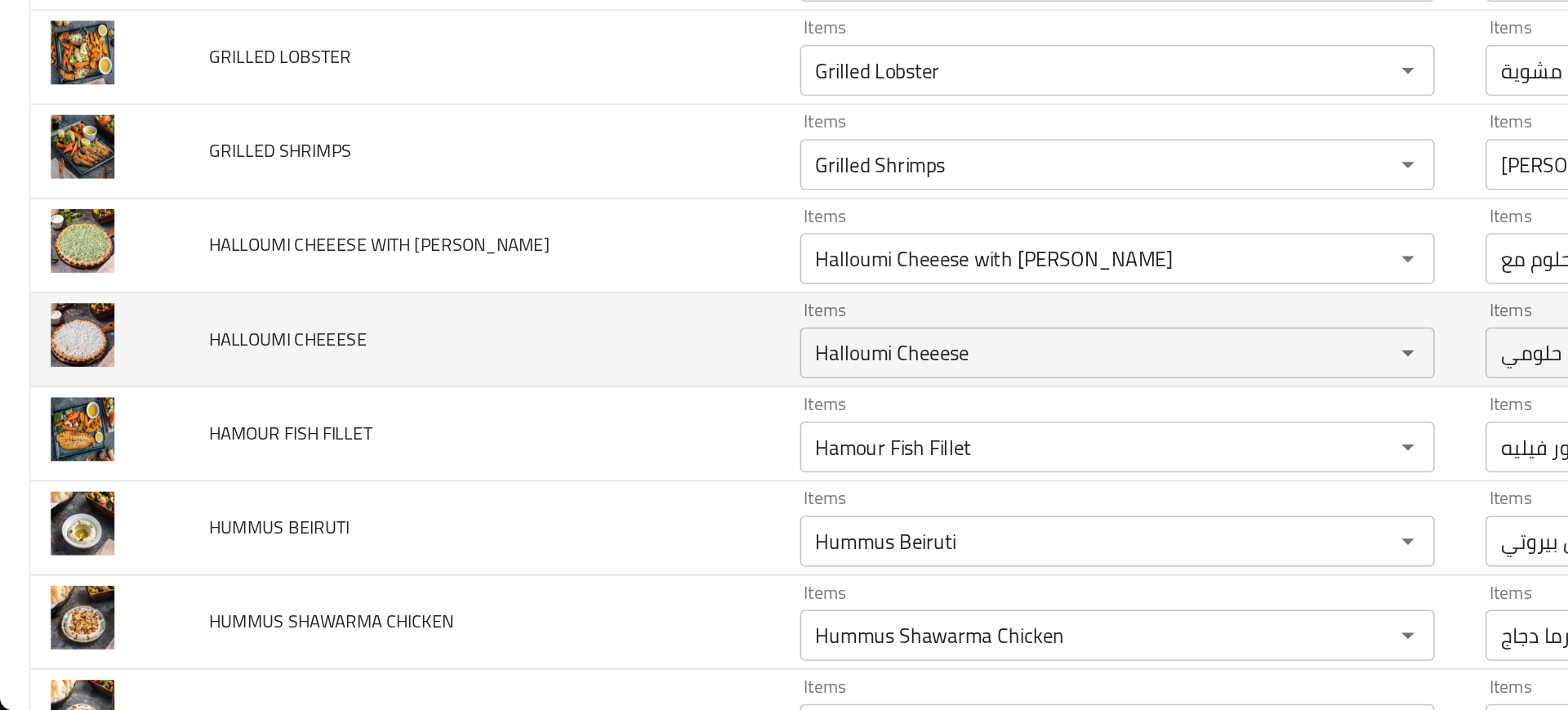
click at [308, 466] on td "HALLOUMI CHEEESE" at bounding box center [310, 472] width 380 height 60
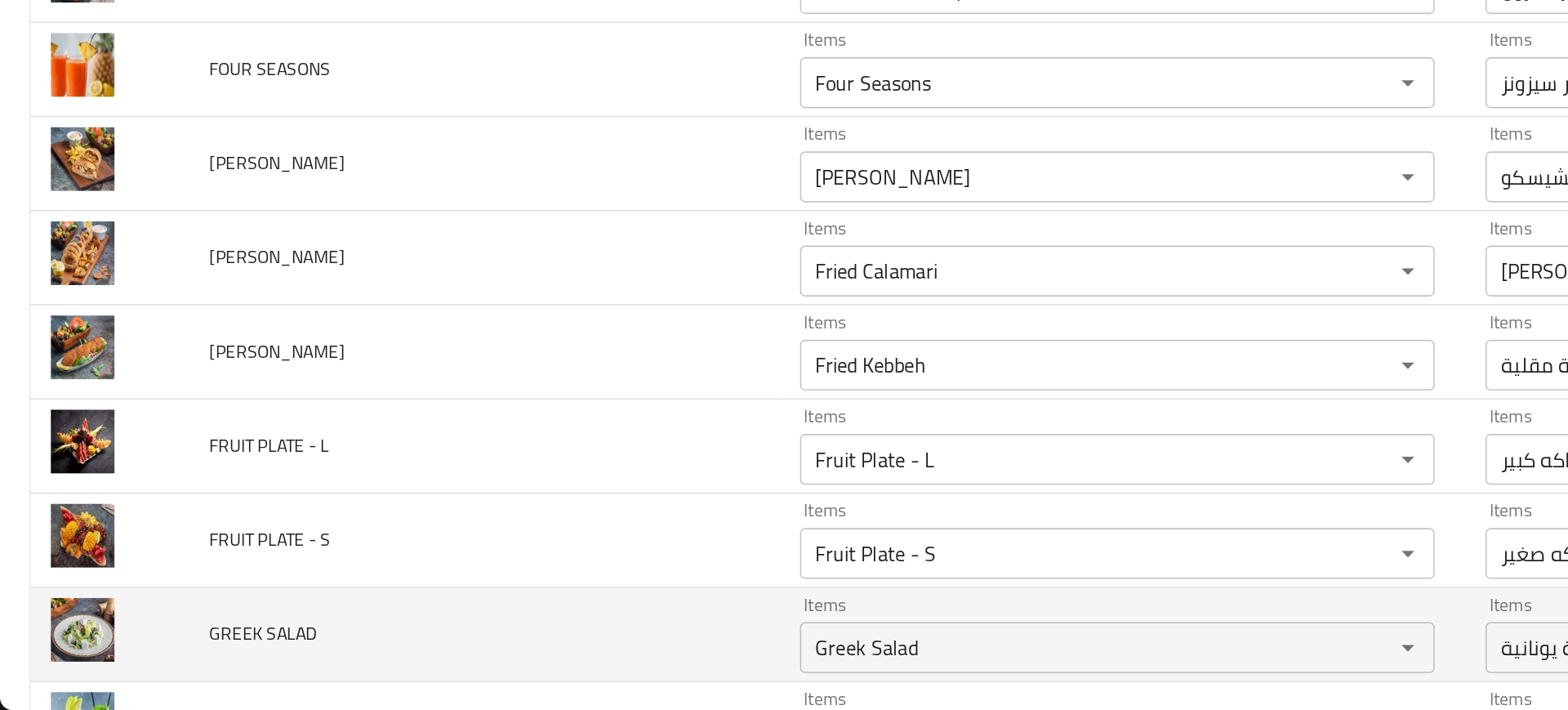
scroll to position [100, 0]
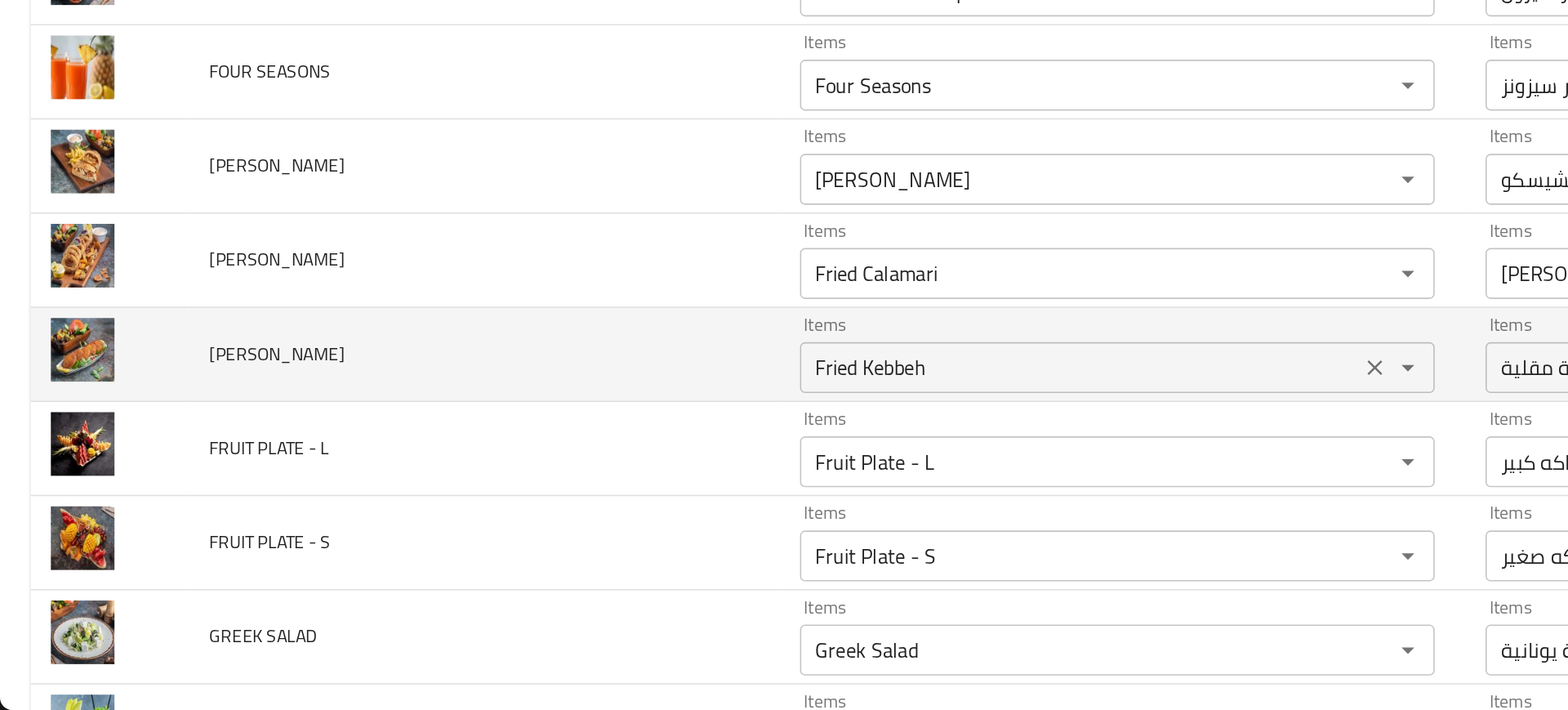
click at [554, 498] on KEBBEH "Fried Kebbeh" at bounding box center [694, 490] width 349 height 22
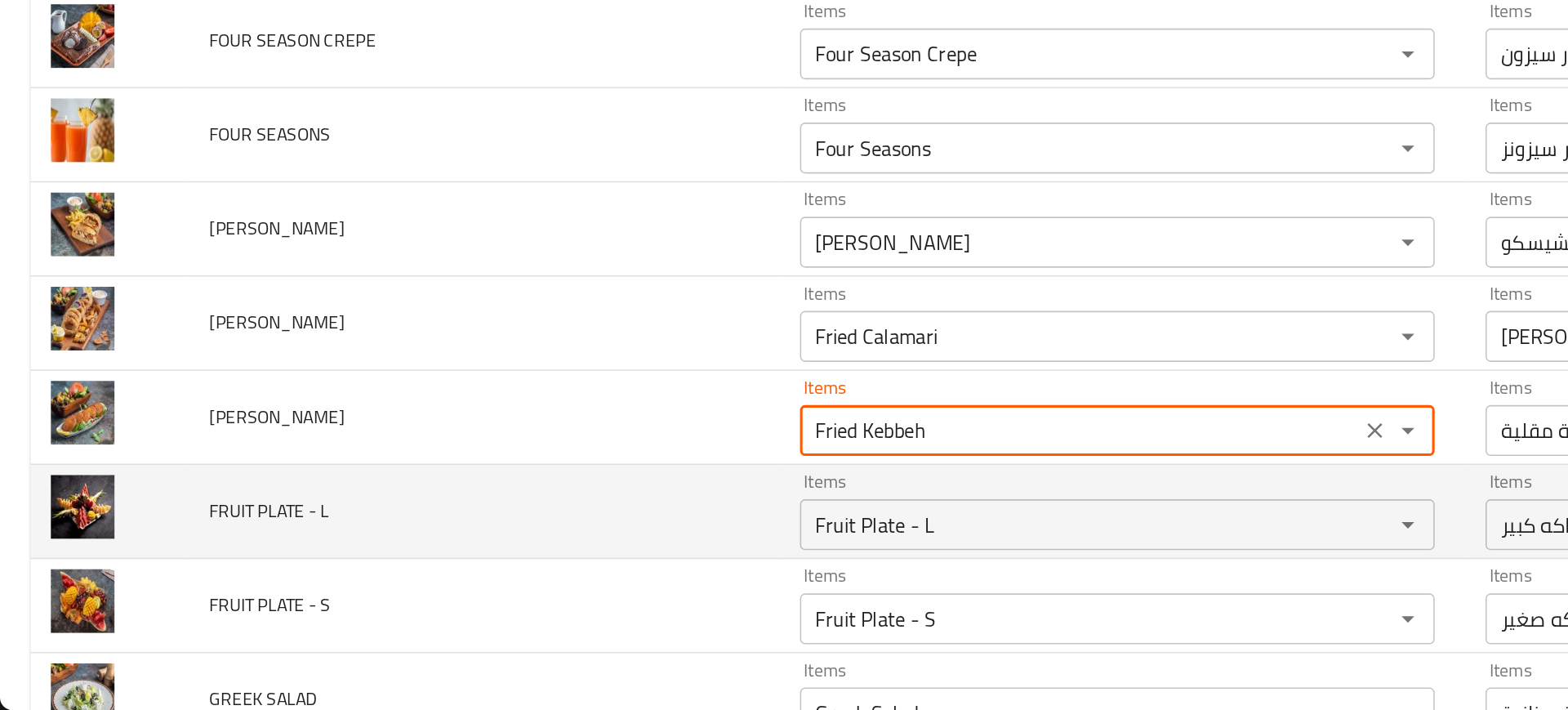
scroll to position [59, 0]
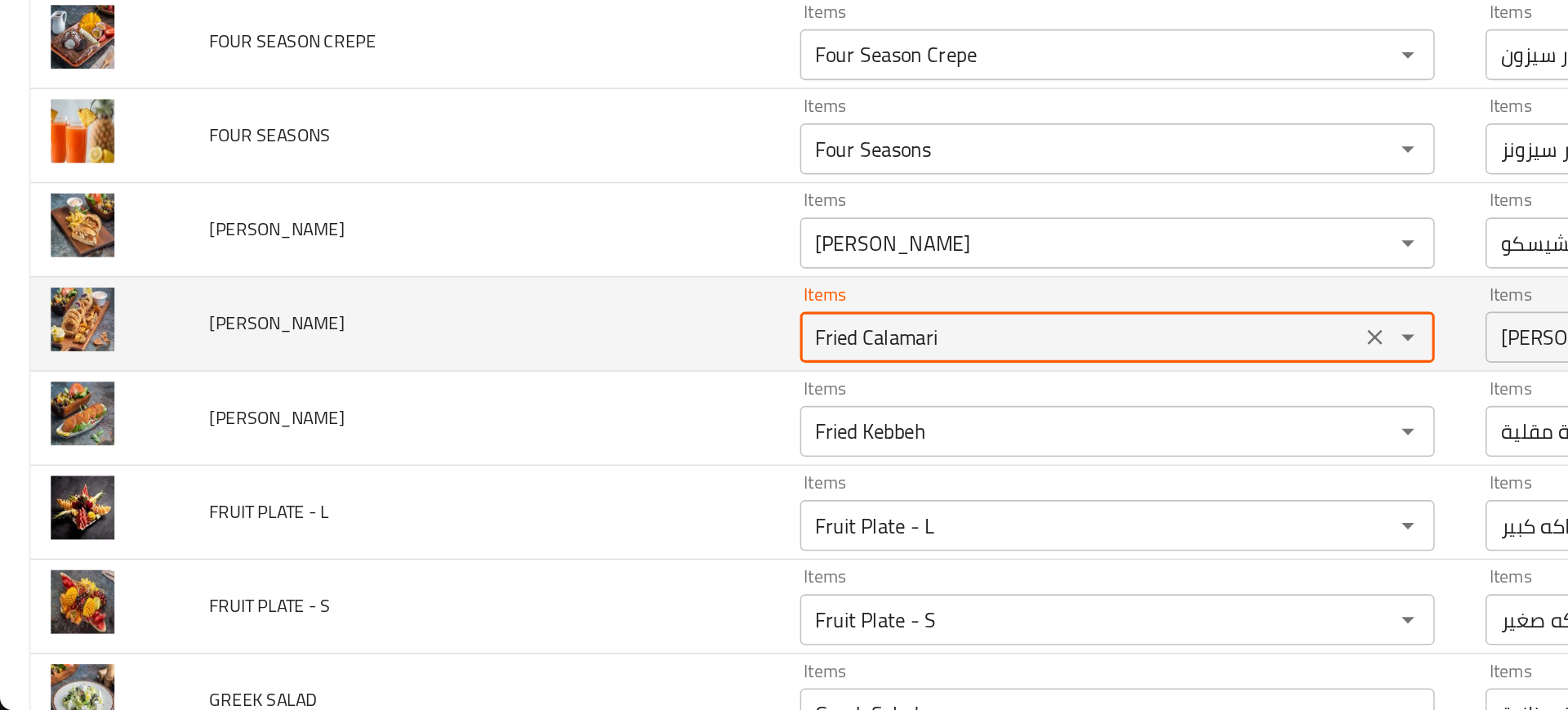
click at [519, 469] on CALAMARI "Fried Calamari" at bounding box center [694, 469] width 349 height 22
click at [519, 470] on CALAMARI "Fried Calamari" at bounding box center [694, 469] width 349 height 22
type CALAMARI "ried Calamari"
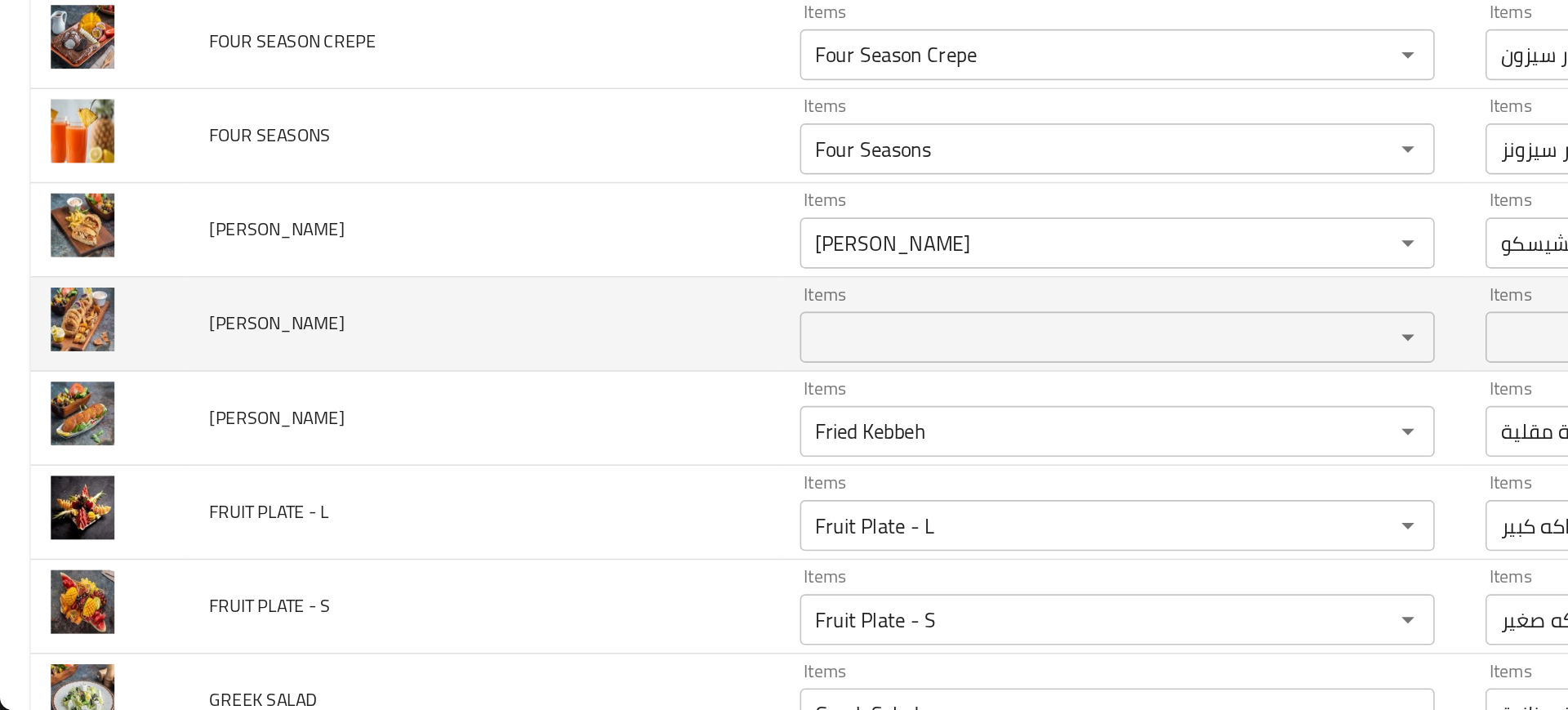
click at [168, 459] on span "FRIED CALAMARI" at bounding box center [178, 461] width 88 height 21
click at [335, 478] on td "FRIED CALAMARI" at bounding box center [310, 462] width 380 height 60
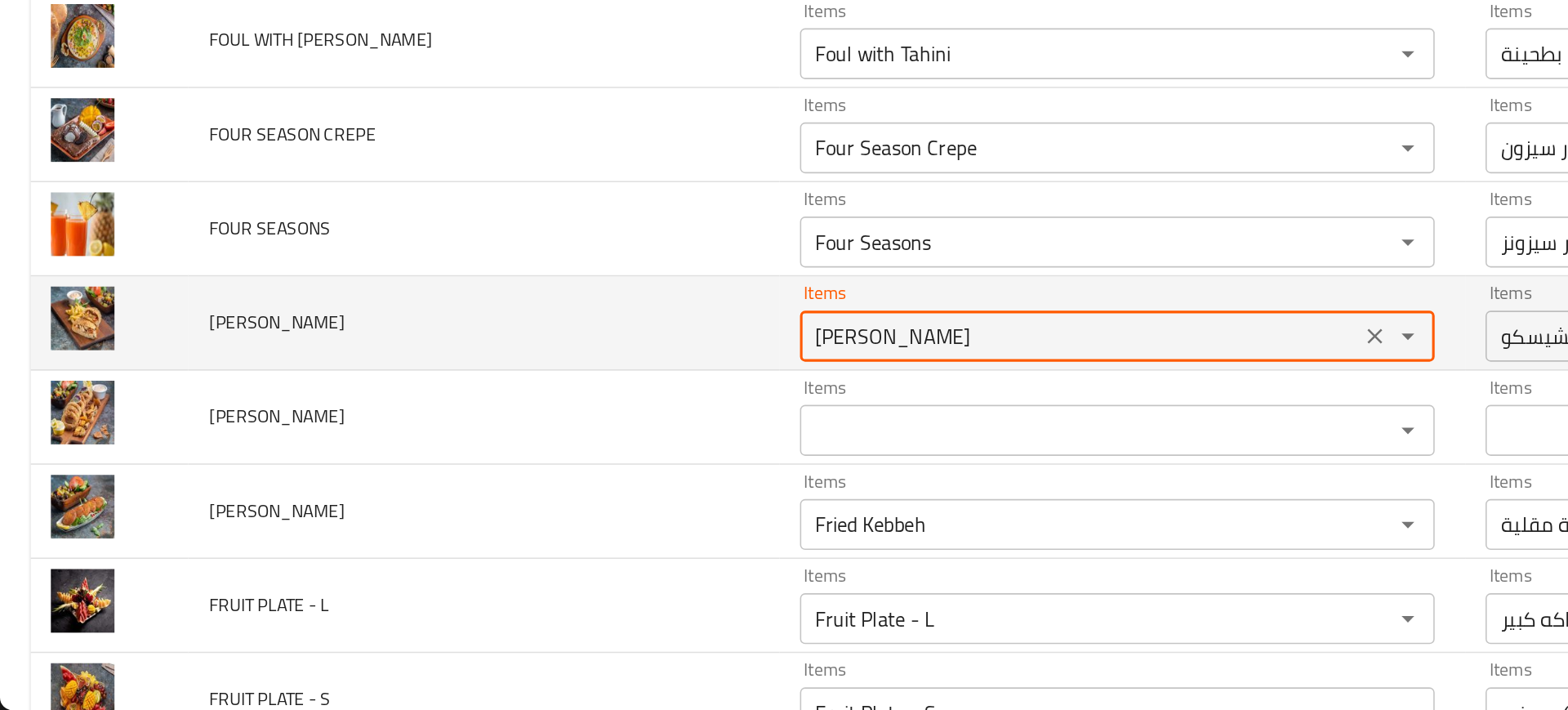
click at [559, 468] on SANDWICH "[PERSON_NAME]" at bounding box center [694, 469] width 349 height 22
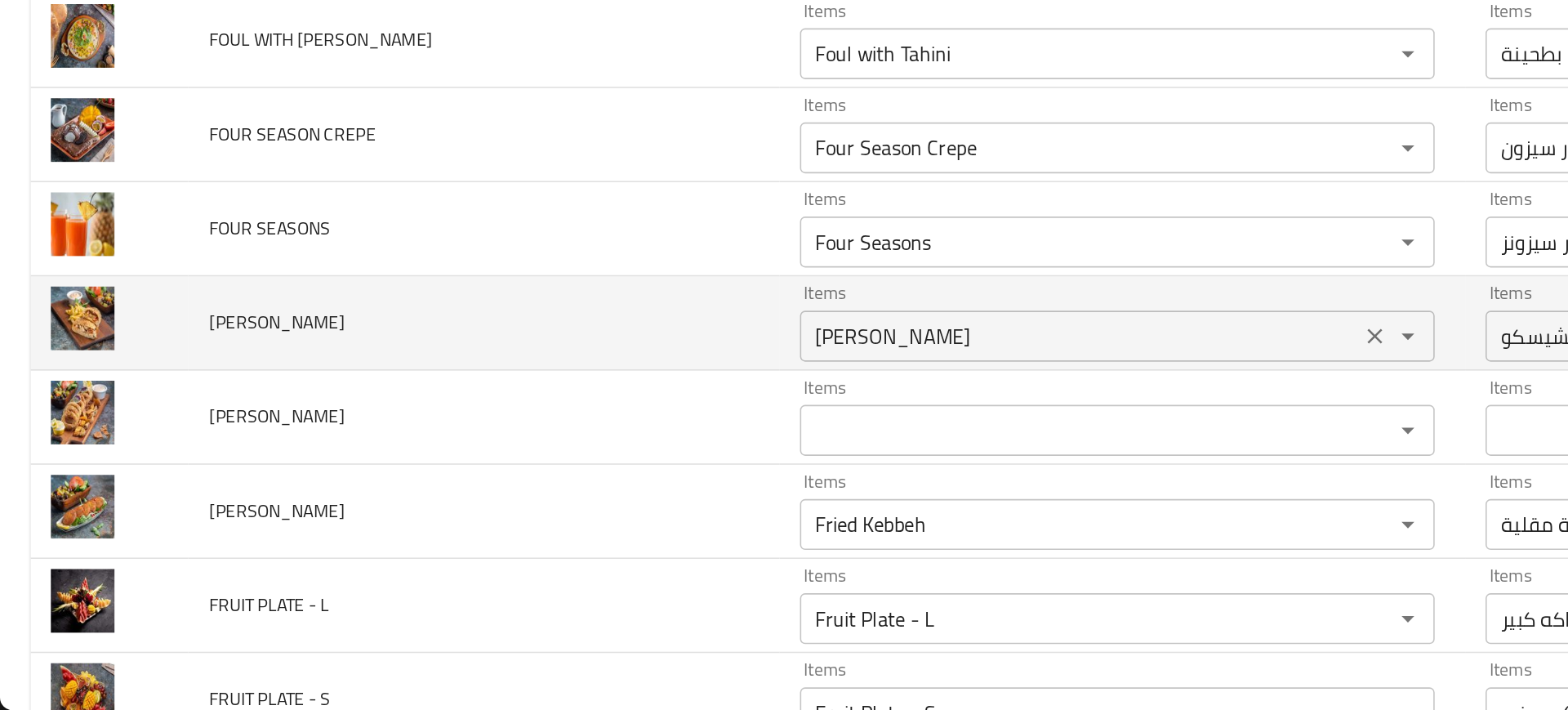
click at [516, 483] on div "Francesco Sandwich Items" at bounding box center [718, 469] width 408 height 32
click at [162, 462] on span "FRANCESCO SANDWICH" at bounding box center [178, 460] width 88 height 21
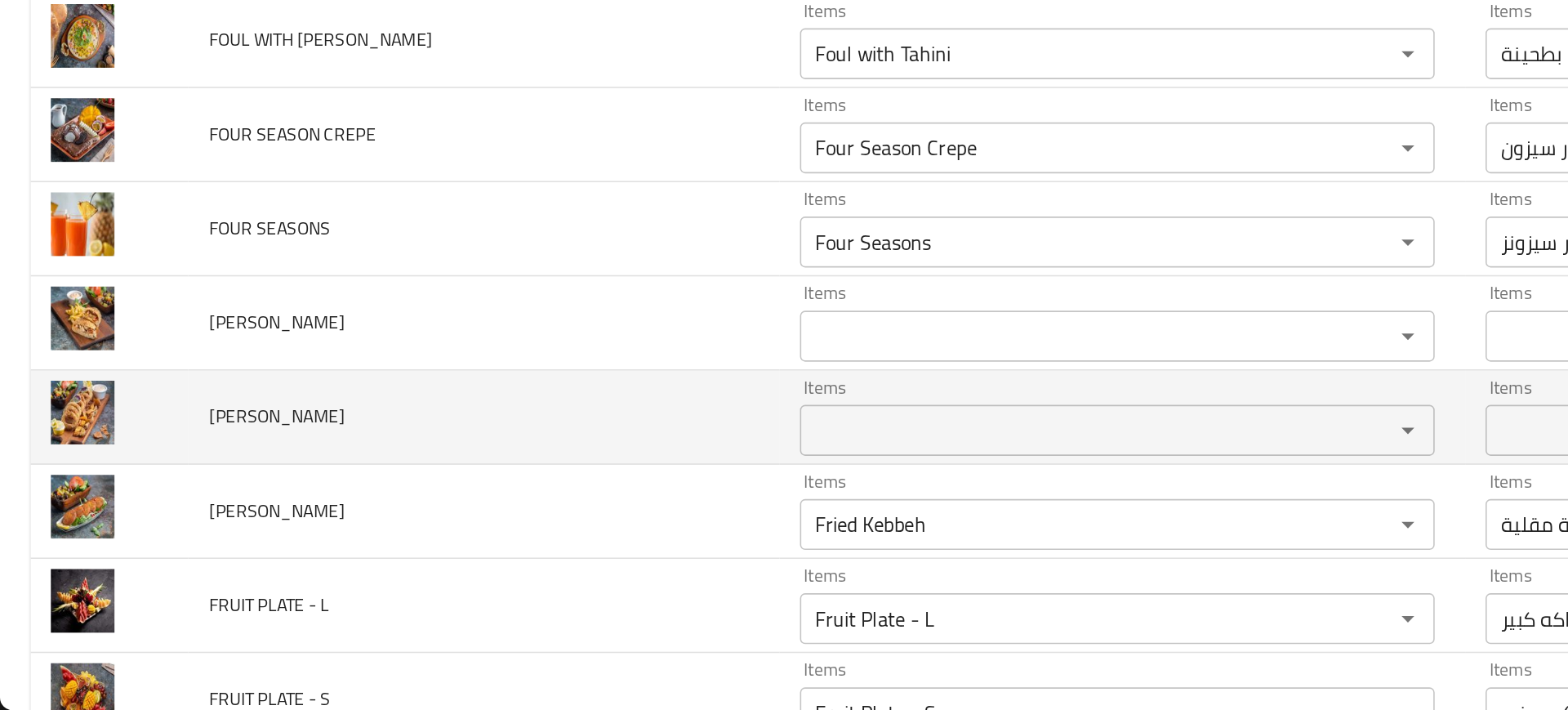
click at [313, 517] on td "FRIED CALAMARI" at bounding box center [310, 522] width 380 height 60
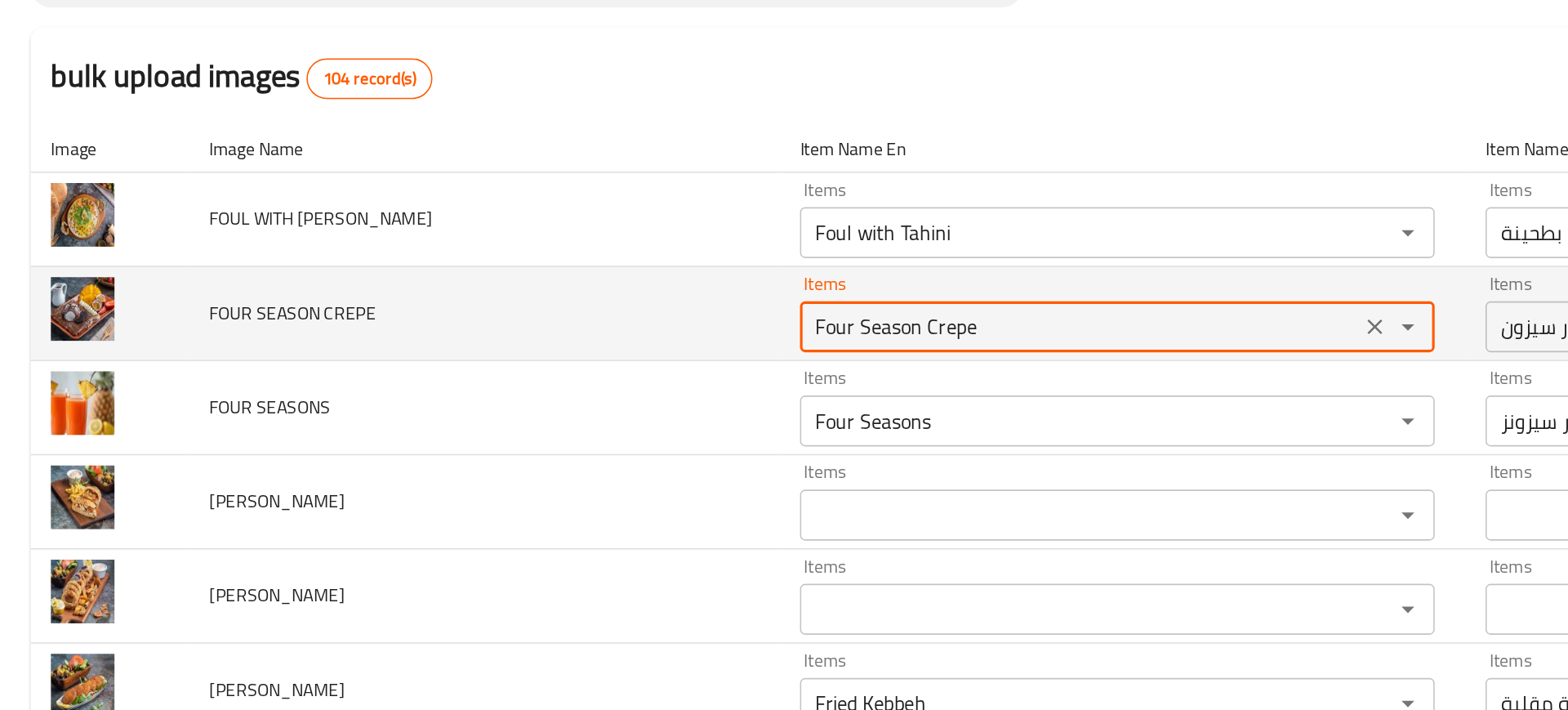
click at [519, 356] on CREPE "Four Season Crepe" at bounding box center [694, 348] width 349 height 22
click at [519, 353] on CREPE "Four Season Crepe" at bounding box center [694, 348] width 349 height 22
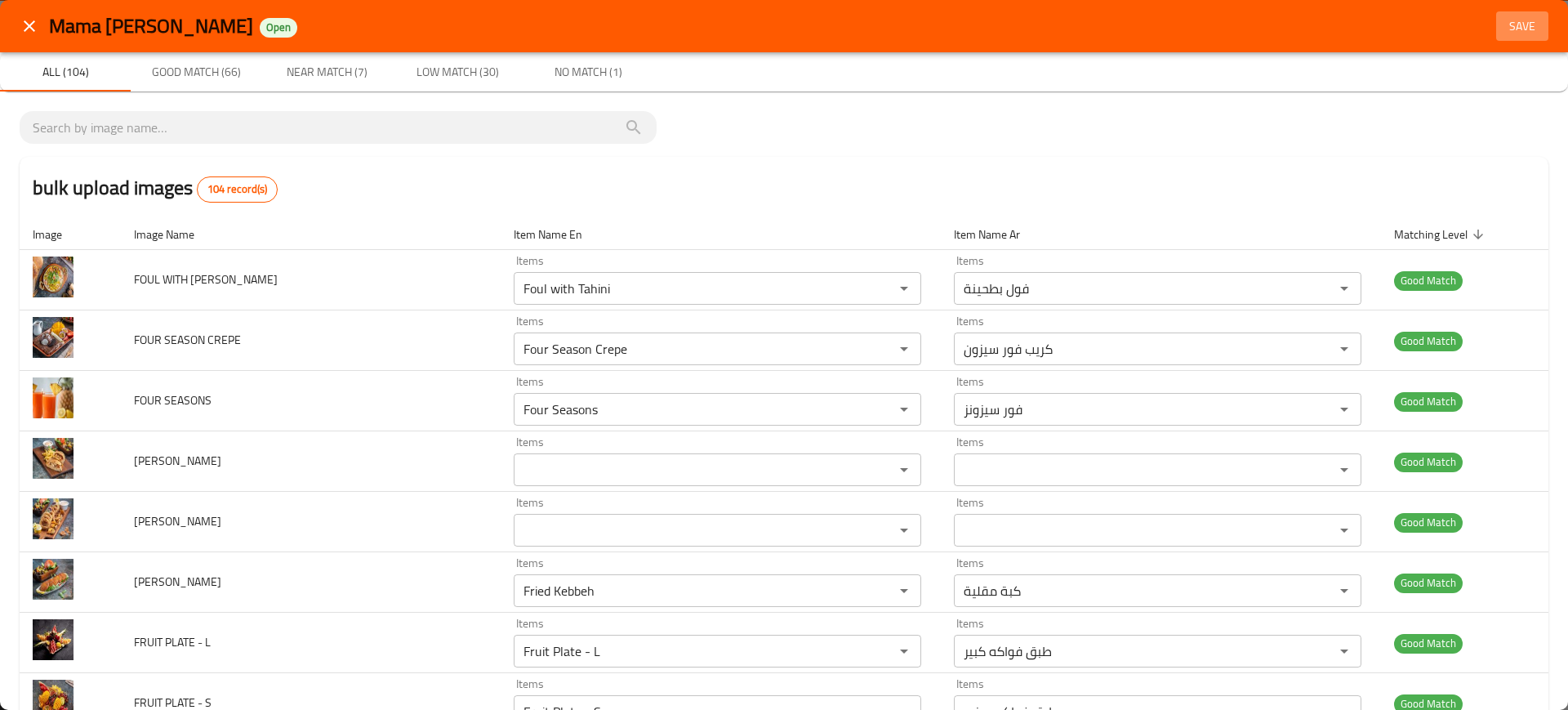
click at [1516, 20] on span "Save" at bounding box center [1522, 26] width 39 height 20
click at [910, 191] on div "bulk upload images 104 record(s)" at bounding box center [784, 188] width 1529 height 62
click at [769, 161] on div "bulk upload images 104 record(s)" at bounding box center [784, 188] width 1529 height 62
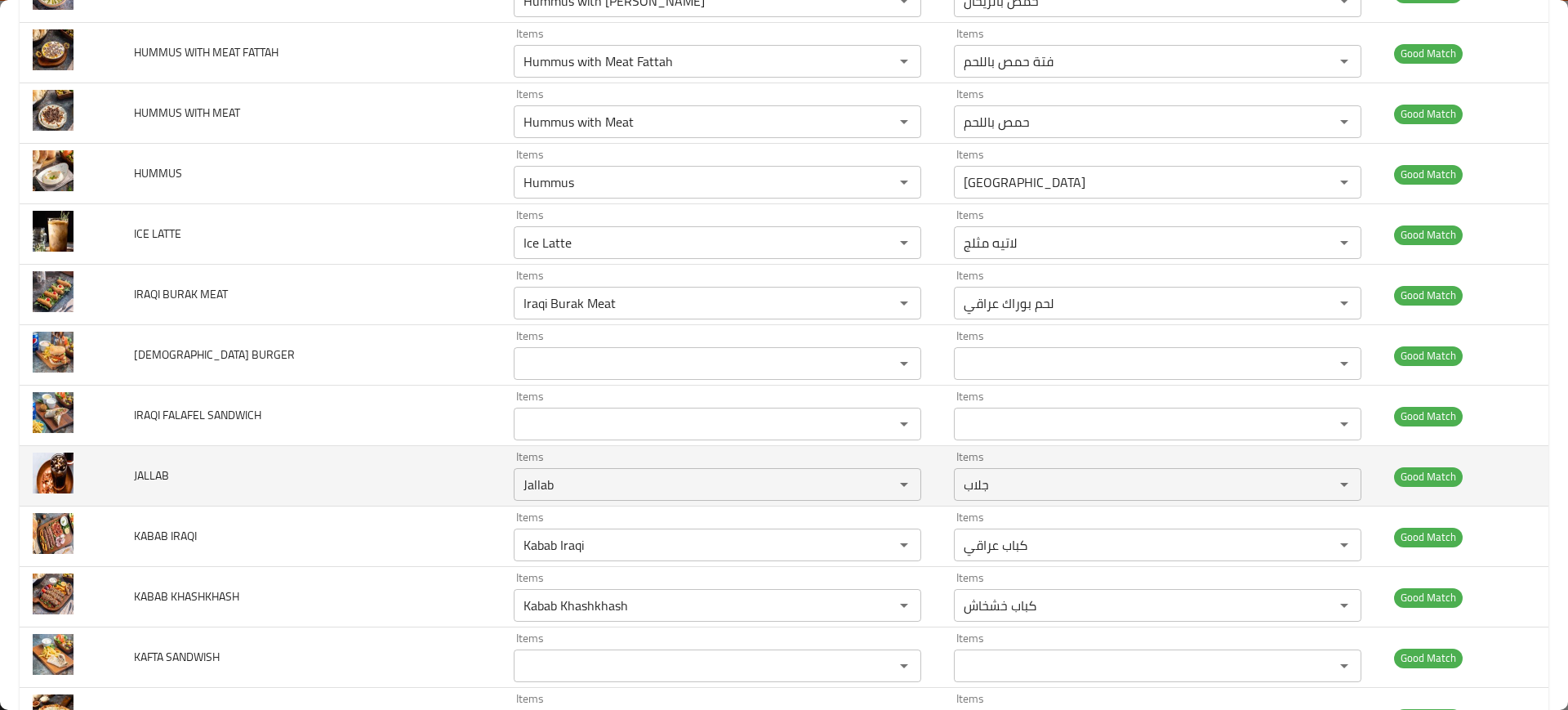
click at [377, 467] on td "JALLAB" at bounding box center [310, 476] width 380 height 60
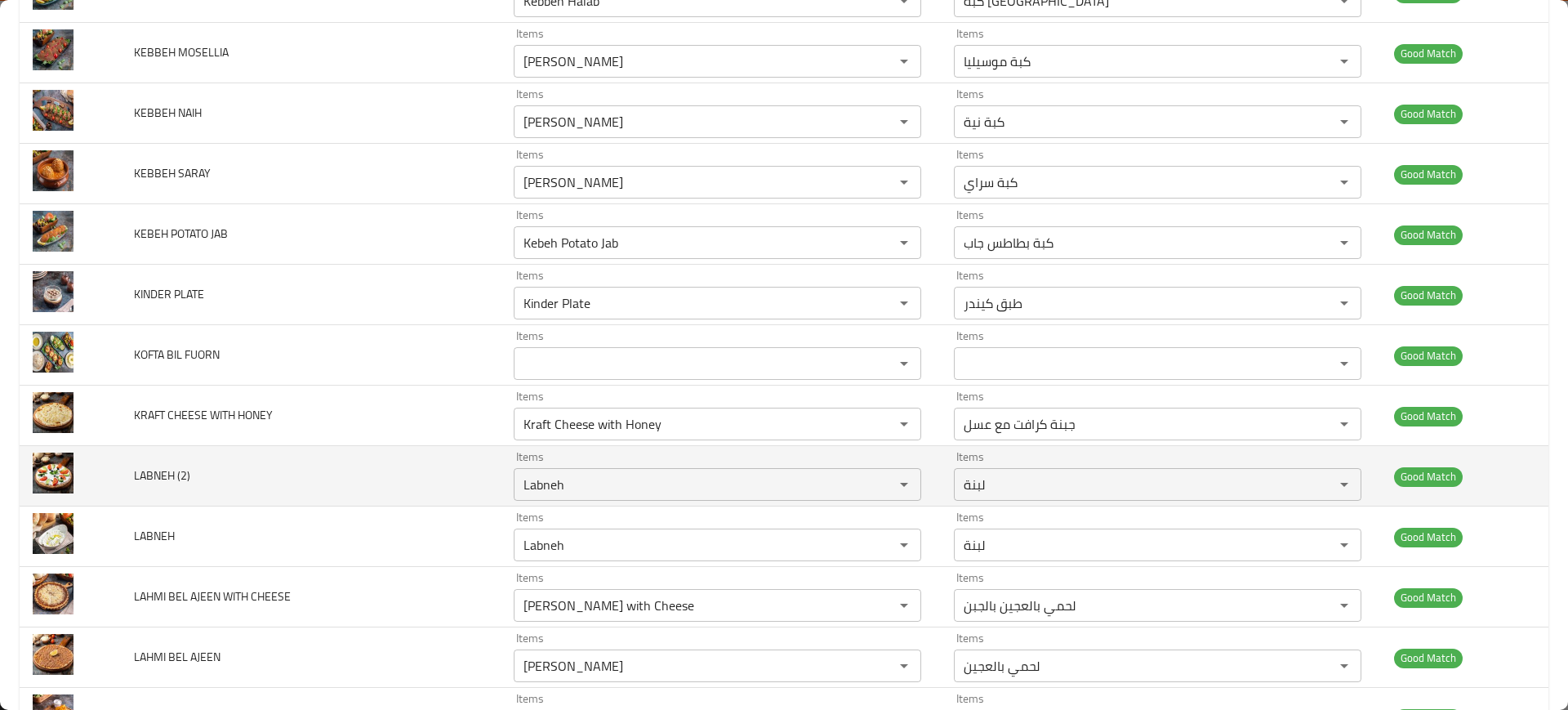
click at [300, 472] on td "LABNEH (2)" at bounding box center [310, 476] width 380 height 60
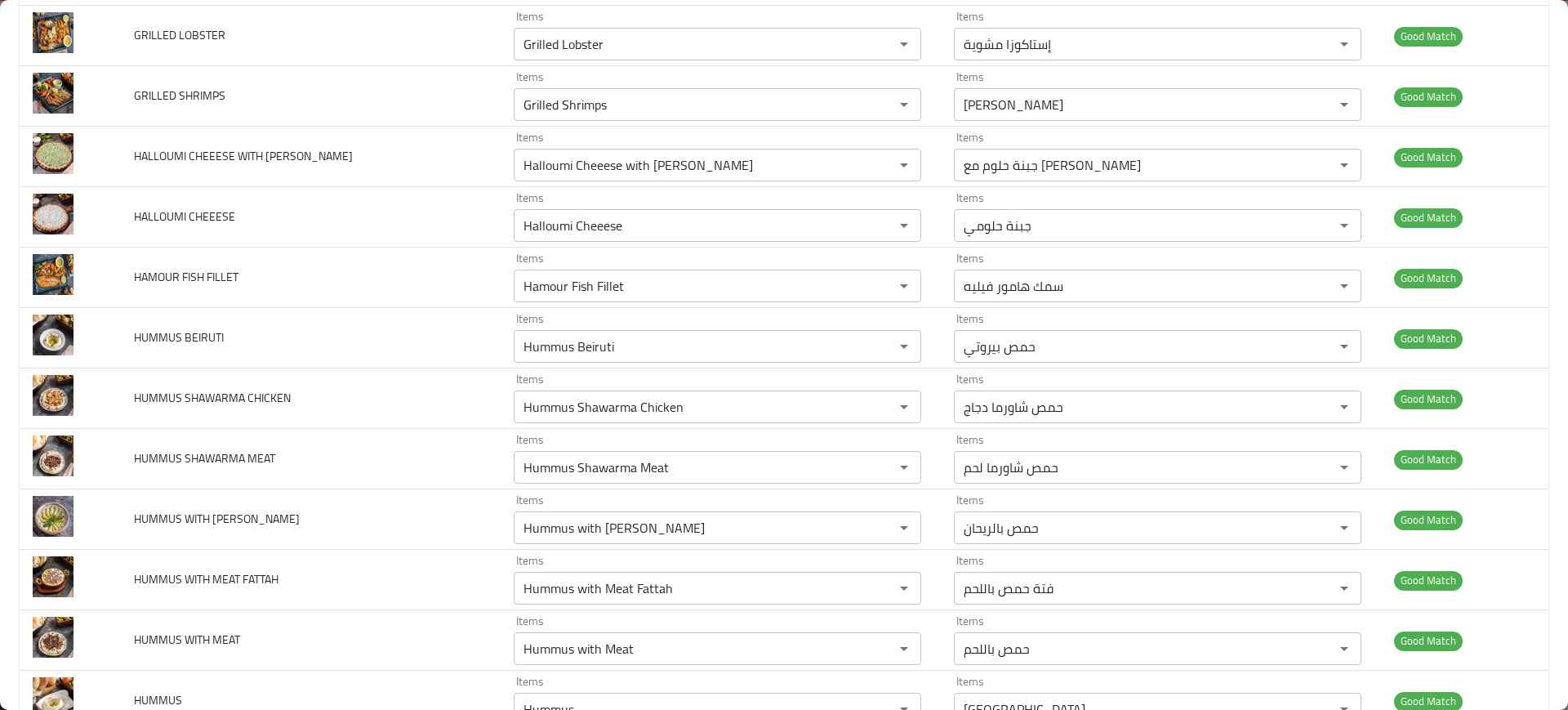
scroll to position [0, 0]
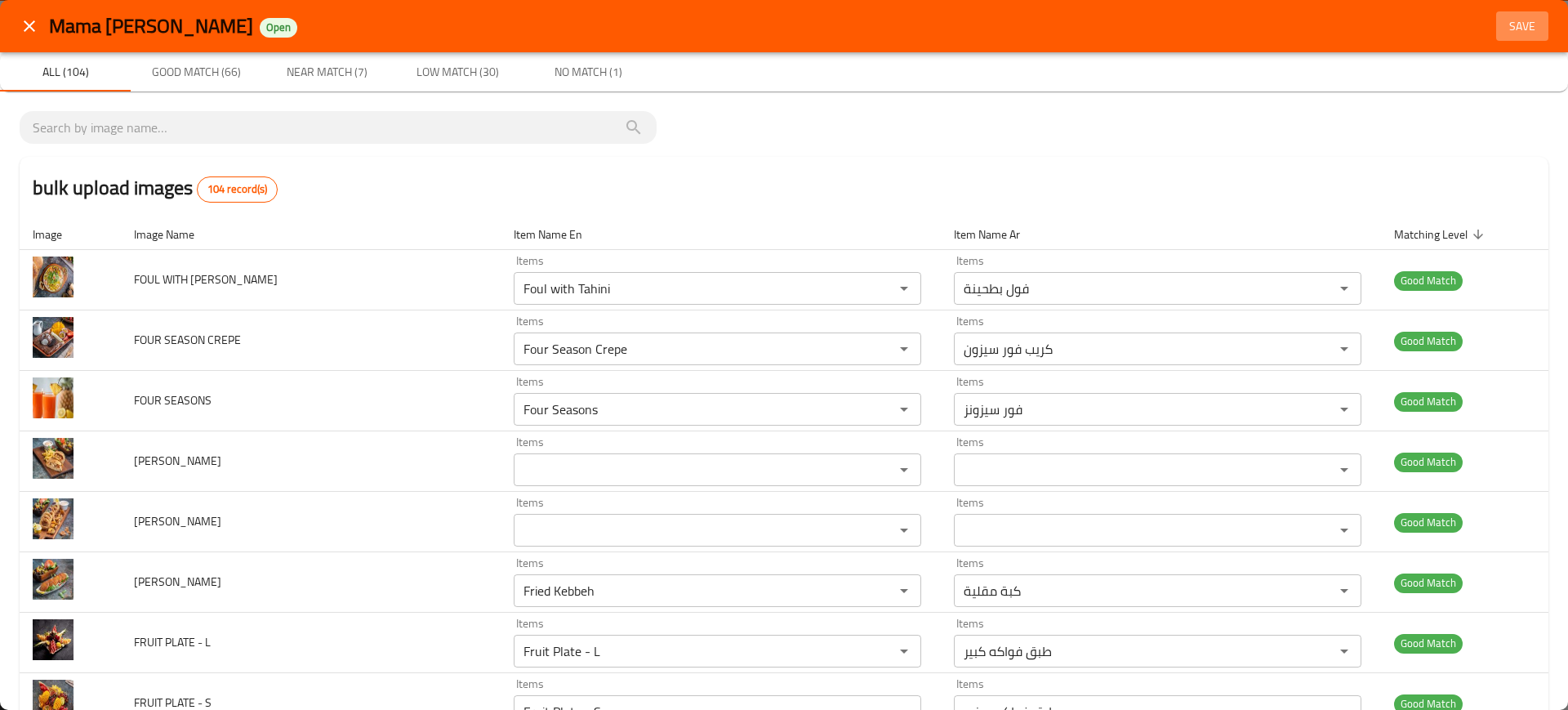
click at [1504, 35] on span "Save" at bounding box center [1522, 26] width 39 height 20
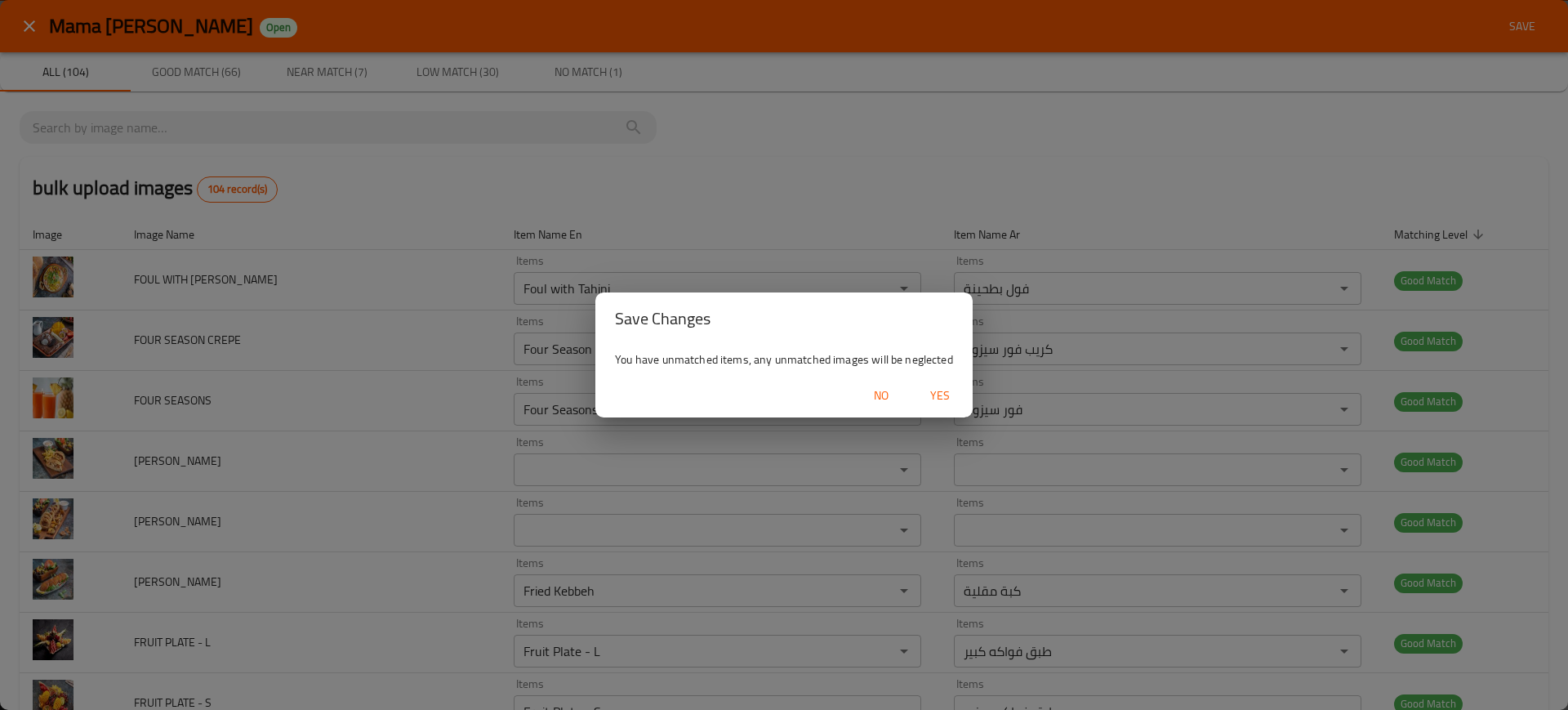
click at [936, 387] on span "Yes" at bounding box center [940, 395] width 39 height 20
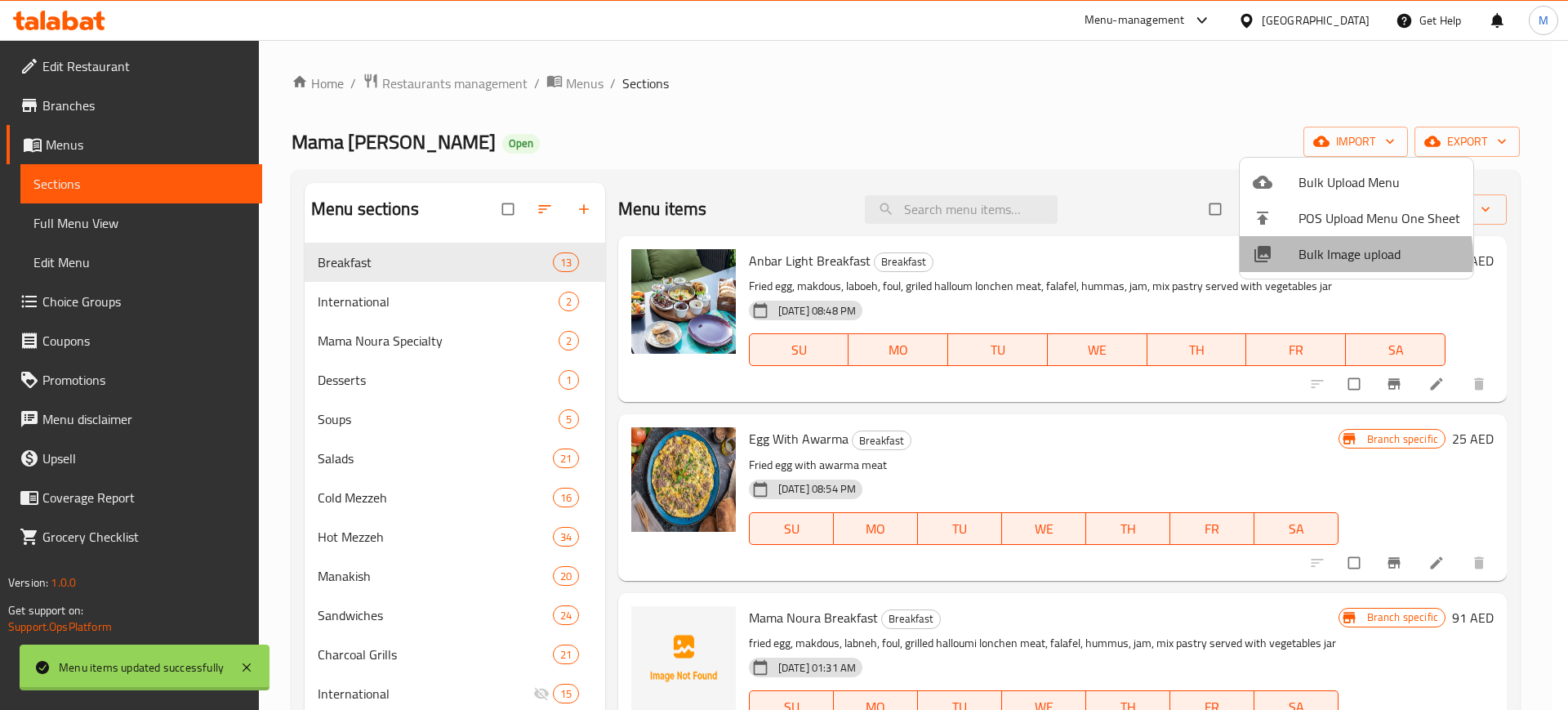
click at [1339, 257] on span "Bulk Image upload" at bounding box center [1380, 254] width 162 height 20
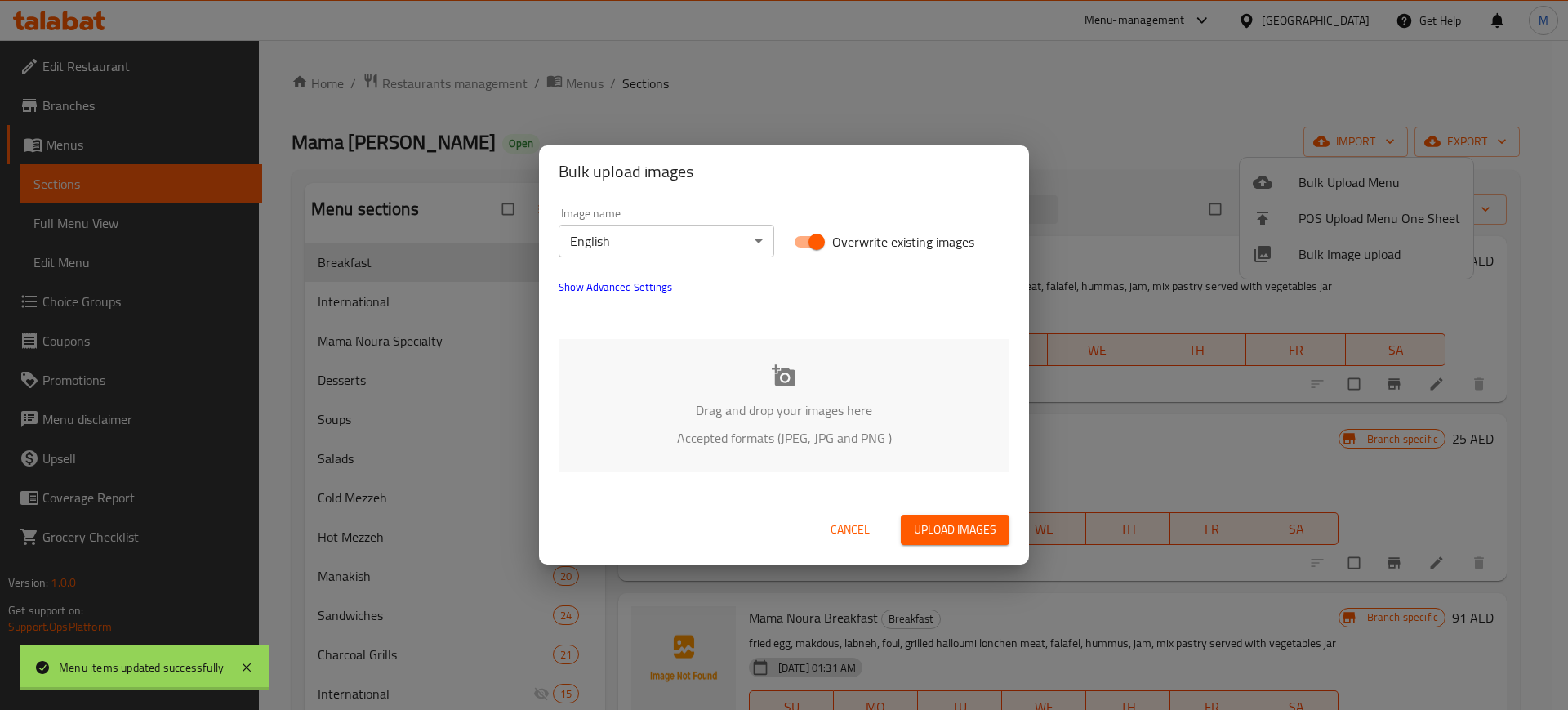
click at [767, 414] on p "Drag and drop your images here" at bounding box center [784, 410] width 402 height 20
